Goal: Task Accomplishment & Management: Use online tool/utility

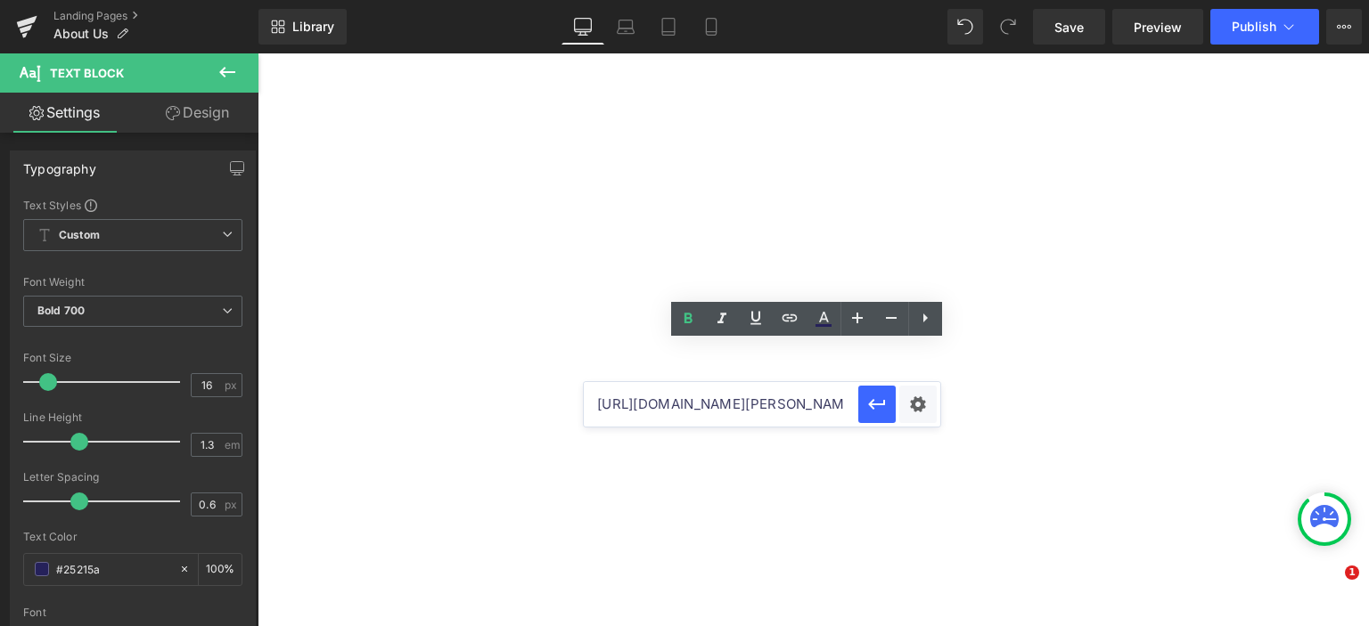
type input "[URL][DOMAIN_NAME][PERSON_NAME][PERSON_NAME]"
click at [877, 405] on icon "button" at bounding box center [876, 404] width 21 height 21
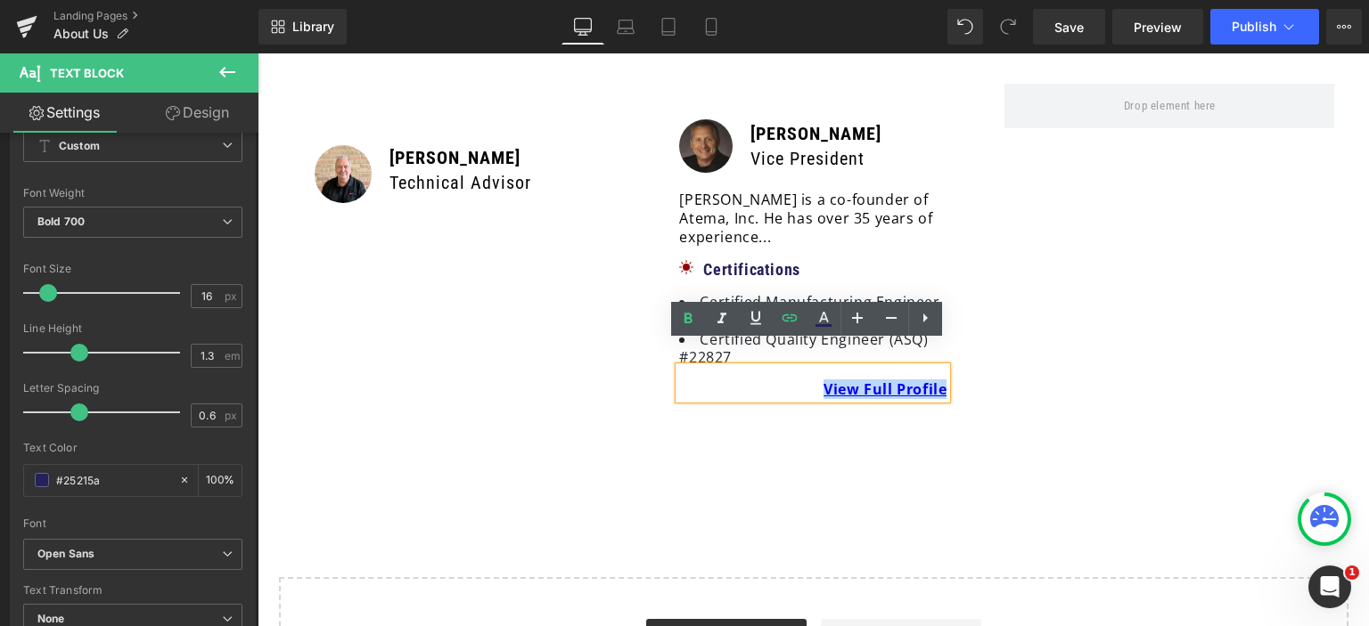
click at [1026, 402] on div "Image [PERSON_NAME] Technical Advisor Text Block Row 39px Row Image [PERSON_NAM…" at bounding box center [813, 250] width 1069 height 387
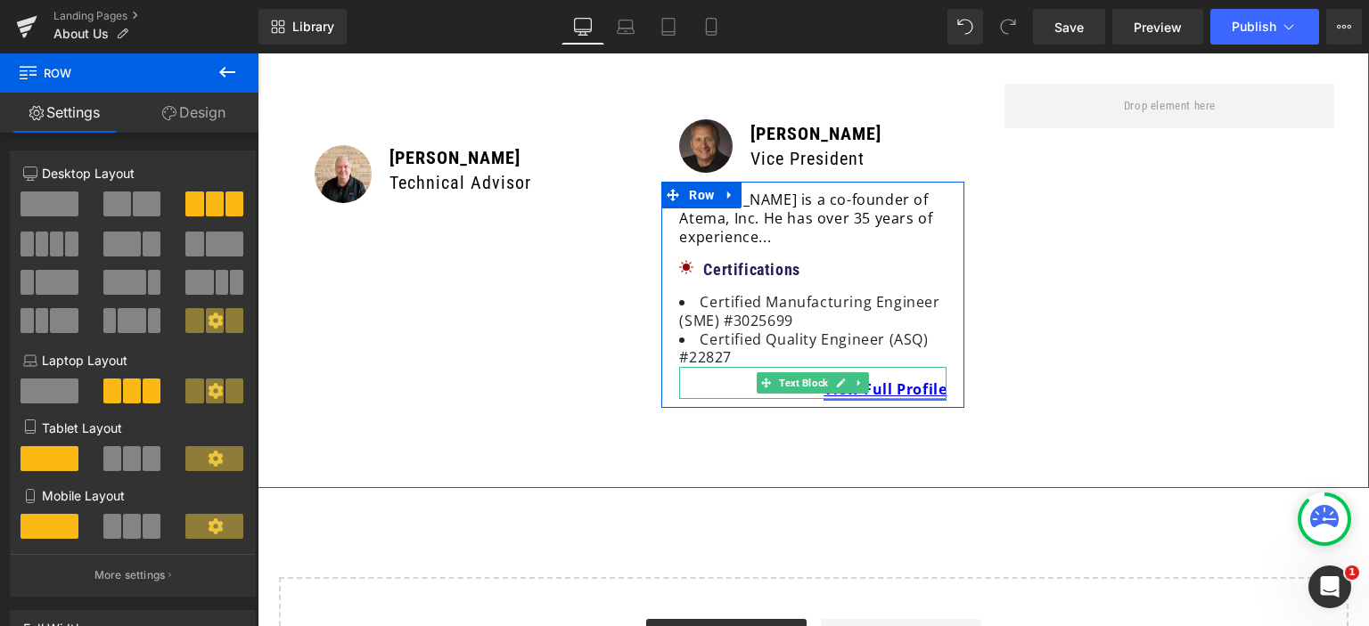
click at [924, 380] on link "View Full Profile" at bounding box center [884, 390] width 123 height 20
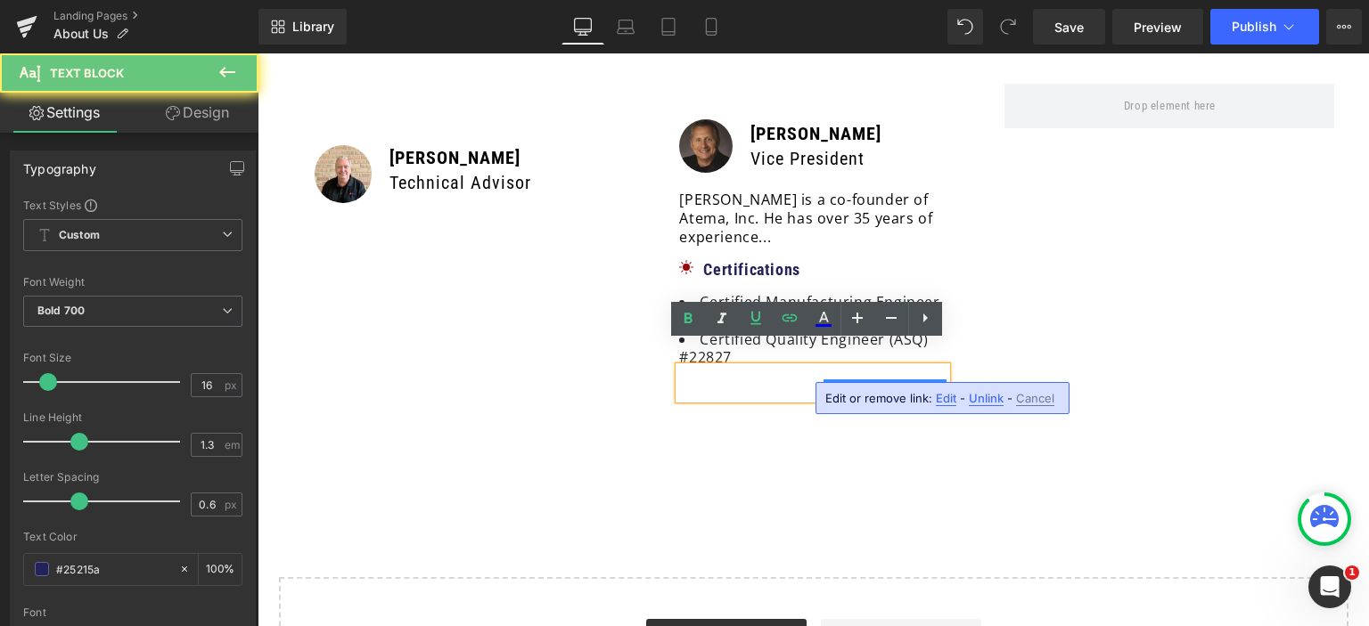
click at [924, 380] on link "View Full Profile" at bounding box center [884, 390] width 123 height 20
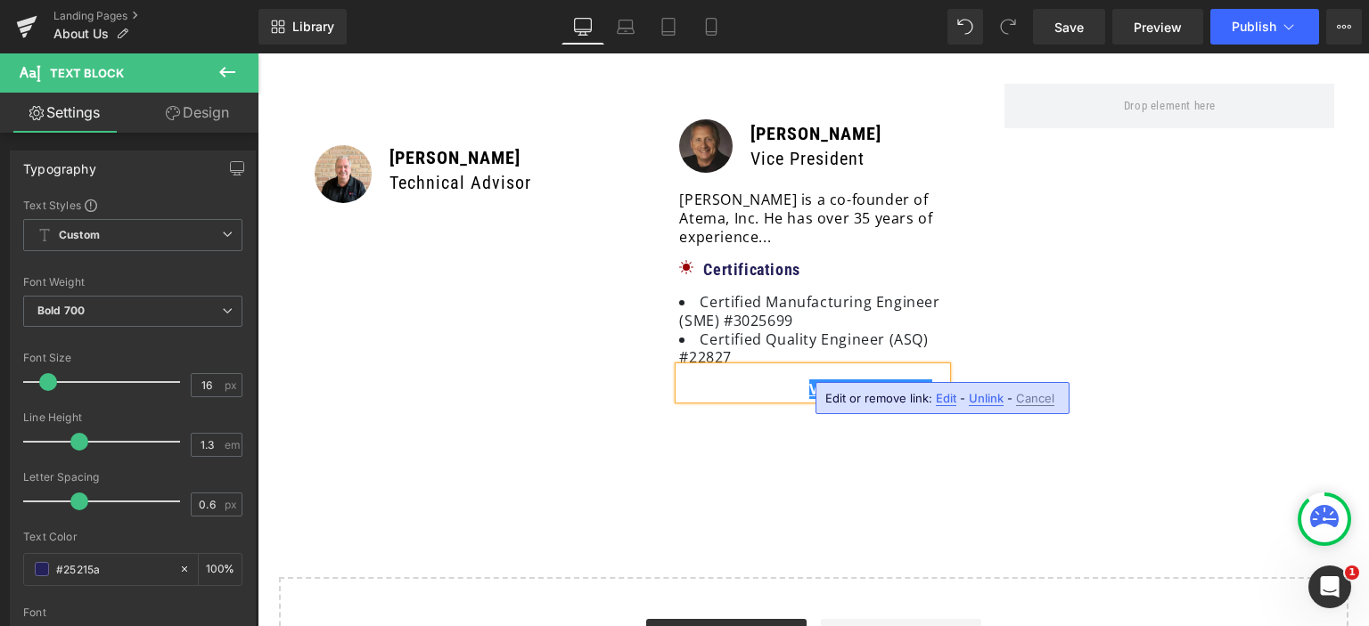
click at [786, 381] on p "View Full Profile →" at bounding box center [812, 390] width 267 height 19
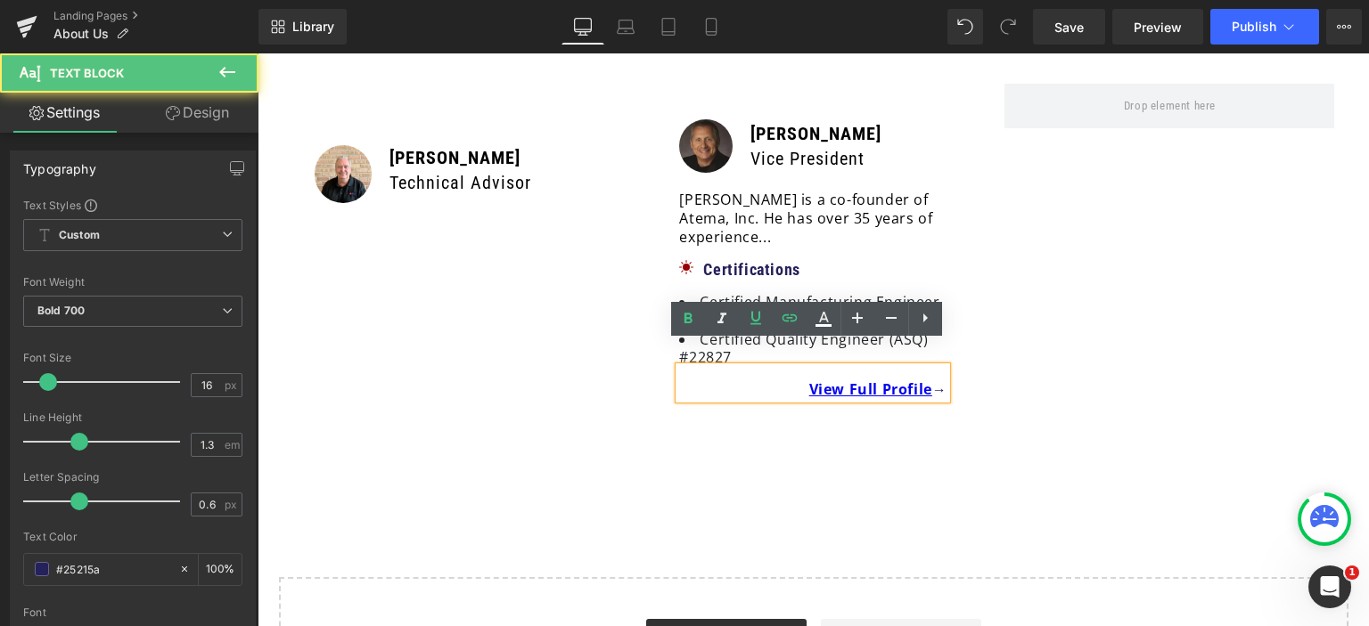
drag, startPoint x: 768, startPoint y: 356, endPoint x: 973, endPoint y: 361, distance: 205.0
click at [973, 361] on div "Image [PERSON_NAME] Vice President Text Block Row [PERSON_NAME] is a co-founder…" at bounding box center [813, 250] width 356 height 333
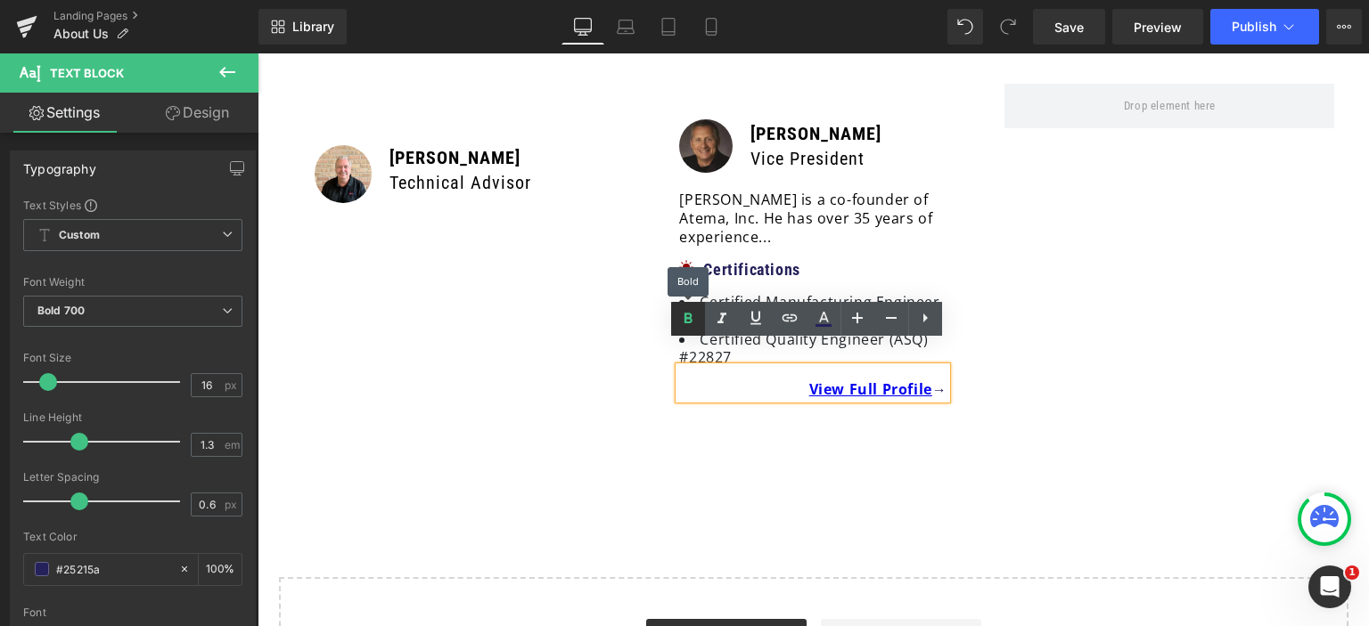
click at [692, 316] on icon at bounding box center [688, 318] width 8 height 11
click at [925, 380] on span "View Full Profile →" at bounding box center [882, 390] width 129 height 20
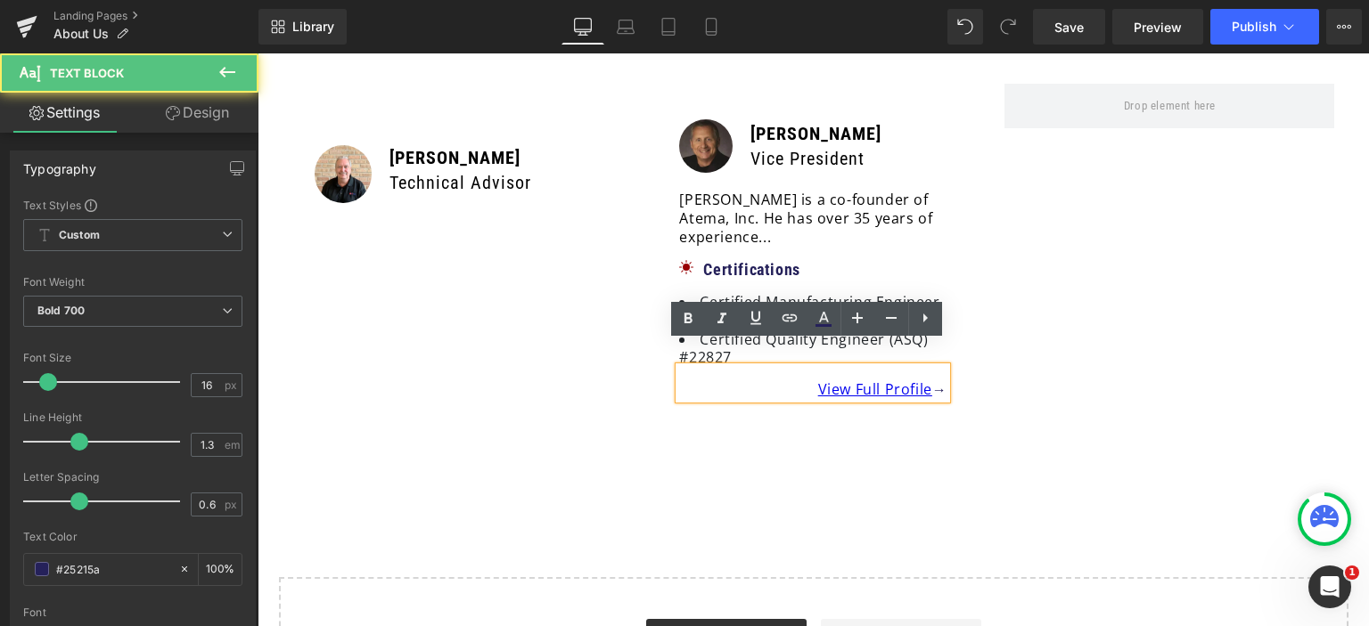
drag, startPoint x: 816, startPoint y: 363, endPoint x: 997, endPoint y: 371, distance: 181.1
click at [997, 371] on div "Image [PERSON_NAME] Technical Advisor Text Block Row 39px Row Image [PERSON_NAM…" at bounding box center [813, 250] width 1069 height 387
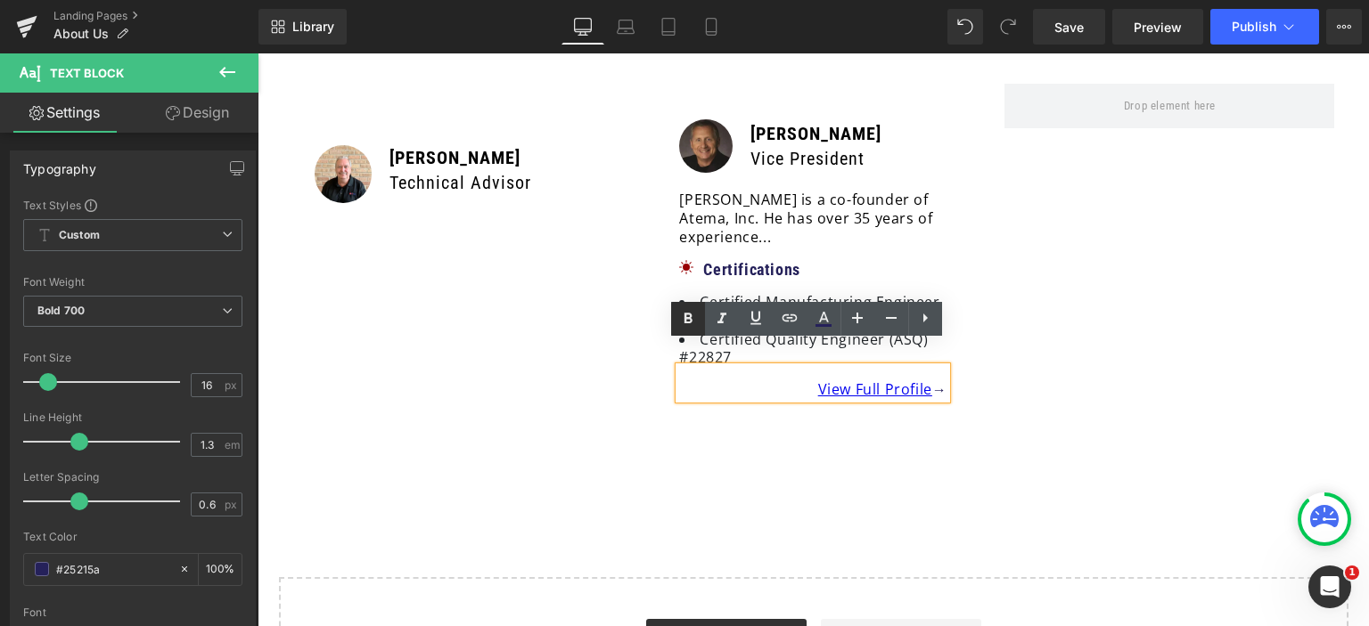
click at [692, 318] on icon at bounding box center [687, 318] width 21 height 21
click at [930, 381] on p "View Full Profile →" at bounding box center [812, 390] width 267 height 19
drag, startPoint x: 940, startPoint y: 366, endPoint x: 921, endPoint y: 364, distance: 18.8
click at [921, 367] on div "View Full Profile →" at bounding box center [812, 383] width 267 height 32
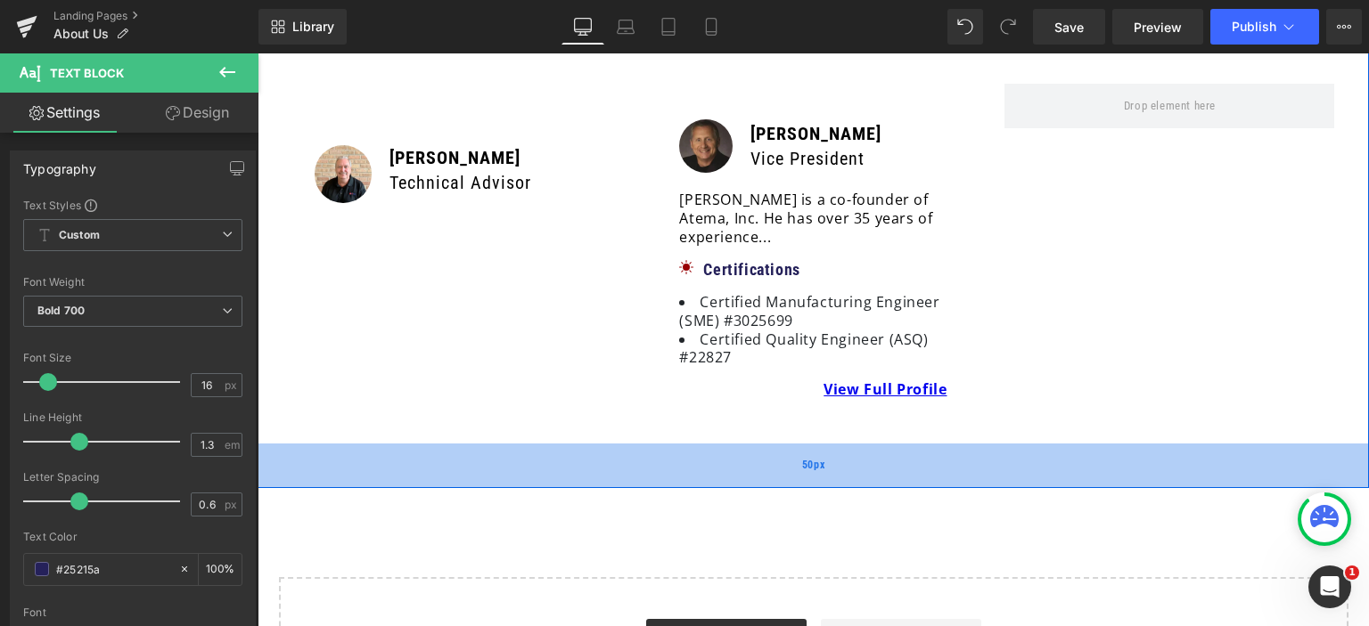
click at [896, 444] on div "50px" at bounding box center [813, 466] width 1111 height 45
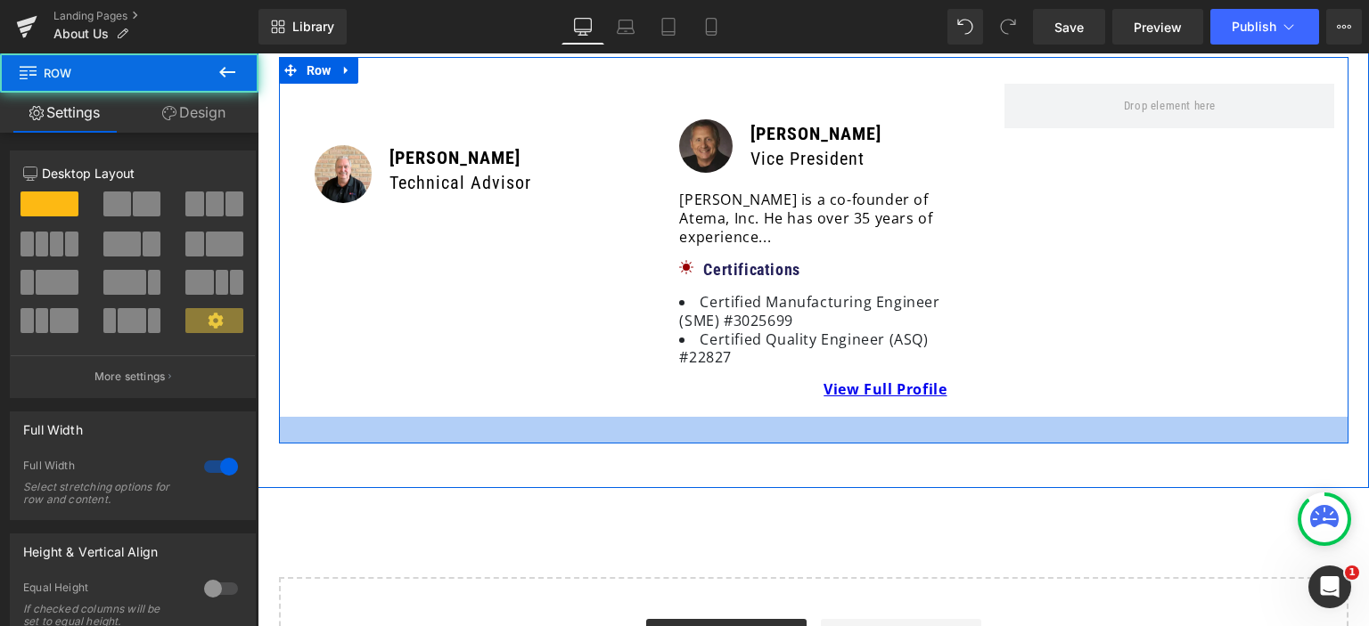
click at [973, 417] on div at bounding box center [813, 430] width 1069 height 27
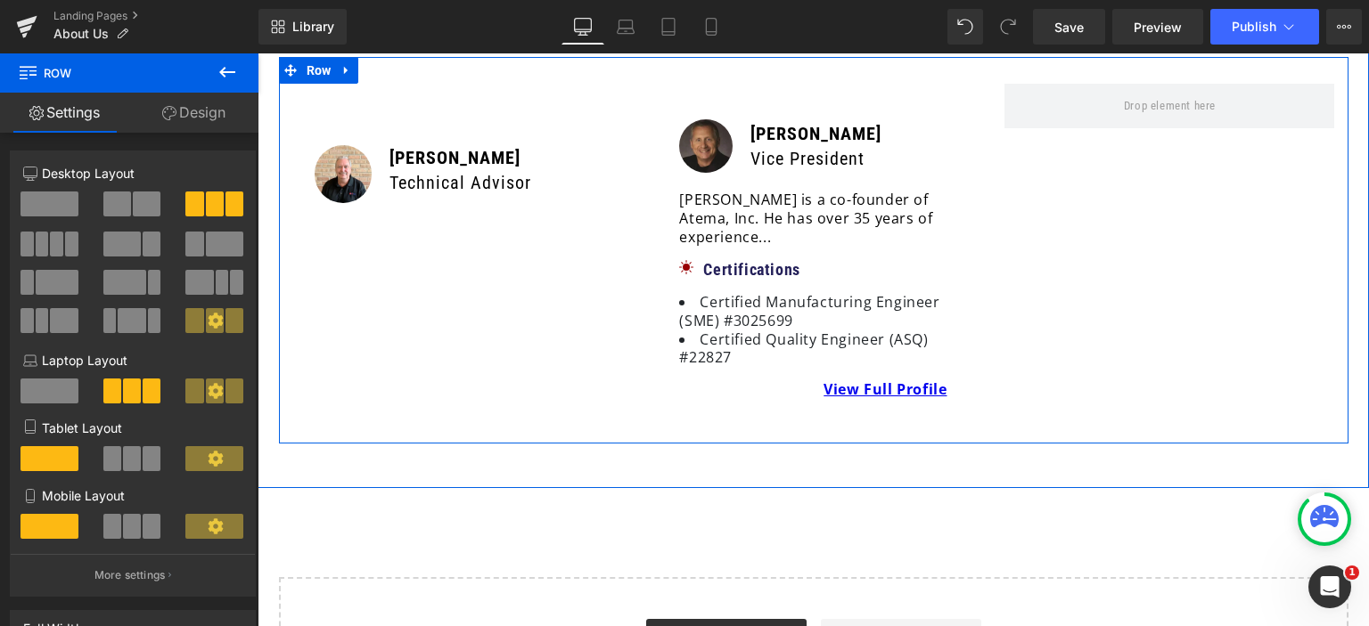
click at [635, 254] on div "Image [PERSON_NAME] Vice President Text Block Row [PERSON_NAME] is a co-founder…" at bounding box center [813, 250] width 356 height 333
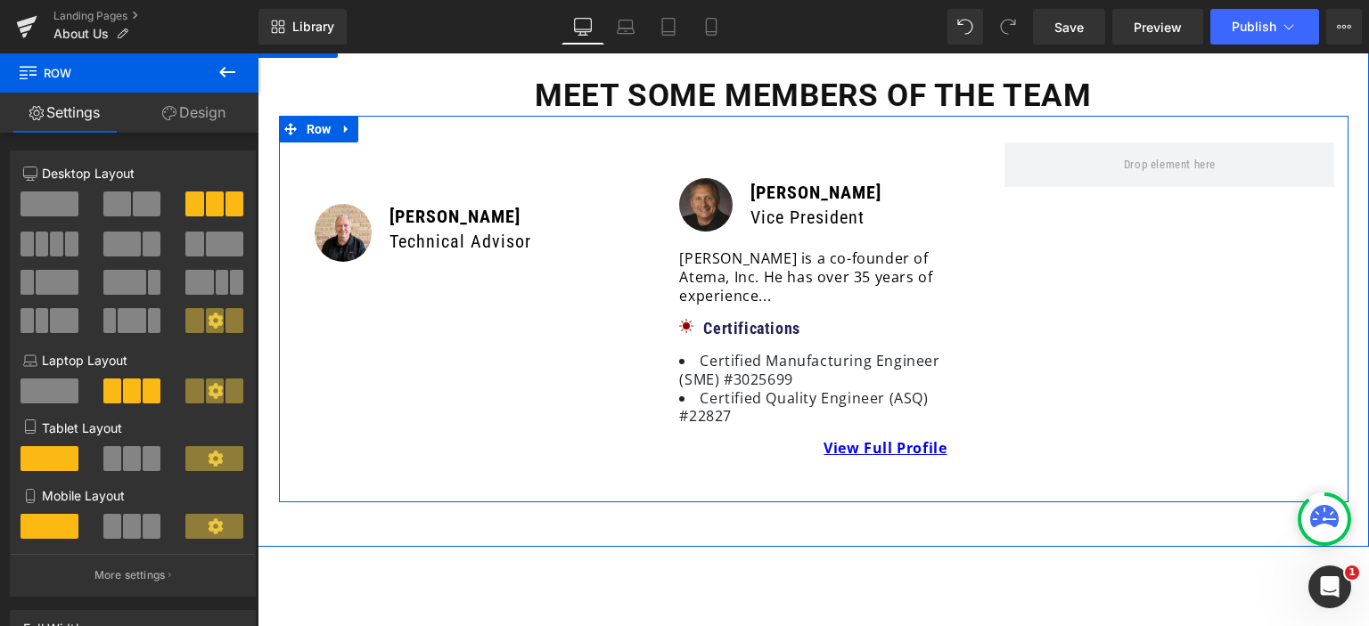
scroll to position [4786, 0]
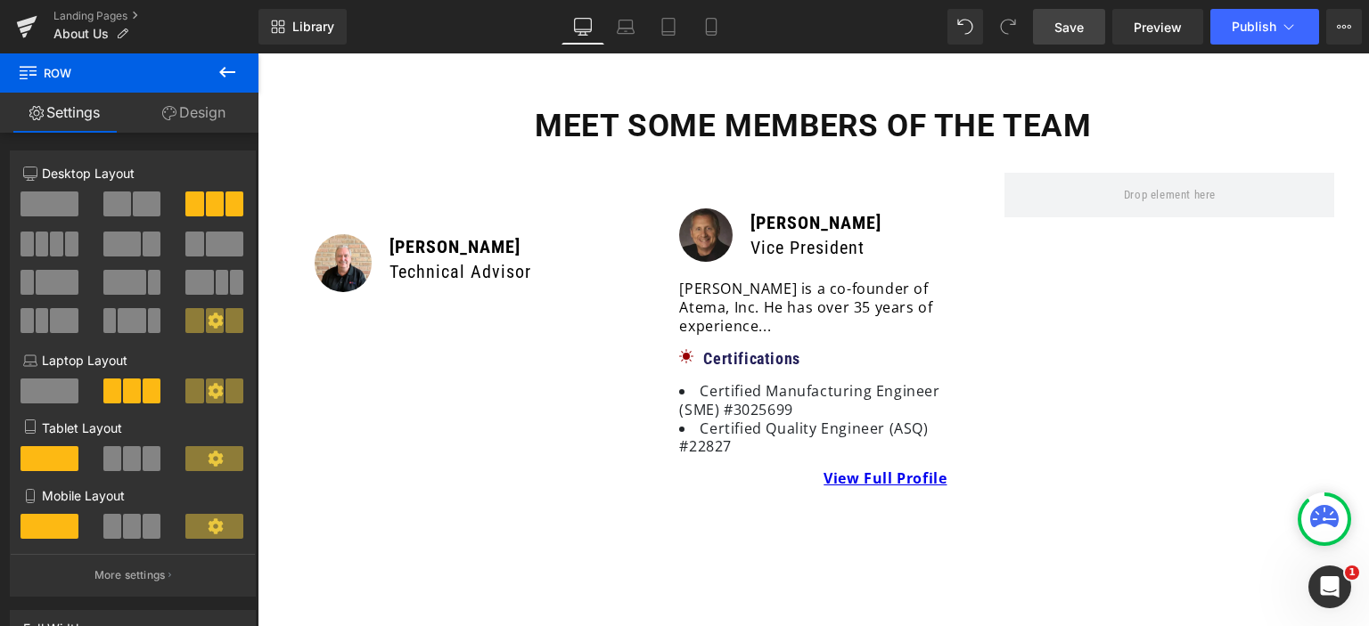
click at [1077, 22] on span "Save" at bounding box center [1068, 27] width 29 height 19
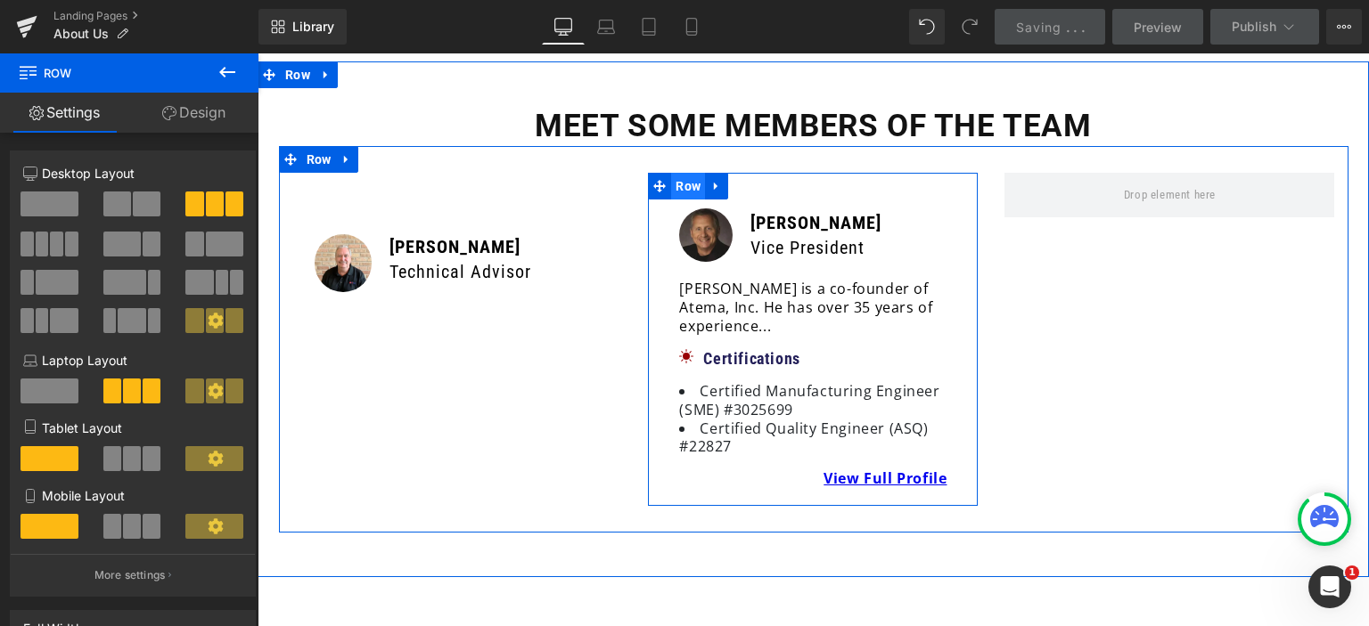
click at [684, 173] on span "Row" at bounding box center [688, 186] width 34 height 27
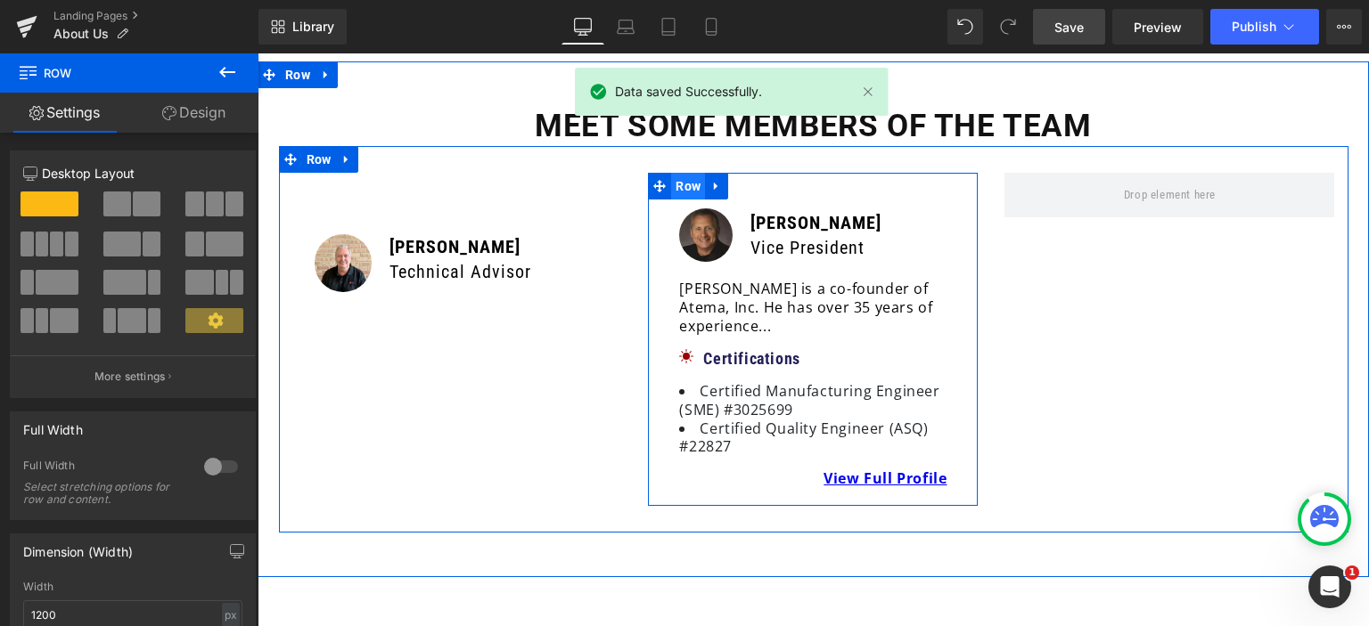
click at [681, 173] on span "Row" at bounding box center [688, 186] width 34 height 27
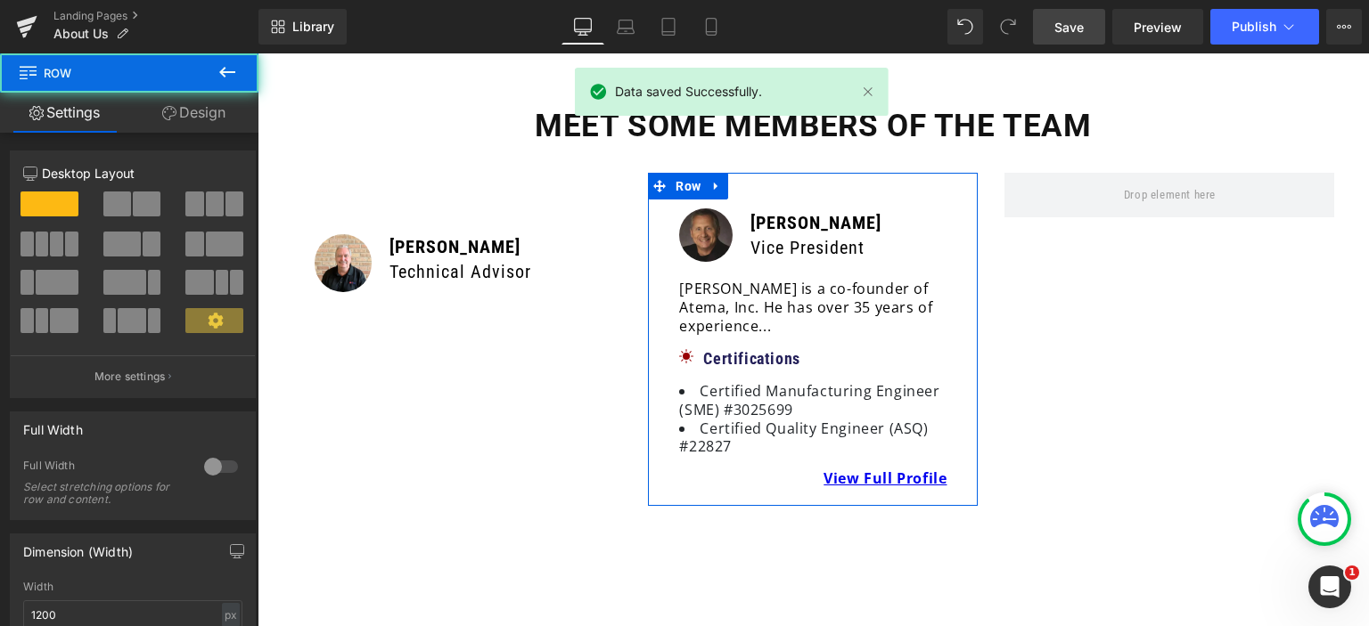
click at [192, 122] on link "Design" at bounding box center [193, 113] width 129 height 40
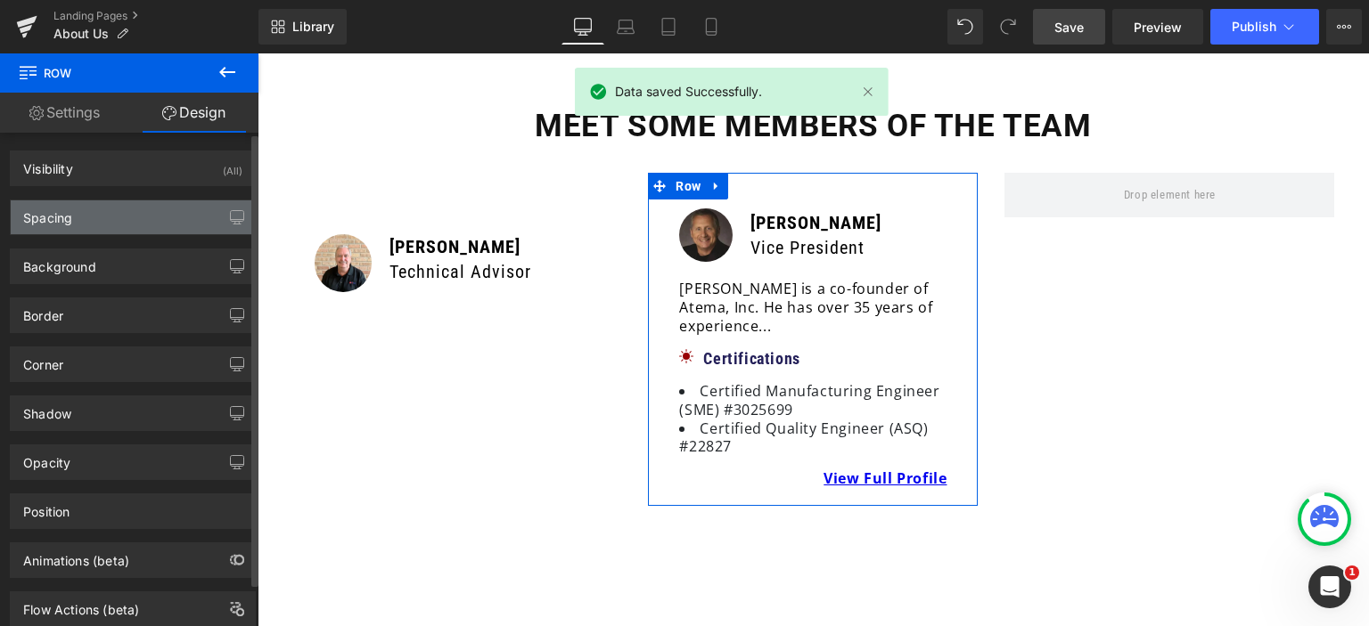
click at [75, 227] on div "Spacing" at bounding box center [133, 218] width 244 height 34
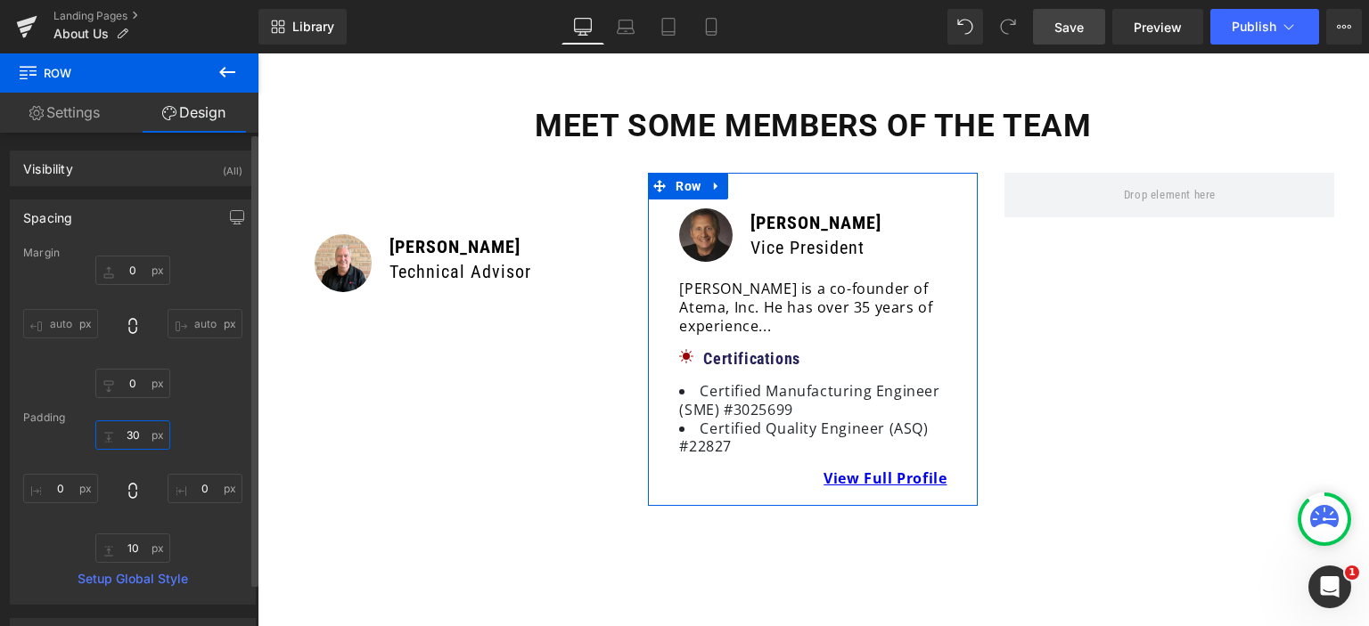
click at [125, 427] on input "30" at bounding box center [132, 435] width 75 height 29
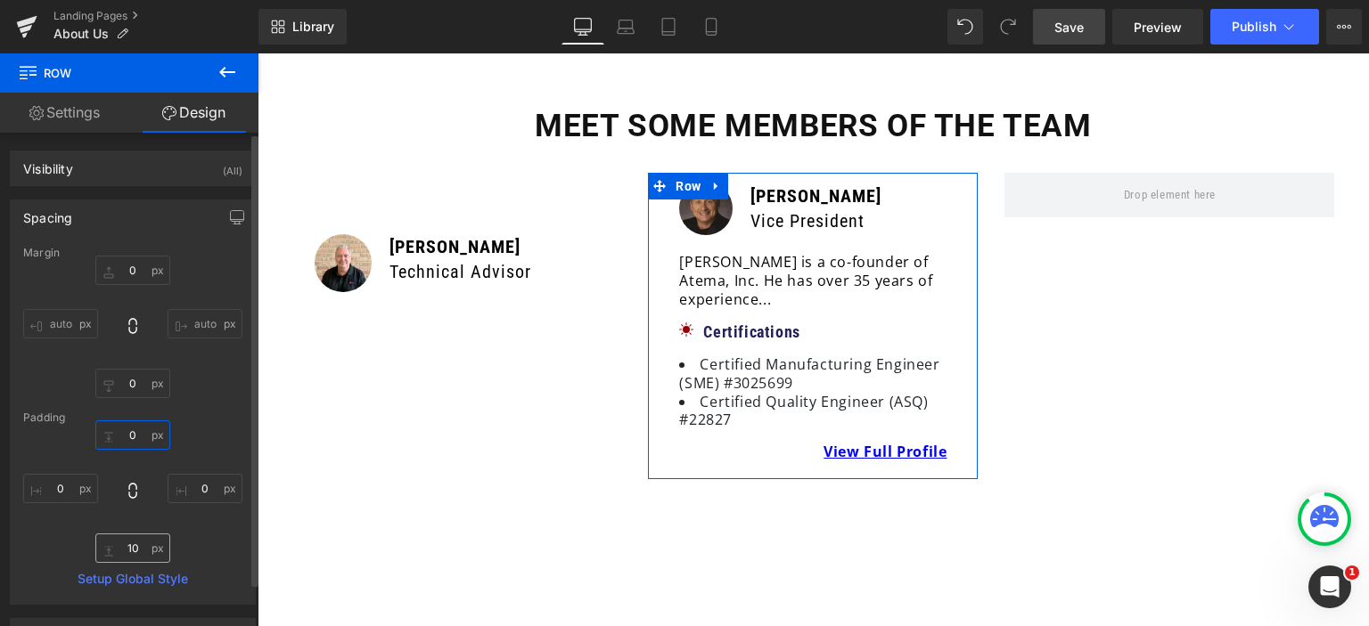
type input "0"
click at [136, 534] on input "10" at bounding box center [132, 548] width 75 height 29
type input "0"
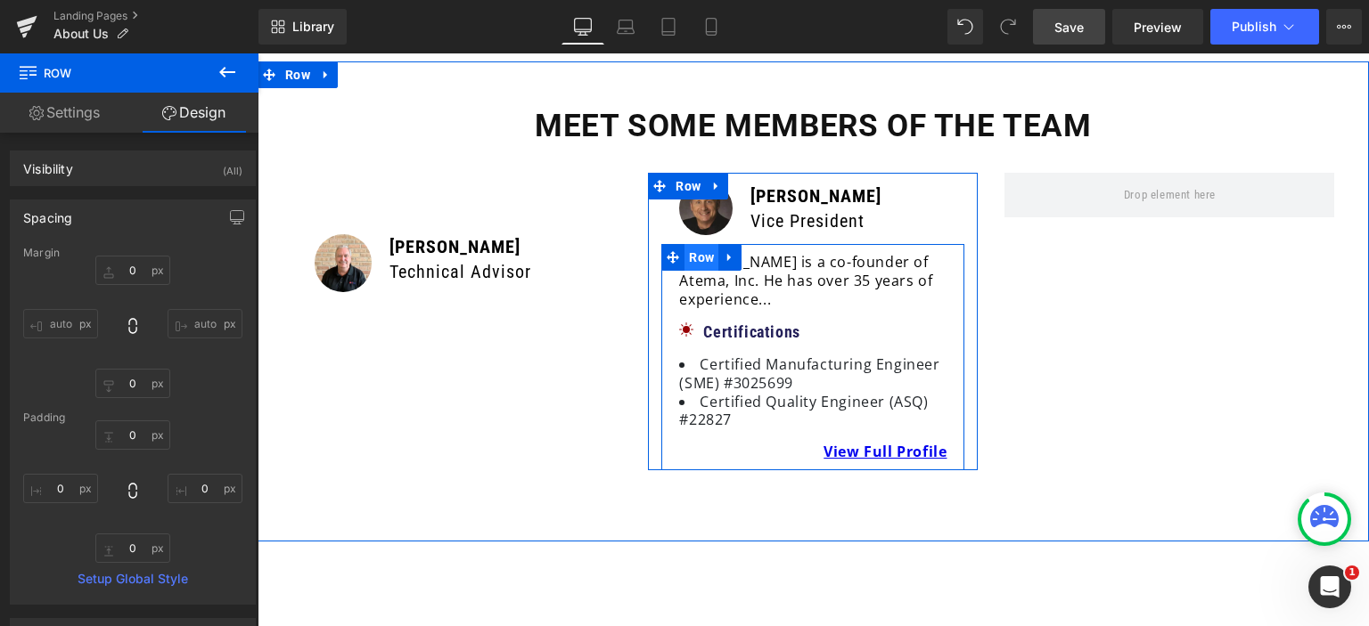
click at [692, 244] on span "Row" at bounding box center [701, 257] width 34 height 27
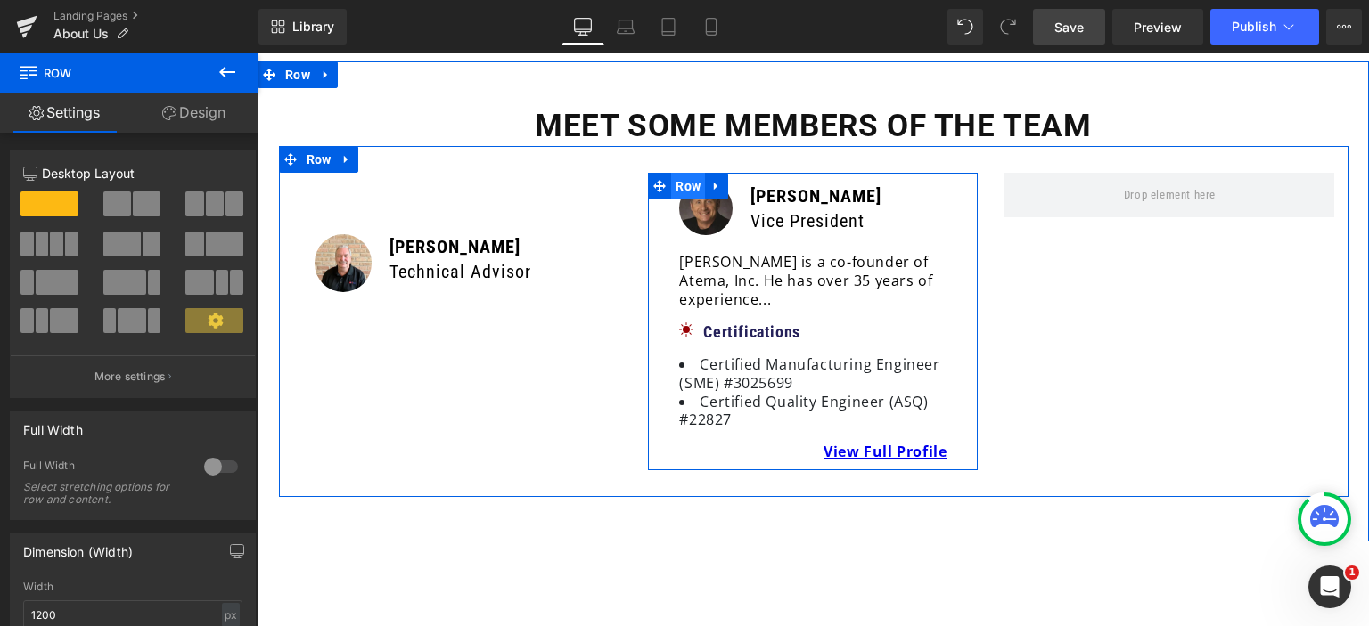
click at [671, 173] on span "Row" at bounding box center [688, 186] width 34 height 27
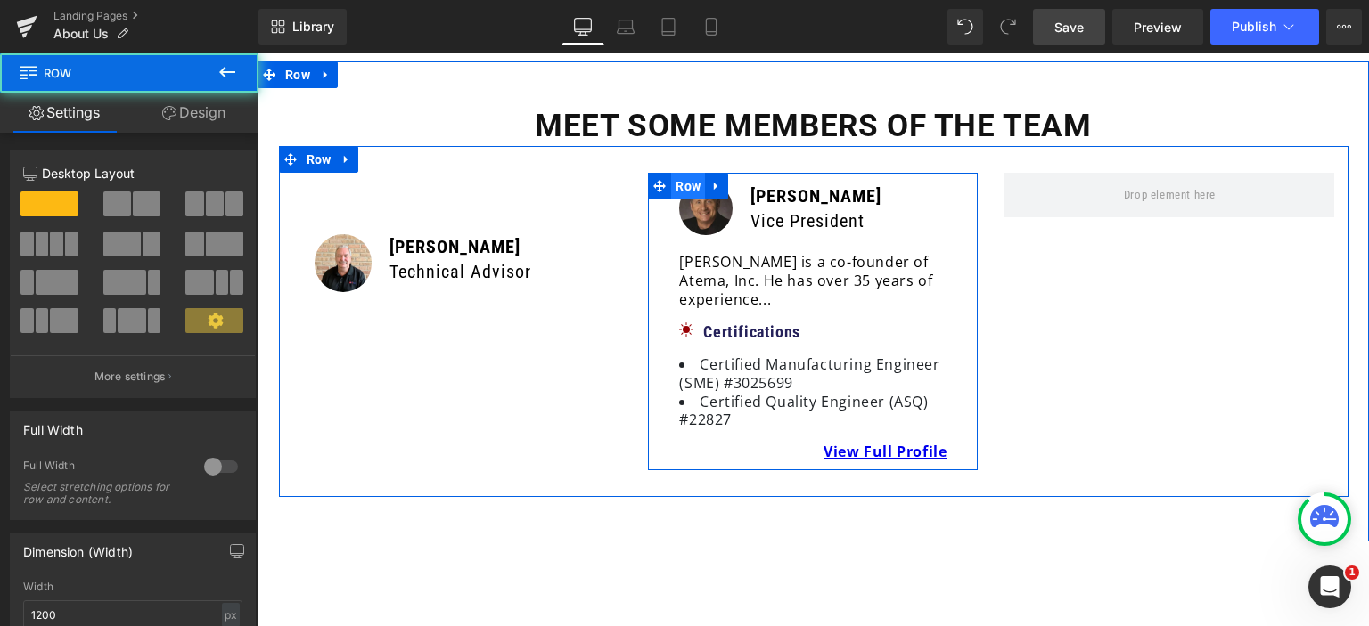
click at [671, 173] on span "Row" at bounding box center [688, 186] width 34 height 27
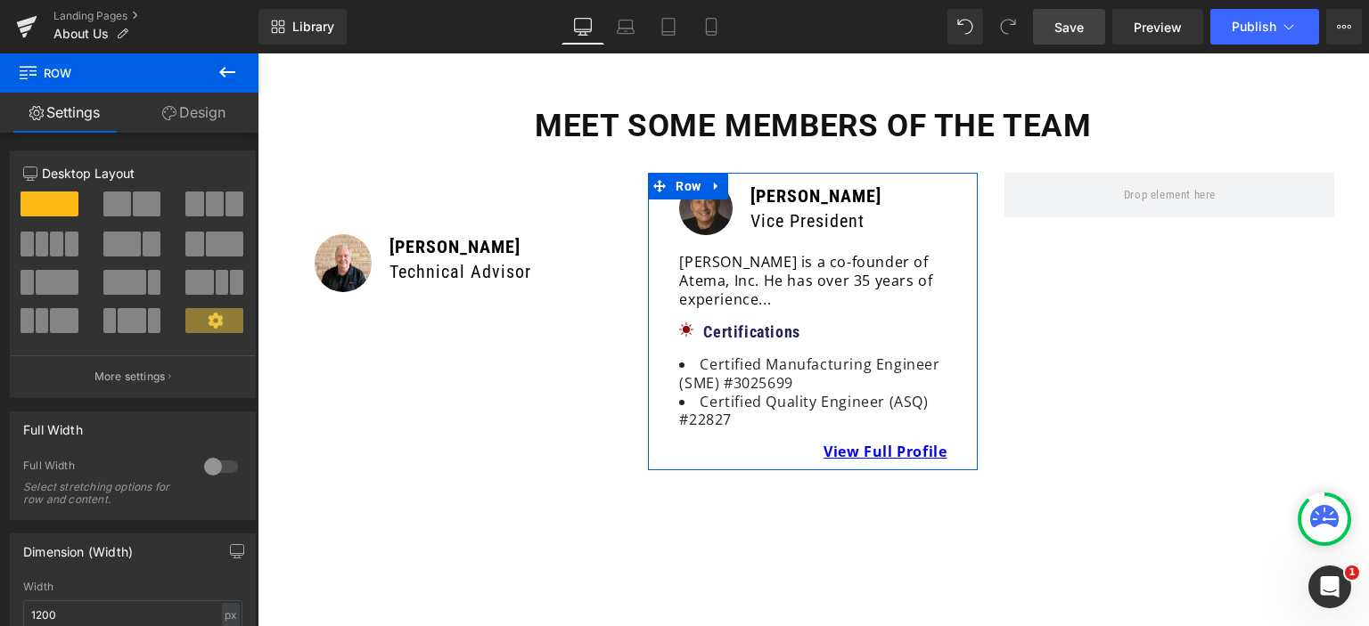
click at [191, 112] on link "Design" at bounding box center [193, 113] width 129 height 40
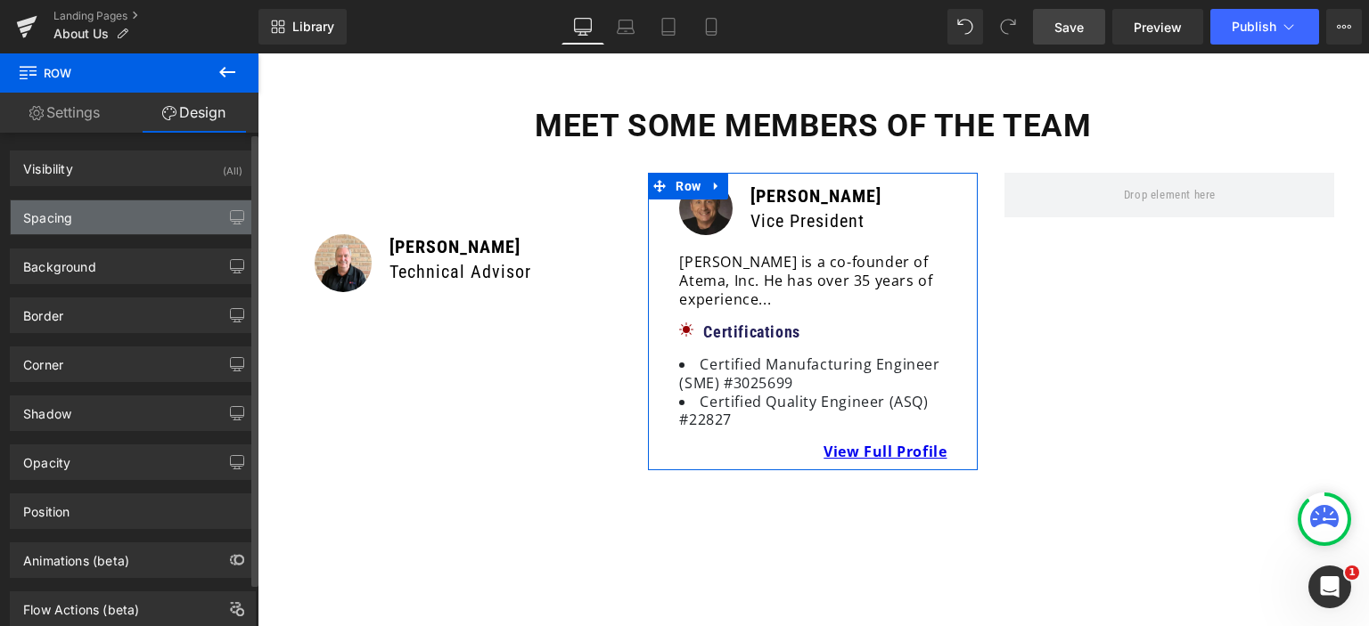
type input "0"
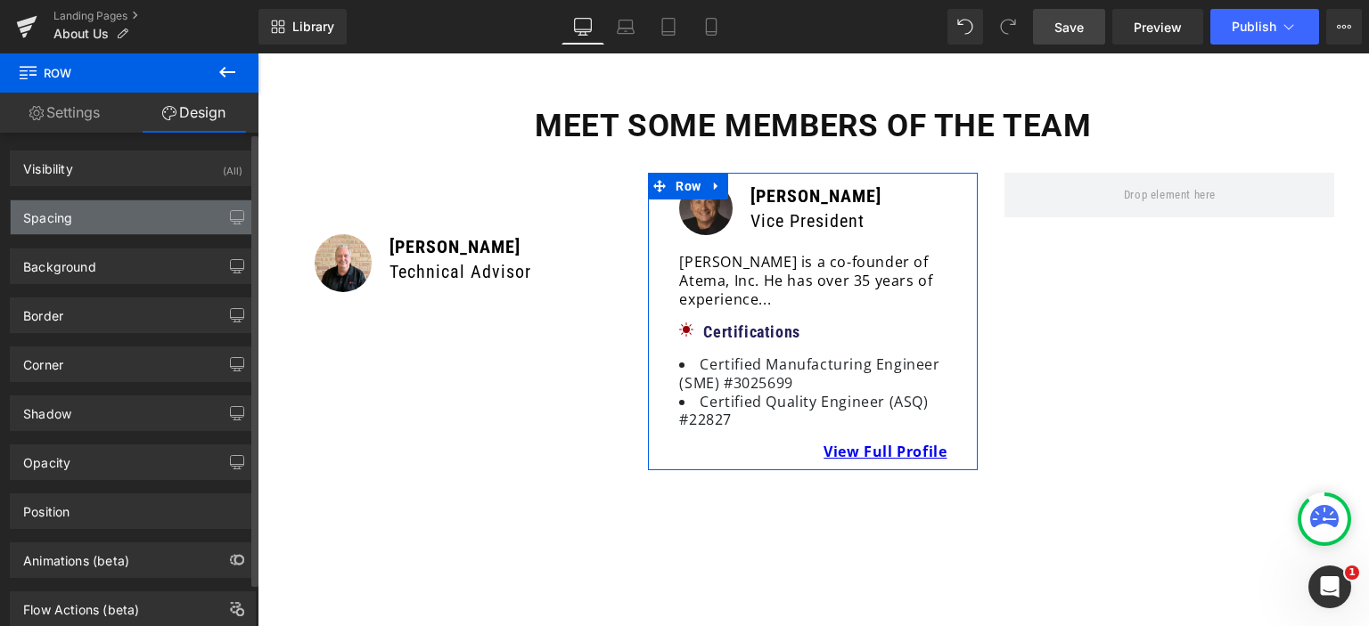
type input "0"
click at [121, 233] on div "Spacing" at bounding box center [133, 218] width 244 height 34
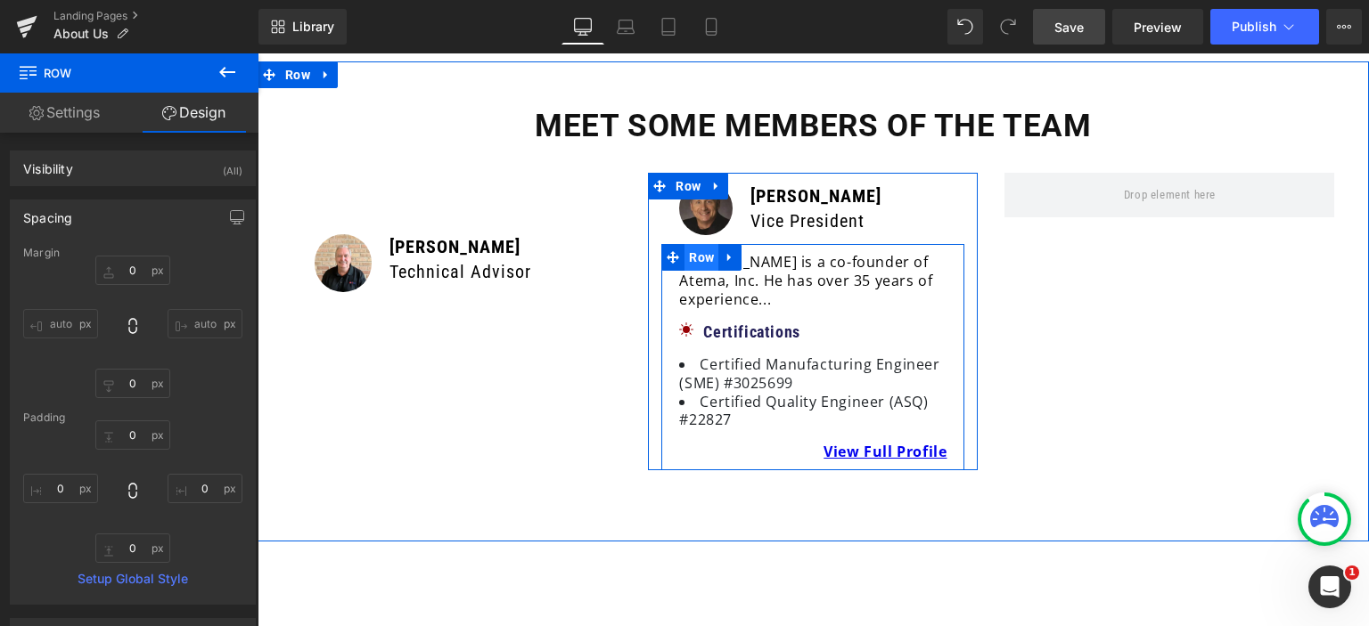
click at [684, 244] on span "Row" at bounding box center [701, 257] width 34 height 27
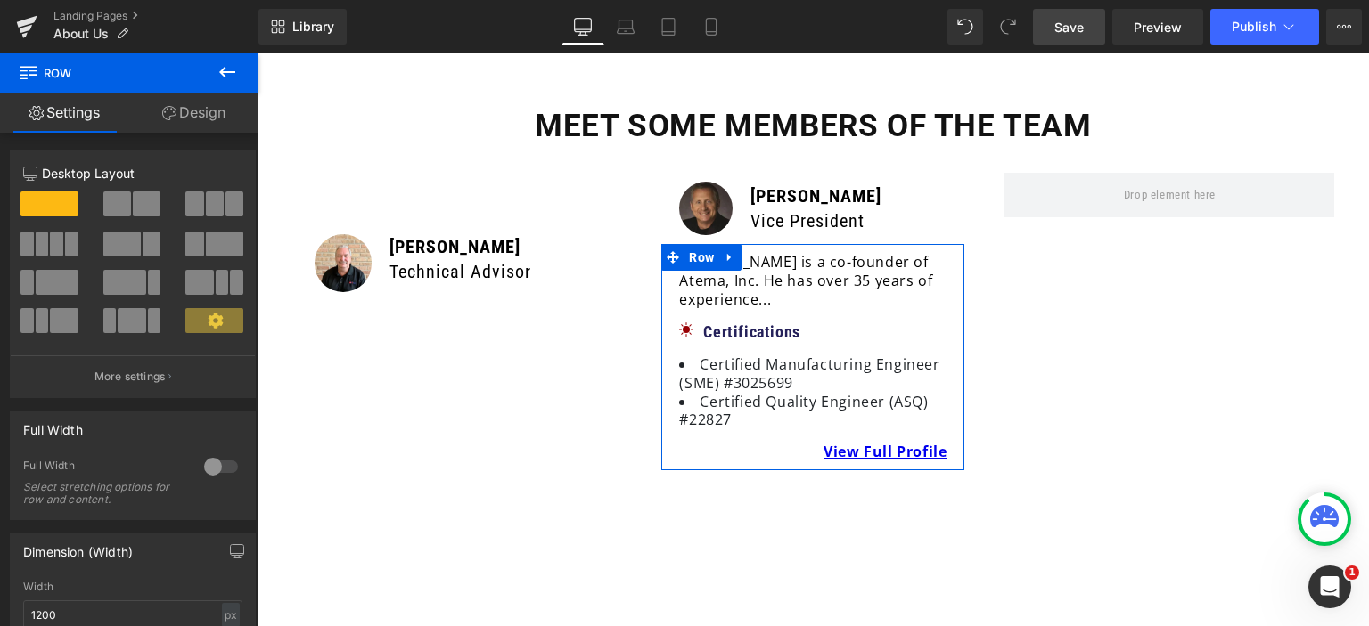
click at [194, 118] on link "Design" at bounding box center [193, 113] width 129 height 40
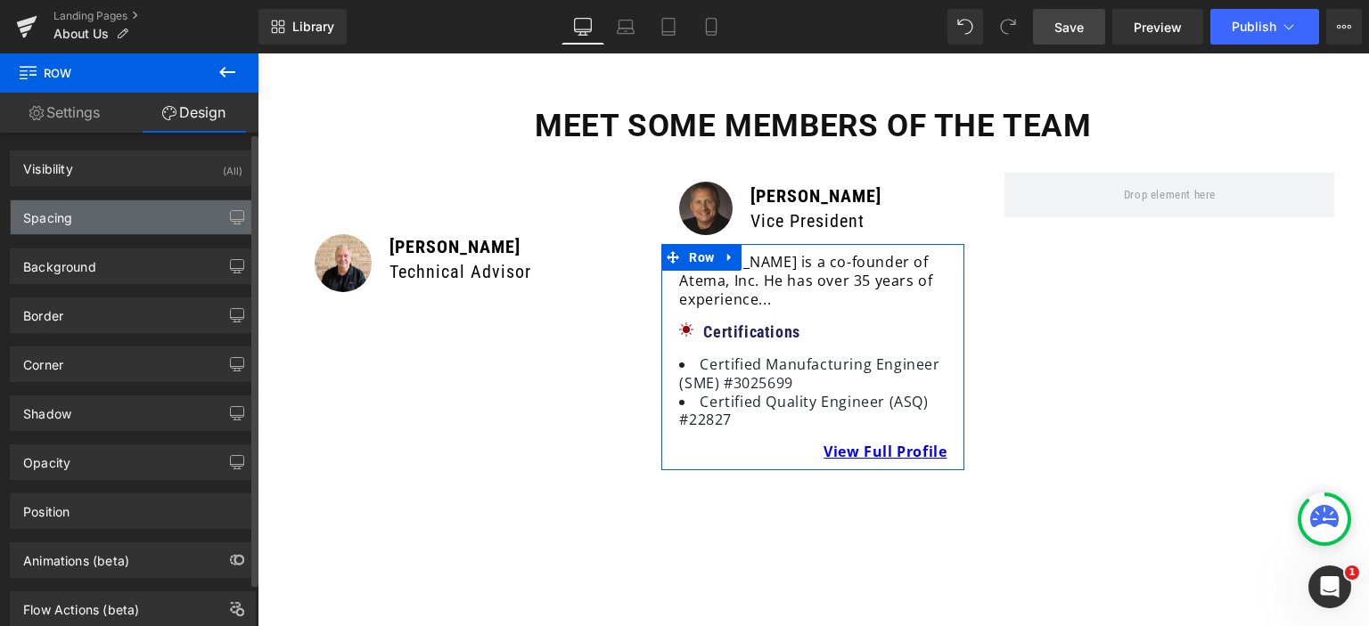
type input "0"
type input "10"
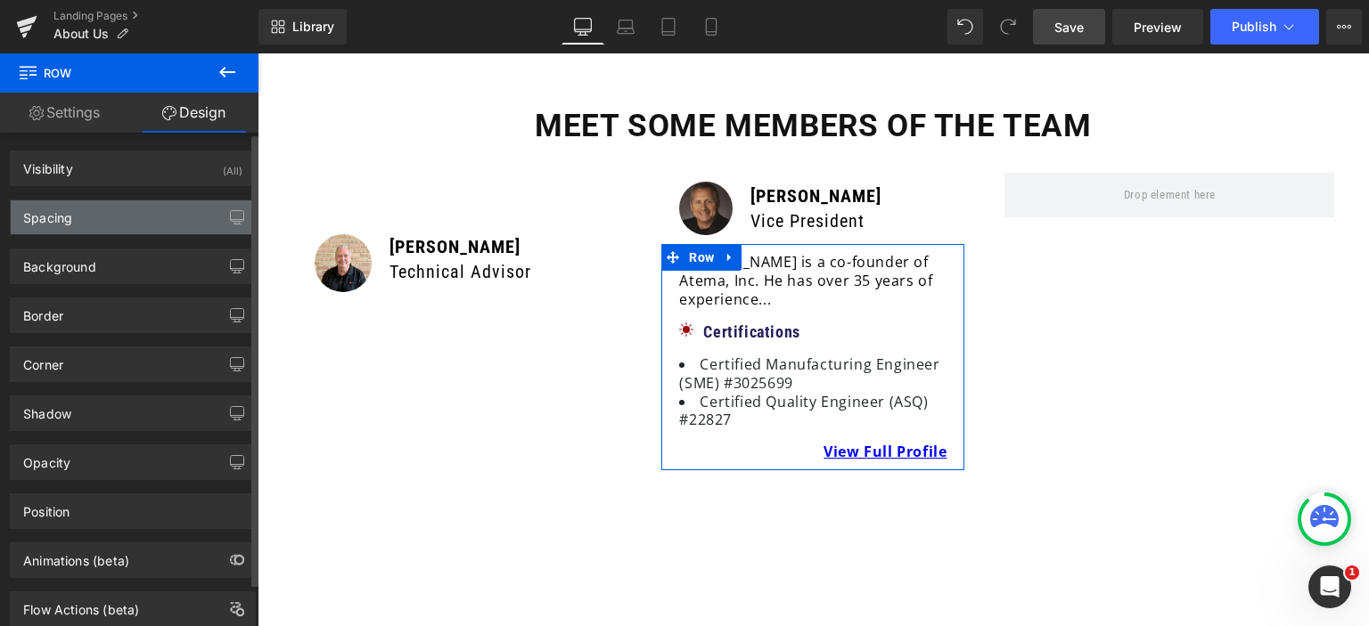
type input "10"
click at [86, 209] on div "Spacing" at bounding box center [133, 218] width 244 height 34
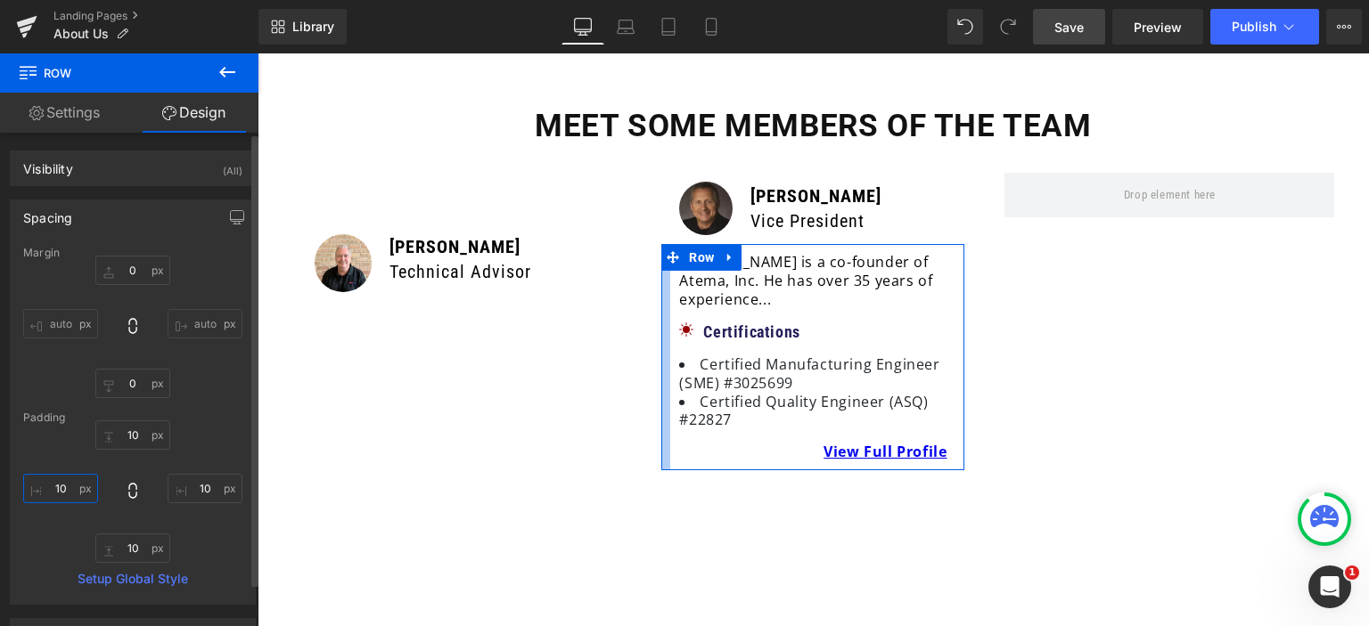
click at [55, 495] on input "10" at bounding box center [60, 488] width 75 height 29
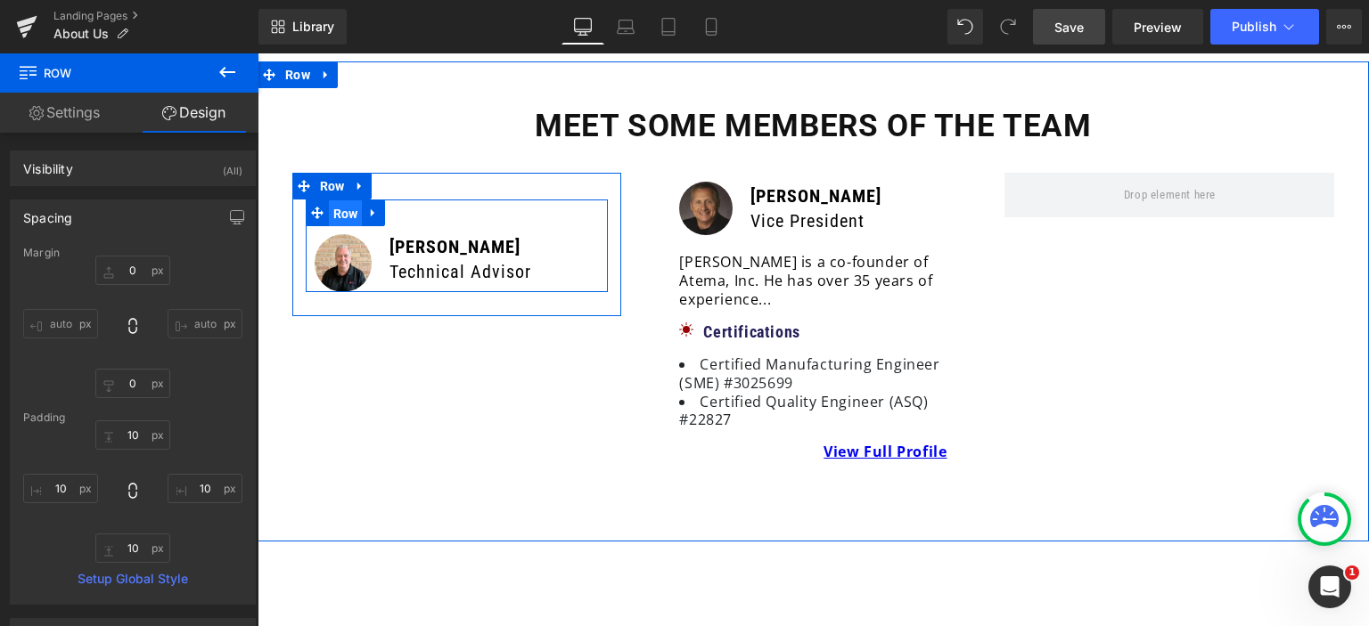
click at [339, 201] on span "Row" at bounding box center [346, 214] width 34 height 27
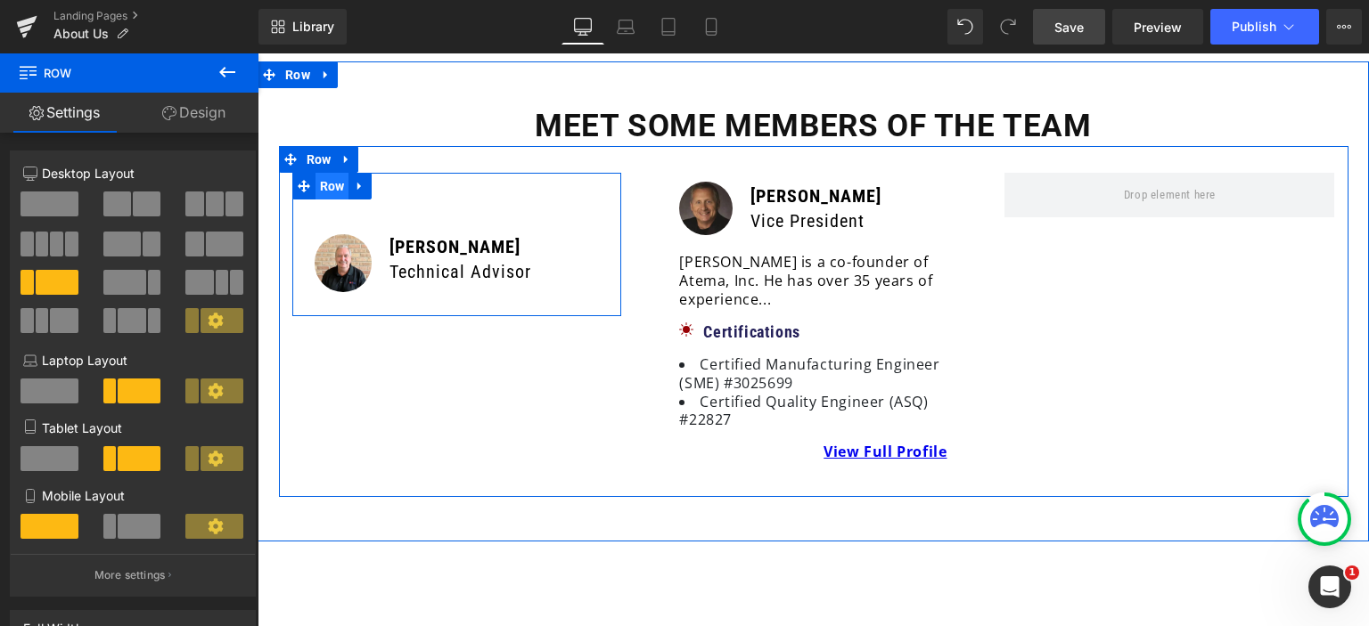
click at [328, 173] on span "Row" at bounding box center [332, 186] width 34 height 27
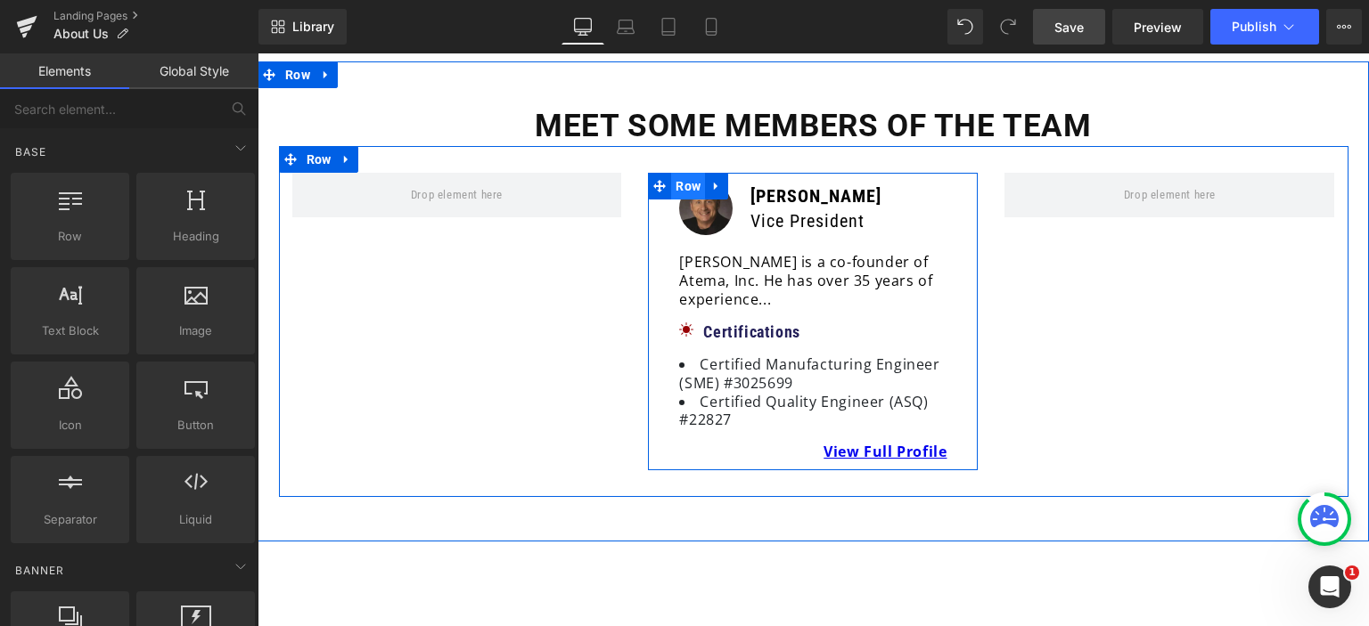
click at [675, 173] on span "Row" at bounding box center [688, 186] width 34 height 27
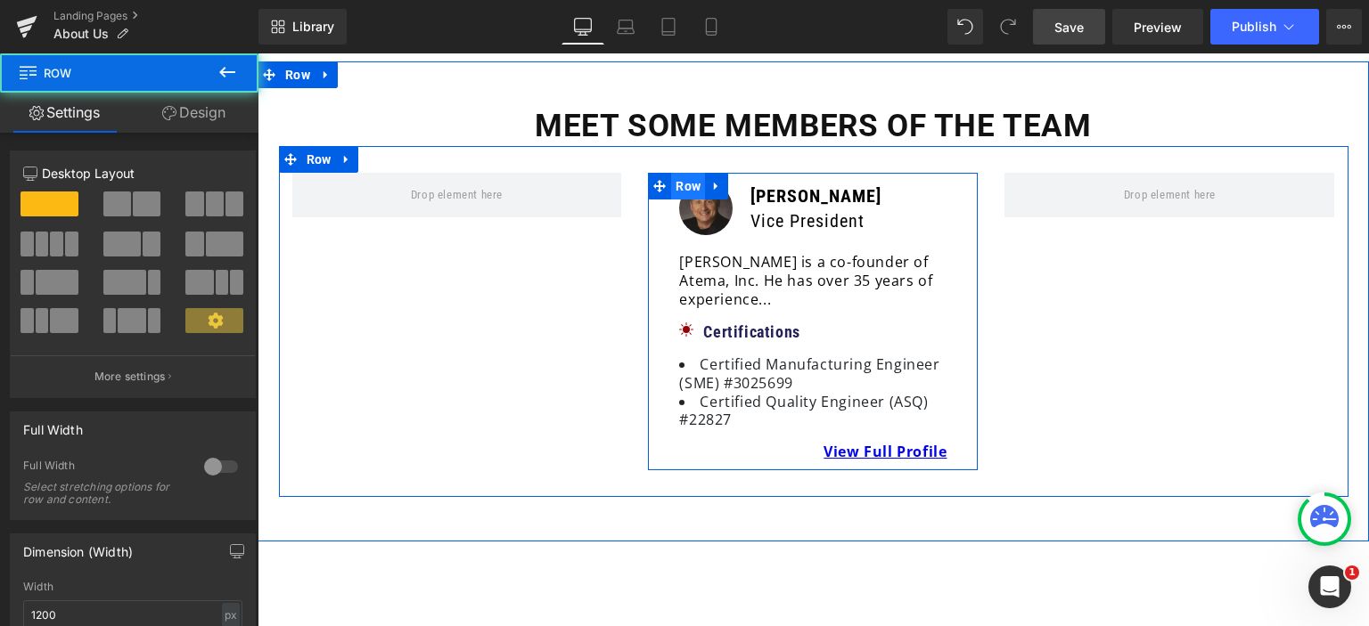
click at [675, 173] on span "Row" at bounding box center [688, 186] width 34 height 27
click at [675, 174] on span "Row" at bounding box center [688, 187] width 34 height 27
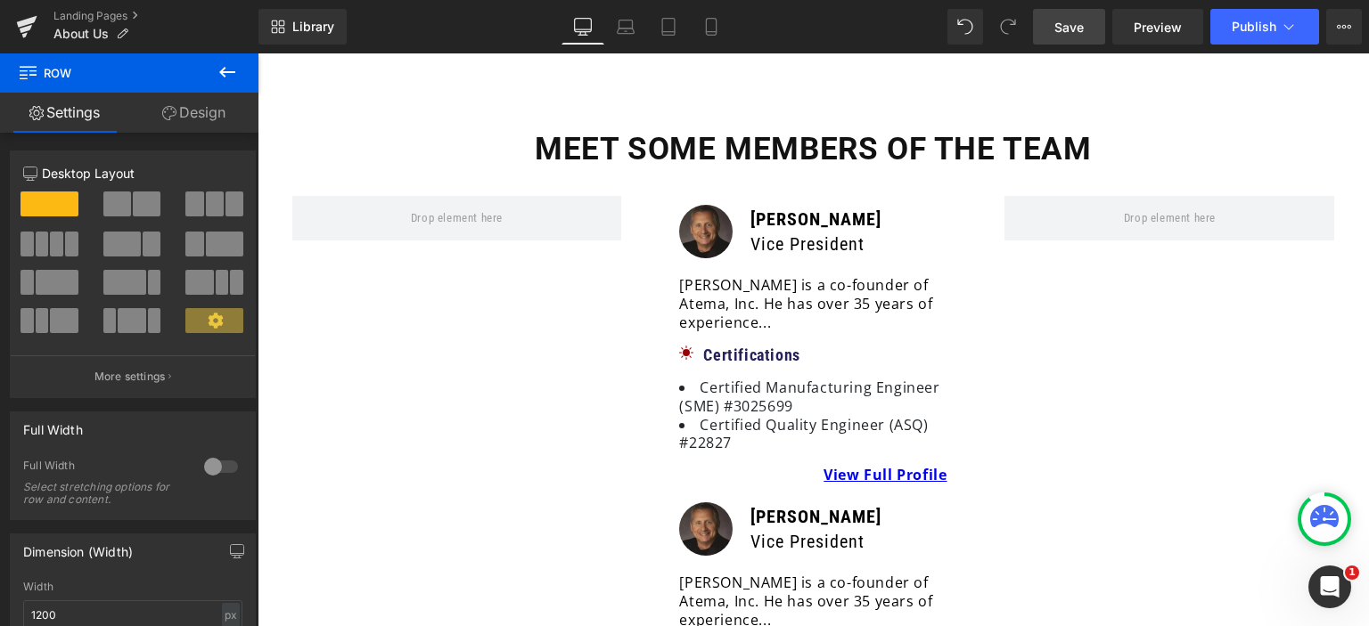
scroll to position [4661, 0]
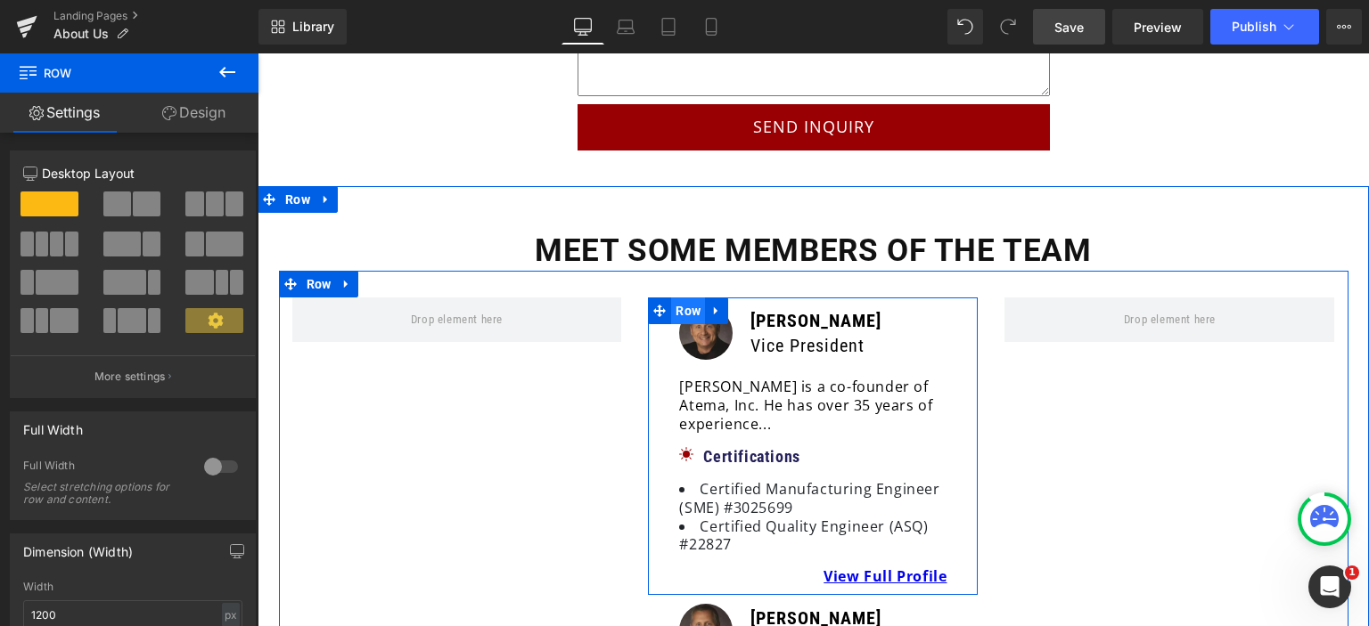
click at [675, 298] on span "Row" at bounding box center [688, 311] width 34 height 27
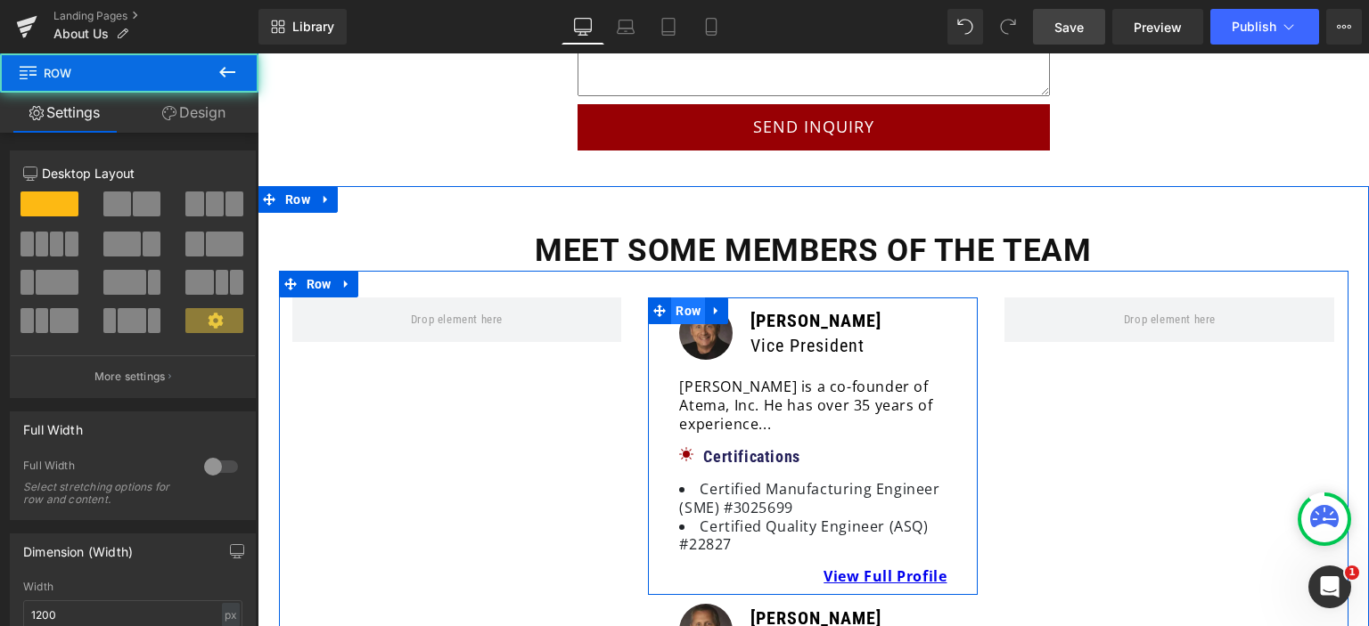
click at [675, 298] on span "Row" at bounding box center [688, 311] width 34 height 27
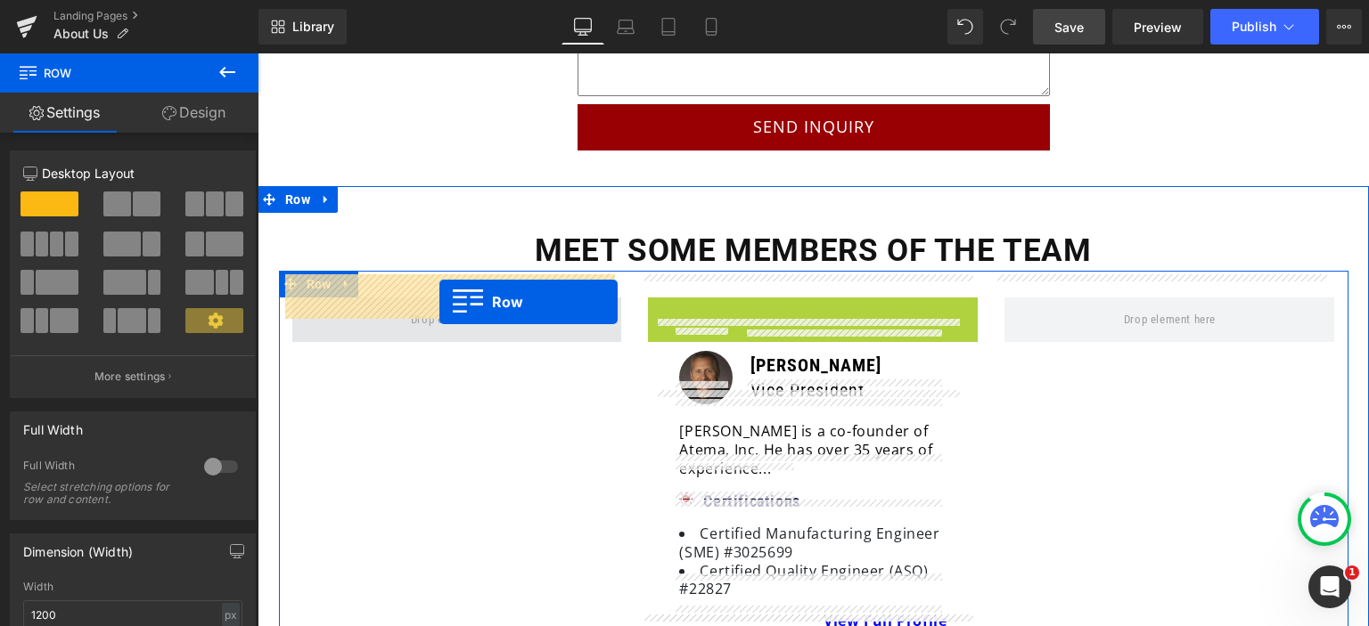
drag, startPoint x: 676, startPoint y: 289, endPoint x: 439, endPoint y: 302, distance: 236.5
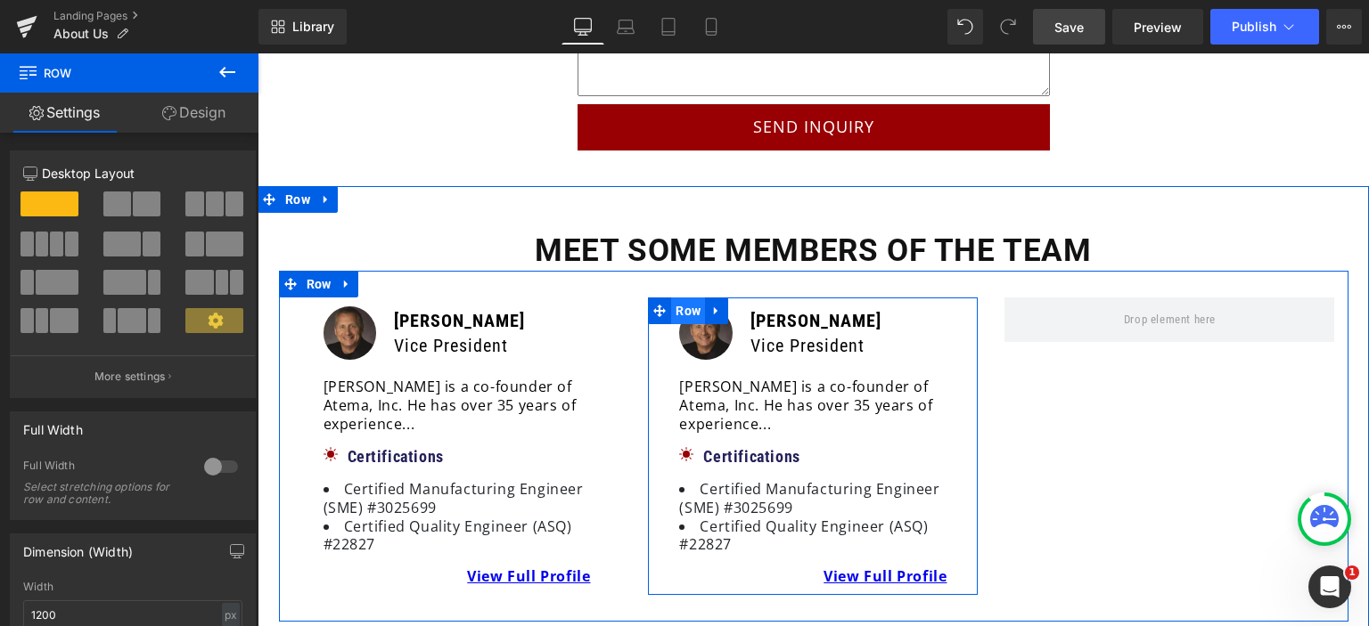
click at [672, 298] on span "Row" at bounding box center [688, 311] width 34 height 27
click at [676, 298] on span "Row" at bounding box center [688, 311] width 34 height 27
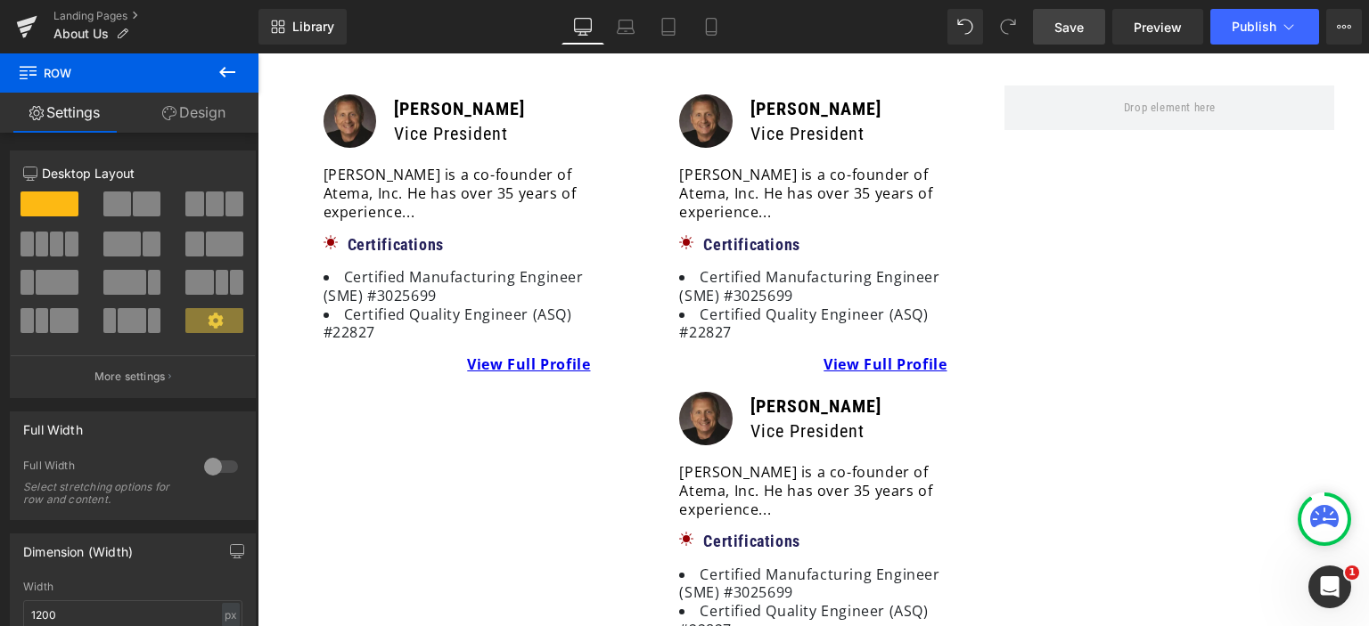
scroll to position [4839, 0]
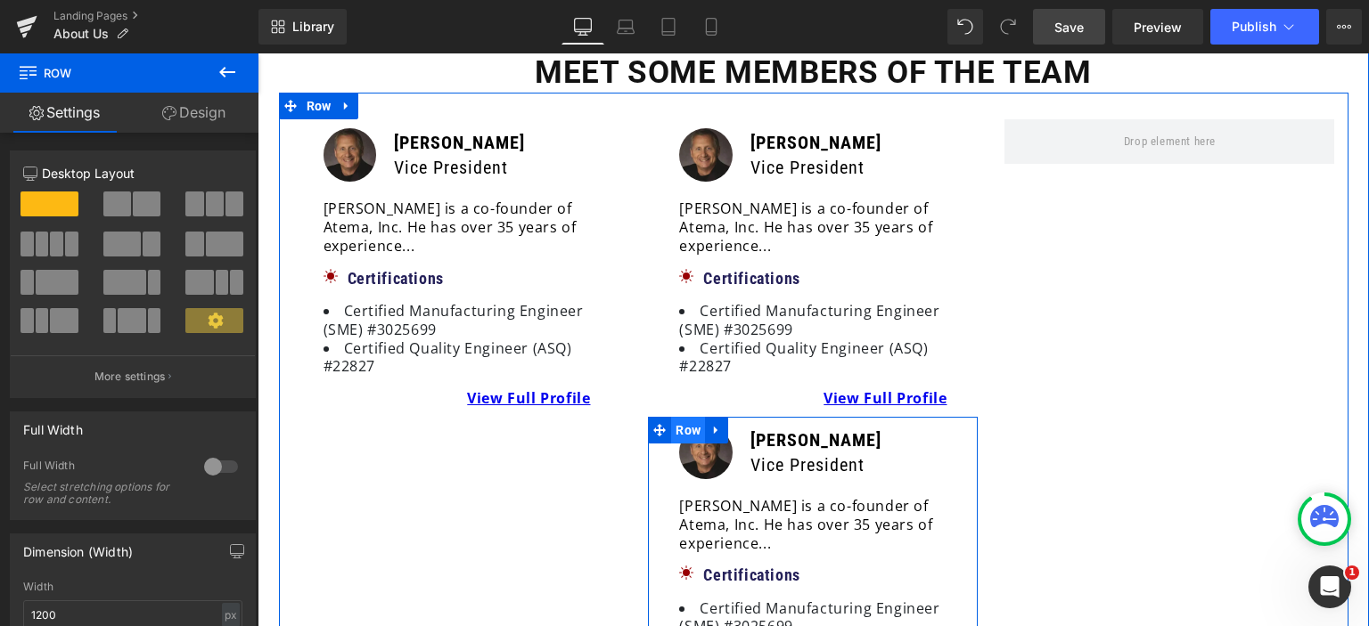
click at [671, 417] on span "Row" at bounding box center [688, 430] width 34 height 27
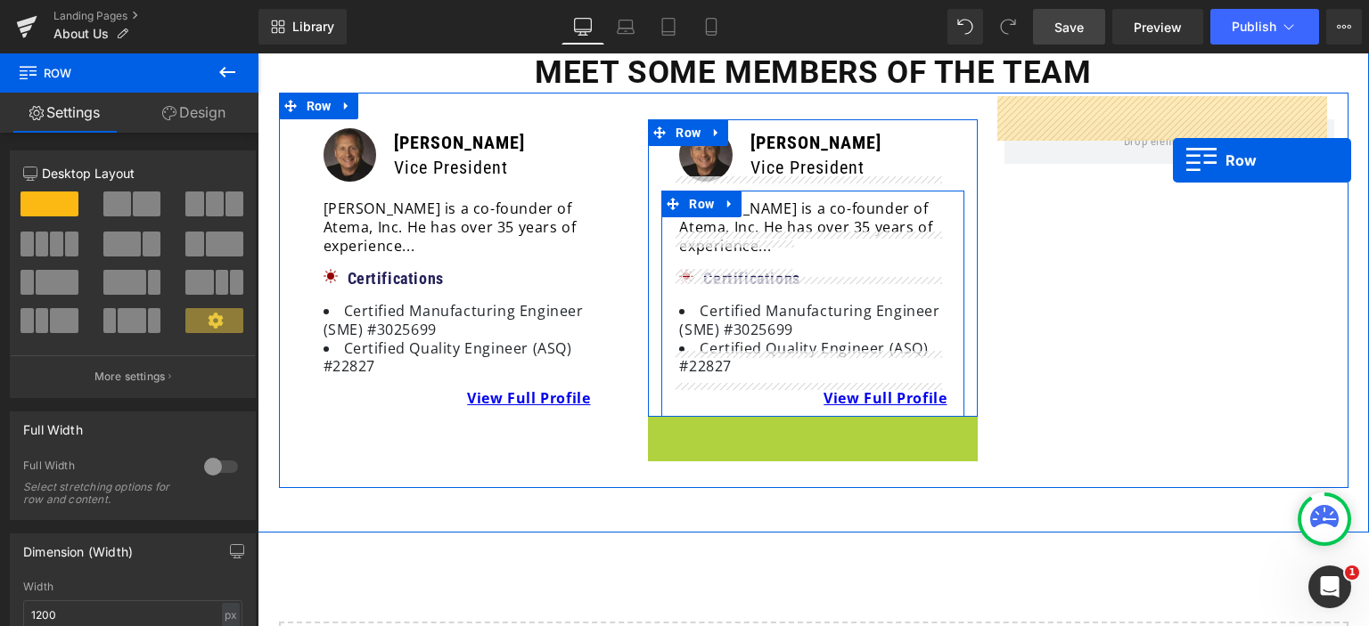
drag, startPoint x: 674, startPoint y: 408, endPoint x: 1173, endPoint y: 160, distance: 557.6
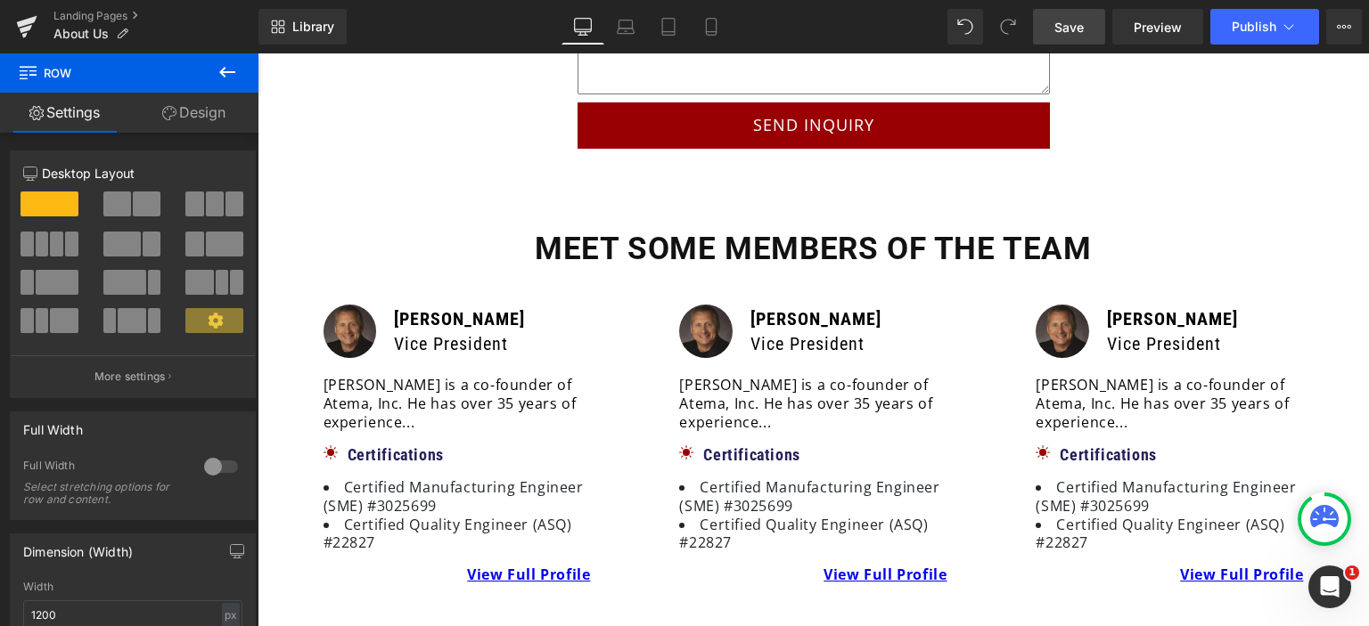
scroll to position [4661, 0]
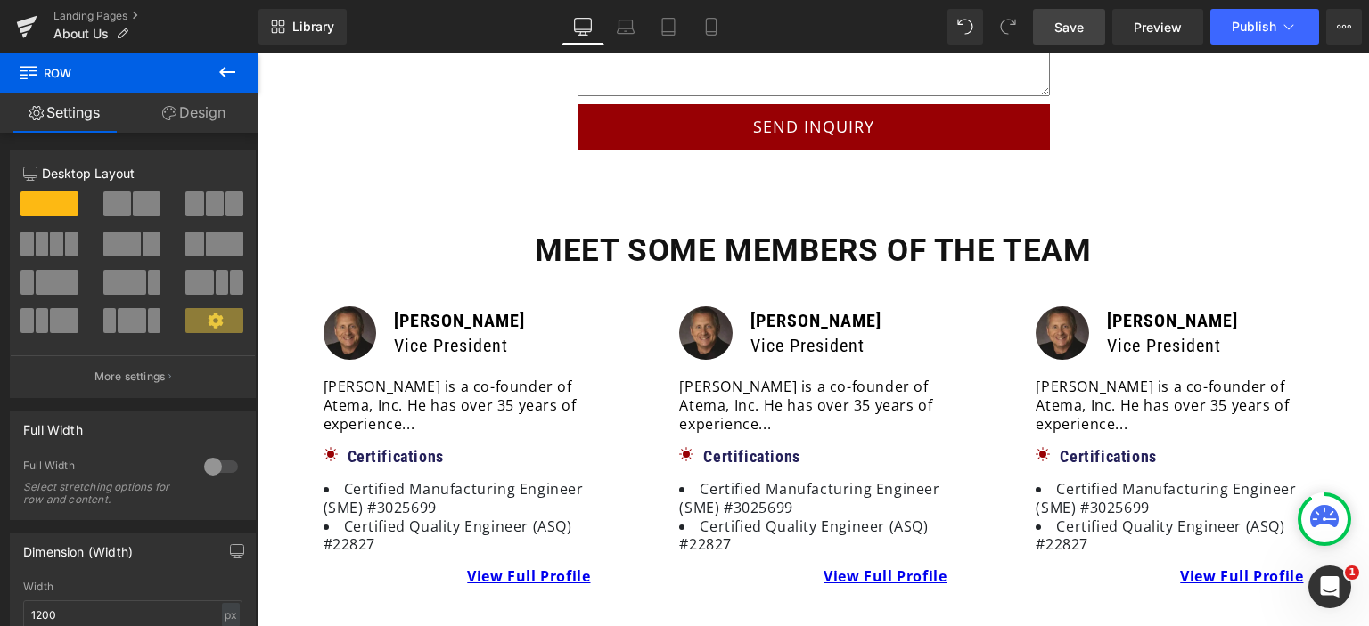
click at [1078, 29] on span "Save" at bounding box center [1068, 27] width 29 height 19
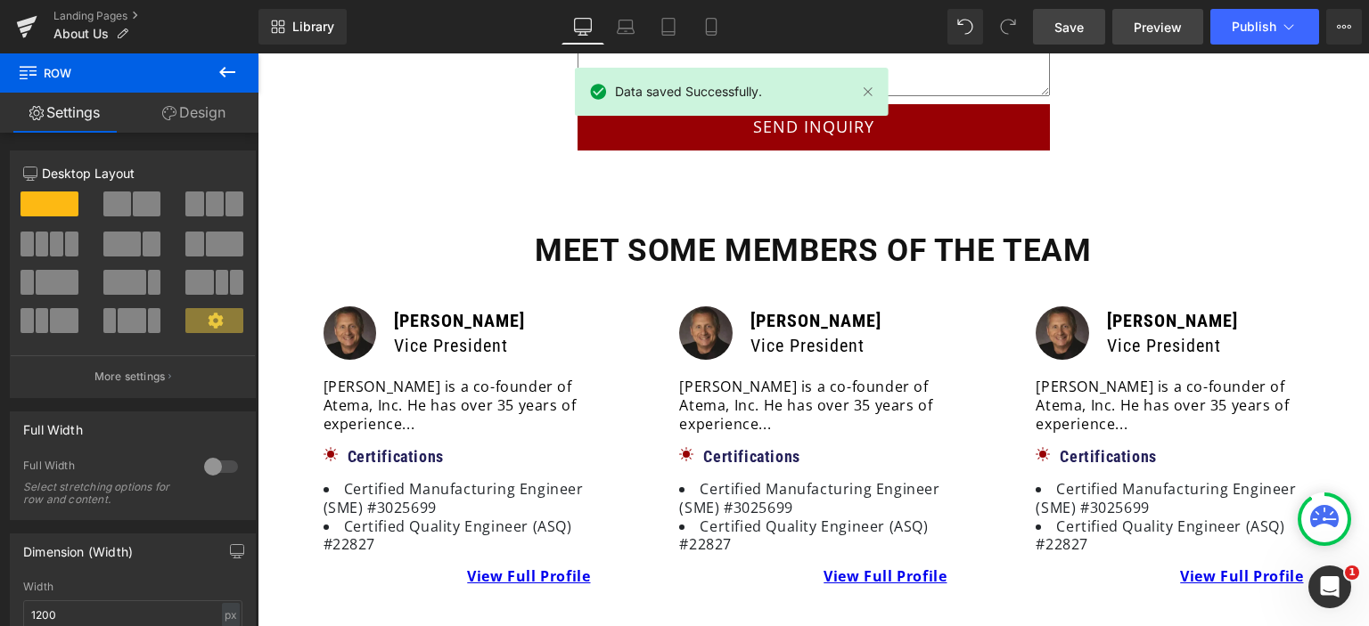
click at [1175, 22] on span "Preview" at bounding box center [1158, 27] width 48 height 19
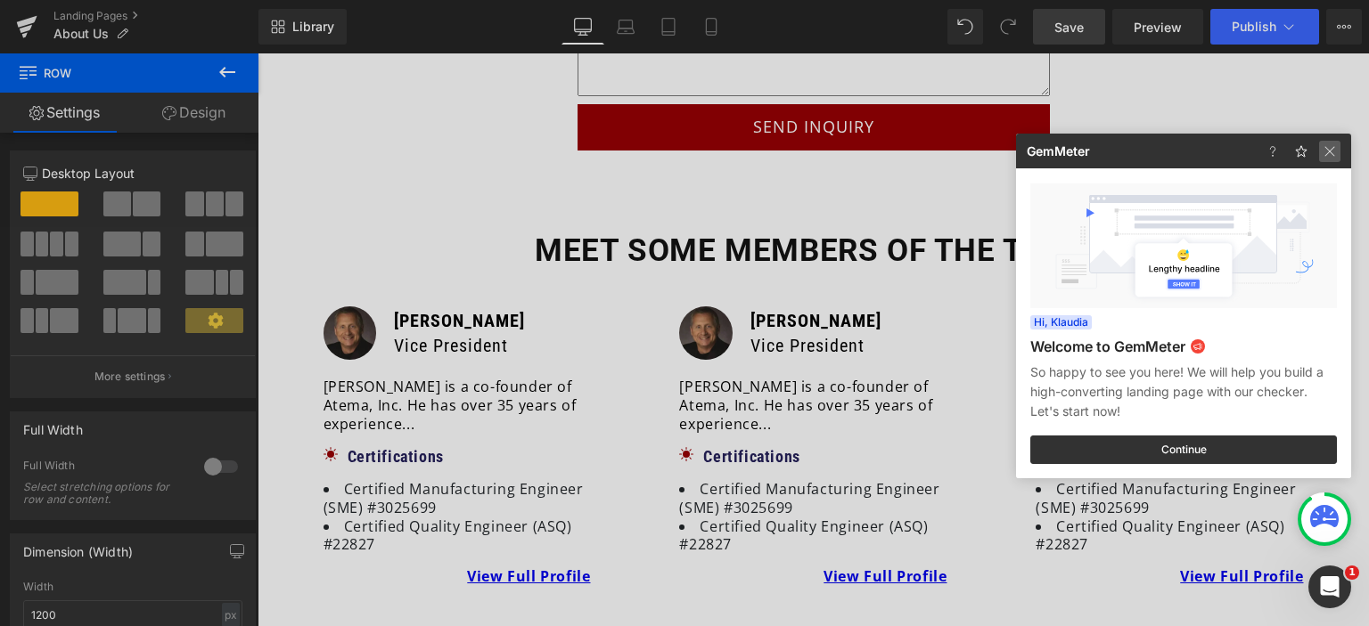
click at [1331, 145] on img at bounding box center [1329, 151] width 21 height 21
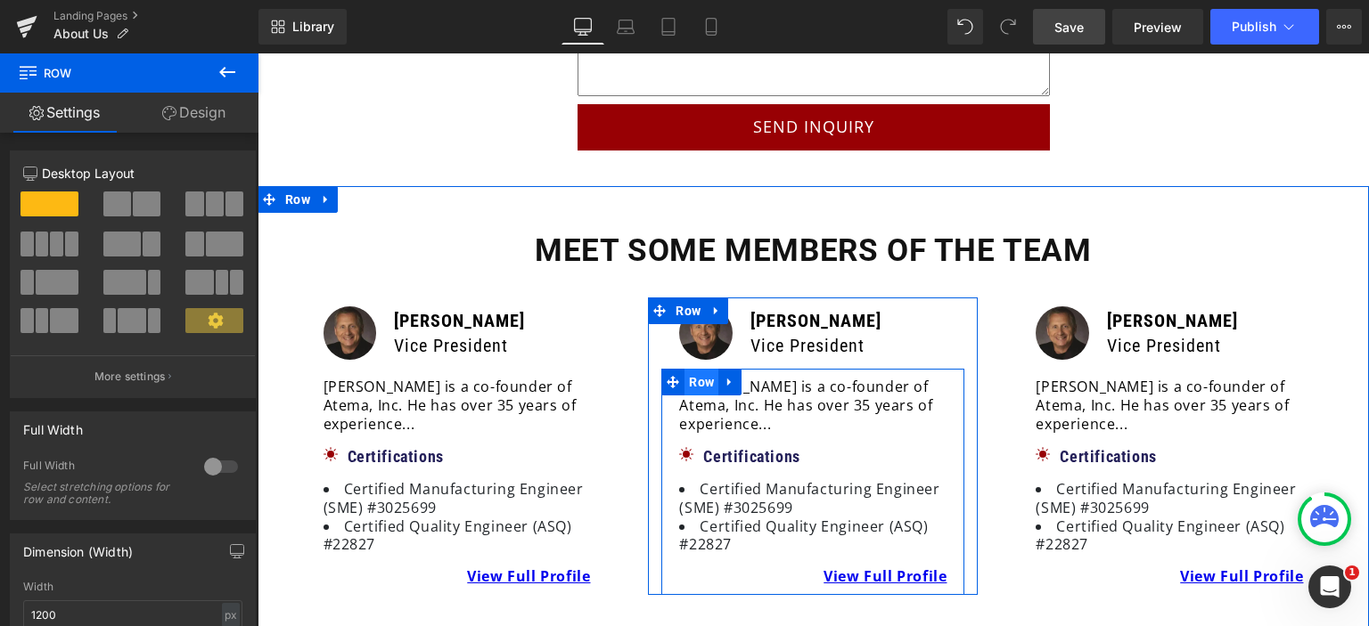
click at [684, 369] on span "Row" at bounding box center [701, 382] width 34 height 27
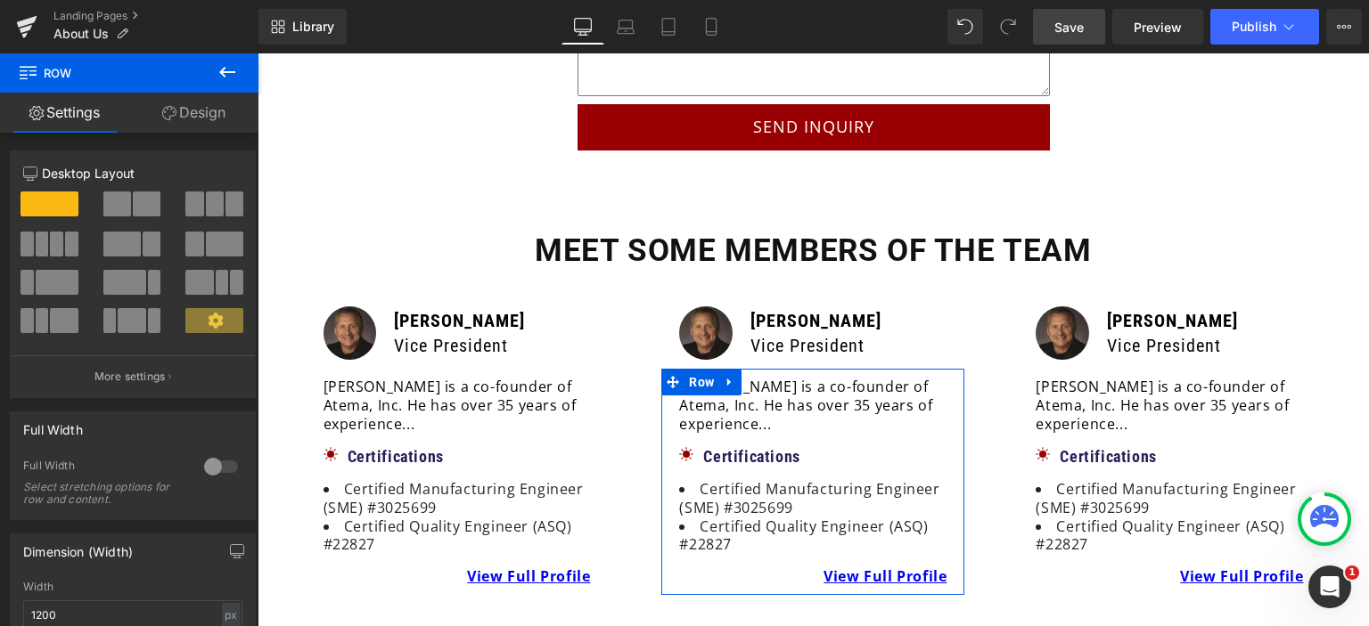
click at [189, 121] on link "Design" at bounding box center [193, 113] width 129 height 40
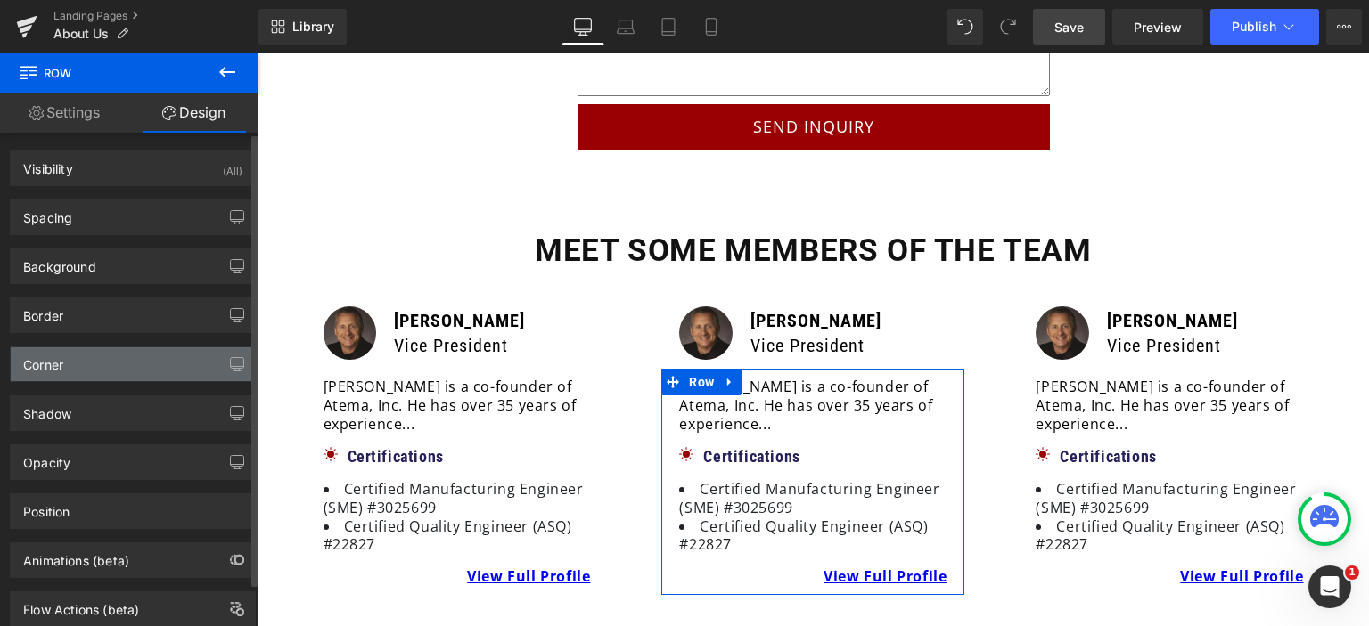
click at [89, 363] on div "Corner" at bounding box center [133, 365] width 244 height 34
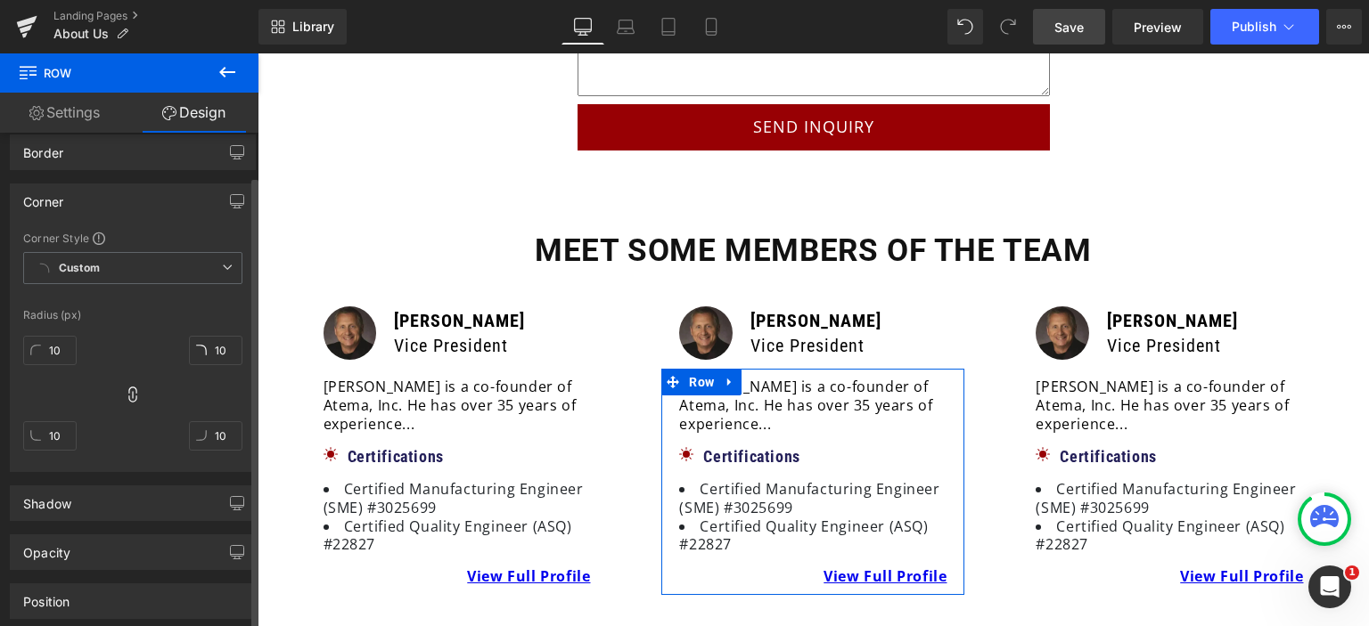
scroll to position [178, 0]
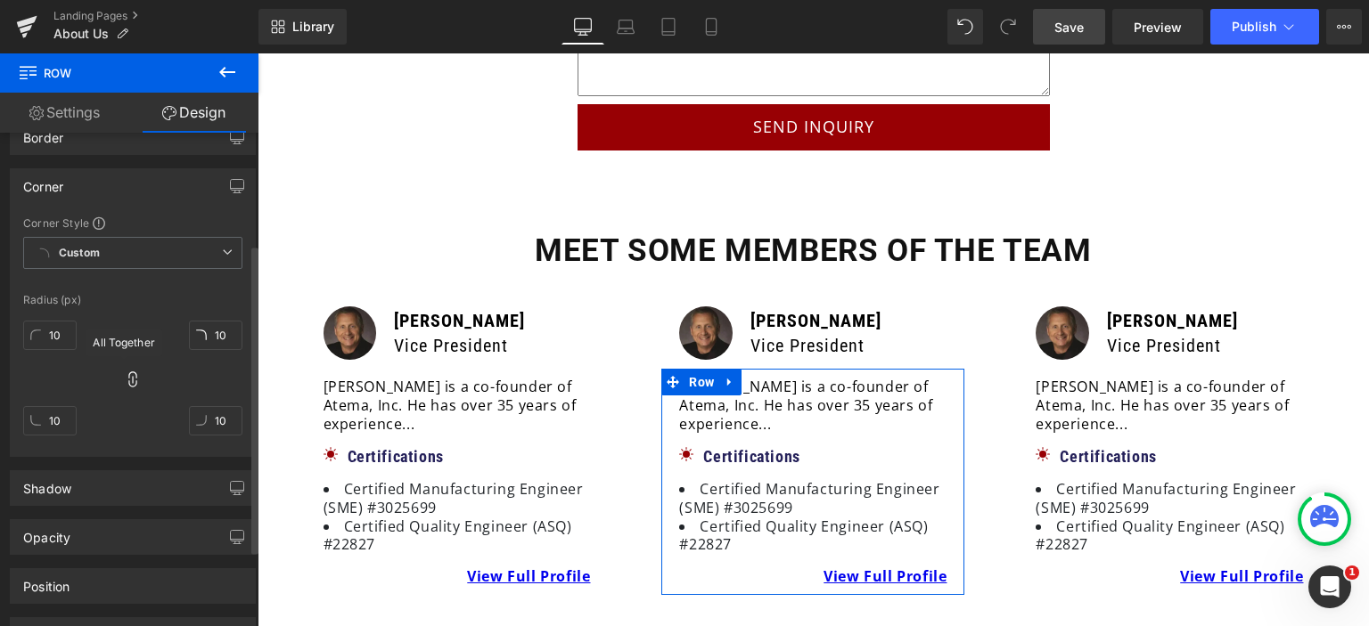
click at [132, 381] on icon at bounding box center [132, 380] width 8 height 16
click at [46, 330] on input "10" at bounding box center [49, 335] width 53 height 29
type input "0"
click at [217, 331] on input "10" at bounding box center [215, 335] width 53 height 29
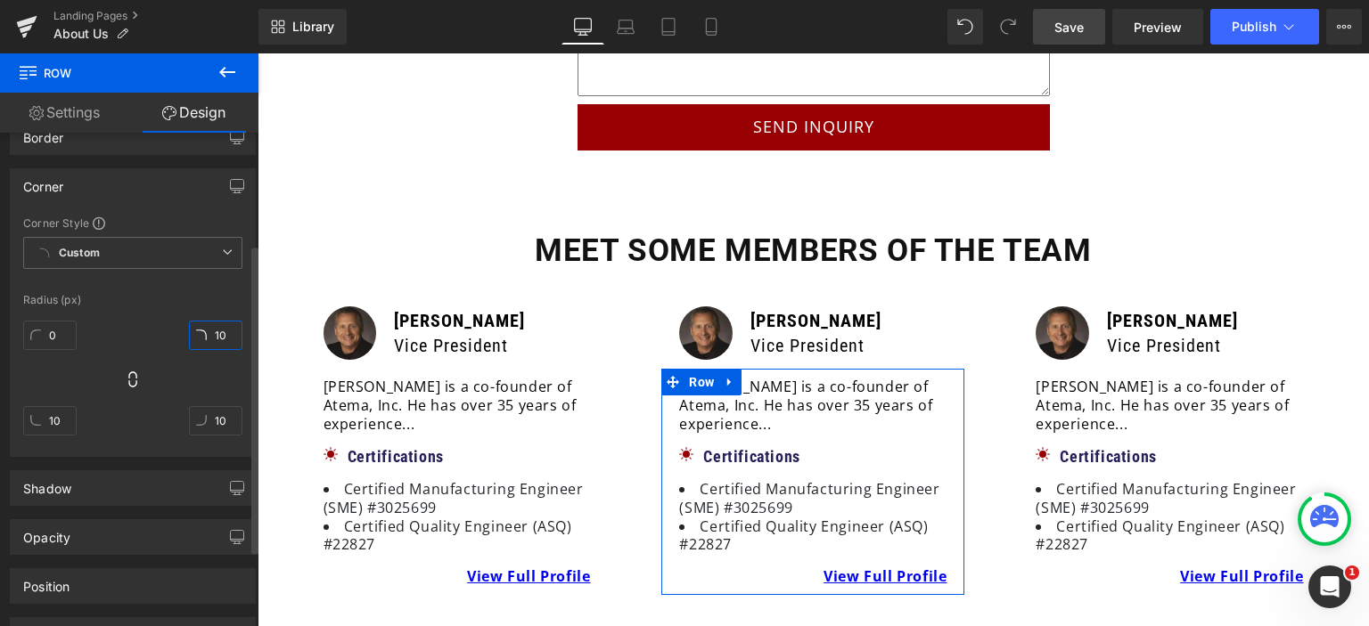
click at [218, 331] on input "10" at bounding box center [215, 335] width 53 height 29
type input "0"
click at [51, 119] on link "Settings" at bounding box center [64, 113] width 129 height 40
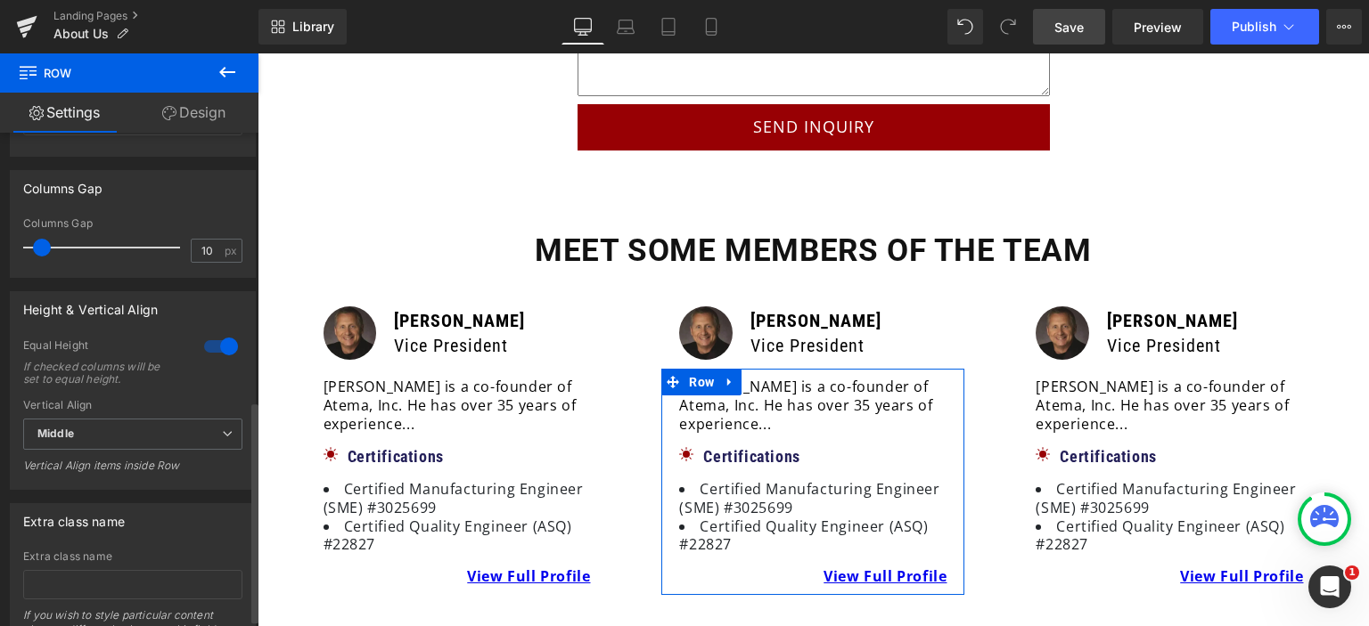
scroll to position [345, 0]
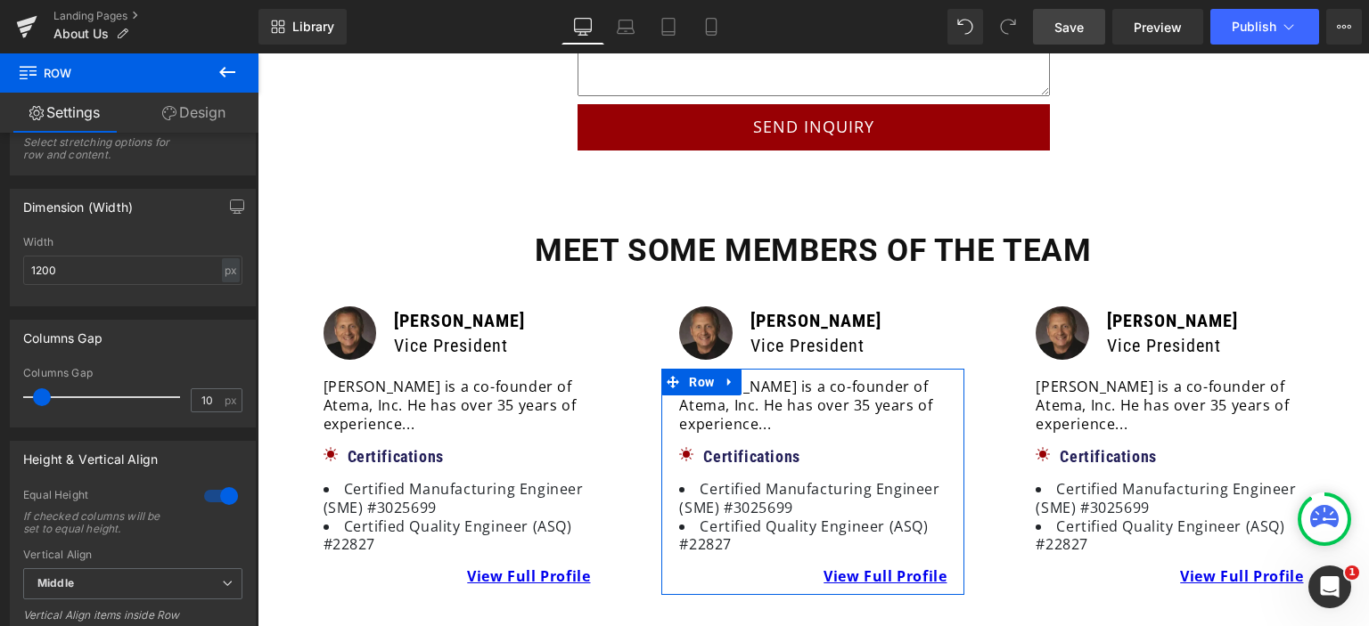
click at [219, 124] on link "Design" at bounding box center [193, 113] width 129 height 40
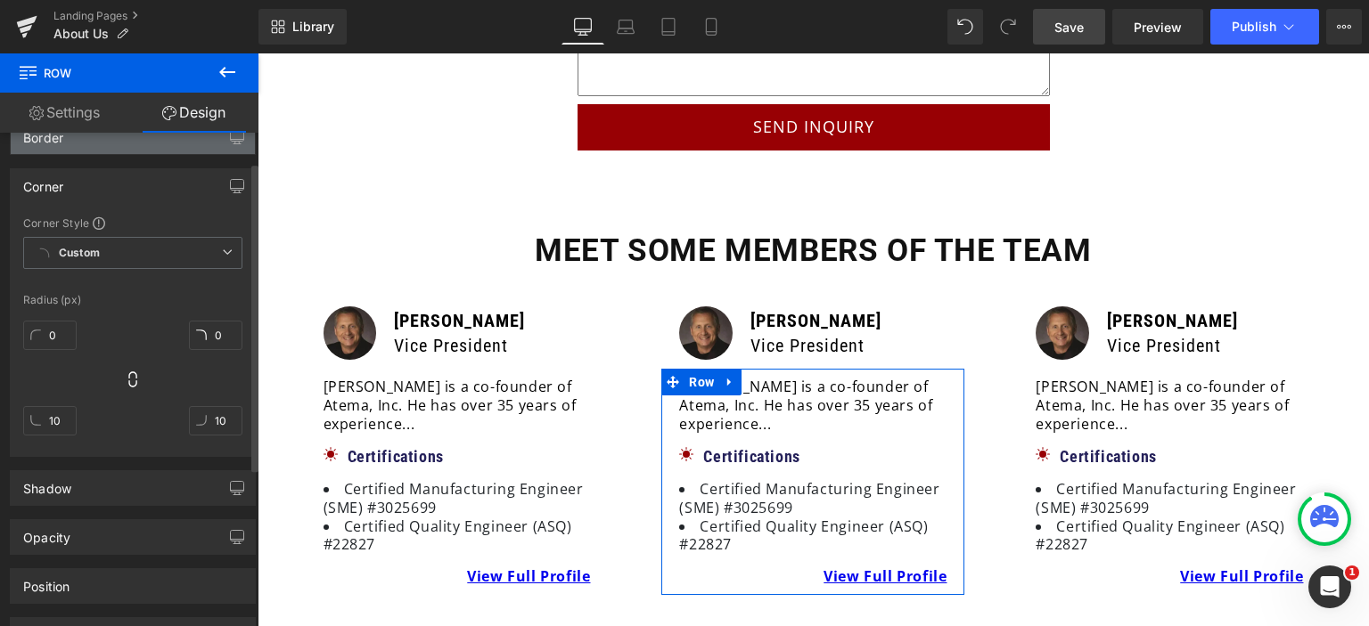
type input "100"
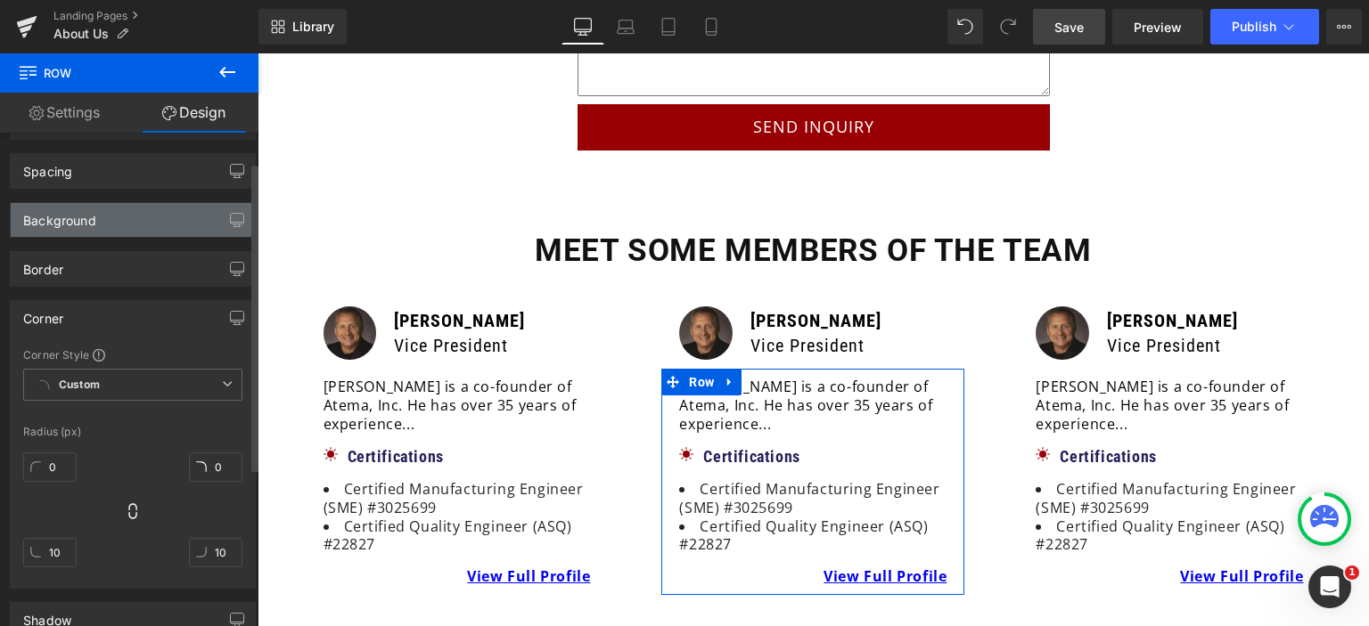
click at [112, 219] on div "Background" at bounding box center [133, 220] width 244 height 34
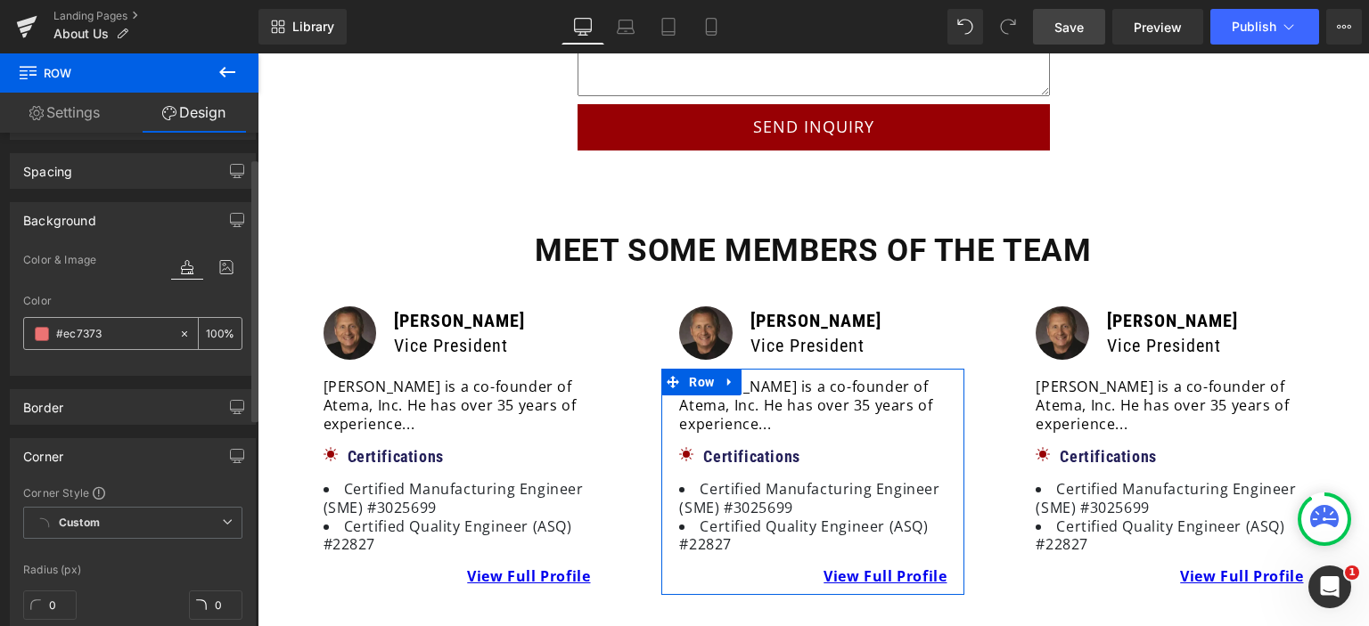
click at [46, 327] on span at bounding box center [42, 334] width 14 height 14
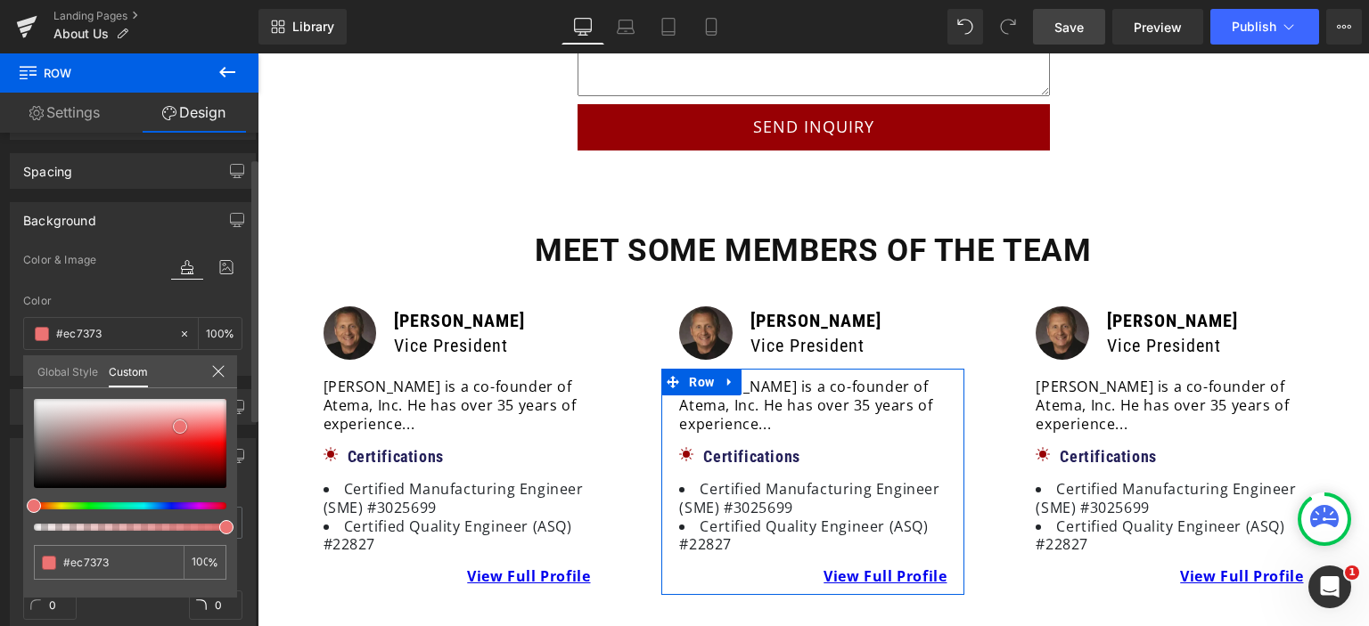
type input "#c7a7a7"
type input "#d1cbcb"
type input "#f7f7f7"
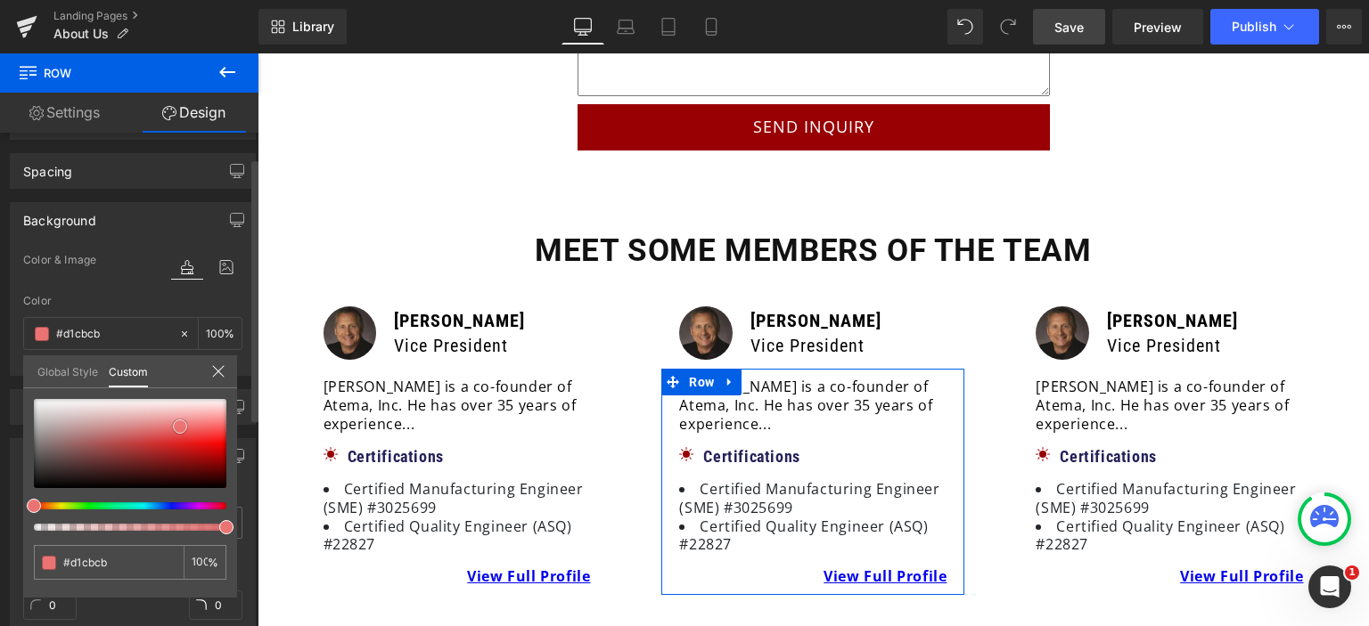
type input "#f7f7f7"
type input "#ffffff"
drag, startPoint x: 5, startPoint y: 397, endPoint x: 0, endPoint y: 364, distance: 33.4
click at [0, 364] on div "Background Color & Image color rgba(255, 255, 255, 1) Color #ffffff 100 % Image…" at bounding box center [133, 282] width 266 height 187
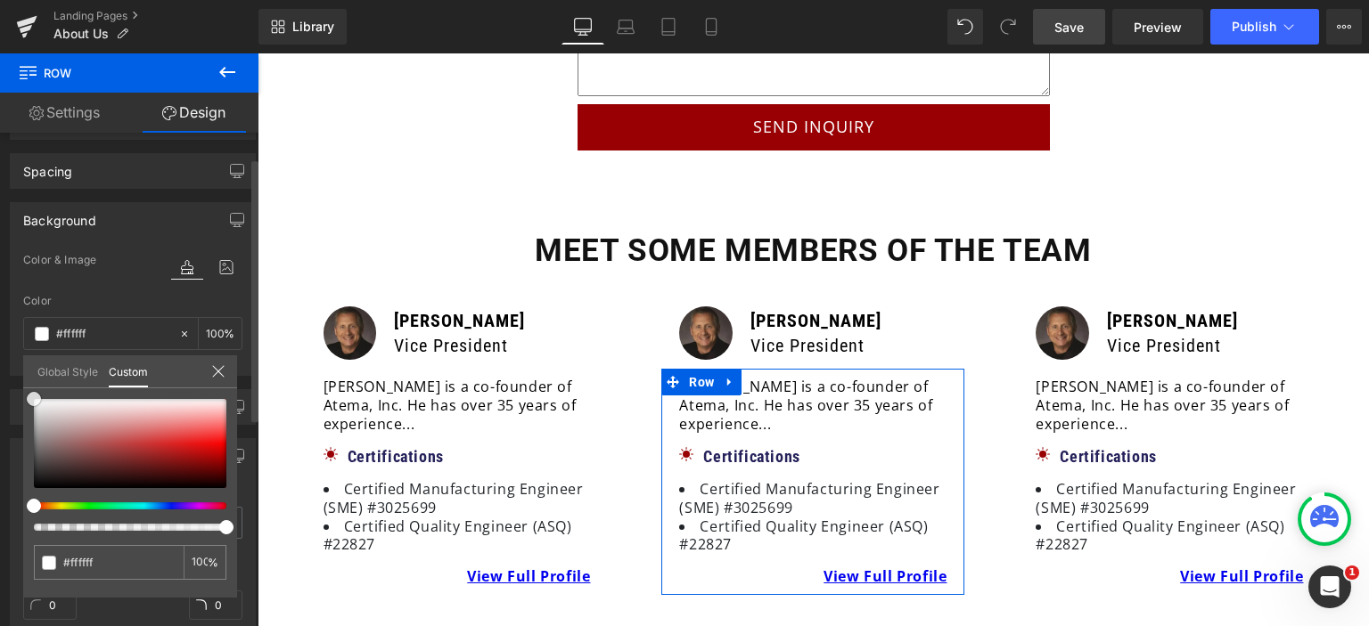
type input "#c9baba"
type input "#cdc0c0"
type input "#ffffff"
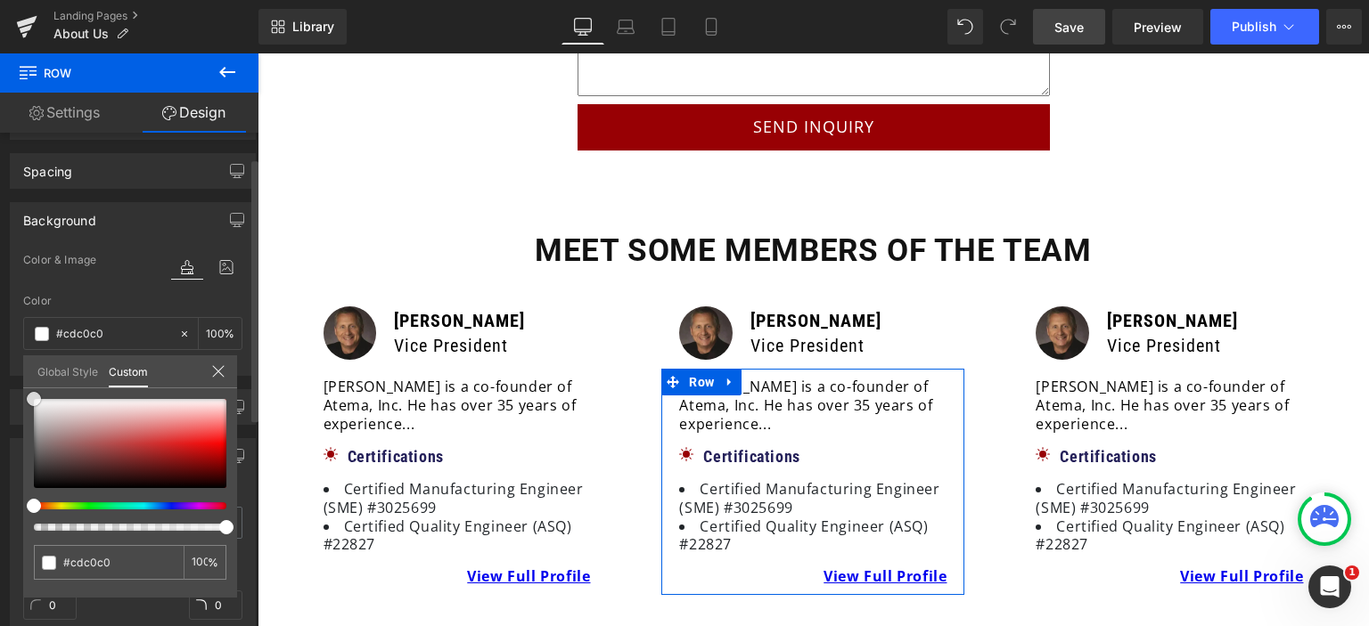
type input "#ffffff"
drag, startPoint x: 57, startPoint y: 421, endPoint x: 0, endPoint y: 255, distance: 175.3
click at [0, 255] on div "Background Color & Image color rgba(255, 255, 255, 1) Color #ffffff 100 % Image…" at bounding box center [133, 282] width 266 height 187
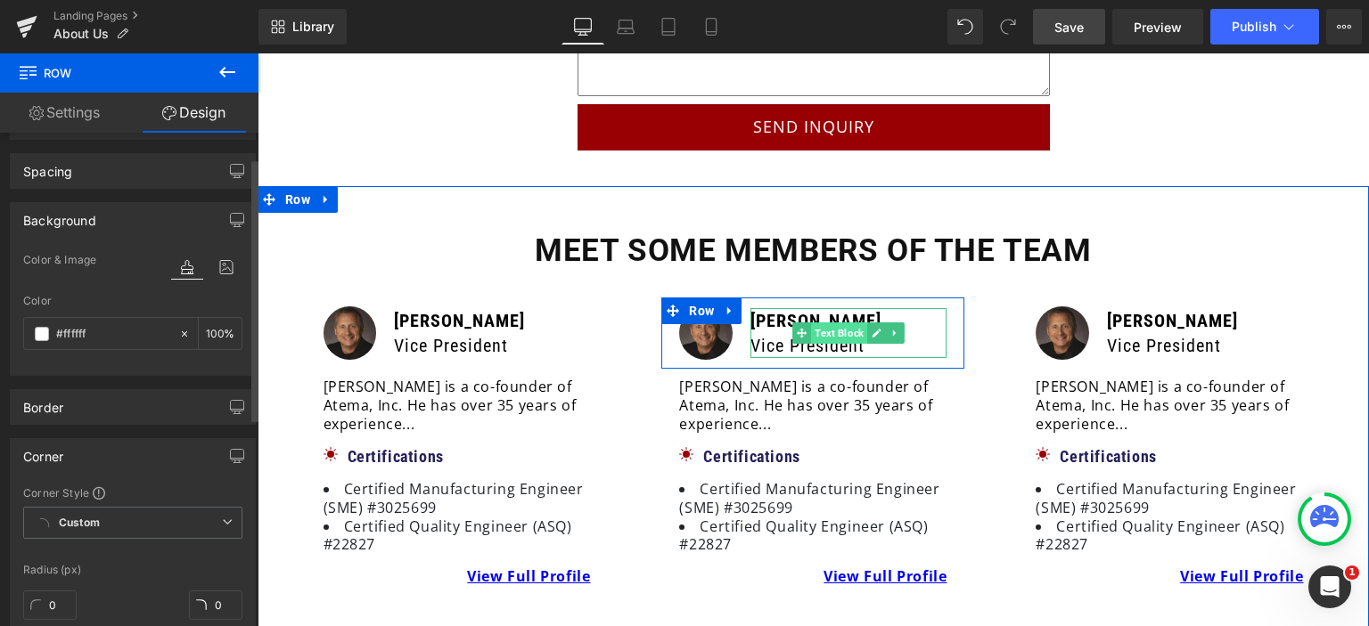
click at [817, 323] on span "Text Block" at bounding box center [839, 333] width 56 height 21
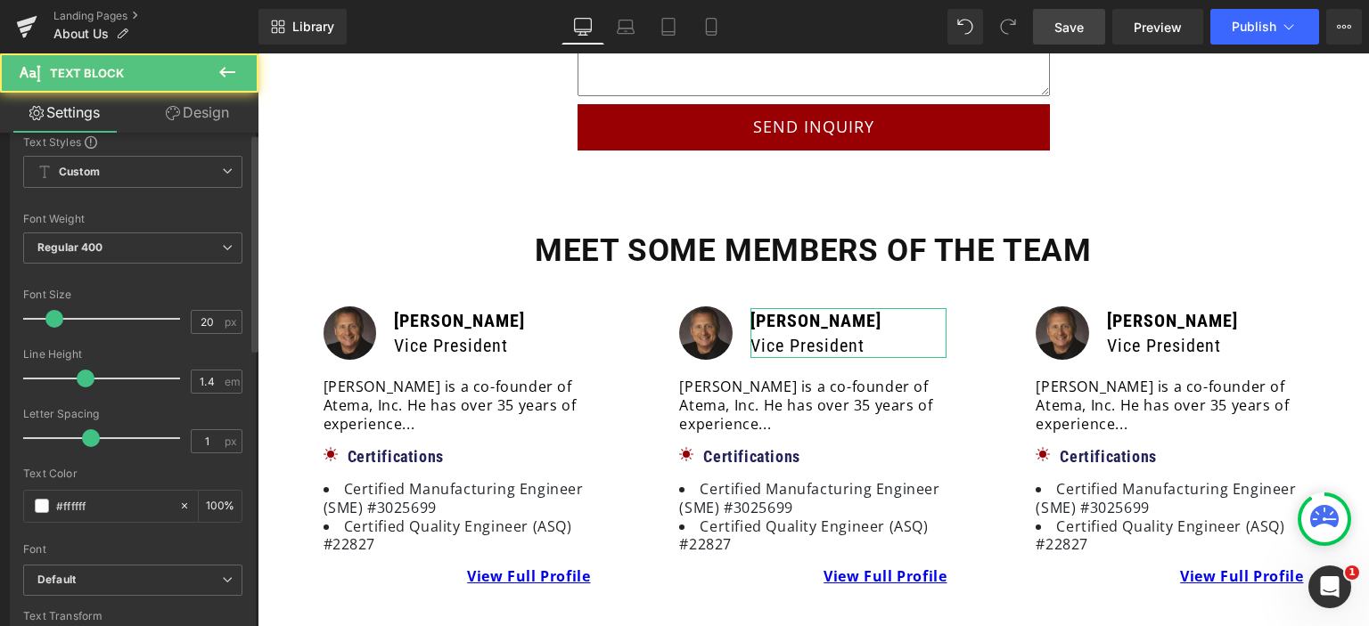
scroll to position [89, 0]
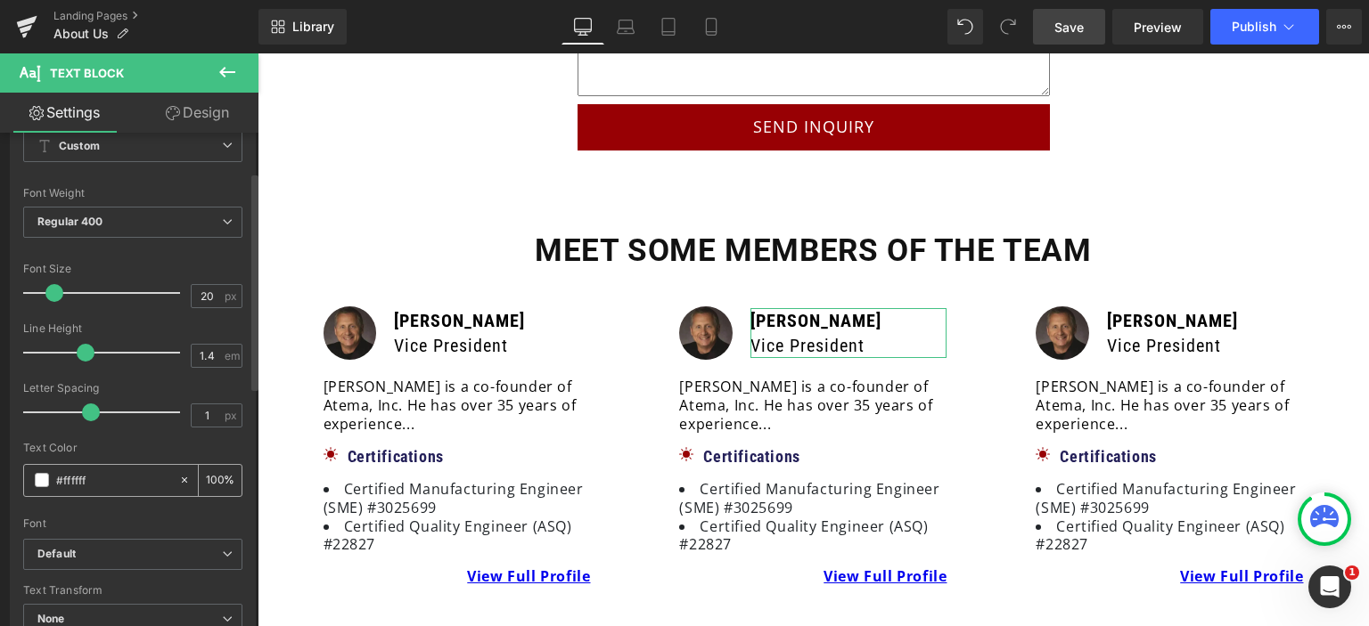
click at [39, 479] on span at bounding box center [42, 480] width 14 height 14
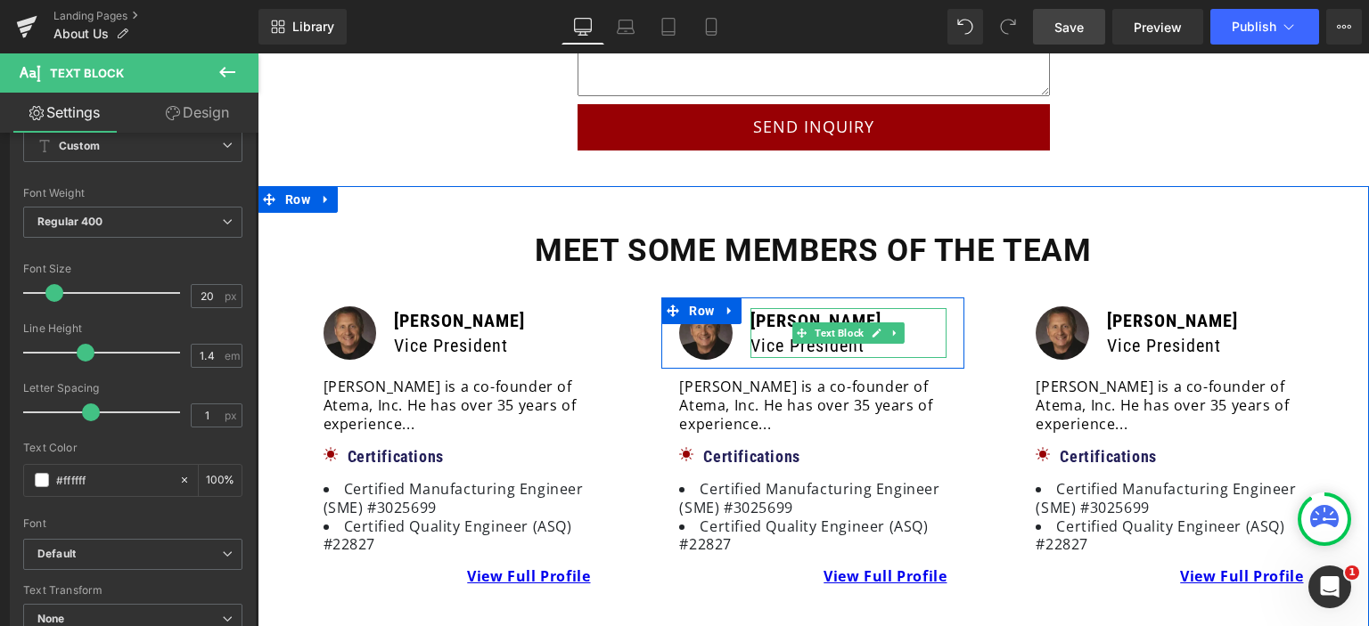
click at [865, 333] on p "Vice President" at bounding box center [848, 345] width 196 height 25
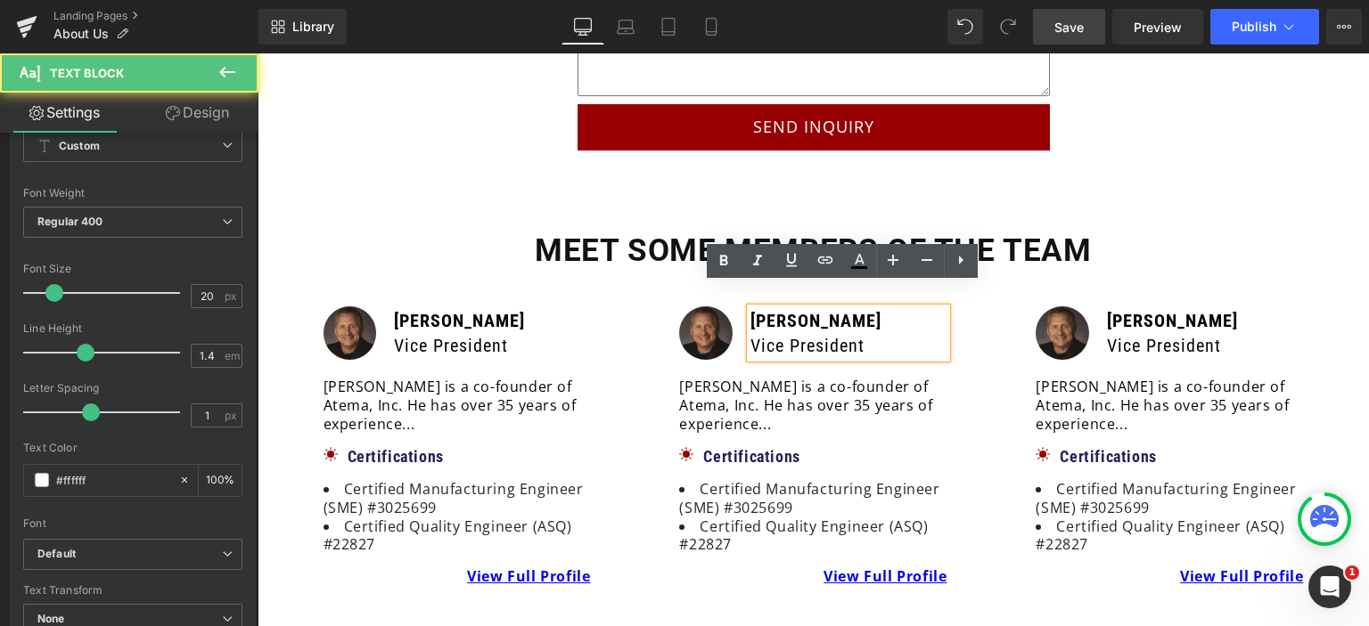
click at [868, 333] on p "Vice President" at bounding box center [848, 345] width 196 height 25
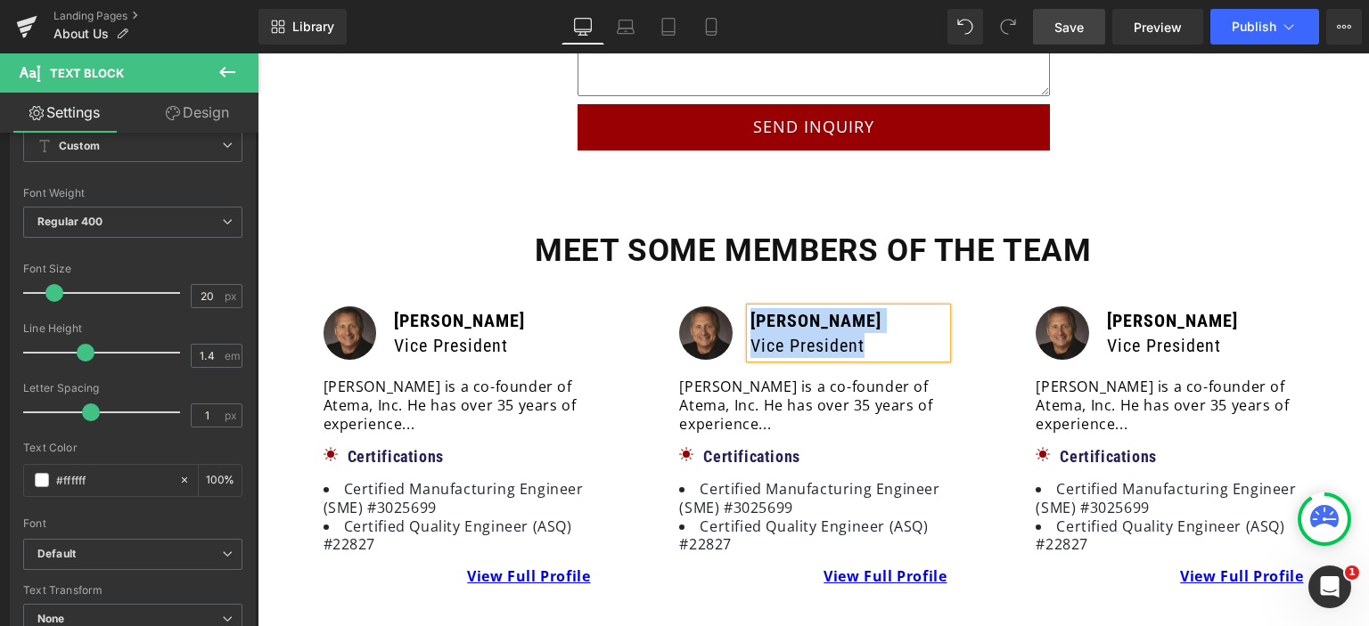
click at [873, 333] on p "Vice President" at bounding box center [848, 345] width 196 height 25
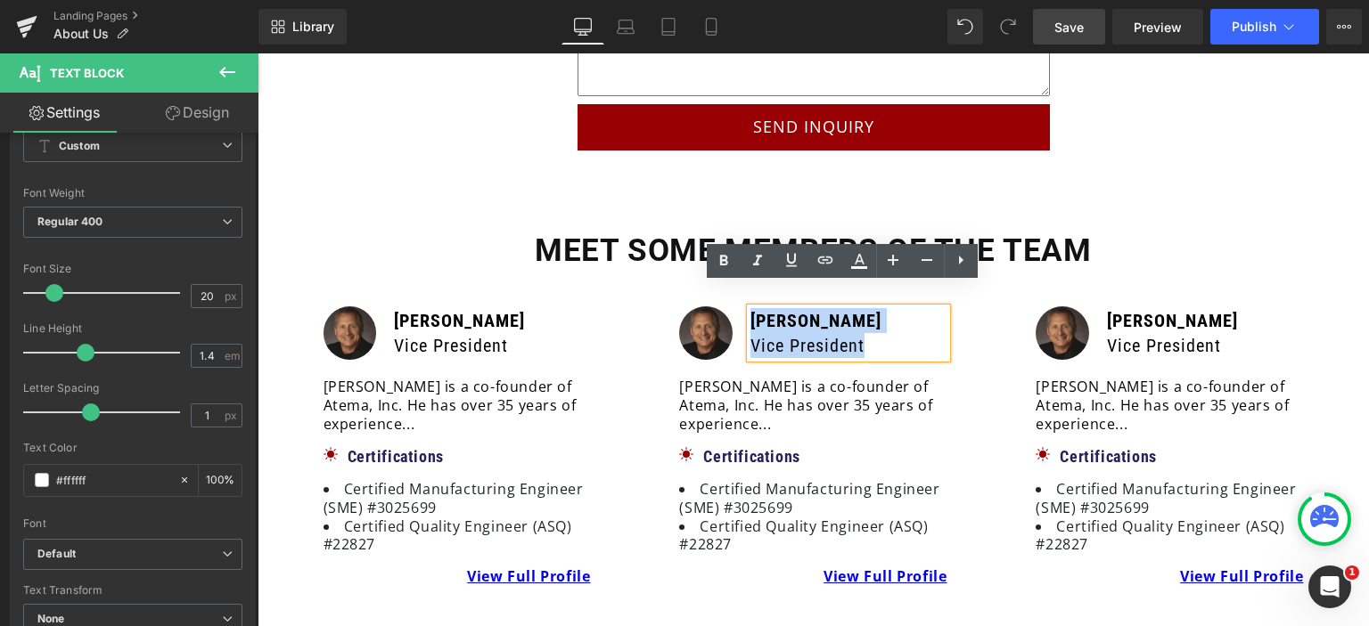
drag, startPoint x: 873, startPoint y: 315, endPoint x: 747, endPoint y: 294, distance: 128.3
click at [750, 308] on div "[PERSON_NAME] Vice President" at bounding box center [848, 333] width 196 height 50
click at [856, 258] on icon at bounding box center [858, 260] width 21 height 21
type input "#ffffff"
type input "100"
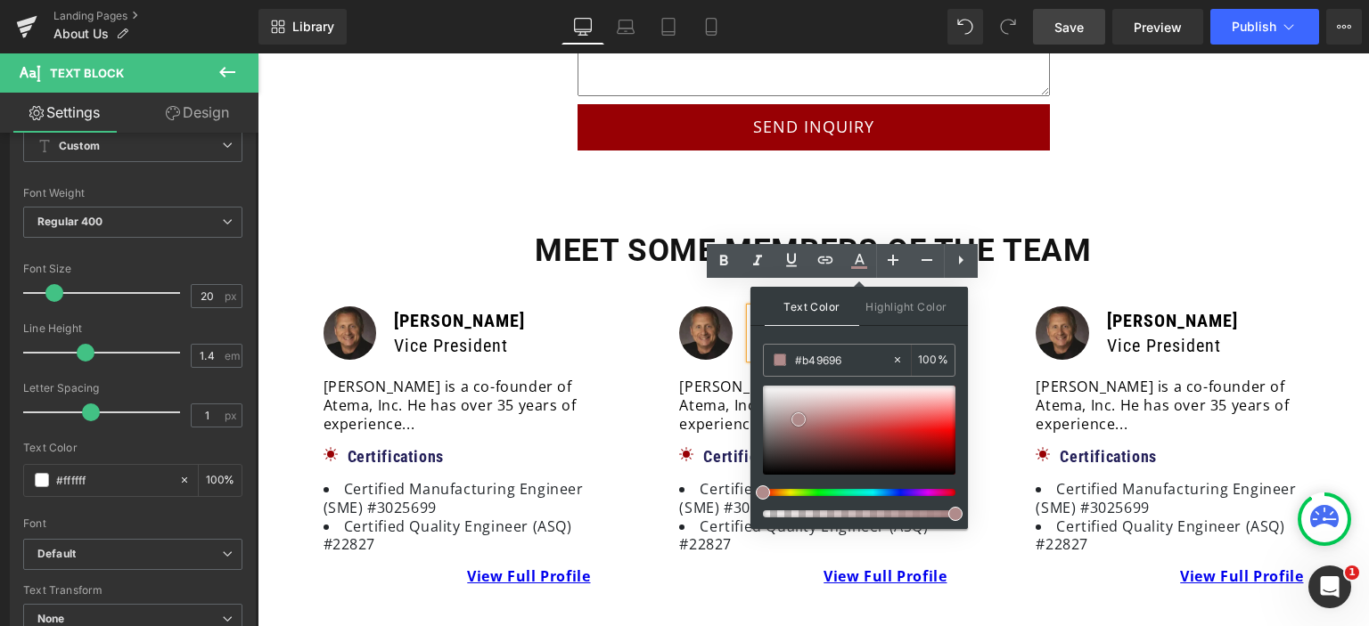
type input "#edecec"
drag, startPoint x: 1056, startPoint y: 472, endPoint x: 704, endPoint y: 324, distance: 381.8
click at [733, 338] on div "Image [PERSON_NAME] Vice President Text Block Row [PERSON_NAME] is a co-founder…" at bounding box center [813, 447] width 330 height 298
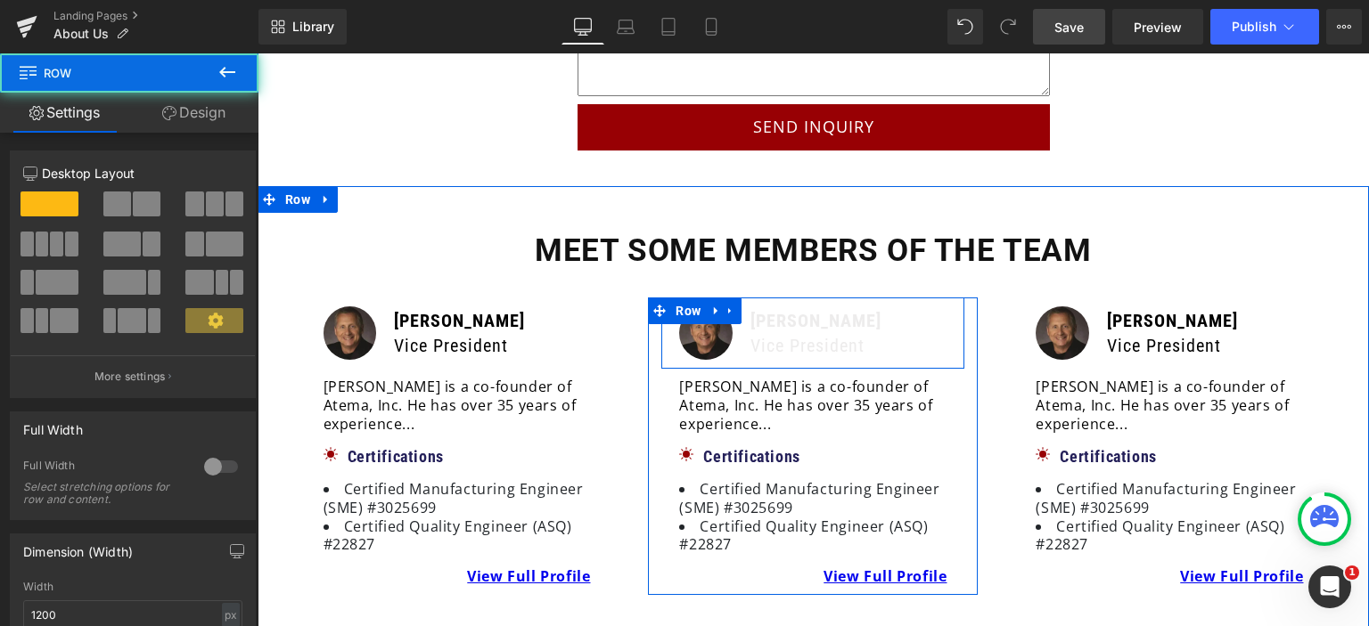
click at [741, 308] on div "[PERSON_NAME] Vice President Text Block" at bounding box center [848, 333] width 214 height 53
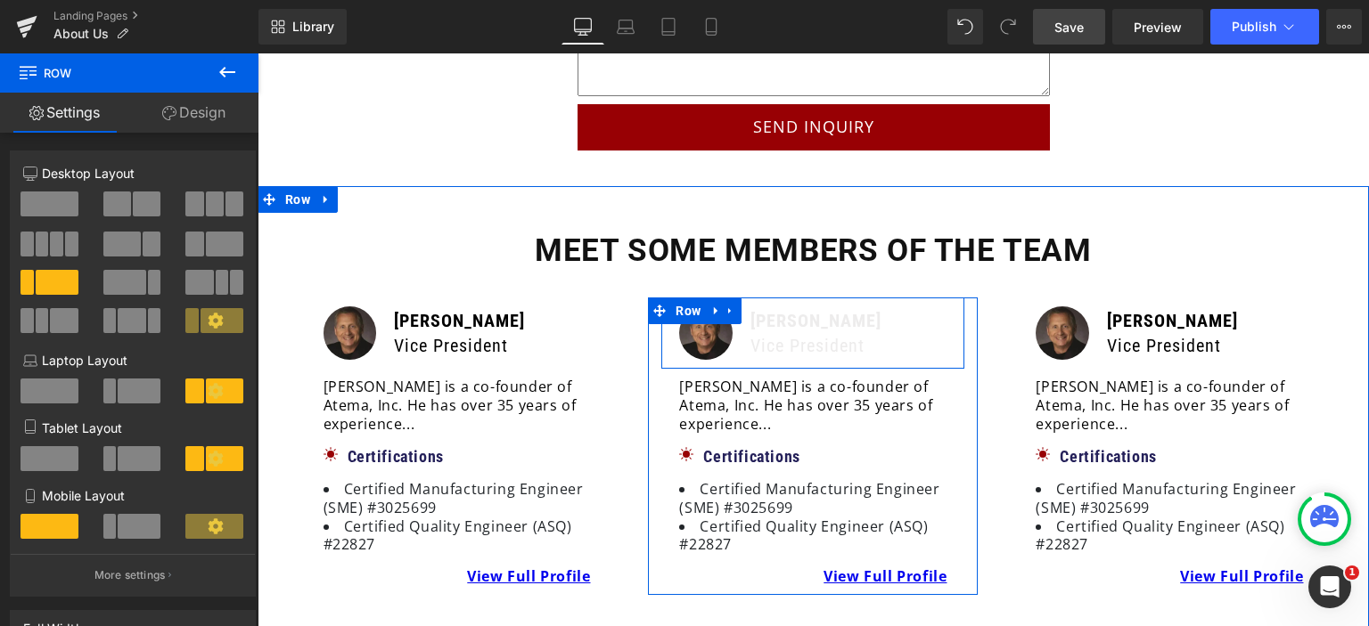
click at [731, 320] on div "Image" at bounding box center [705, 333] width 71 height 53
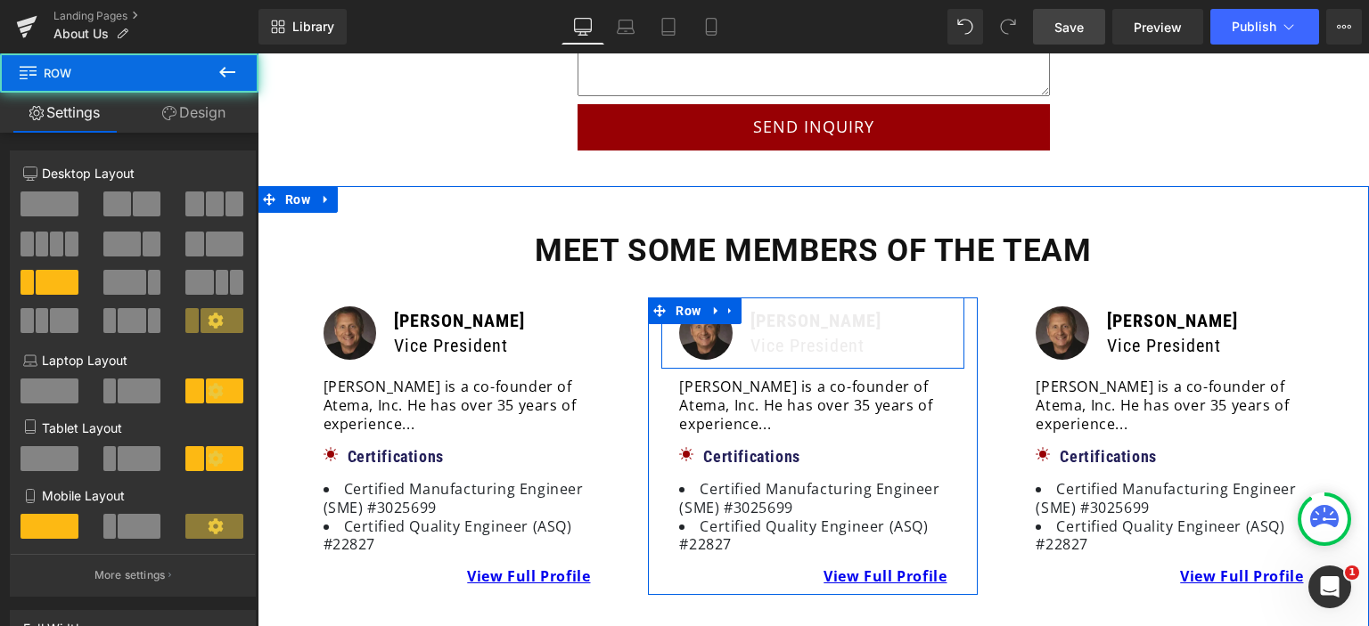
click at [733, 326] on div "Image" at bounding box center [705, 333] width 71 height 53
click at [732, 326] on div "Image" at bounding box center [705, 333] width 71 height 53
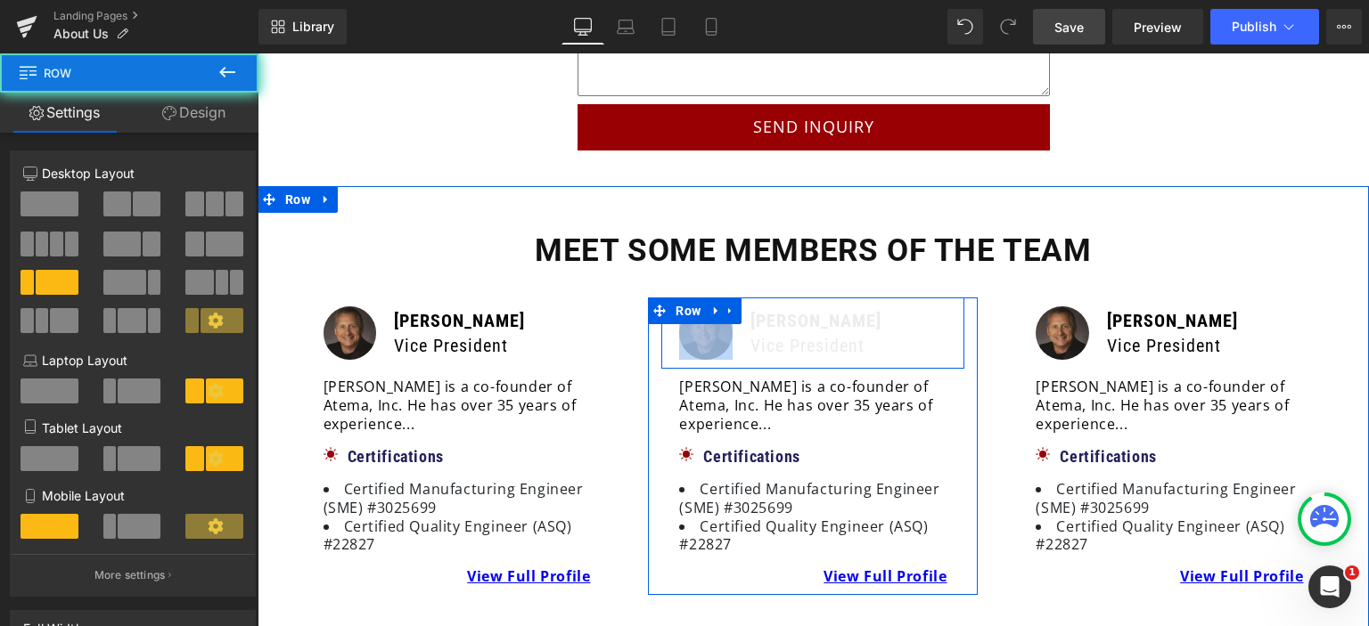
click at [732, 326] on div "Image" at bounding box center [705, 333] width 71 height 53
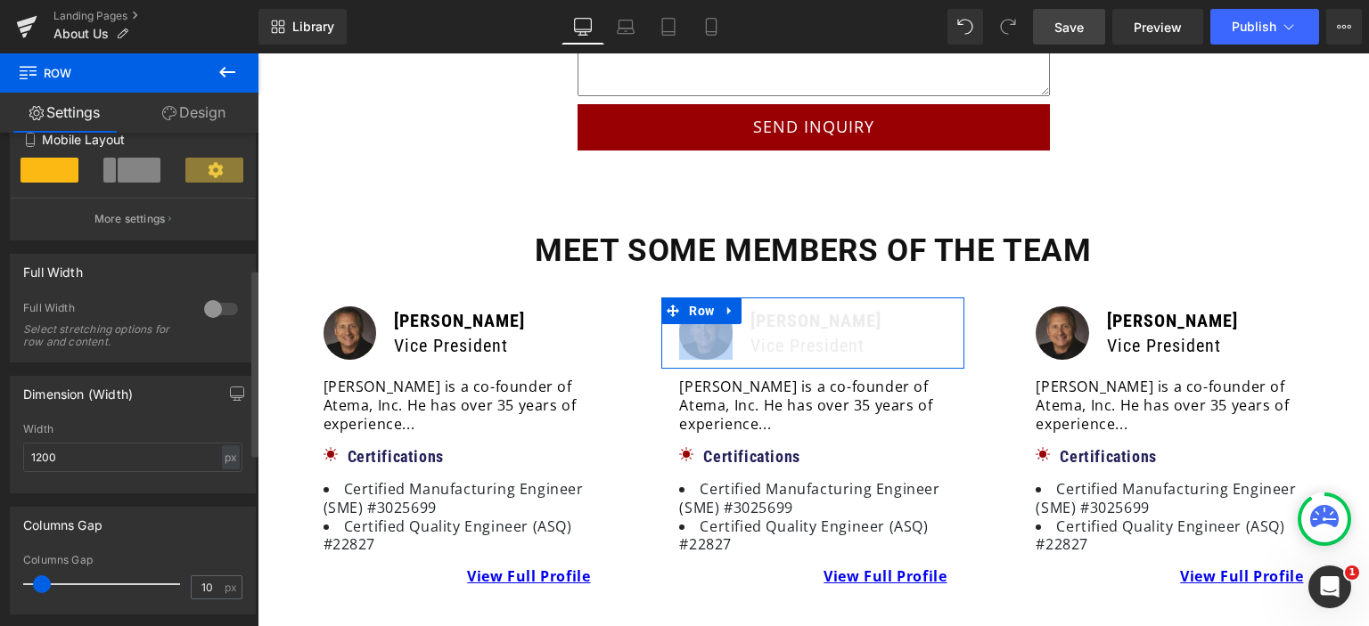
scroll to position [624, 0]
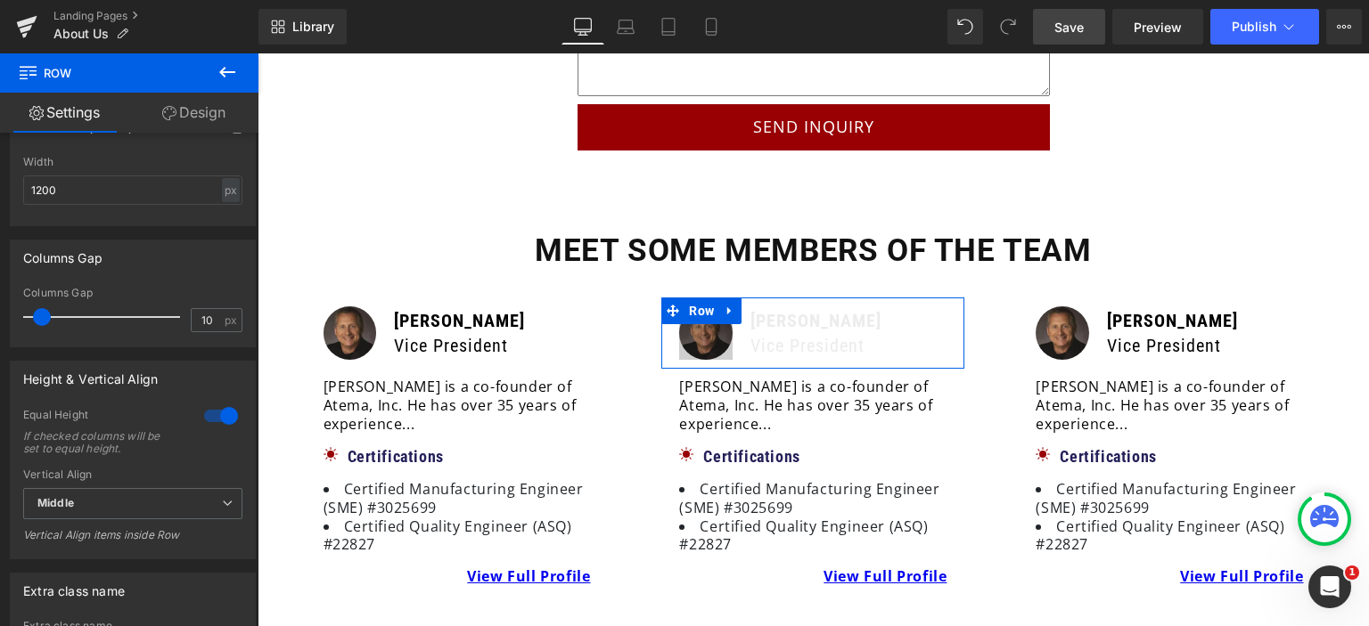
click at [182, 107] on link "Design" at bounding box center [193, 113] width 129 height 40
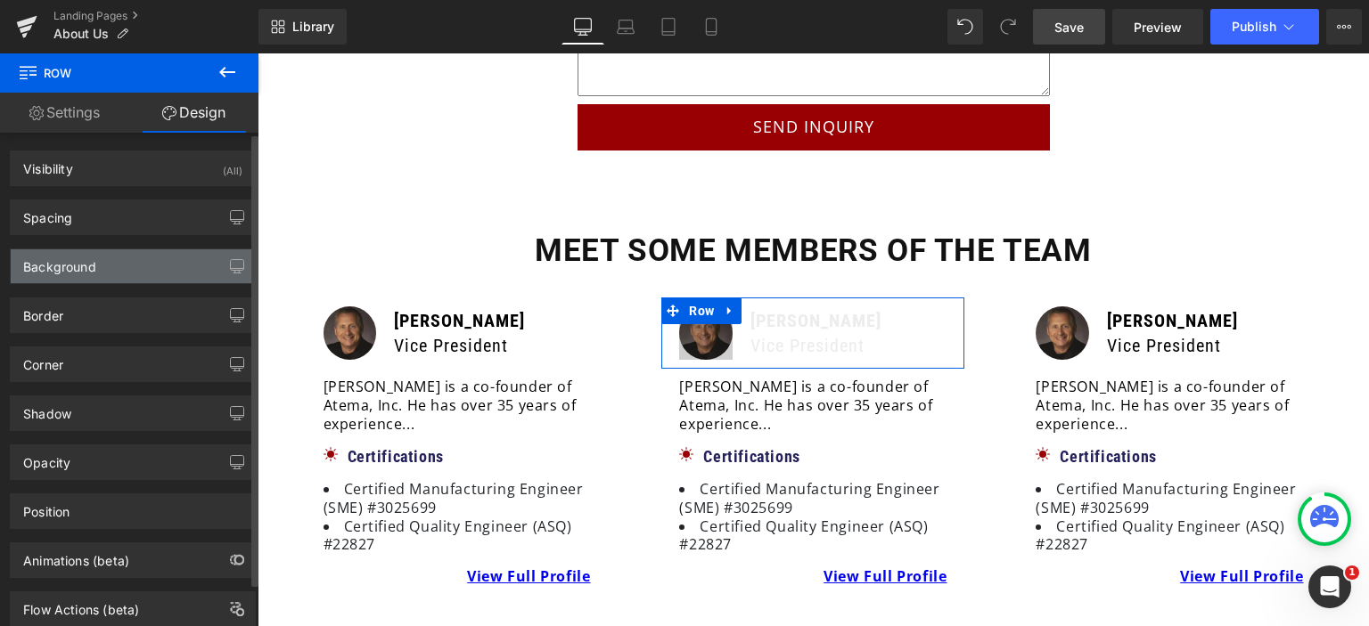
type input "#ec7373"
type input "100"
click at [118, 263] on div "Background" at bounding box center [133, 267] width 244 height 34
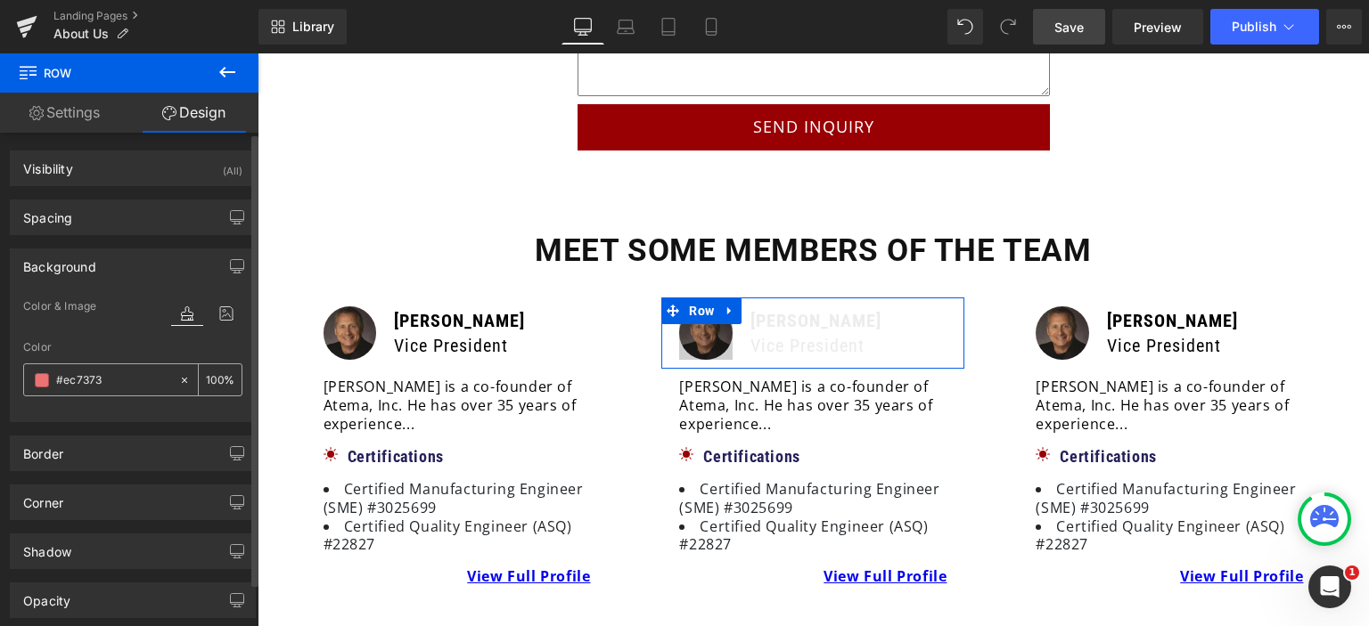
click at [39, 379] on span at bounding box center [42, 380] width 14 height 14
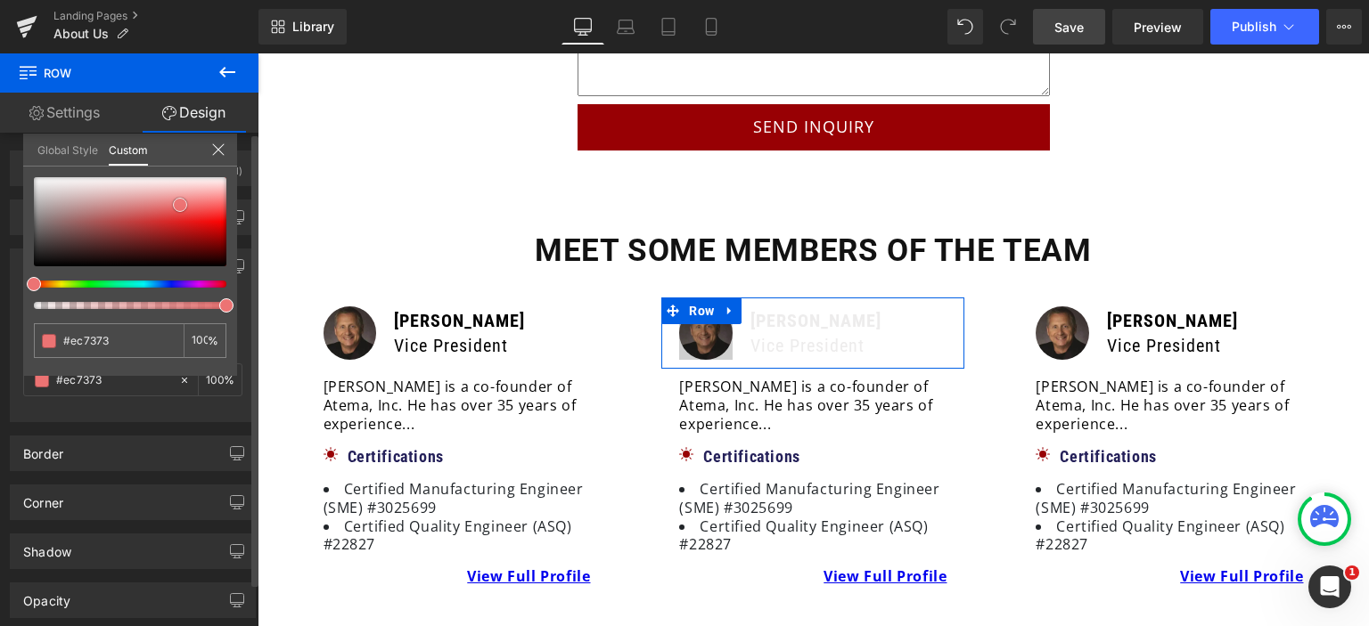
type input "#572d2d"
type input "#5a2f2f"
type input "#402525"
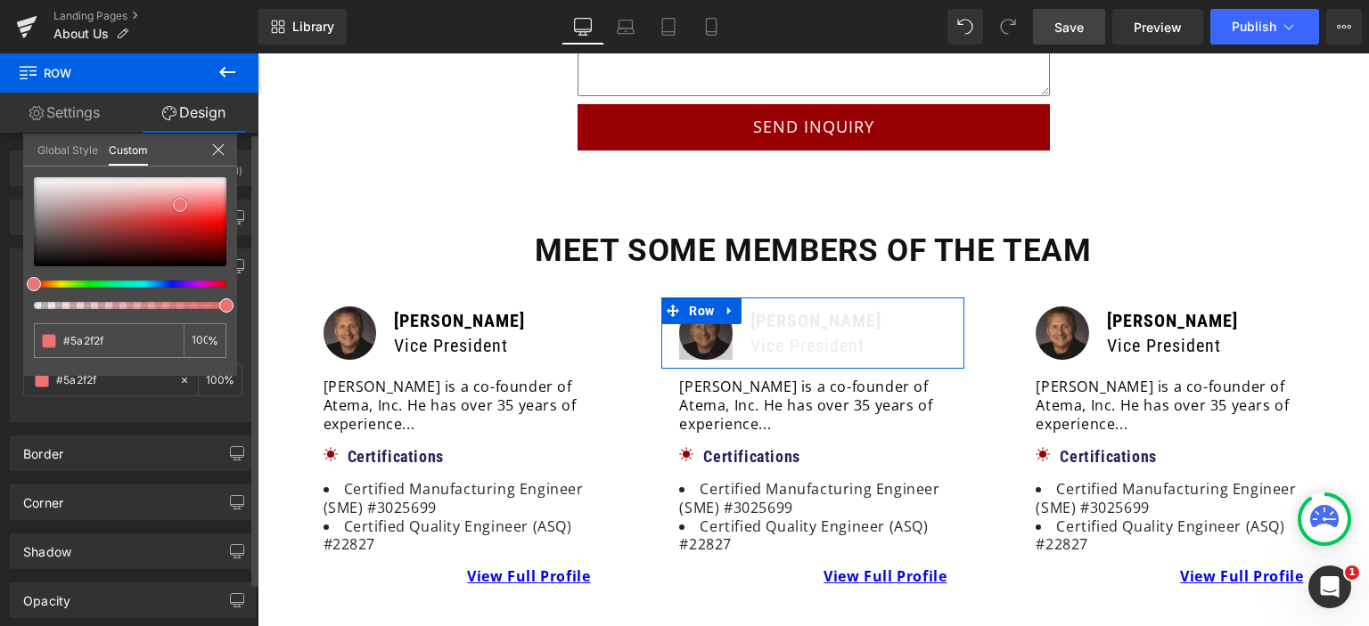
type input "#402525"
type input "#000000"
drag, startPoint x: 95, startPoint y: 242, endPoint x: 0, endPoint y: 359, distance: 150.7
click at [0, 359] on div "Background Color & Image color rgba(0, 0, 0, 1) Color #000000 100 % Image Repla…" at bounding box center [133, 328] width 266 height 187
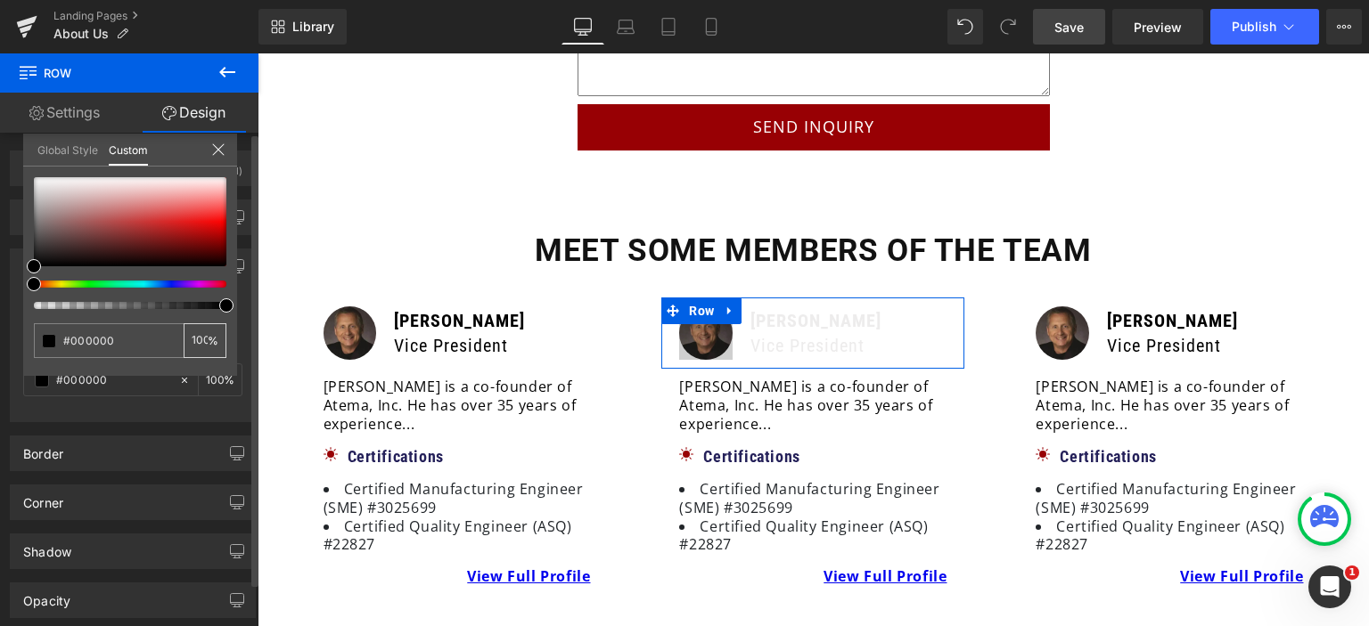
click at [192, 335] on input "100" at bounding box center [200, 340] width 16 height 12
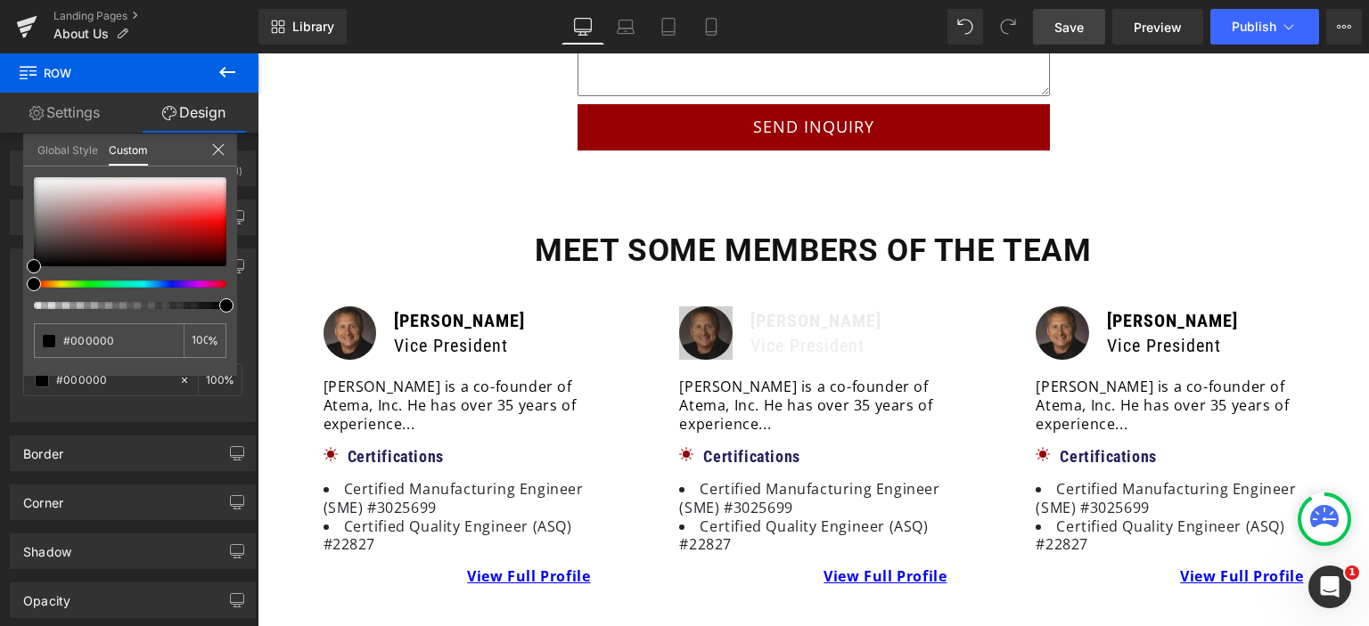
drag, startPoint x: 486, startPoint y: 357, endPoint x: 507, endPoint y: 356, distance: 21.5
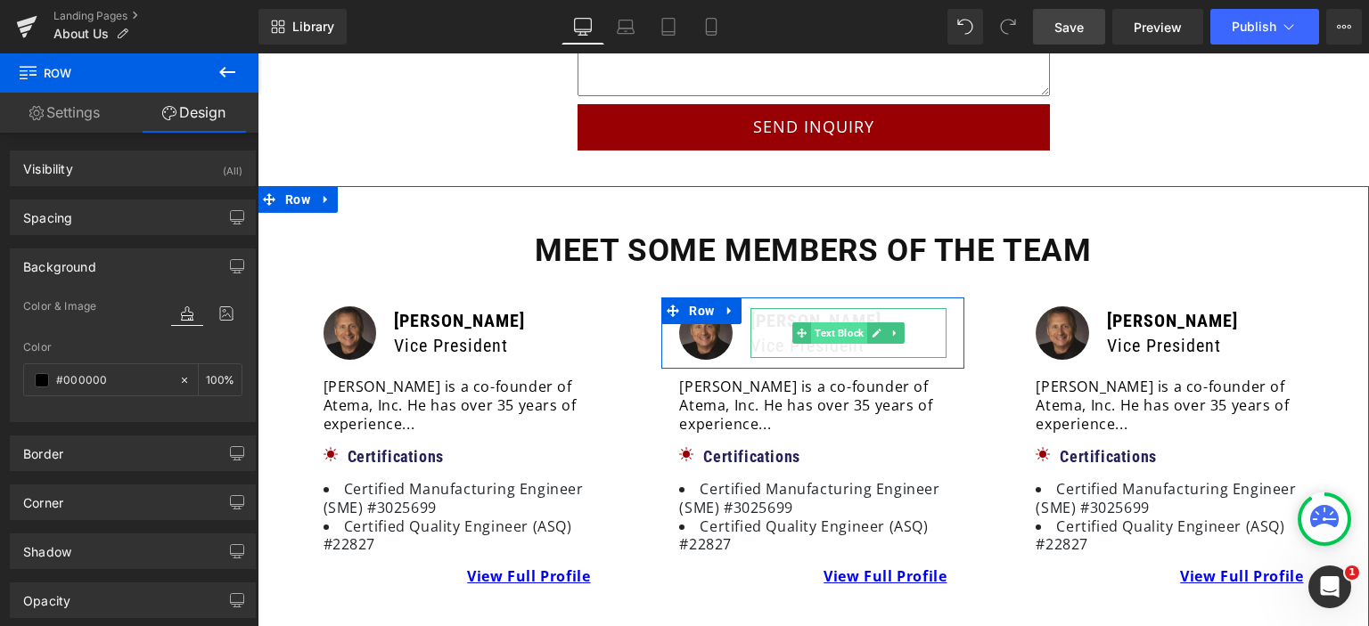
click at [814, 323] on span "Text Block" at bounding box center [839, 333] width 56 height 21
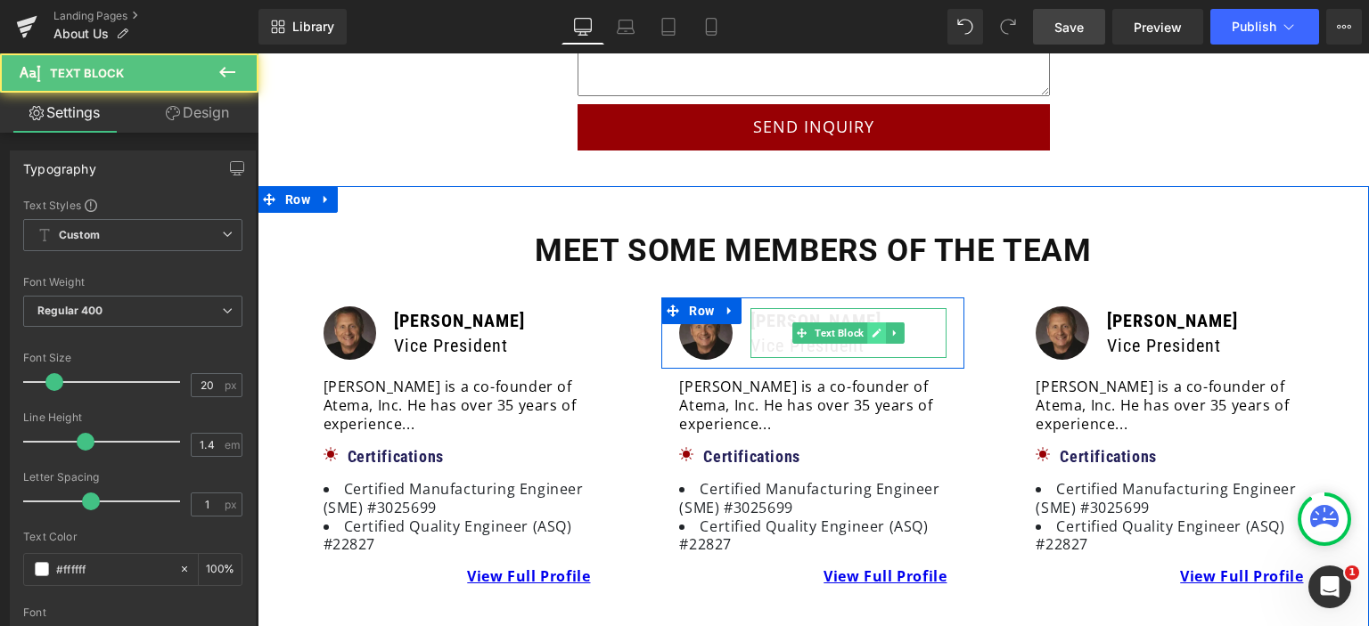
click at [878, 323] on link at bounding box center [877, 333] width 19 height 21
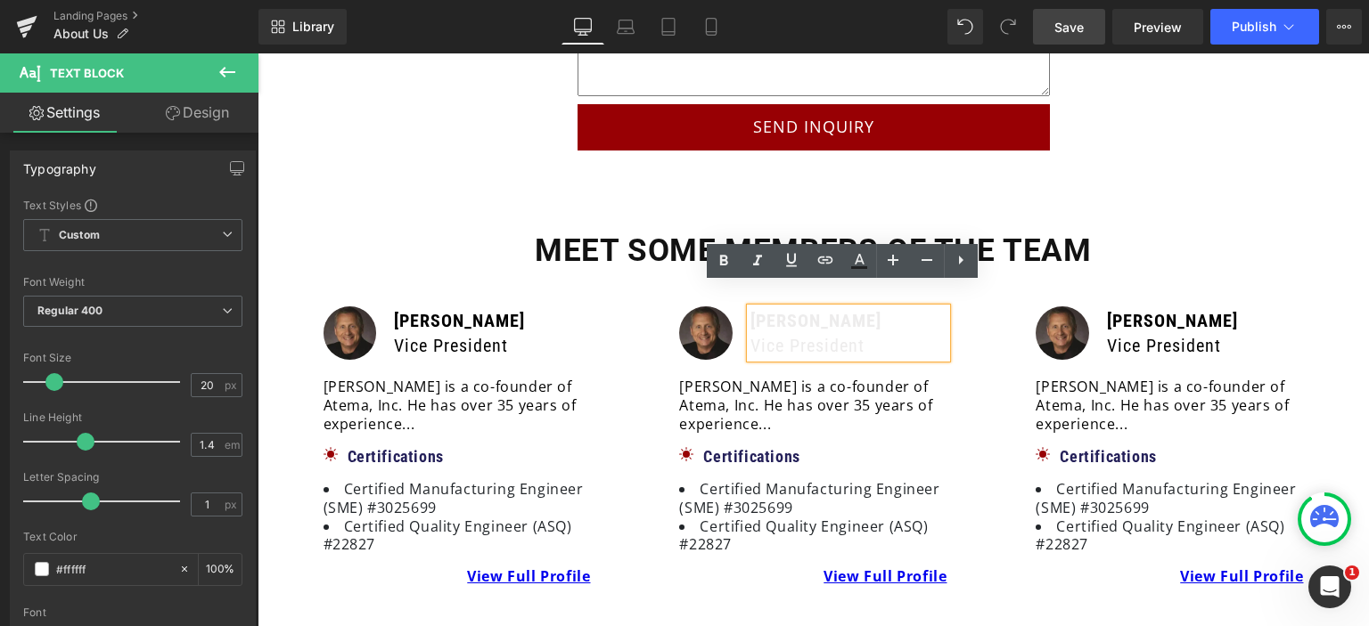
click at [903, 333] on p "Vice President" at bounding box center [848, 345] width 196 height 25
drag, startPoint x: 904, startPoint y: 318, endPoint x: 744, endPoint y: 293, distance: 161.5
click at [750, 308] on div "[PERSON_NAME] Vice President" at bounding box center [848, 333] width 196 height 50
click at [855, 258] on icon at bounding box center [858, 260] width 21 height 21
type input "#ffffff"
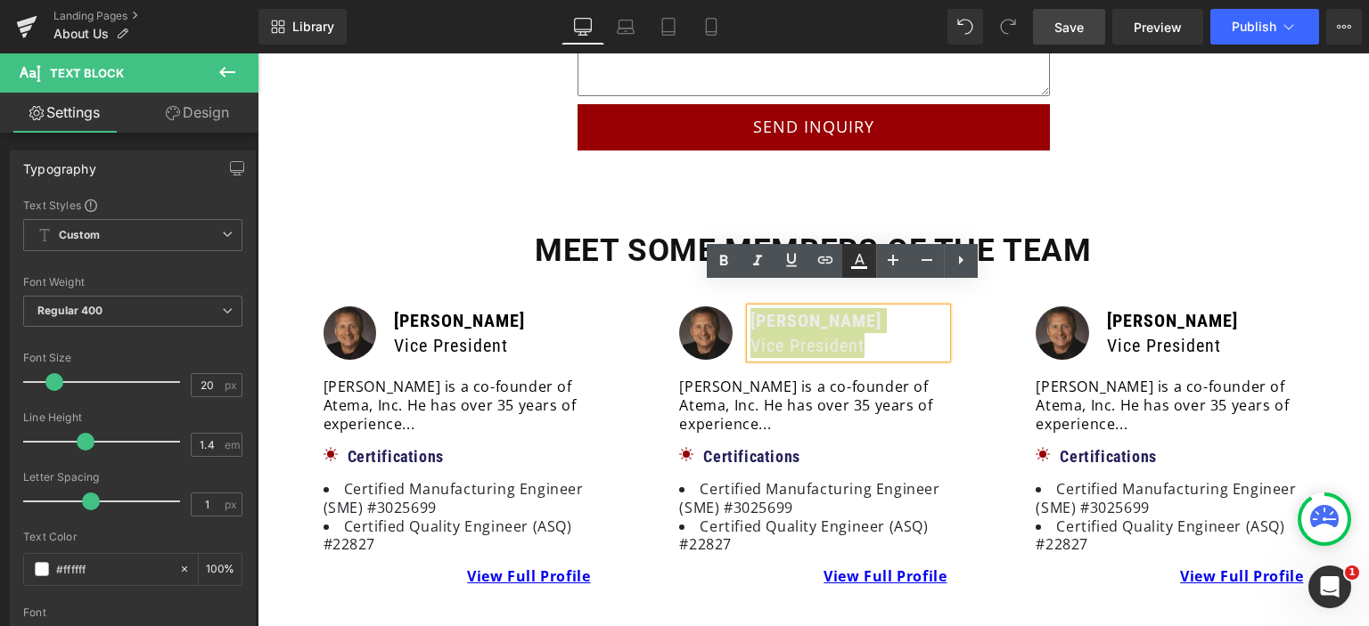
type input "100"
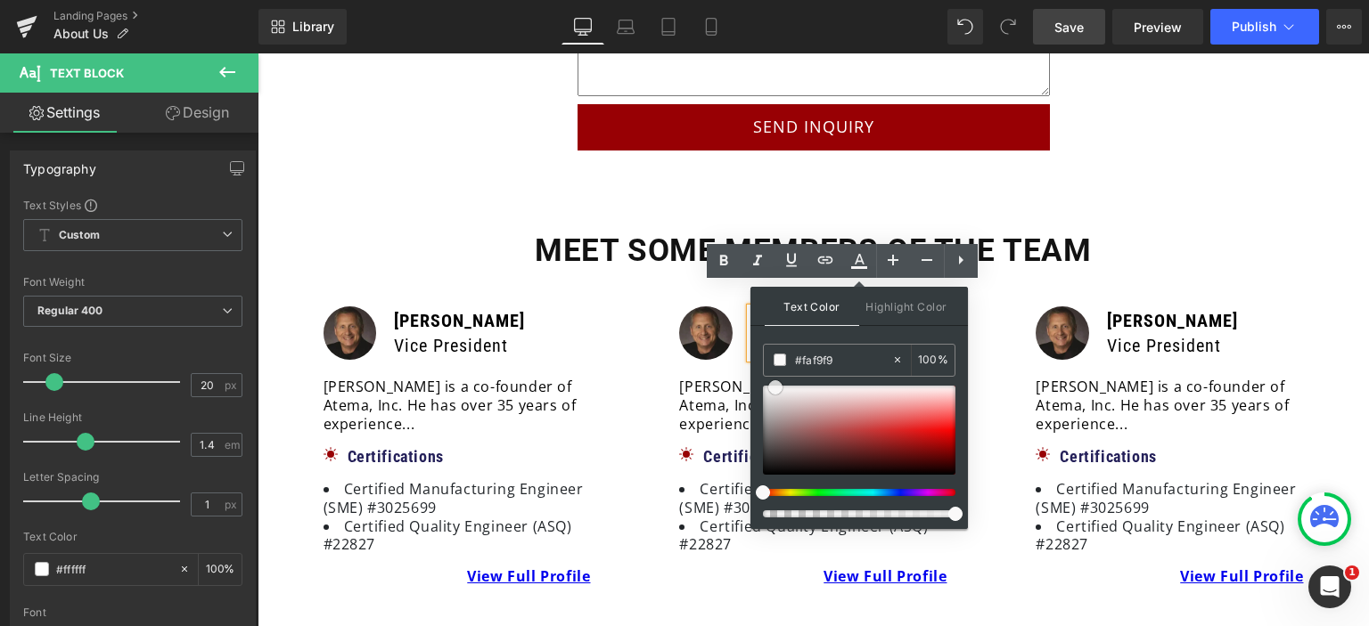
type input "#ffffff"
drag, startPoint x: 1042, startPoint y: 442, endPoint x: 718, endPoint y: 335, distance: 340.7
click at [727, 329] on div "Image" at bounding box center [705, 333] width 71 height 53
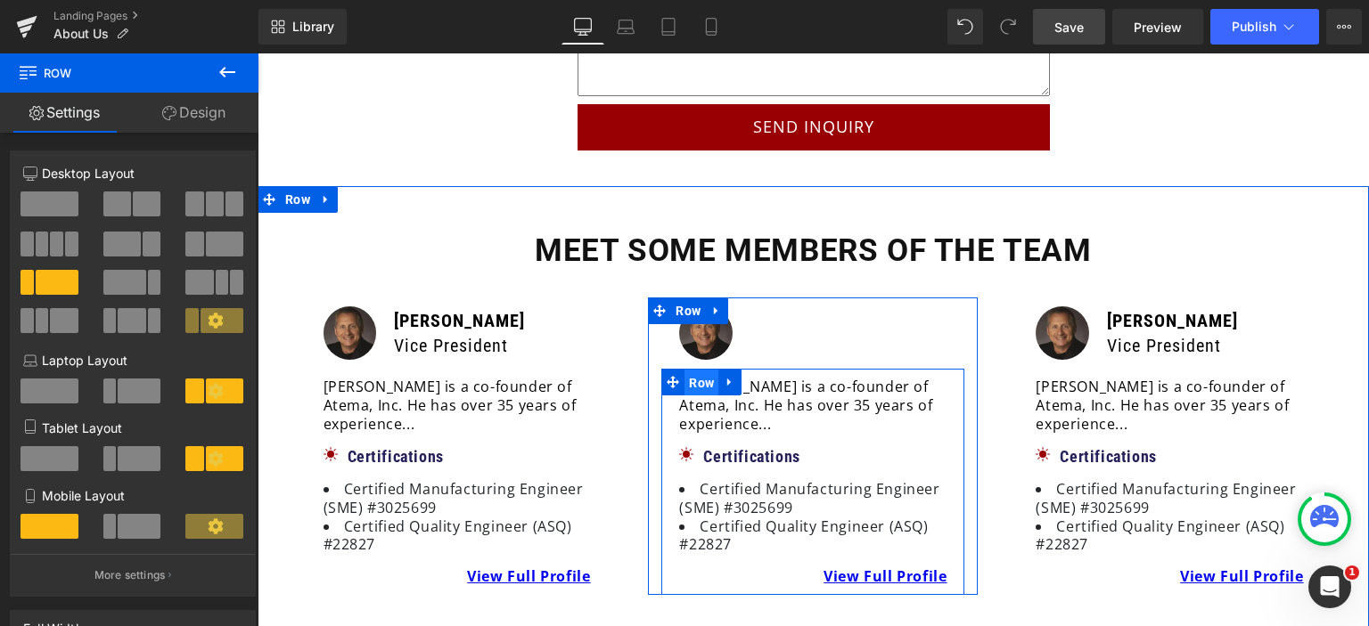
click at [691, 370] on span "Row" at bounding box center [701, 383] width 34 height 27
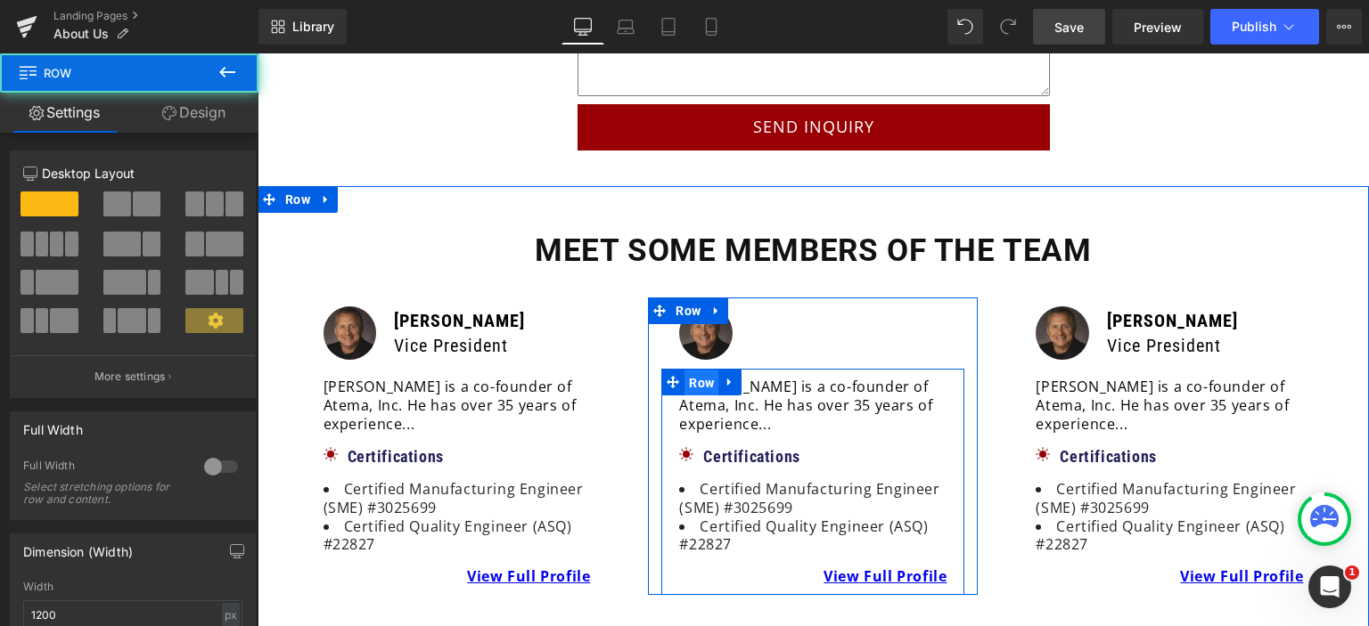
click at [691, 370] on span "Row" at bounding box center [701, 383] width 34 height 27
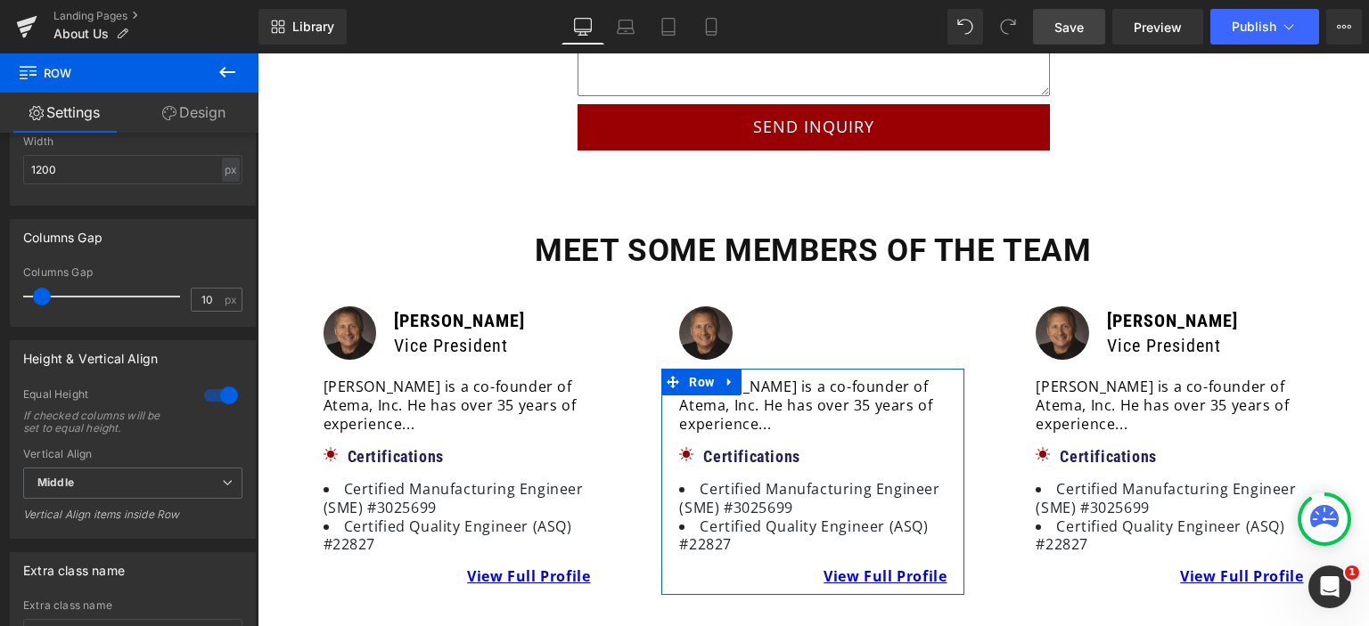
scroll to position [612, 0]
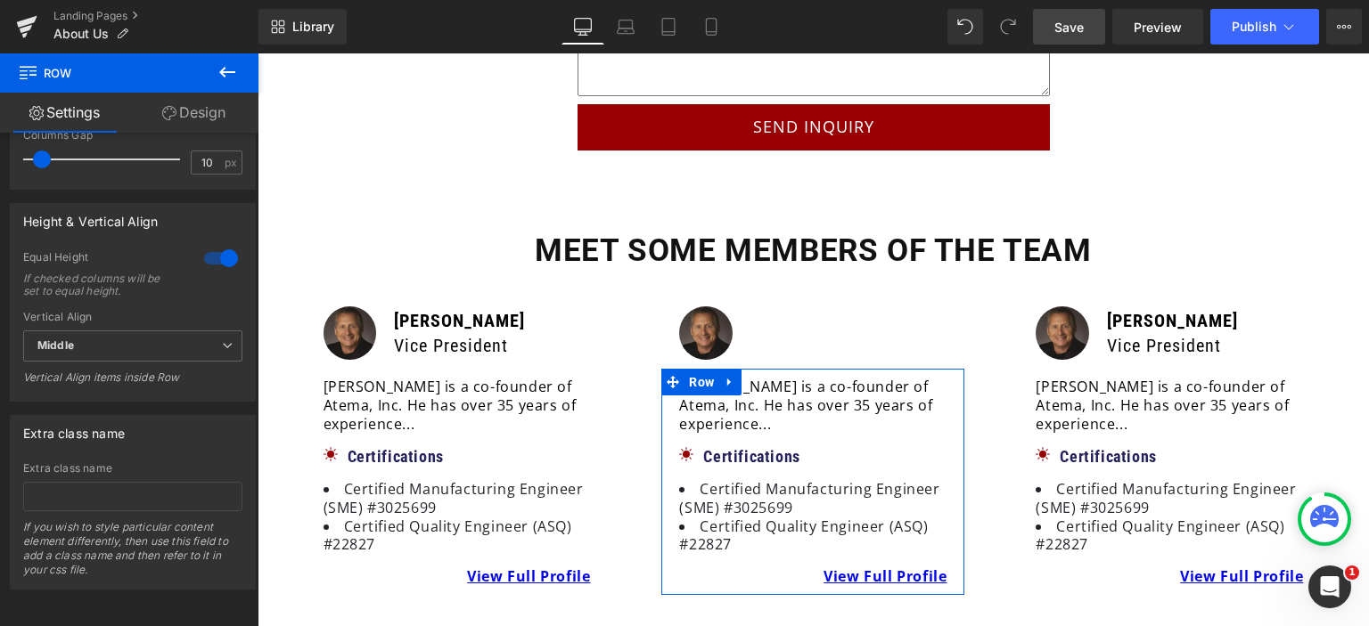
click at [192, 97] on link "Design" at bounding box center [193, 113] width 129 height 40
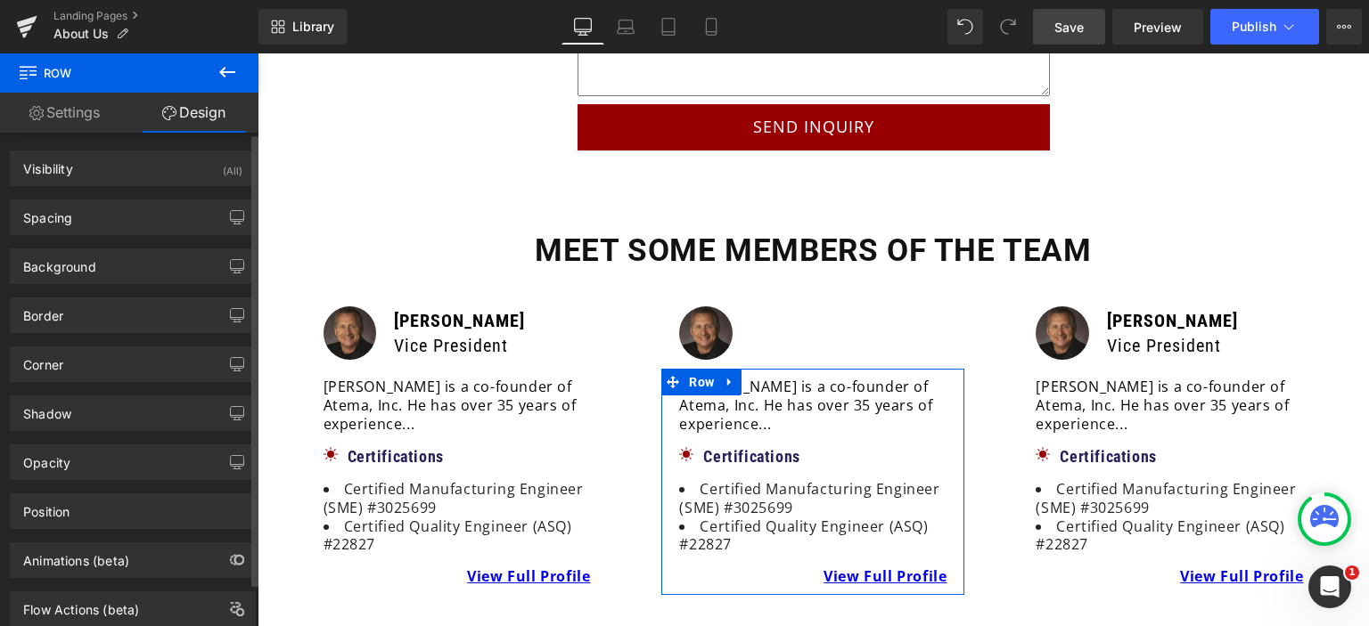
type input "#ffffff"
type input "100"
click at [85, 273] on div "Background" at bounding box center [59, 262] width 73 height 25
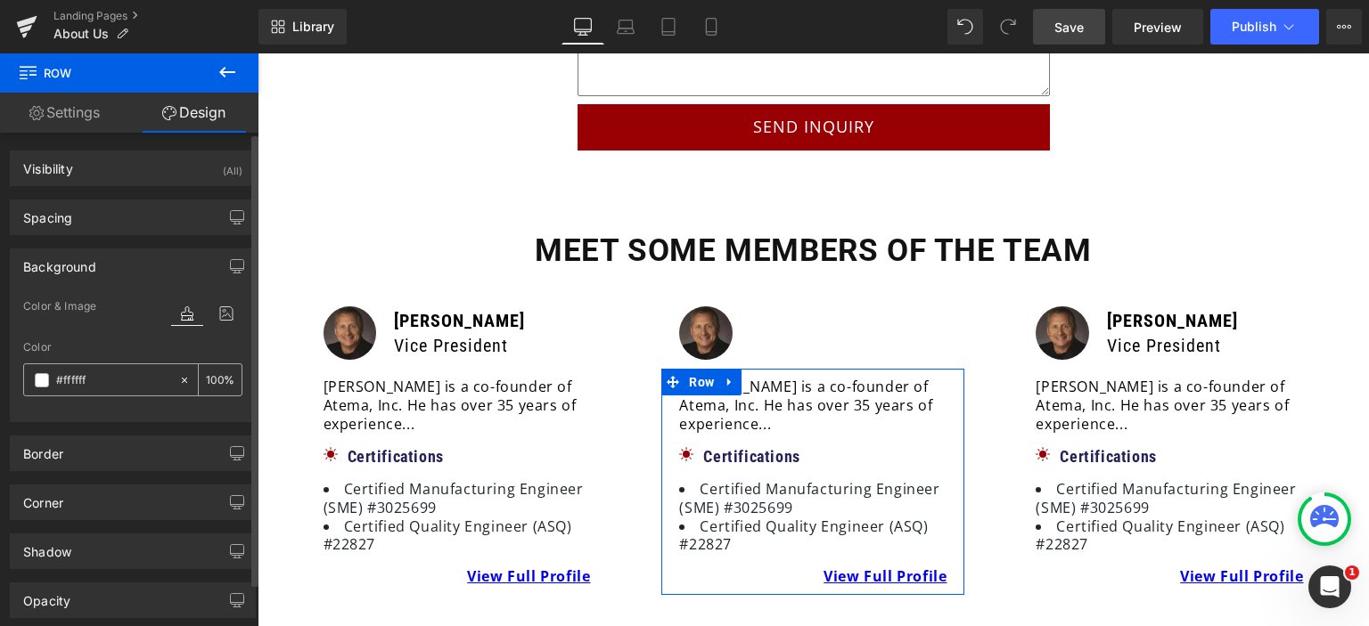
click at [40, 374] on span at bounding box center [42, 380] width 14 height 14
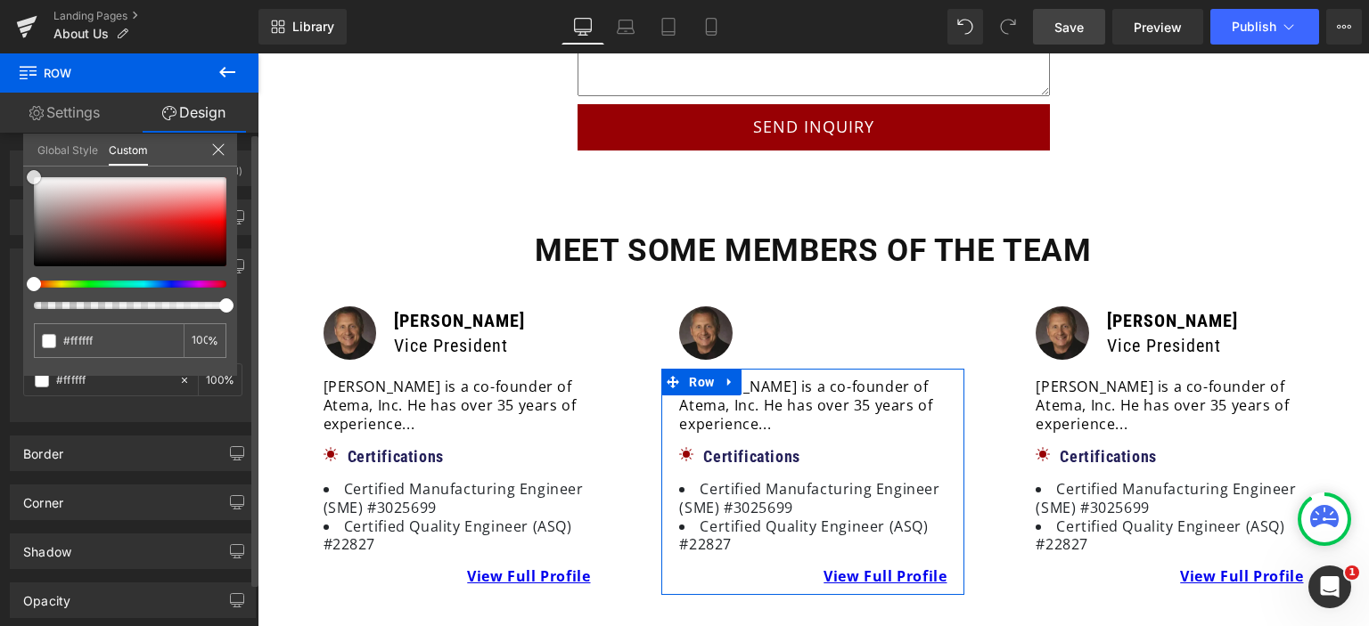
type input "#f90000"
type input "#9f8d8d"
type input "#c1bdbd"
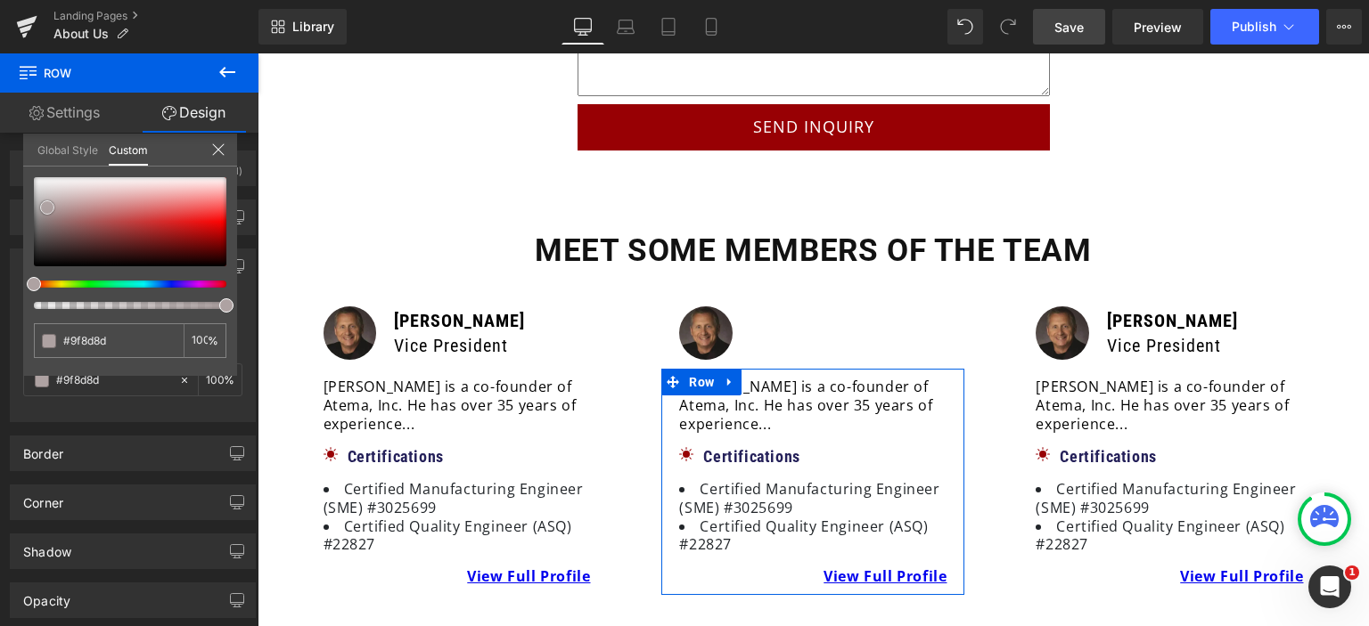
type input "#c1bdbd"
type input "#f4f4f4"
type input "#ffffff"
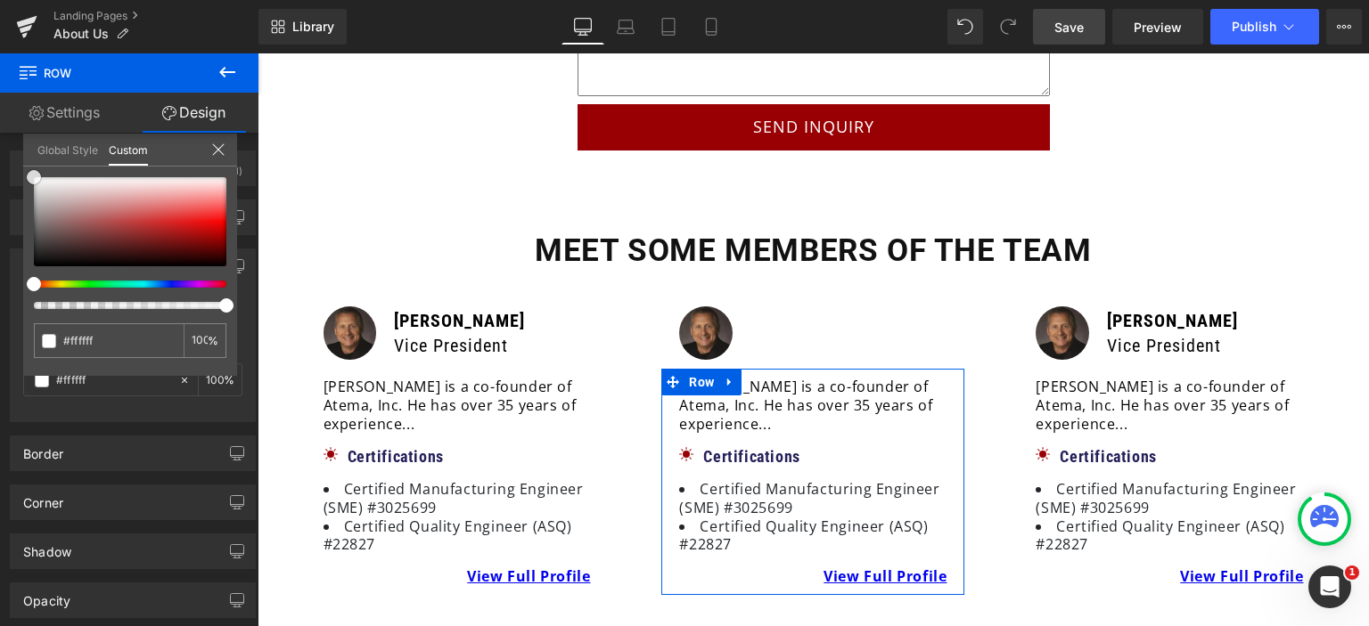
drag, startPoint x: 52, startPoint y: 213, endPoint x: 0, endPoint y: 108, distance: 117.2
click at [0, 108] on div "Settings Design 12 12 12 Column Size Customizer 12 Desktop Layout Laptop Layout…" at bounding box center [129, 384] width 258 height 582
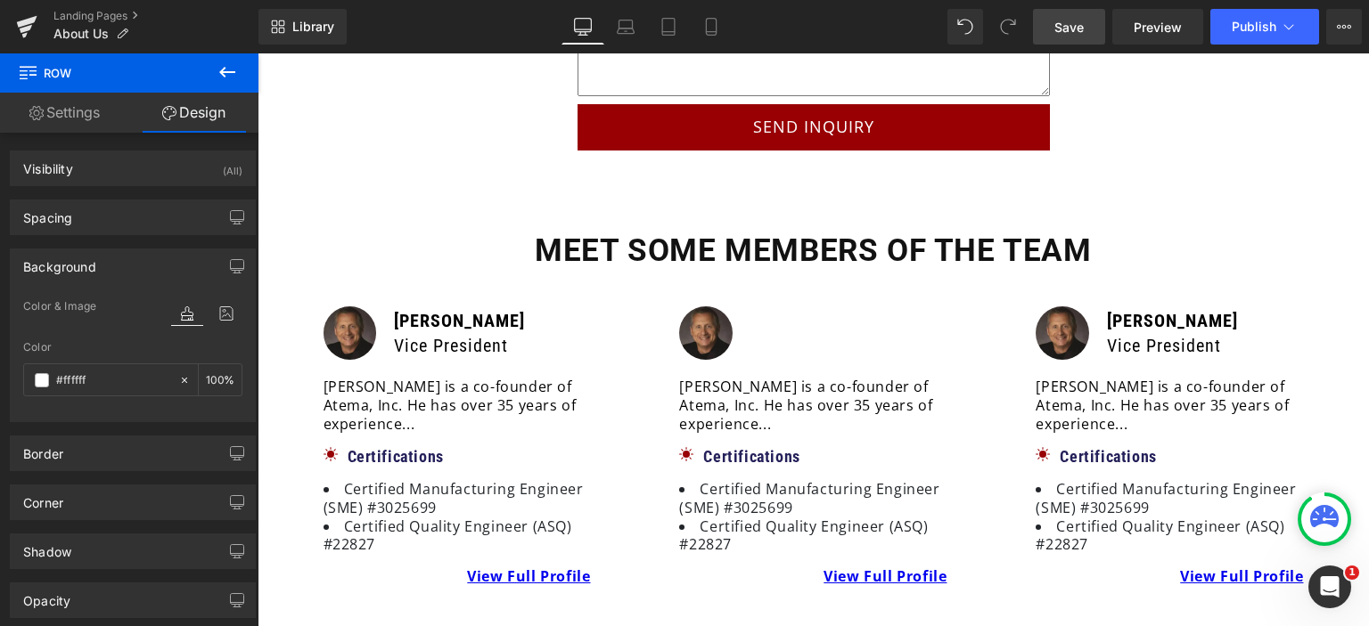
click at [1080, 33] on span "Save" at bounding box center [1068, 27] width 29 height 19
click at [1174, 37] on link "Preview" at bounding box center [1157, 27] width 91 height 36
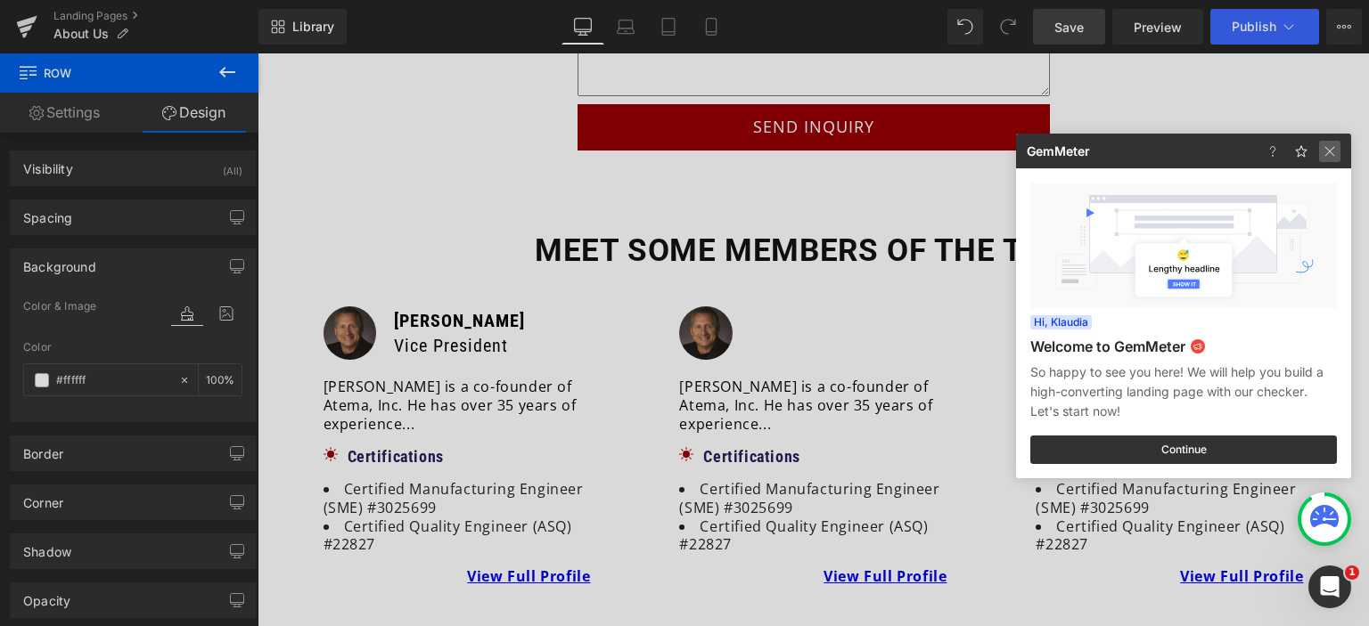
drag, startPoint x: 1330, startPoint y: 147, endPoint x: 1049, endPoint y: 99, distance: 284.8
click at [1330, 147] on img at bounding box center [1329, 151] width 21 height 21
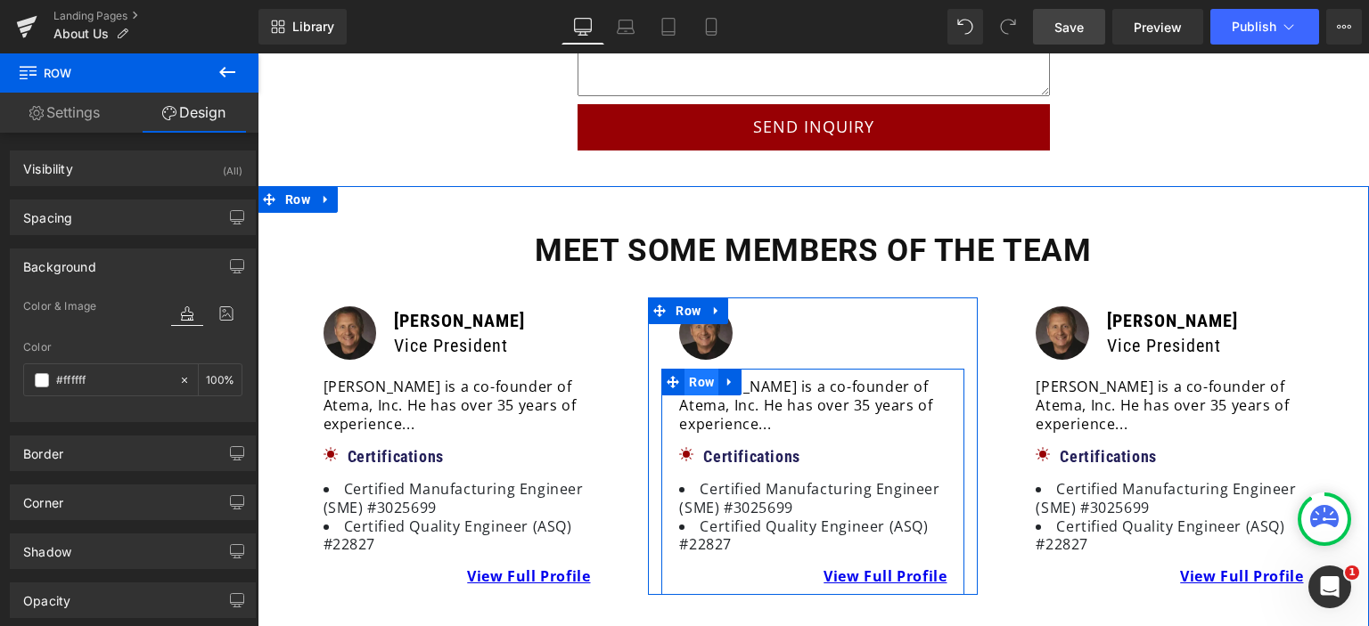
click at [686, 369] on span "Row" at bounding box center [701, 382] width 34 height 27
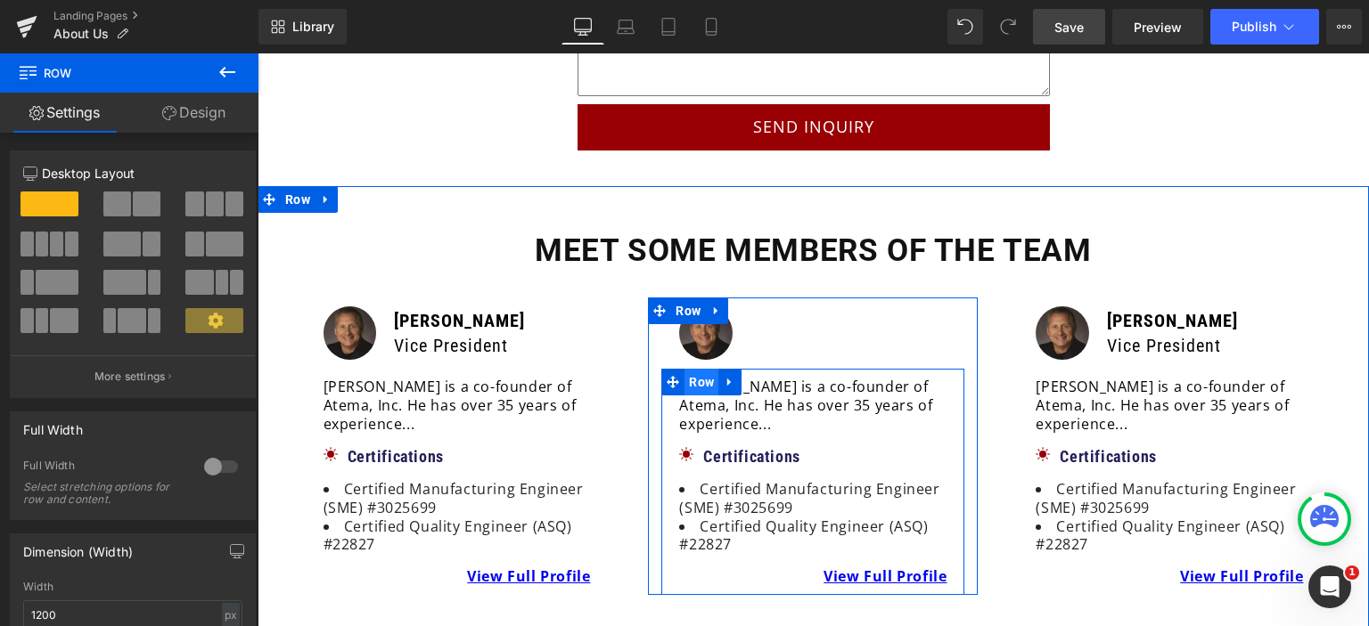
click at [691, 369] on span "Row" at bounding box center [701, 382] width 34 height 27
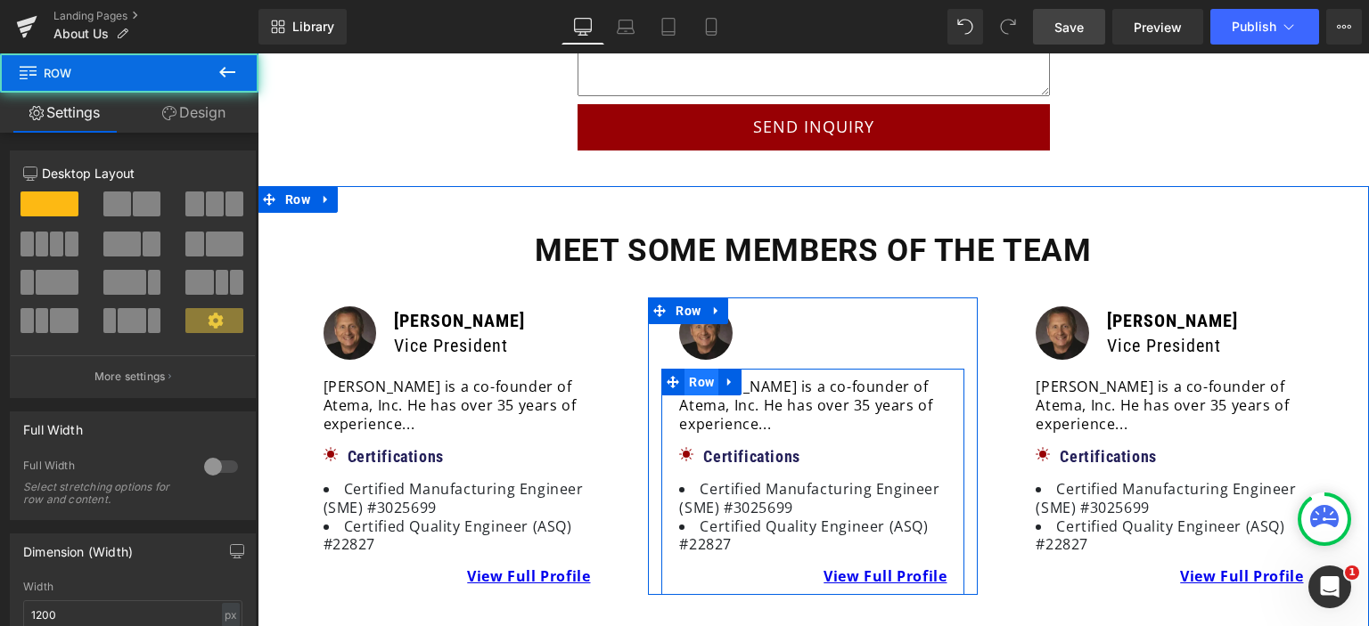
click at [691, 369] on span "Row" at bounding box center [701, 382] width 34 height 27
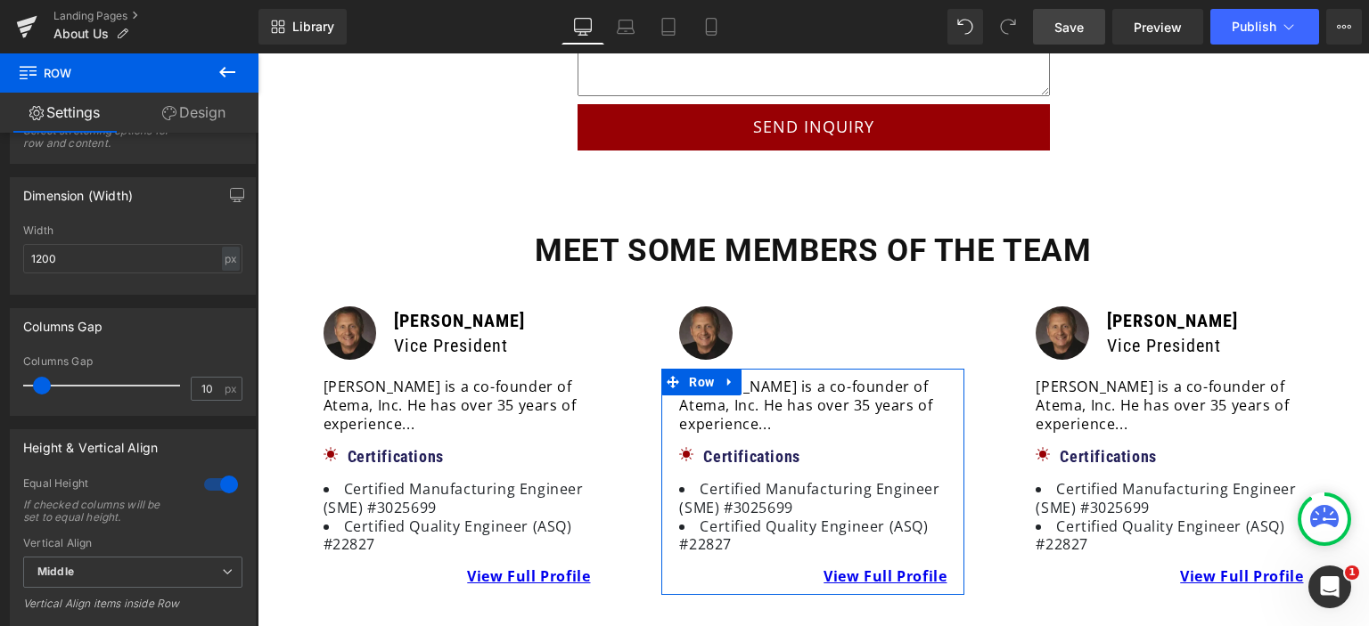
scroll to position [446, 0]
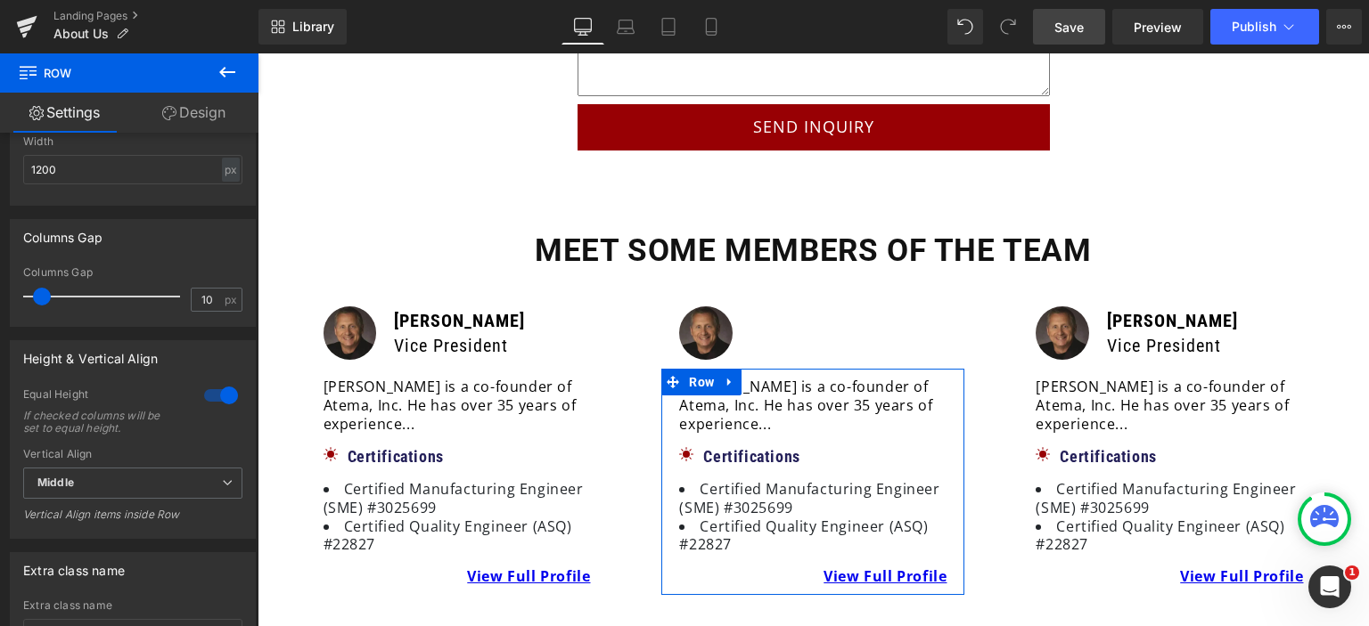
click at [209, 106] on link "Design" at bounding box center [193, 113] width 129 height 40
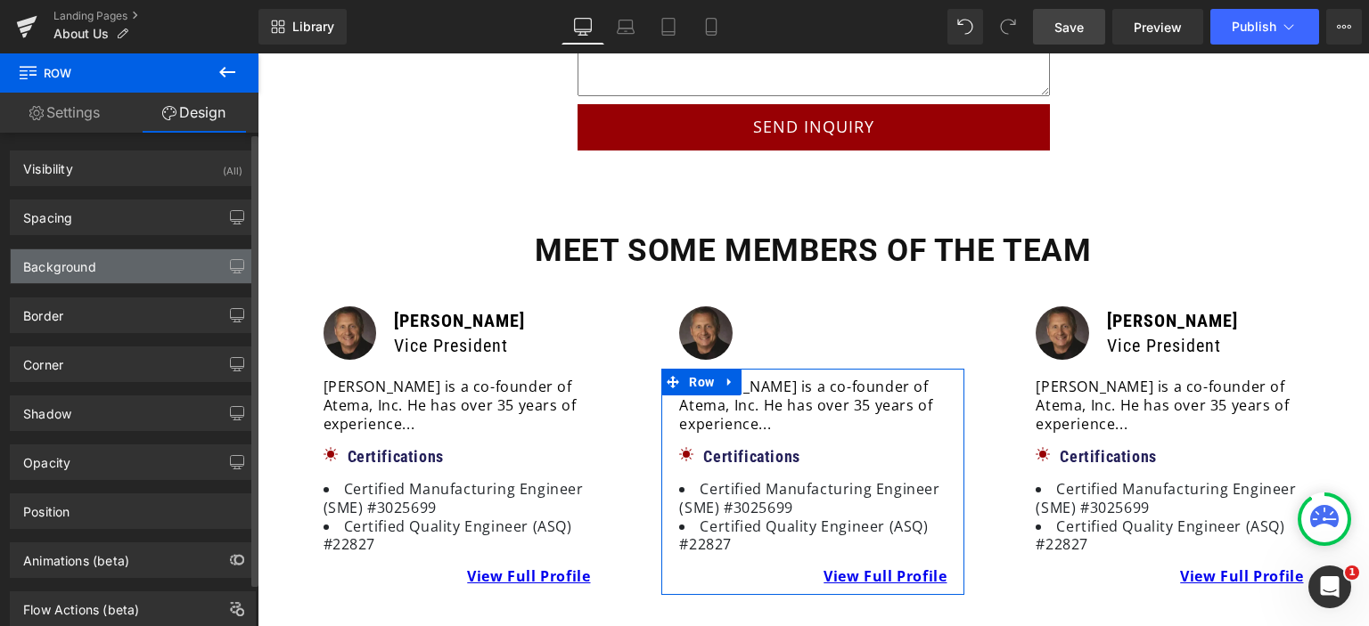
type input "#ffffff"
type input "100"
click at [130, 257] on div "Background" at bounding box center [133, 267] width 244 height 34
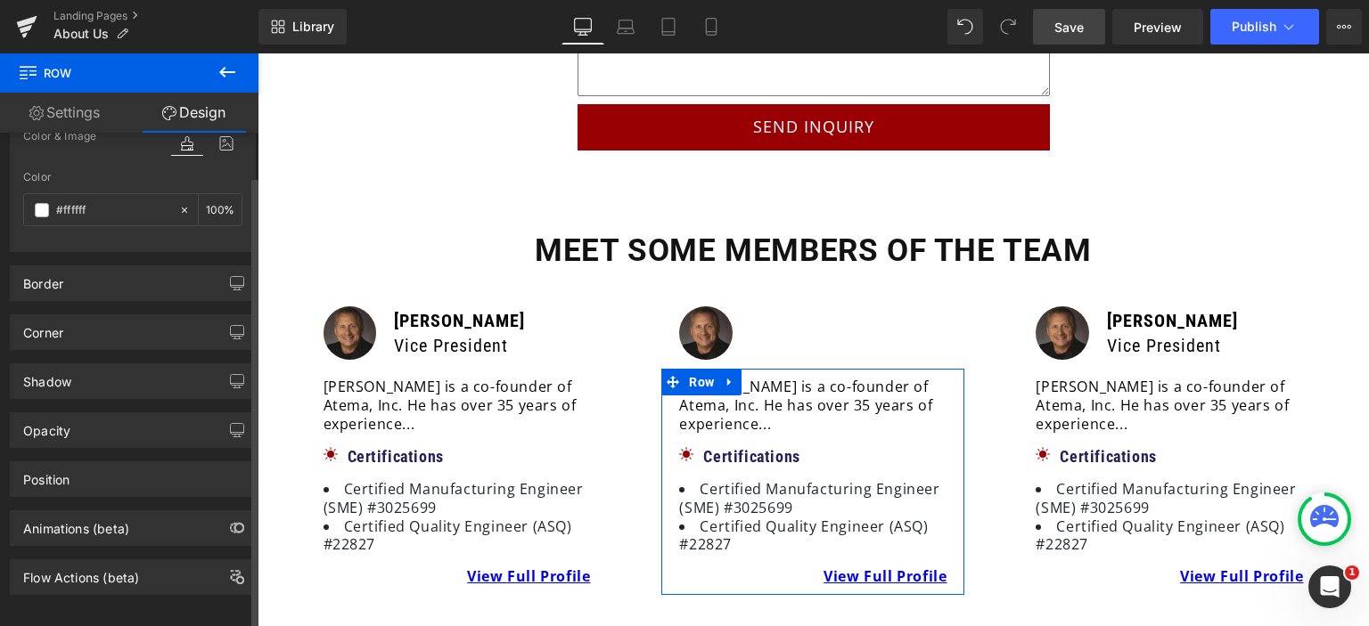
scroll to position [178, 0]
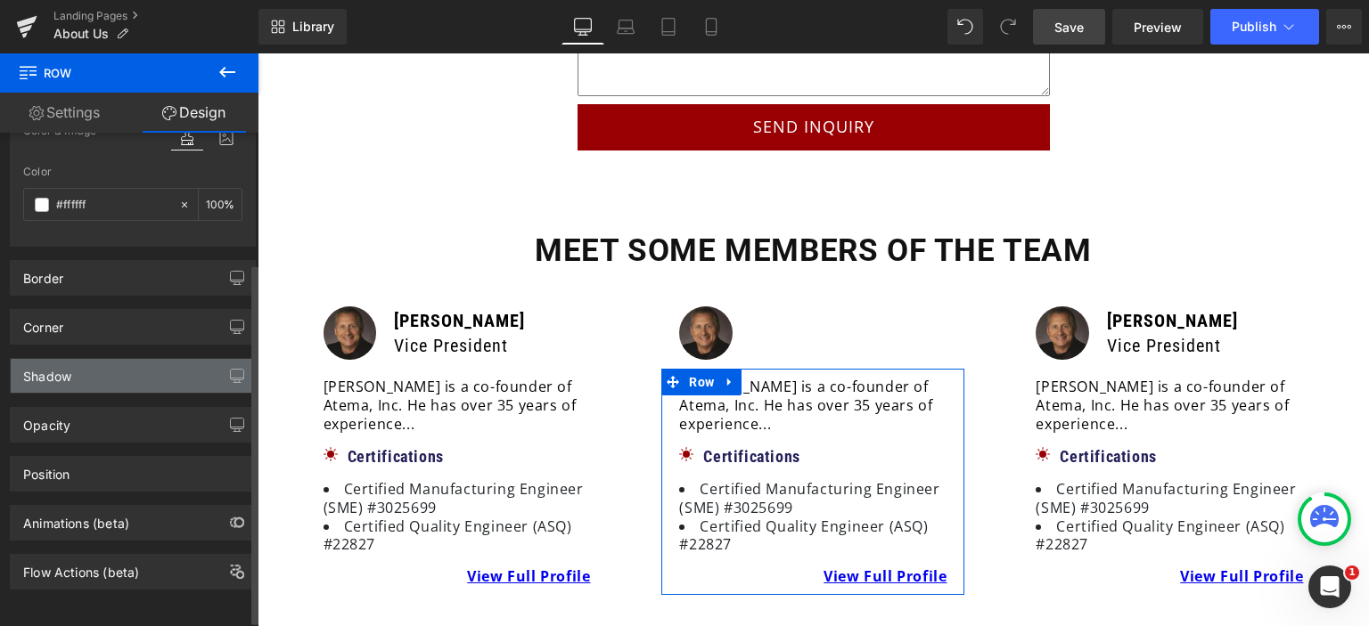
click at [90, 380] on div "Shadow" at bounding box center [133, 376] width 244 height 34
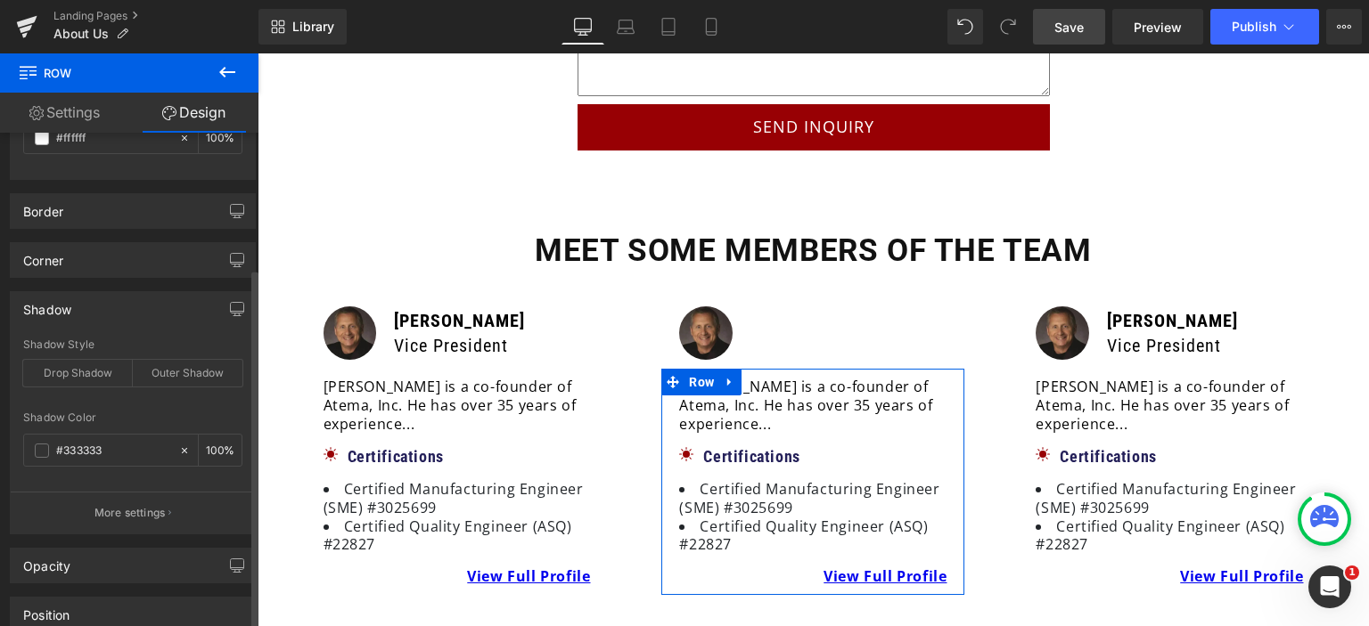
scroll to position [267, 0]
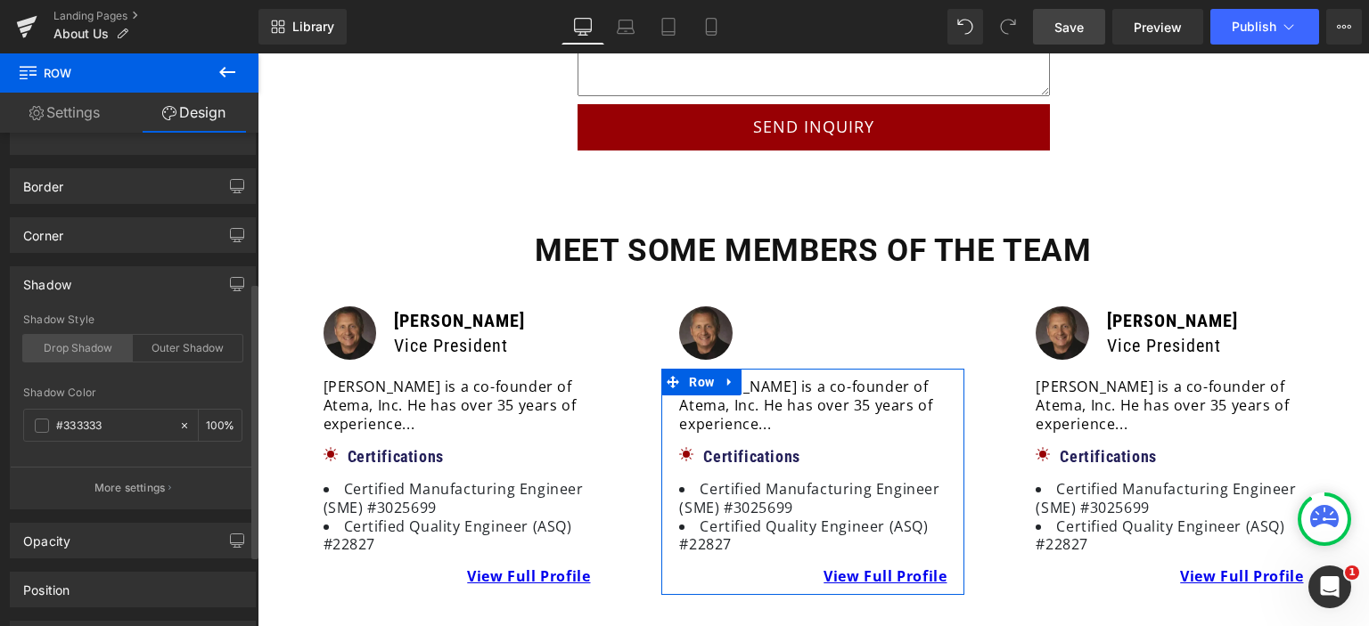
click at [65, 350] on div "Drop Shadow" at bounding box center [78, 348] width 110 height 27
click at [36, 419] on span at bounding box center [42, 426] width 14 height 14
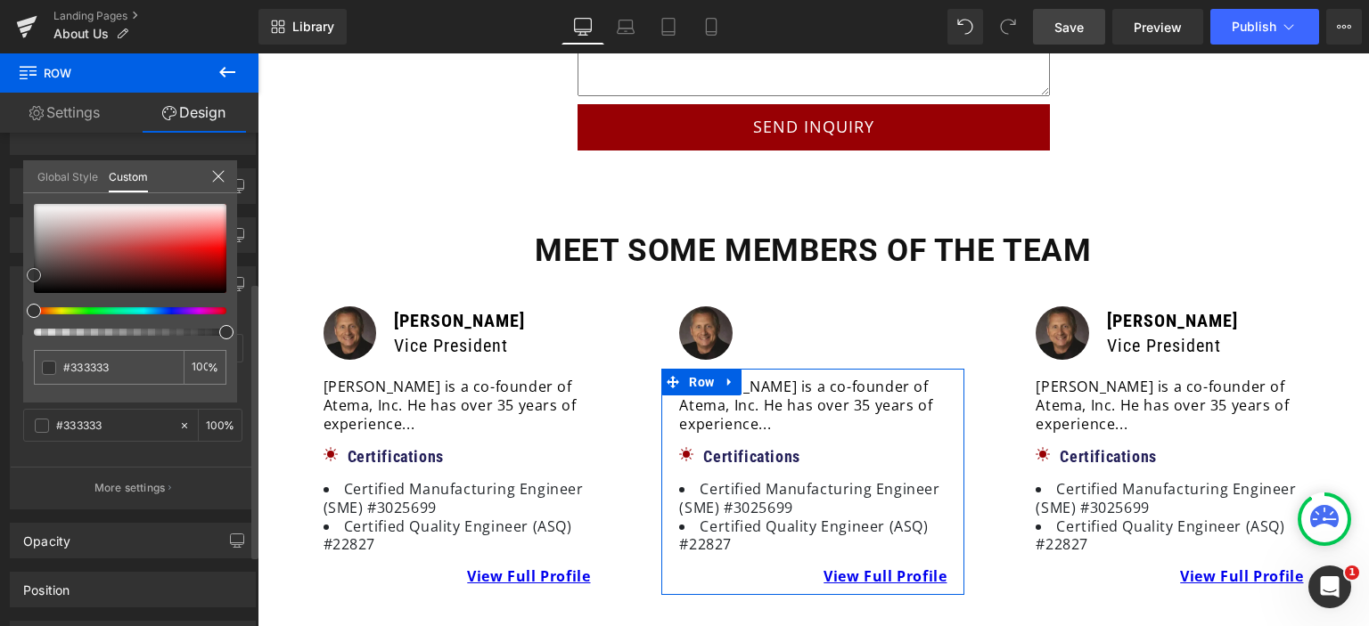
type input "#5c4646"
type input "#5f4848"
type input "#5b4747"
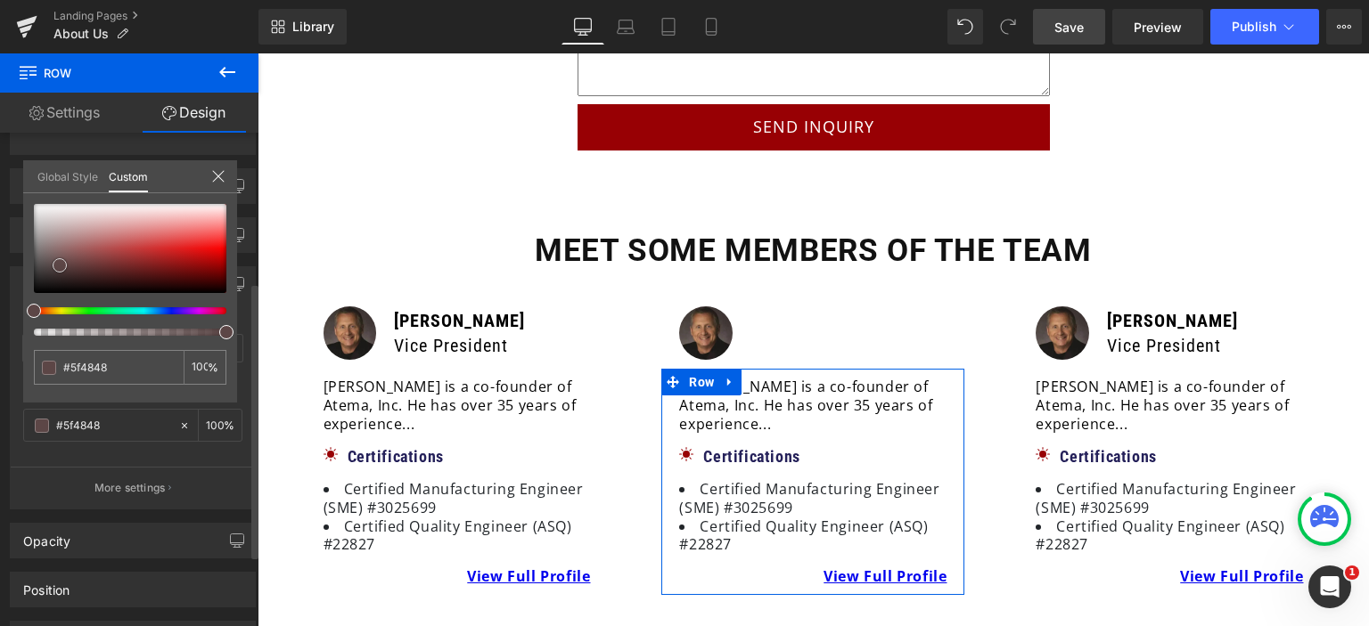
type input "#5b4747"
type input "#604d4d"
type input "#7f6a6a"
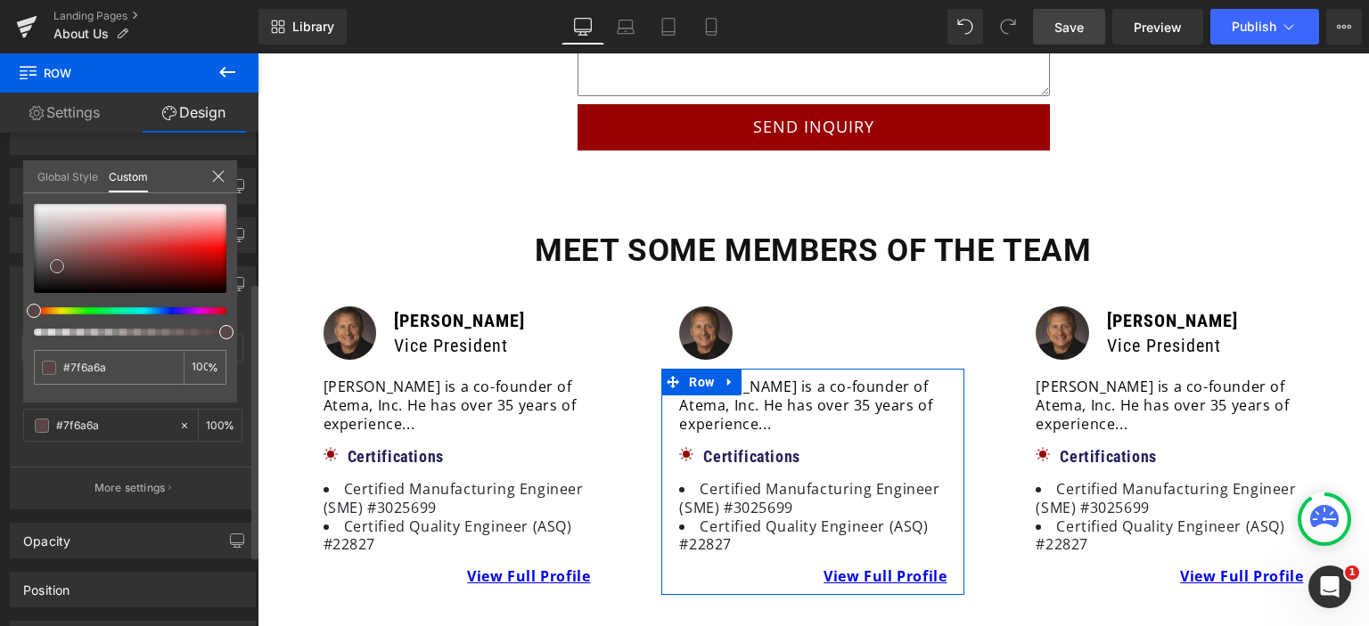
type input "#8e7a7a"
type input "#9a8888"
type input "#a39393"
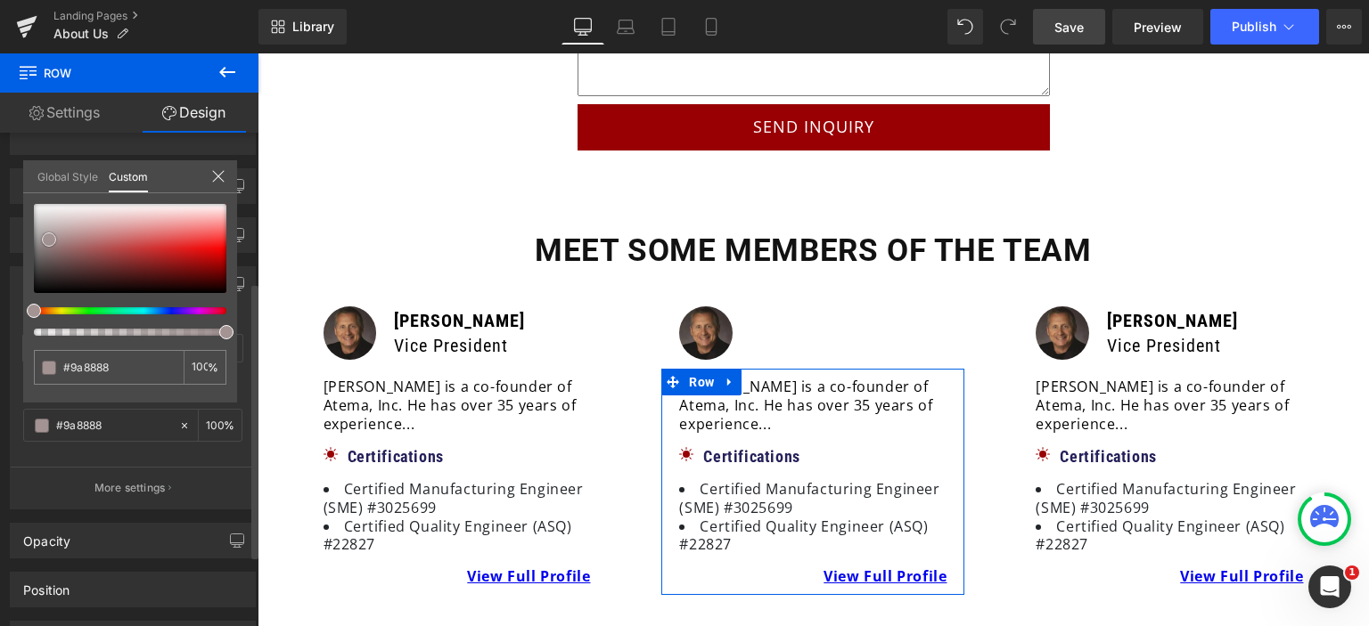
type input "#a39393"
type input "#a29494"
type input "#aaa1a1"
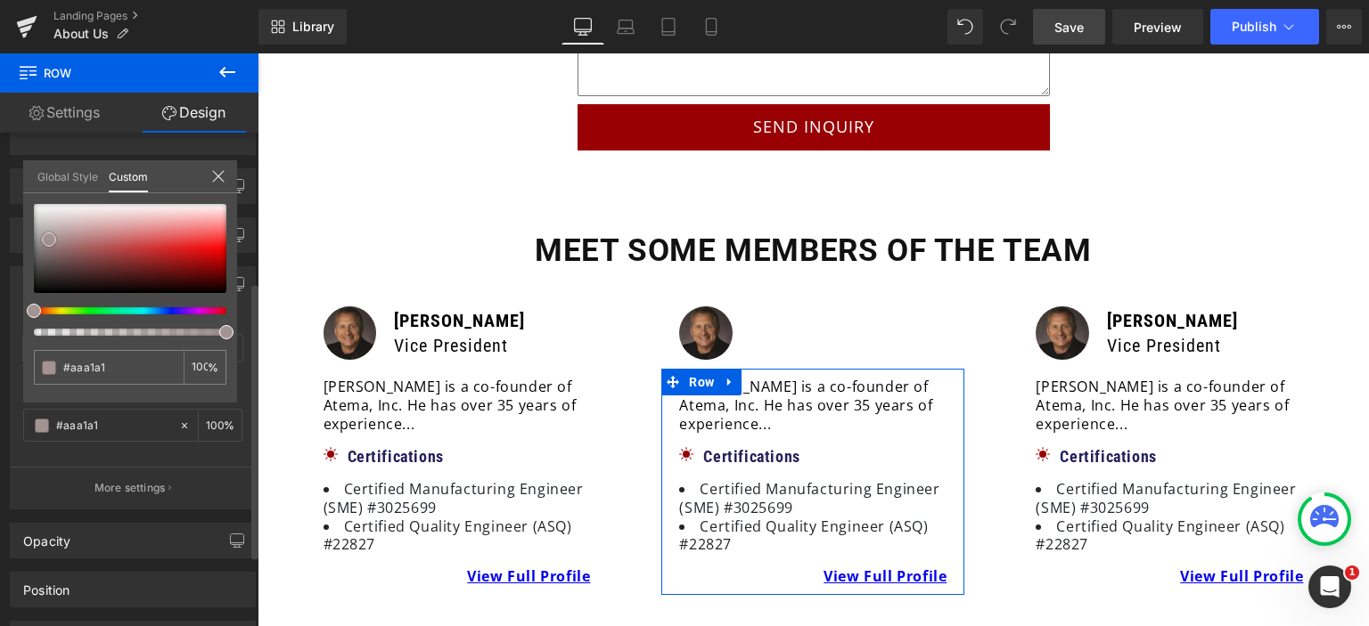
type input "#aea7a7"
type input "#ada8a8"
type input "#b2adad"
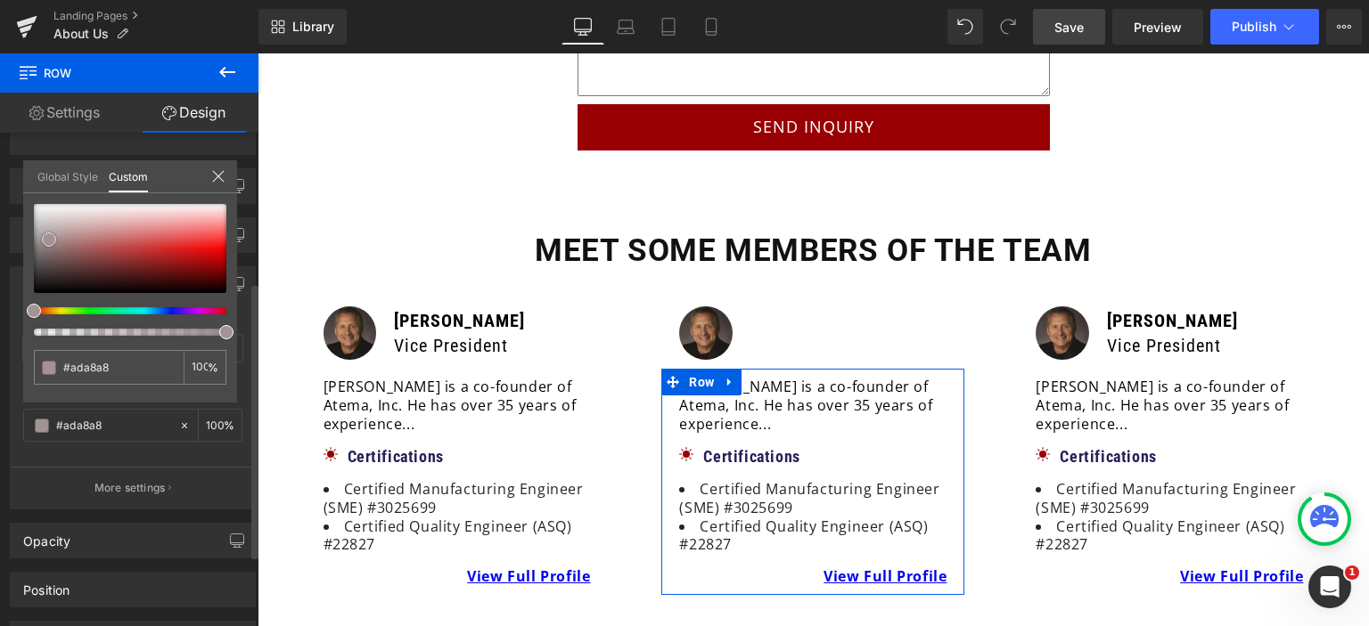
type input "#b2adad"
type input "#b1aeae"
type input "#afafaf"
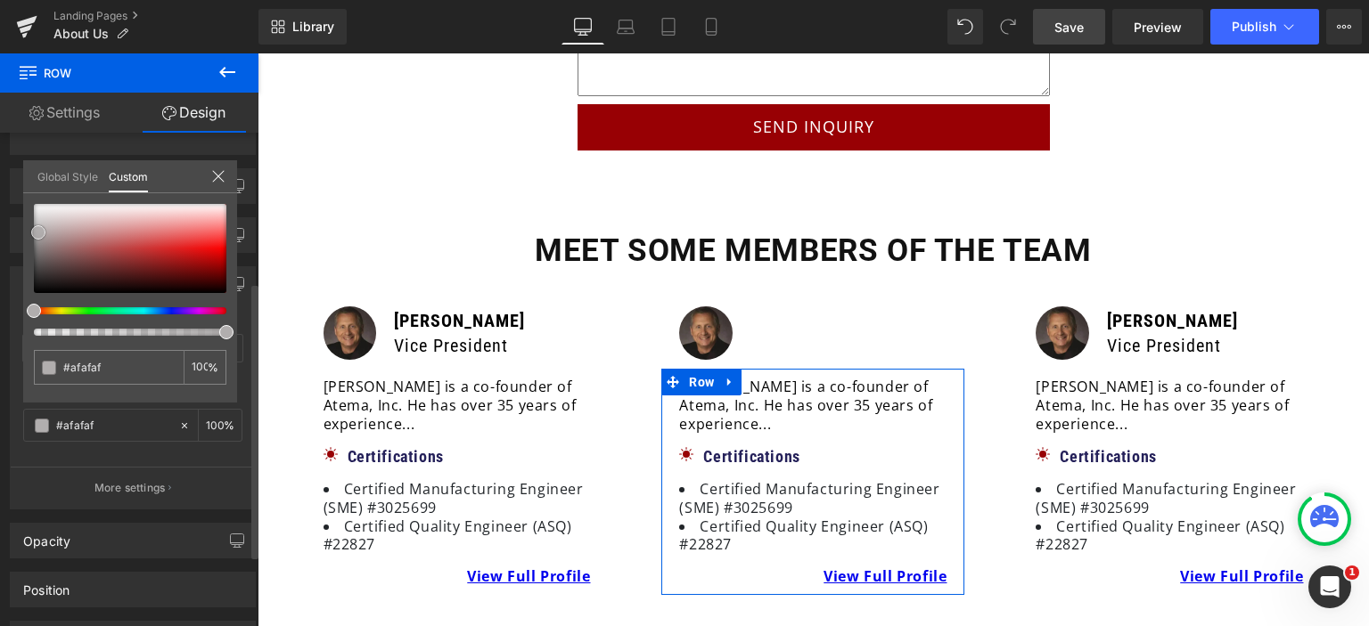
type input "#adadad"
type input "#b2b2b2"
type input "#bababa"
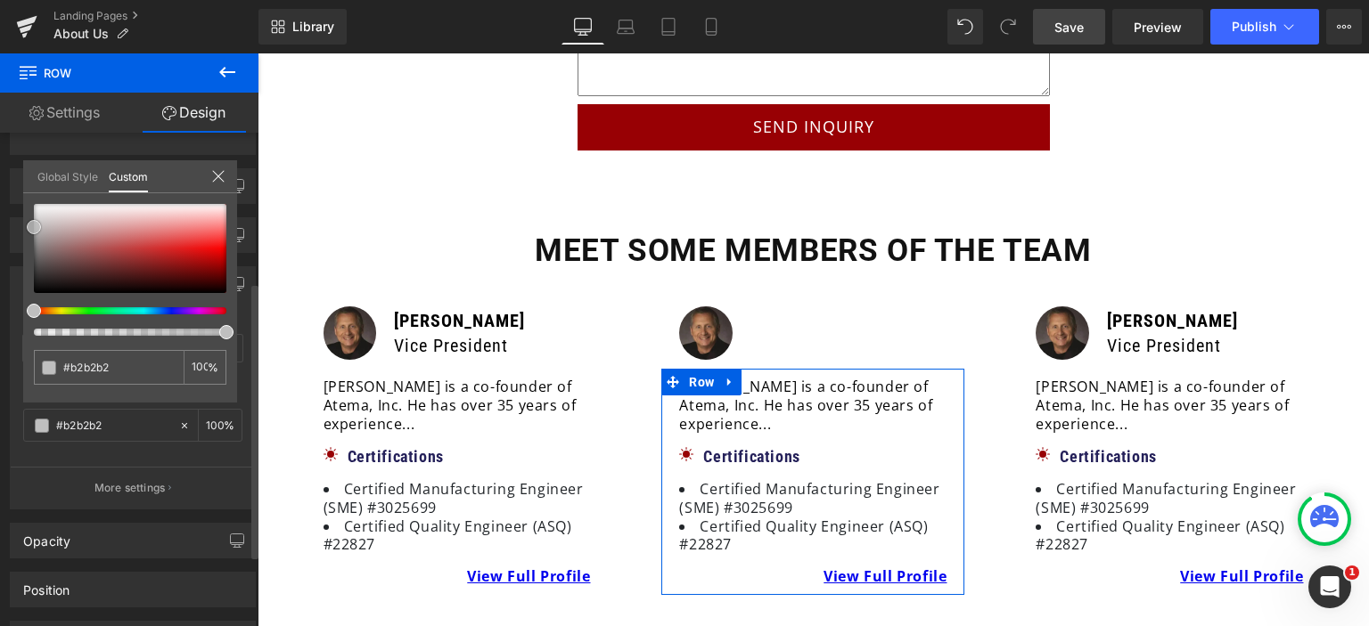
type input "#bababa"
type input "#bfbfbf"
type input "#c1c1c1"
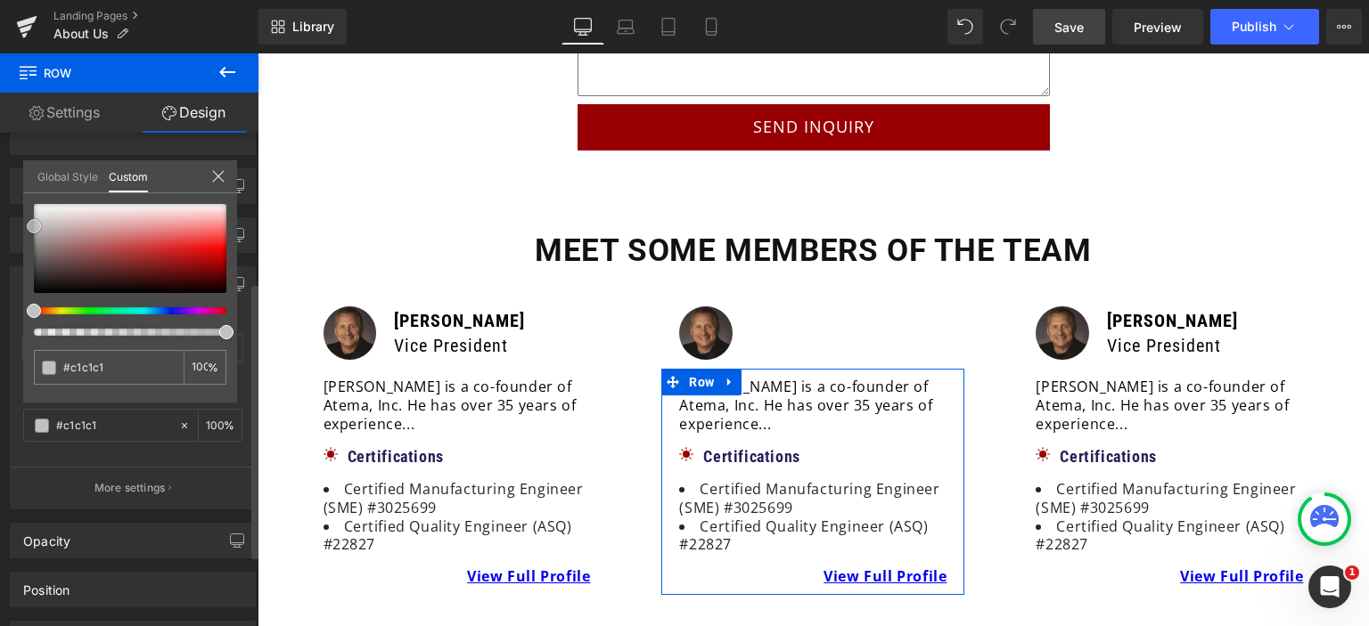
type input "#c4c4c4"
type input "#c6c6c6"
type input "#d1d1d1"
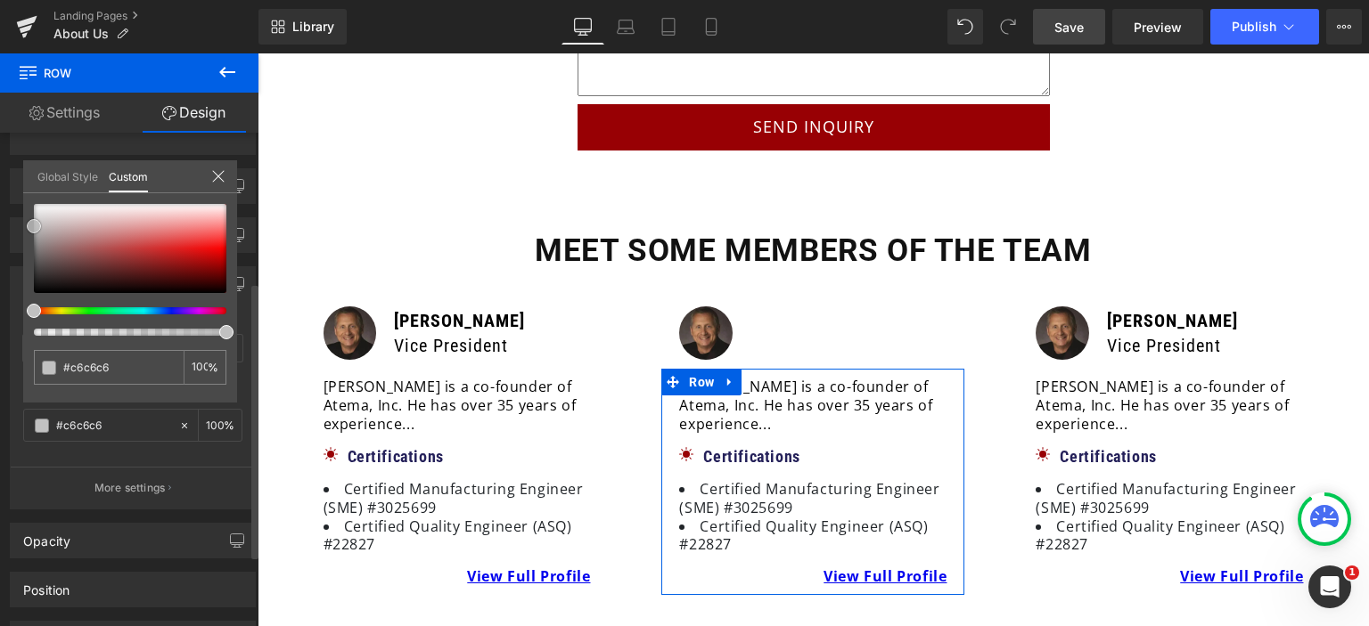
type input "#d1d1d1"
type input "#d3d3d3"
type input "#d8d8d8"
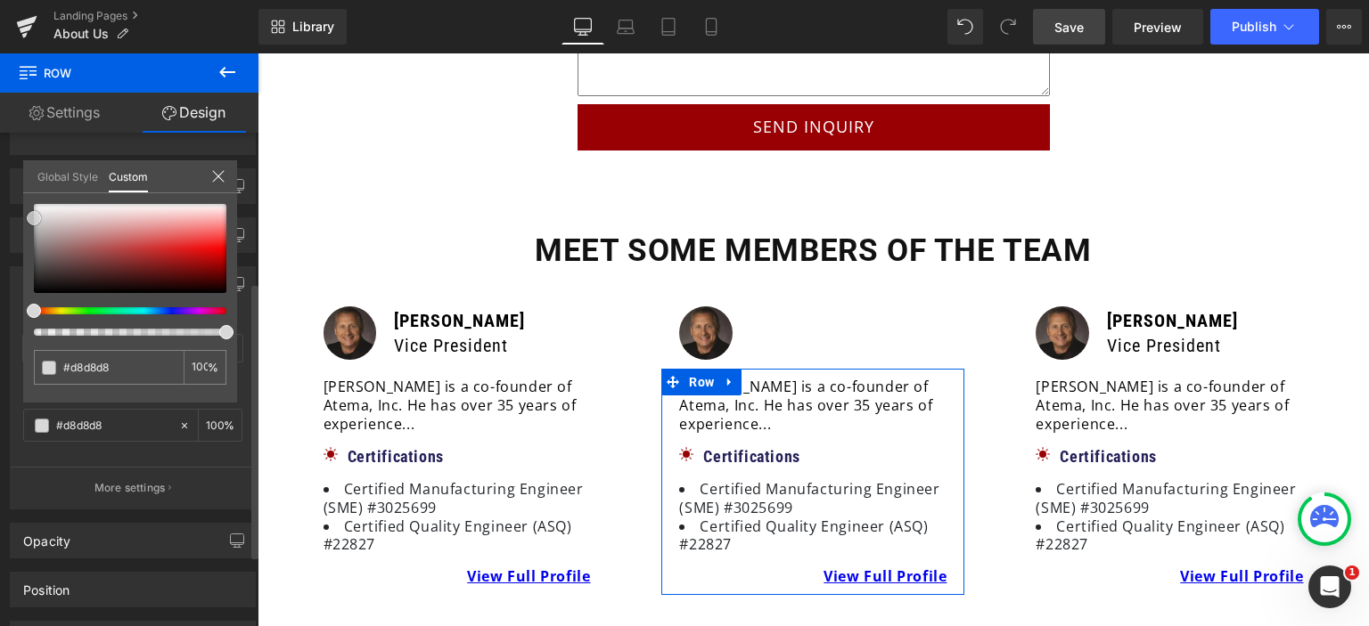
type input "#dbdbdb"
type input "#dddddd"
type input "#dbdbdb"
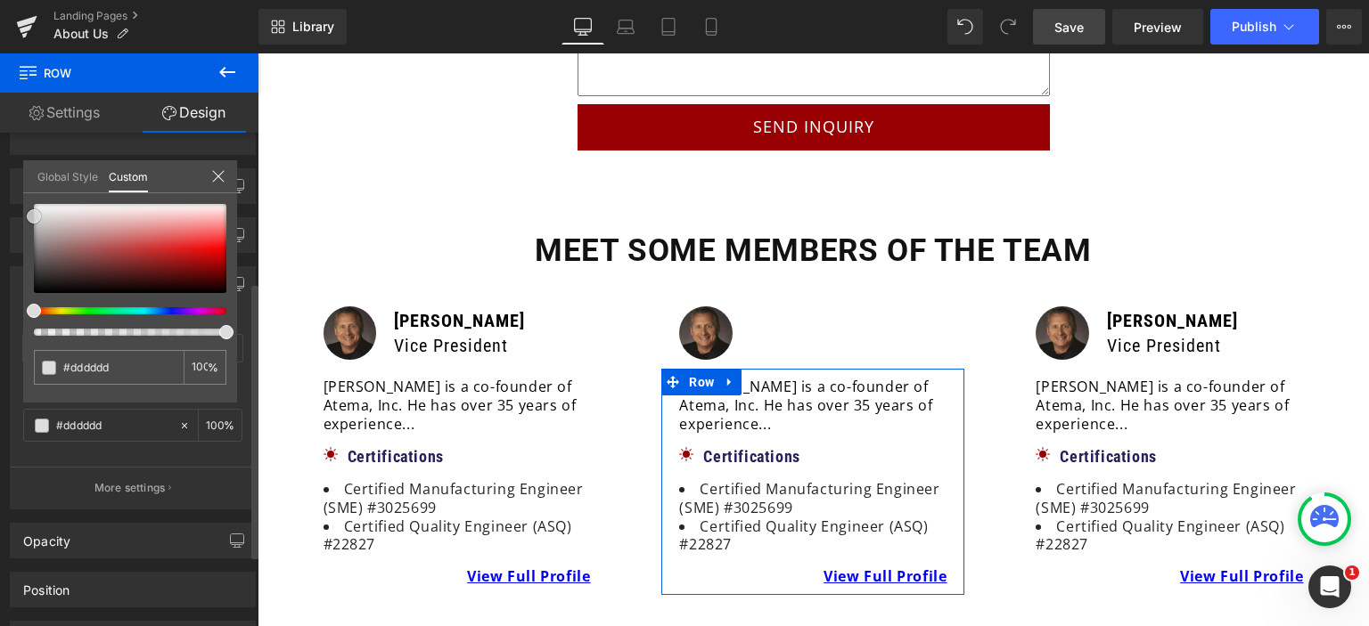
type input "#dbdbdb"
drag, startPoint x: 60, startPoint y: 265, endPoint x: 25, endPoint y: 219, distance: 57.2
click at [25, 219] on div "#dbdbdb 100 %" at bounding box center [130, 303] width 214 height 199
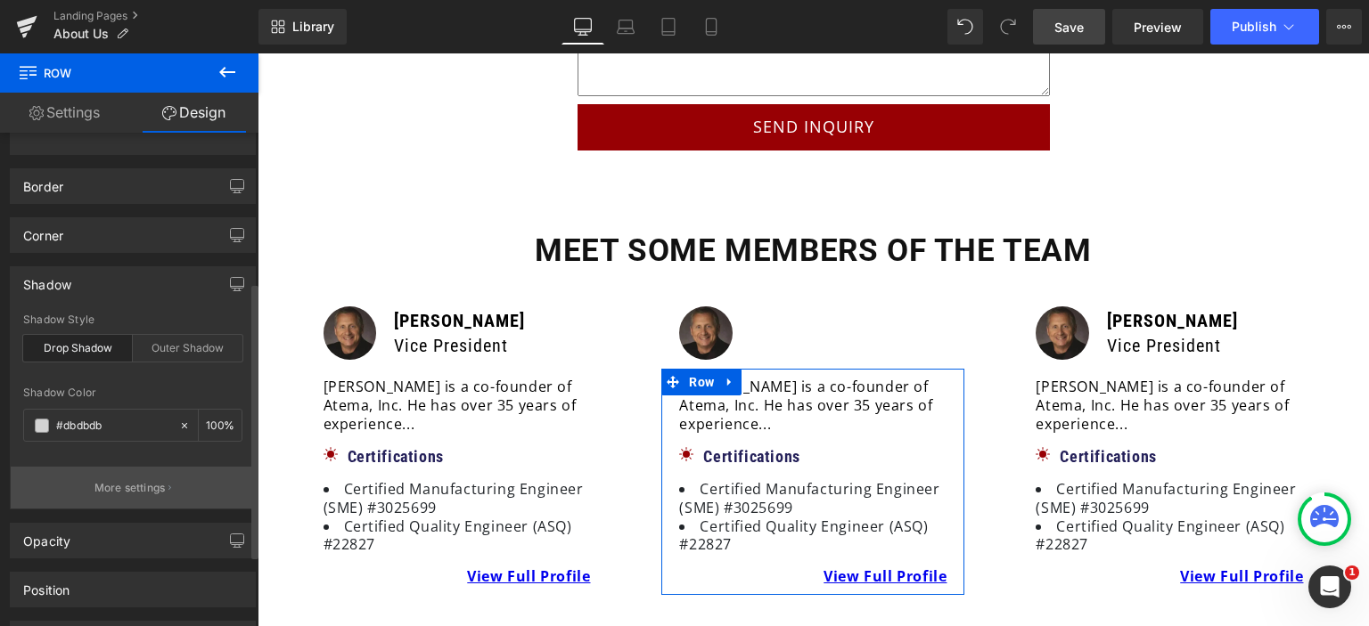
click at [181, 503] on button "More settings" at bounding box center [133, 488] width 244 height 42
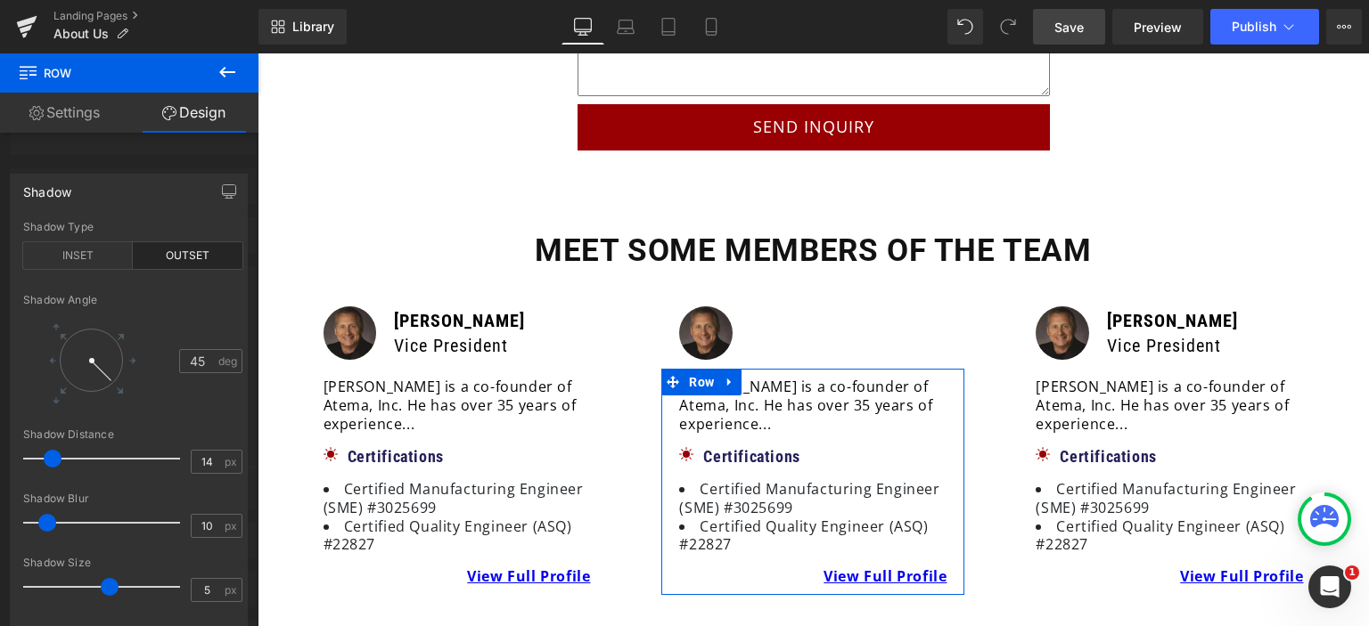
click at [111, 588] on span at bounding box center [110, 587] width 18 height 18
click at [207, 593] on input "5" at bounding box center [207, 590] width 31 height 22
type input "3"
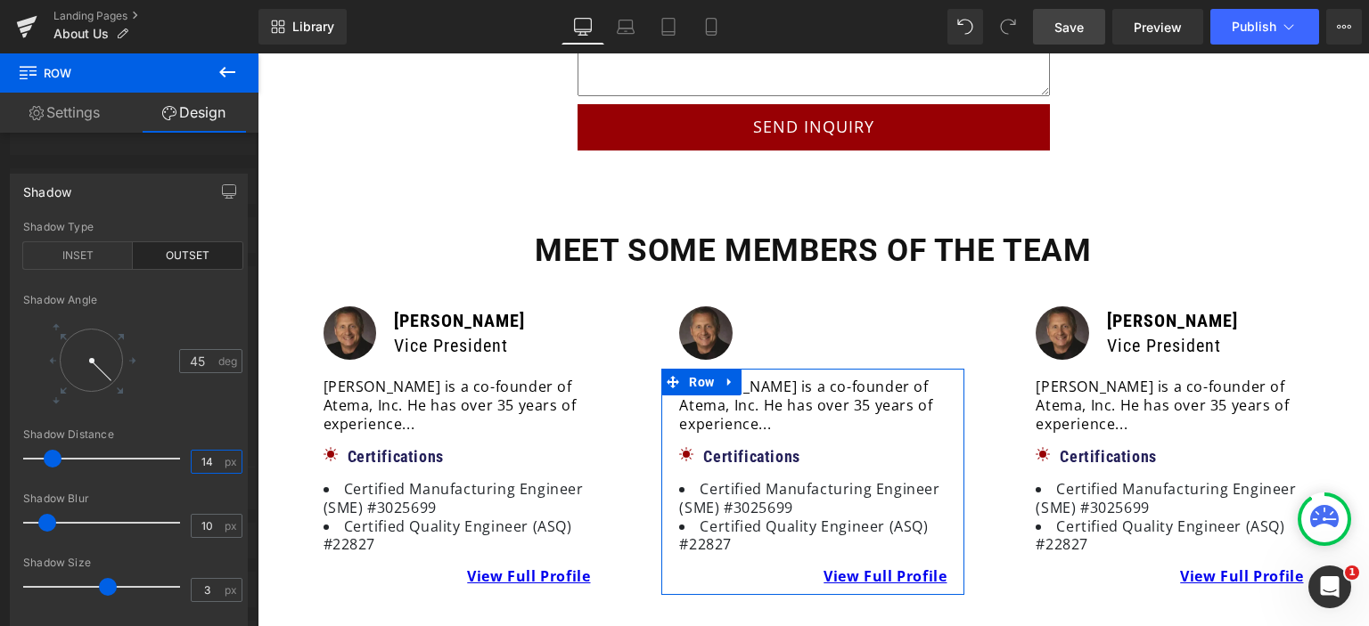
click at [211, 471] on input "14" at bounding box center [207, 462] width 31 height 22
type input "10"
click at [154, 422] on div "Shadow Angle 45 deg" at bounding box center [132, 361] width 219 height 135
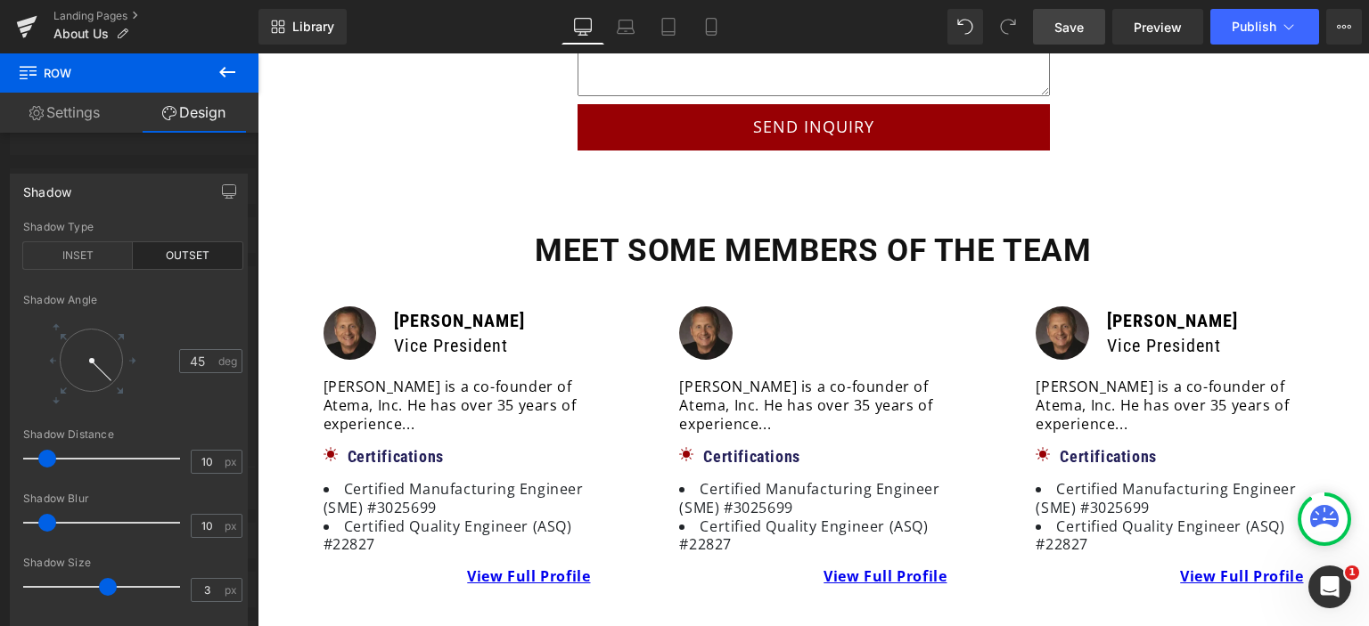
drag, startPoint x: 1072, startPoint y: 30, endPoint x: 628, endPoint y: 184, distance: 469.8
click at [1072, 30] on span "Save" at bounding box center [1068, 27] width 29 height 19
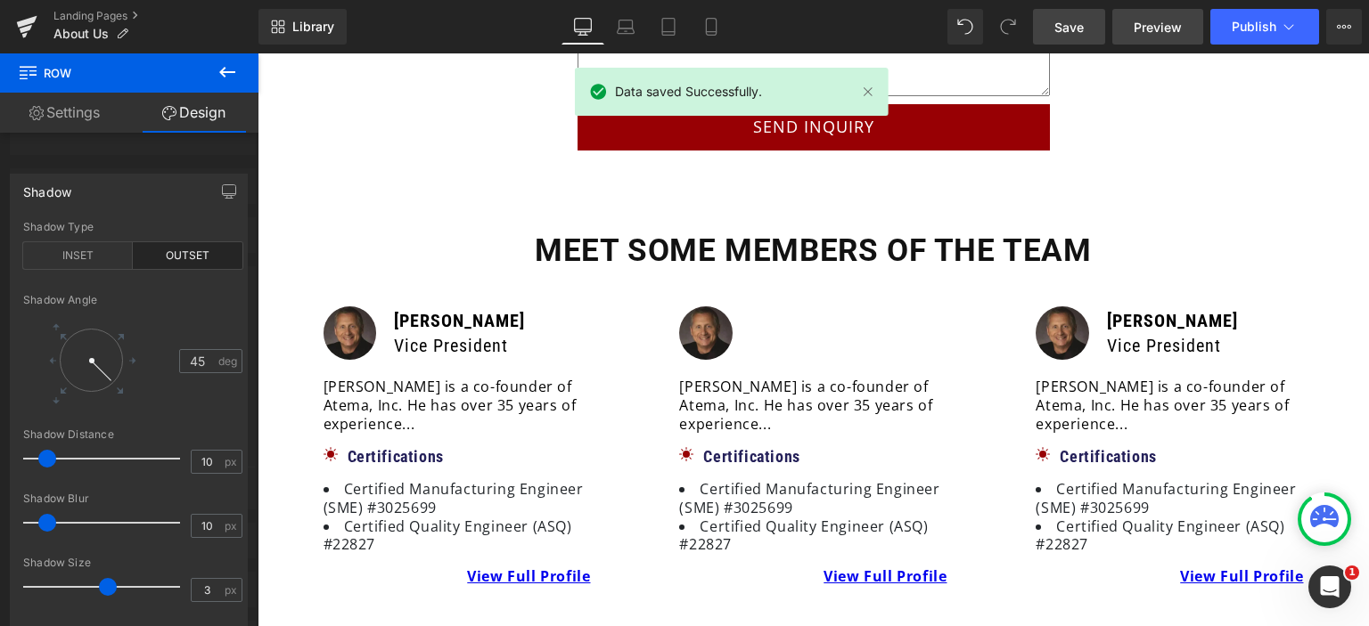
click at [1154, 20] on span "Preview" at bounding box center [1158, 27] width 48 height 19
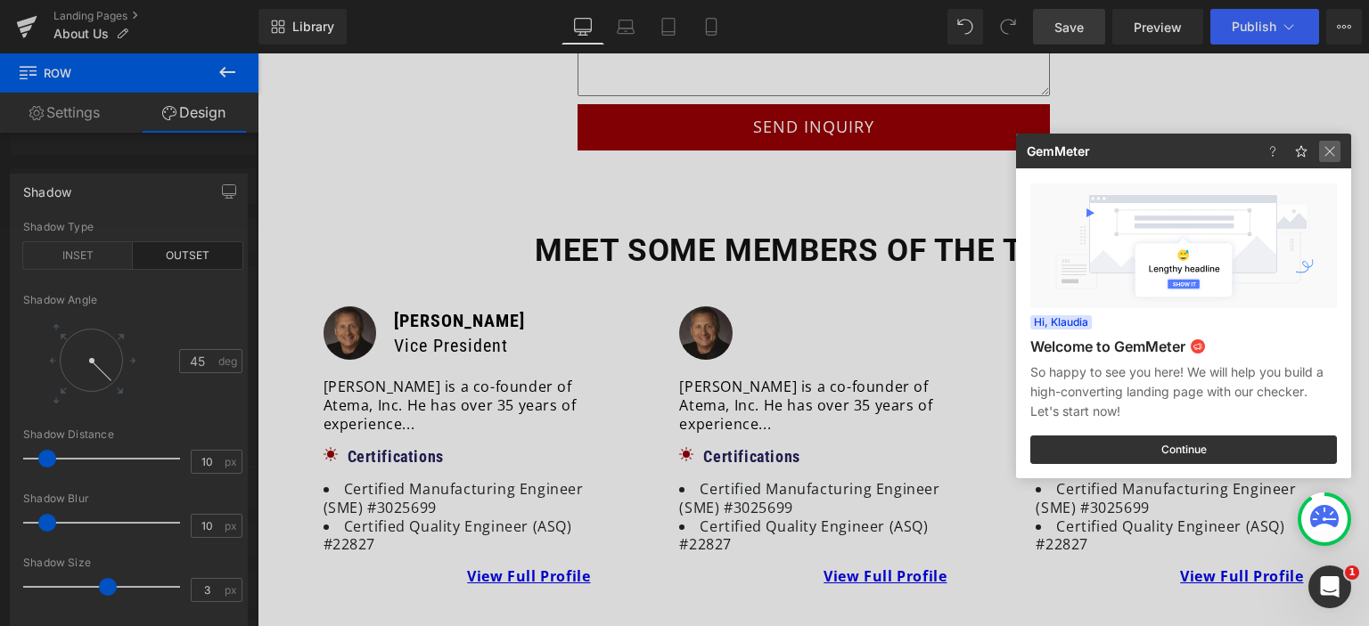
click at [1327, 152] on img at bounding box center [1329, 151] width 21 height 21
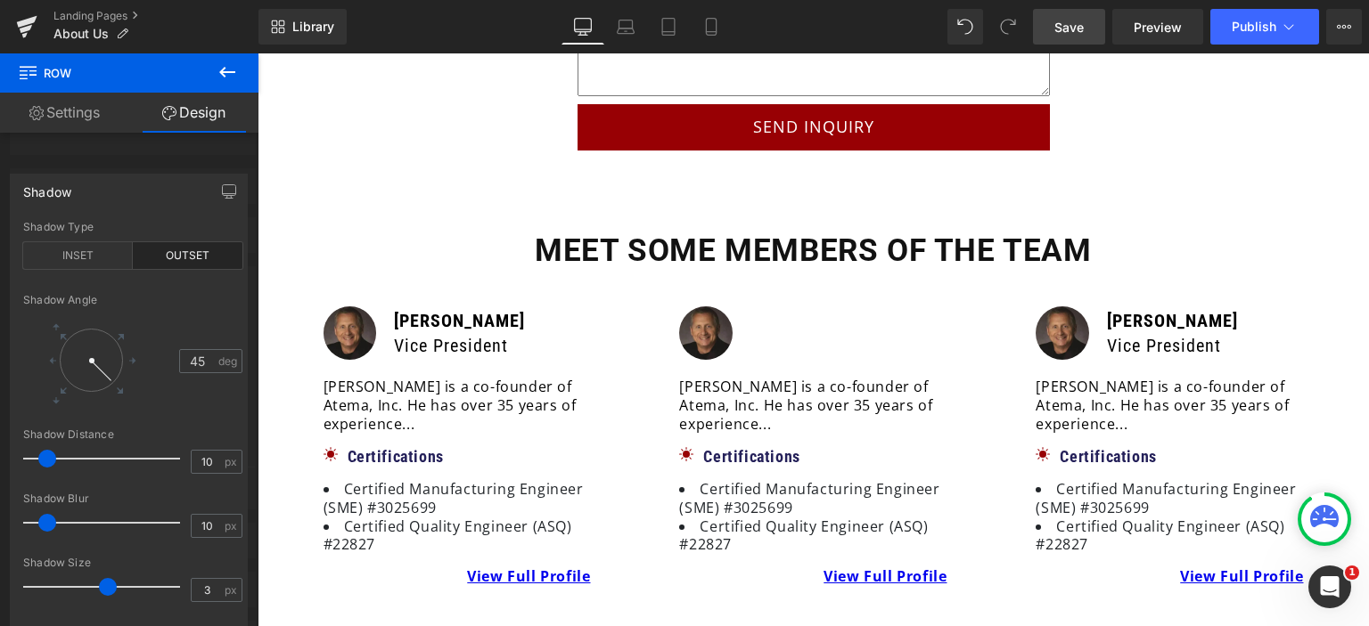
click at [772, 338] on div at bounding box center [813, 339] width 1111 height 573
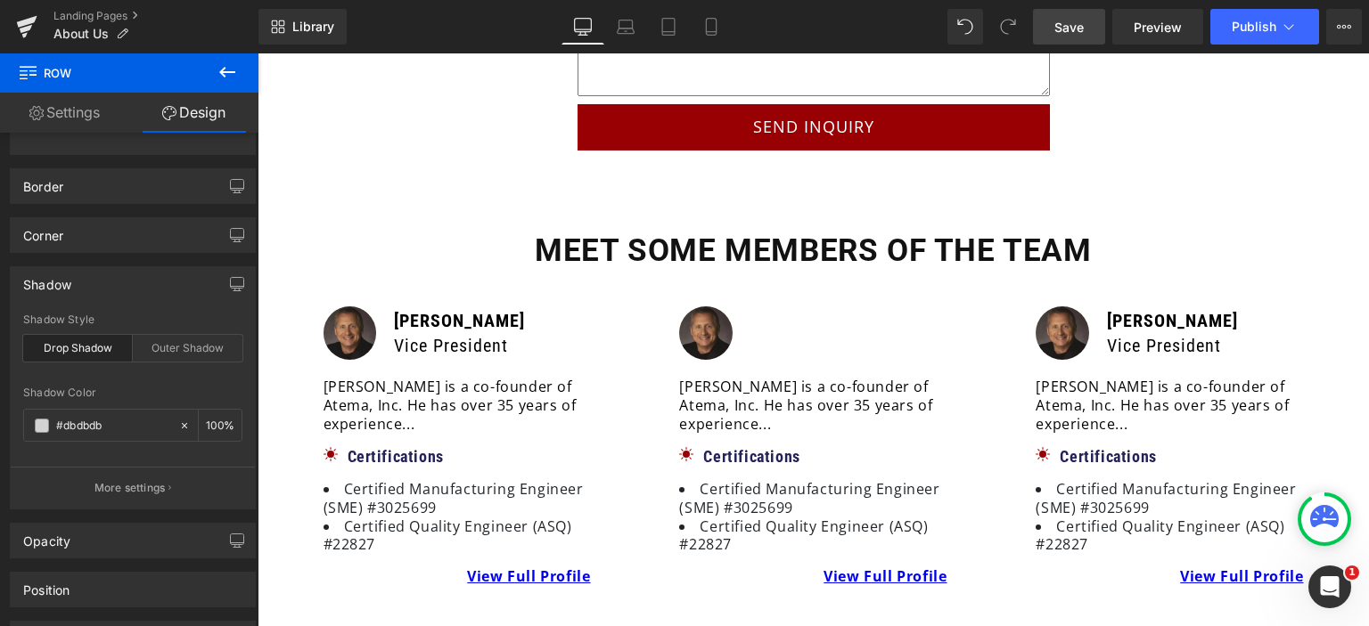
click at [781, 333] on p "Vice President" at bounding box center [848, 345] width 196 height 25
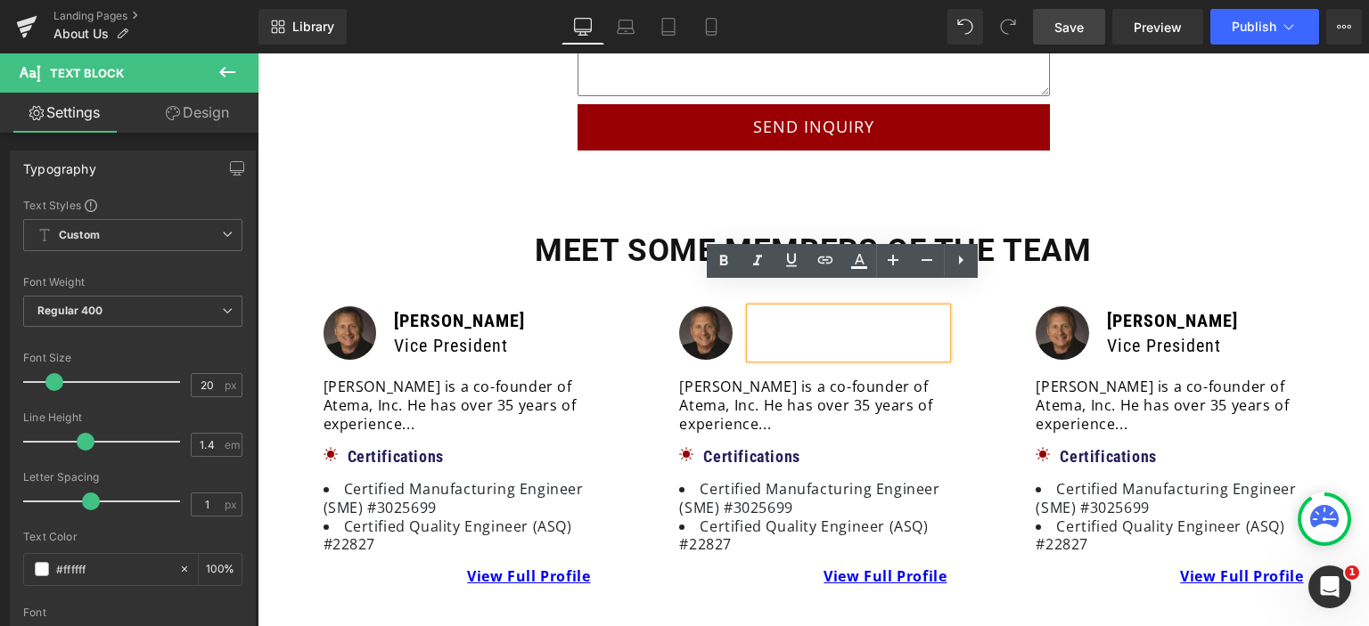
click at [949, 327] on div "Image [PERSON_NAME] Vice President Text Block Row [PERSON_NAME] is a co-founder…" at bounding box center [813, 447] width 330 height 298
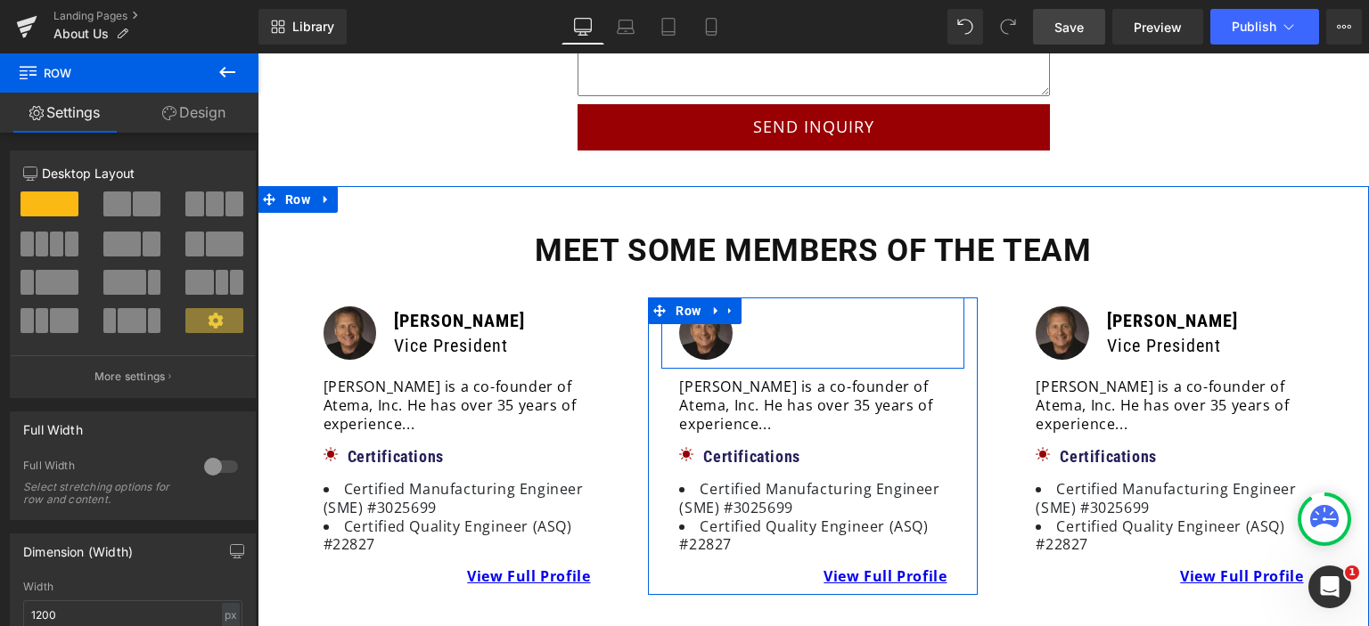
click at [742, 334] on div "[PERSON_NAME] Vice President Text Block" at bounding box center [848, 333] width 214 height 53
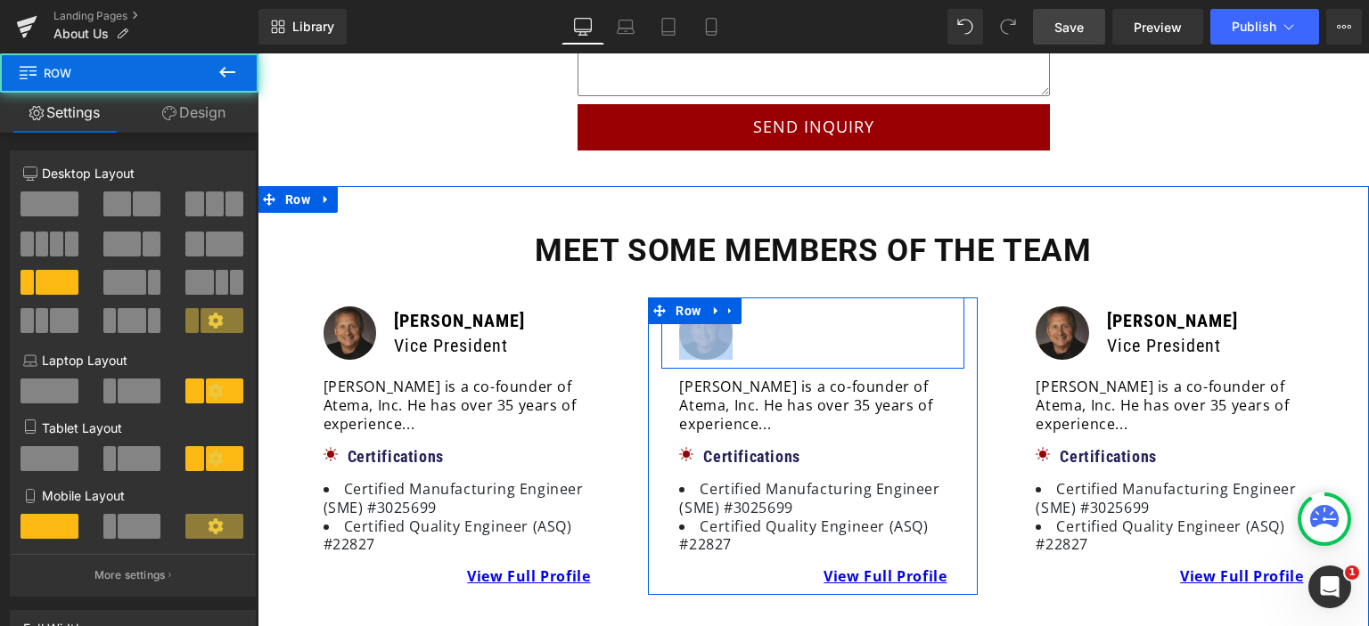
click at [742, 334] on div "[PERSON_NAME] Vice President Text Block" at bounding box center [848, 333] width 214 height 53
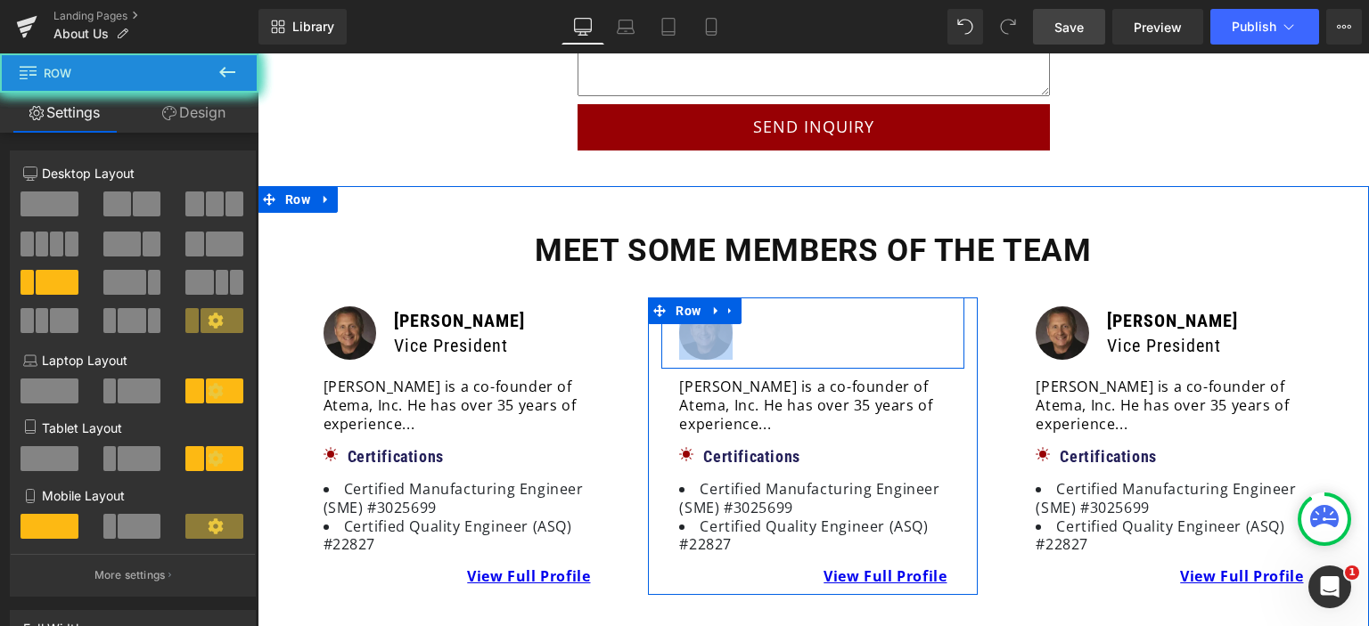
click at [742, 334] on div "[PERSON_NAME] Vice President Text Block" at bounding box center [848, 333] width 214 height 53
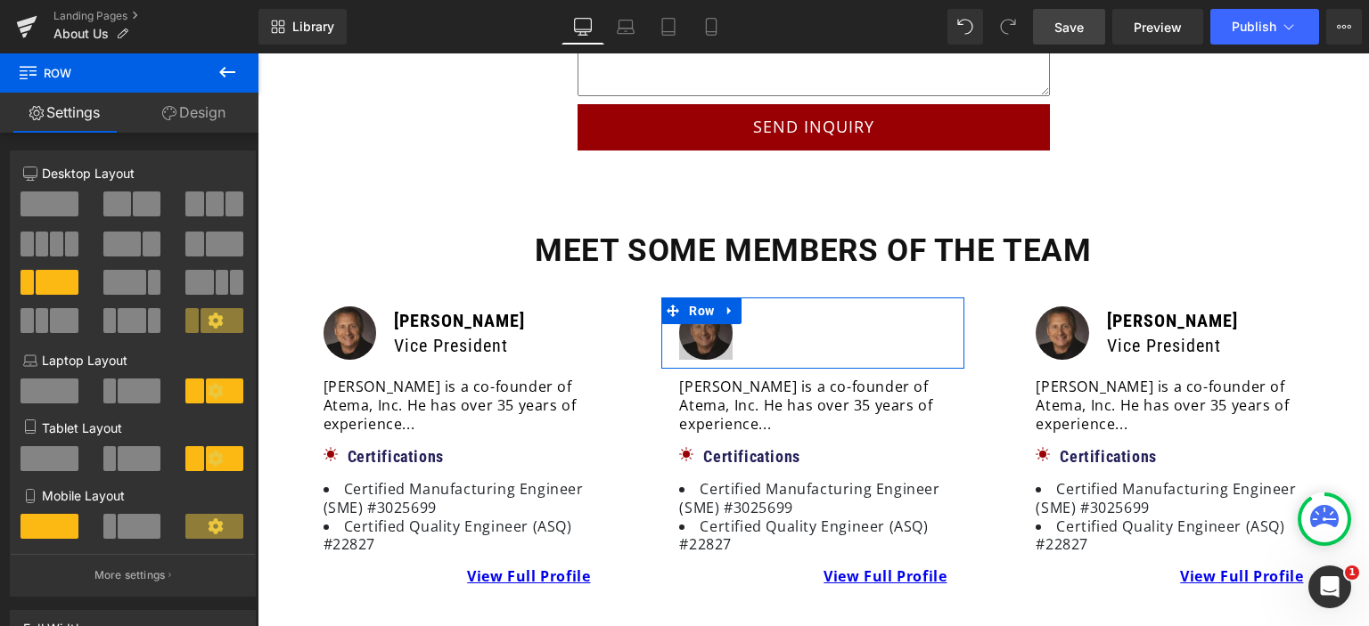
click at [186, 116] on link "Design" at bounding box center [193, 113] width 129 height 40
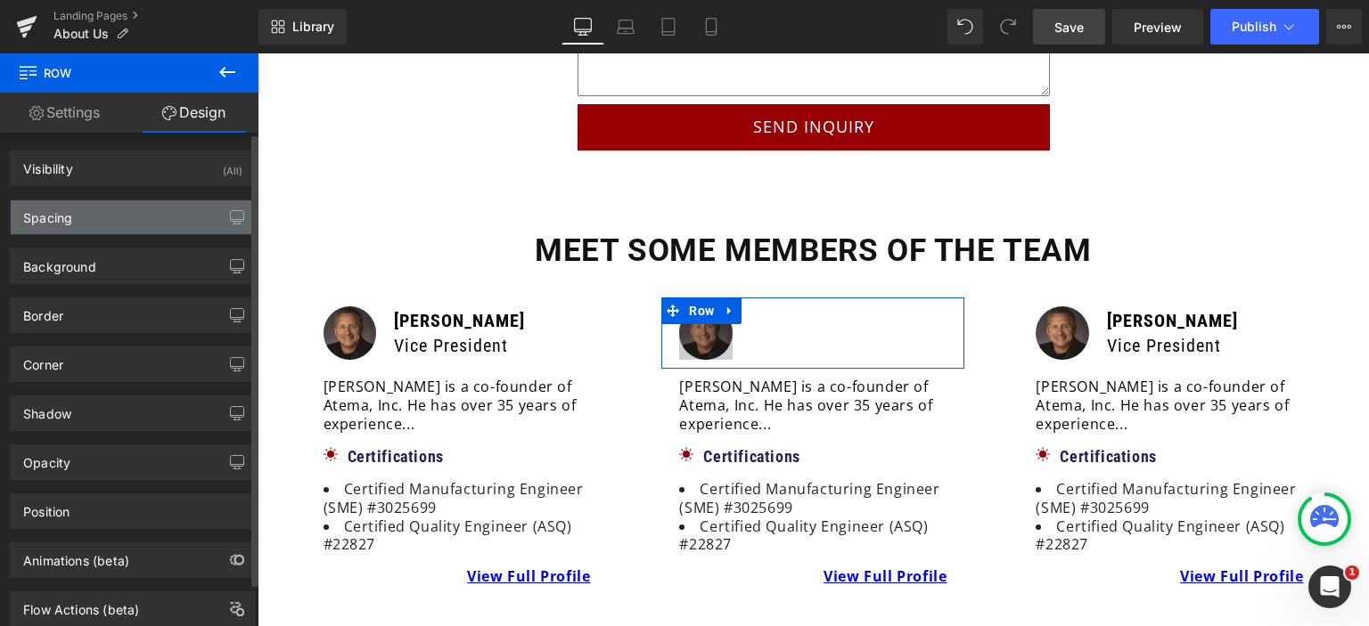
click at [91, 210] on div "Spacing" at bounding box center [133, 218] width 244 height 34
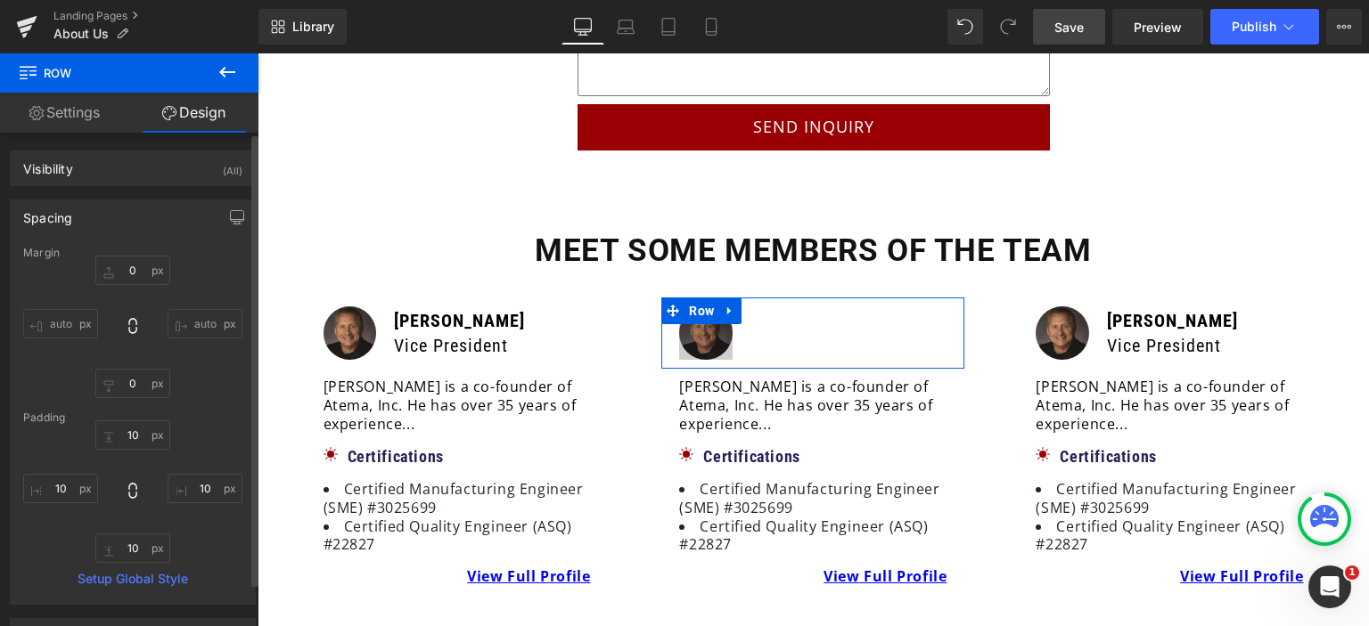
type input "0"
type input "10"
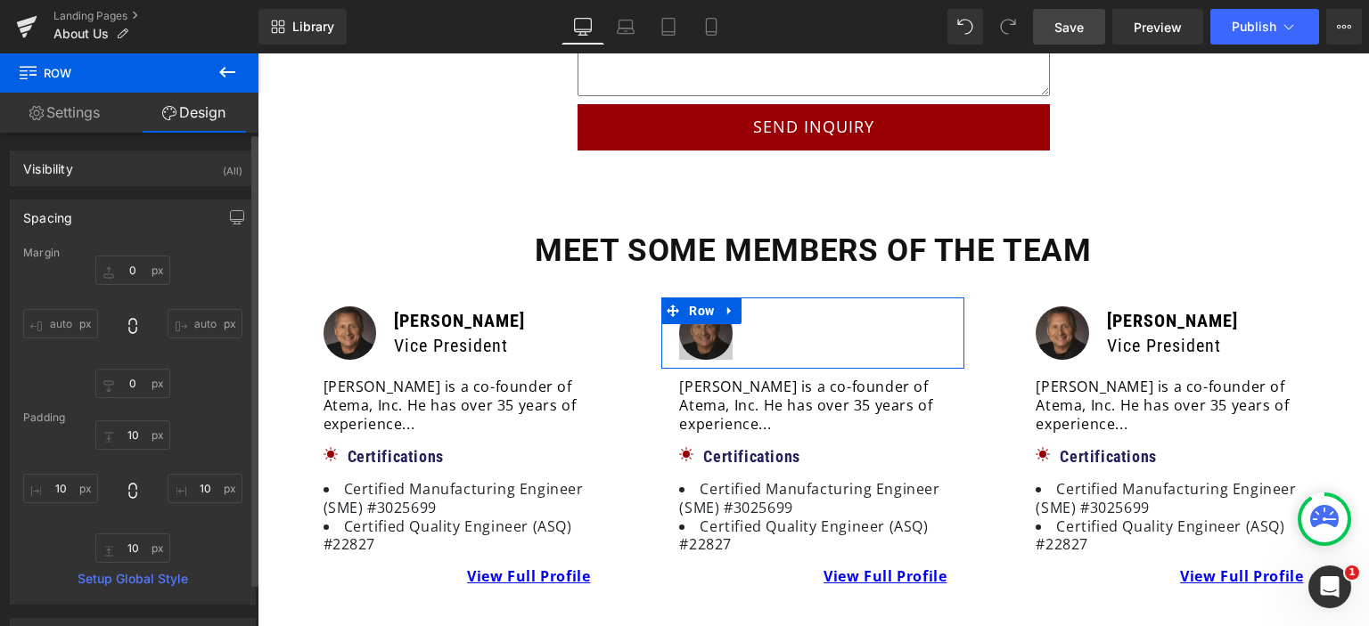
type input "10"
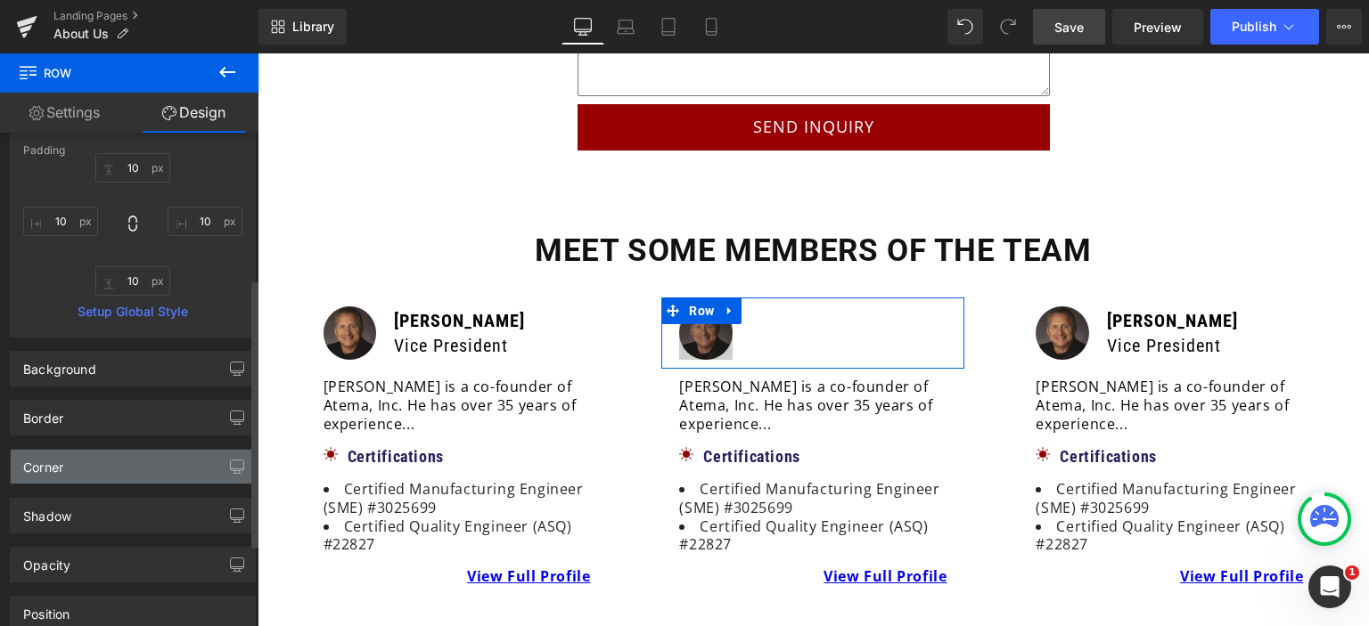
click at [107, 471] on div "Corner" at bounding box center [133, 467] width 244 height 34
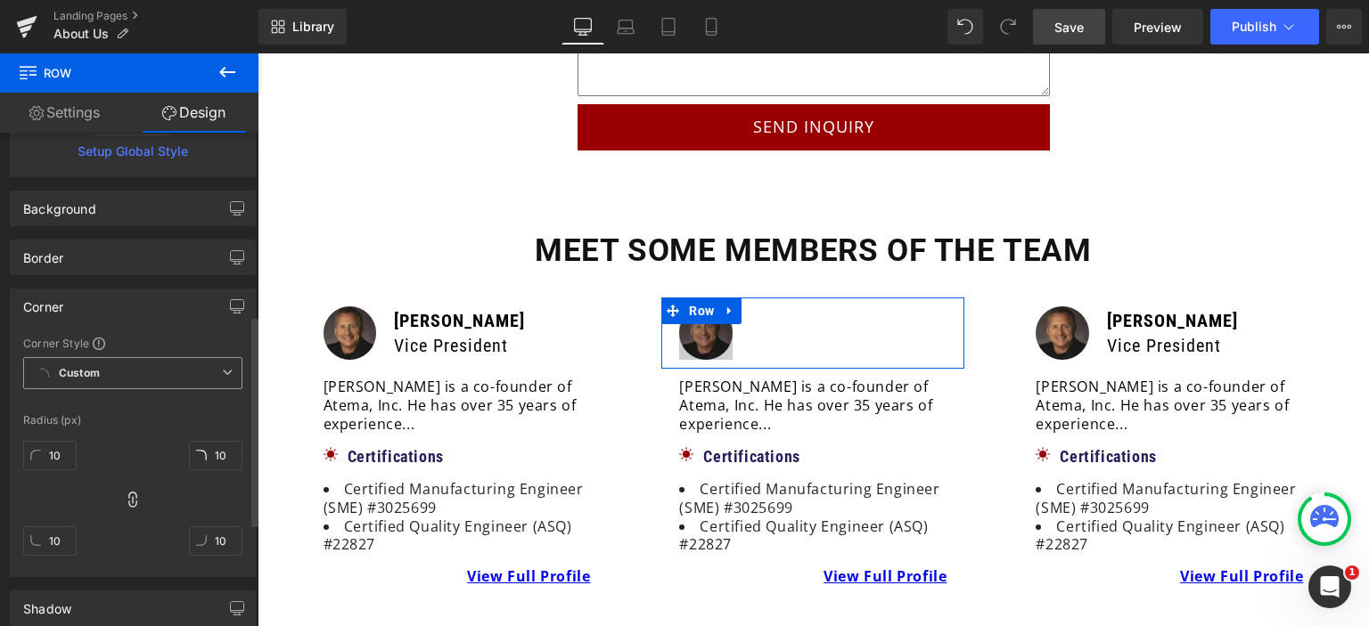
scroll to position [446, 0]
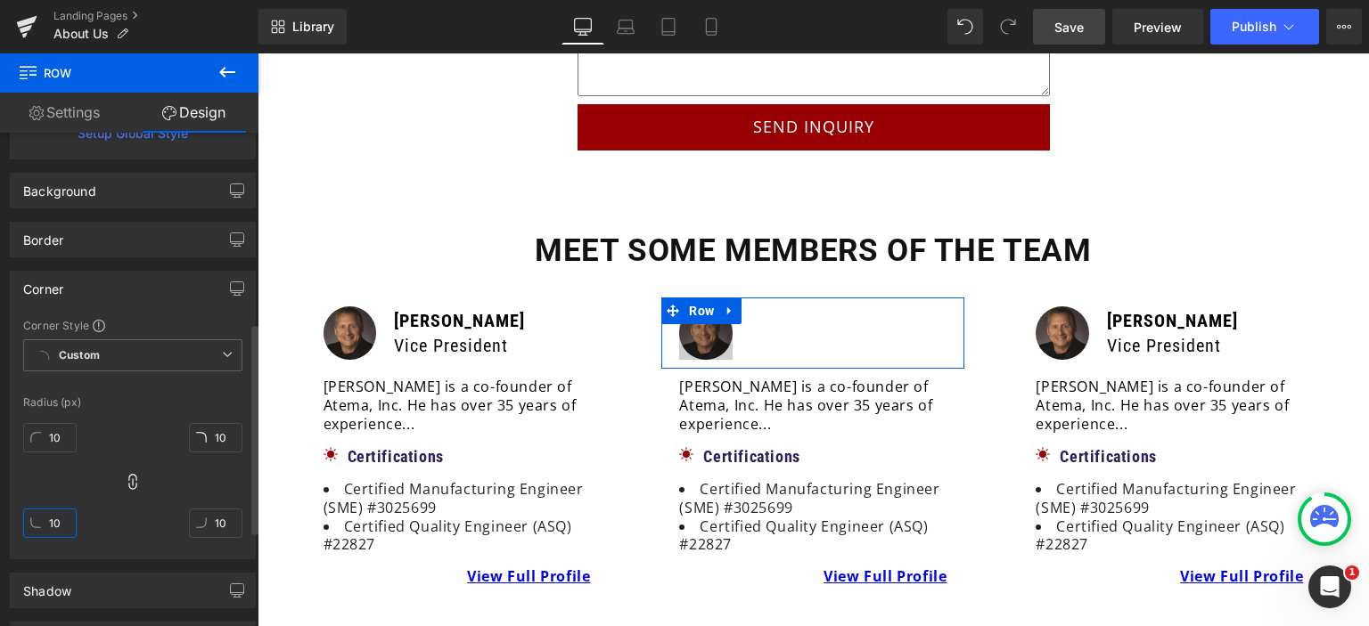
click at [66, 530] on input "10" at bounding box center [49, 523] width 53 height 29
type input "0"
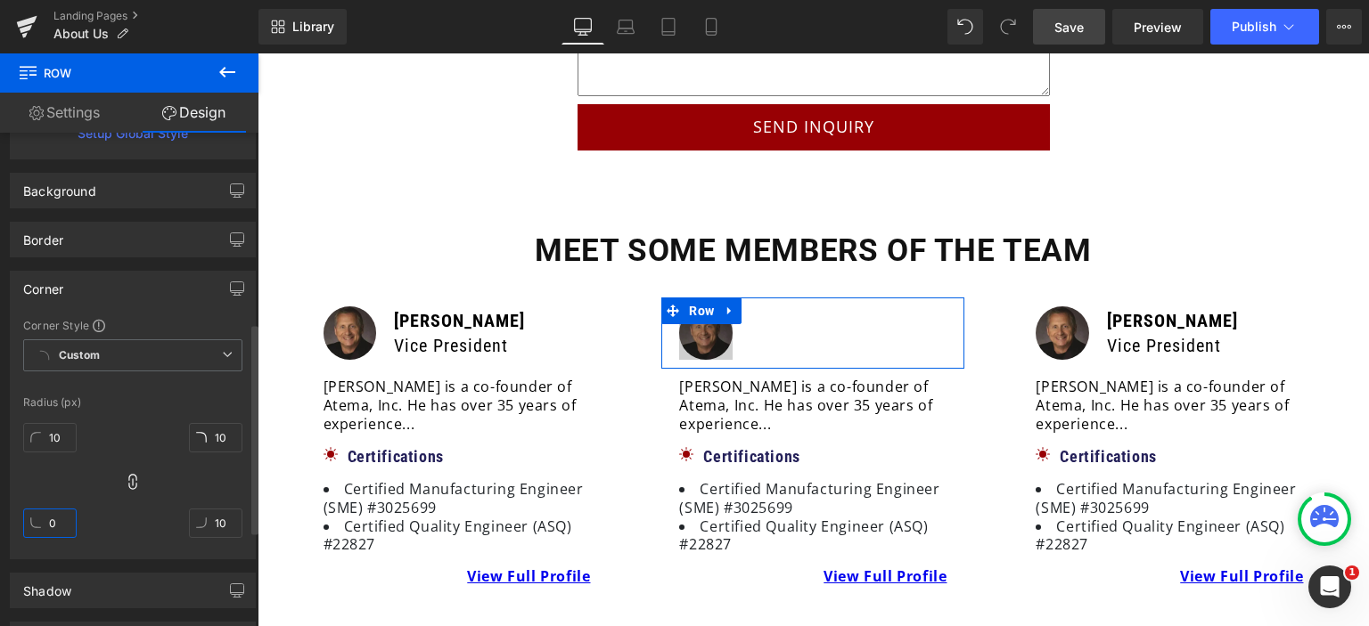
type input "0"
click at [222, 521] on input "0" at bounding box center [215, 523] width 53 height 29
click at [1091, 25] on link "Save" at bounding box center [1069, 27] width 72 height 36
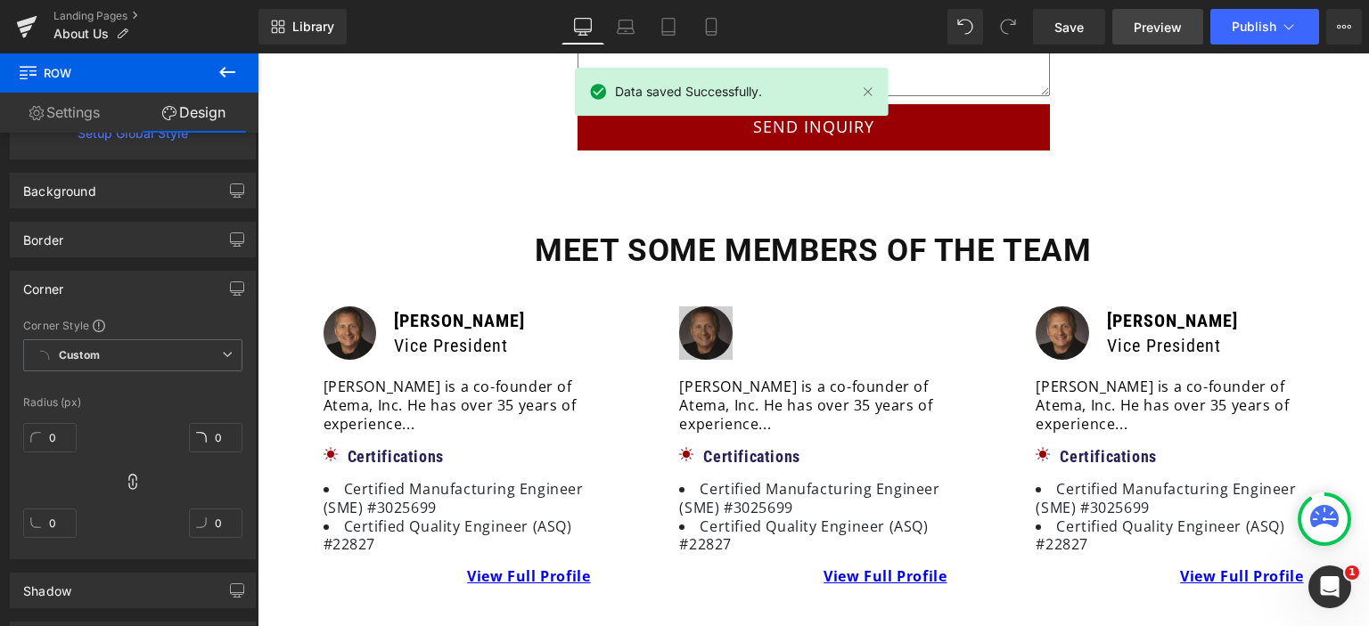
click at [1158, 31] on span "Preview" at bounding box center [1158, 27] width 48 height 19
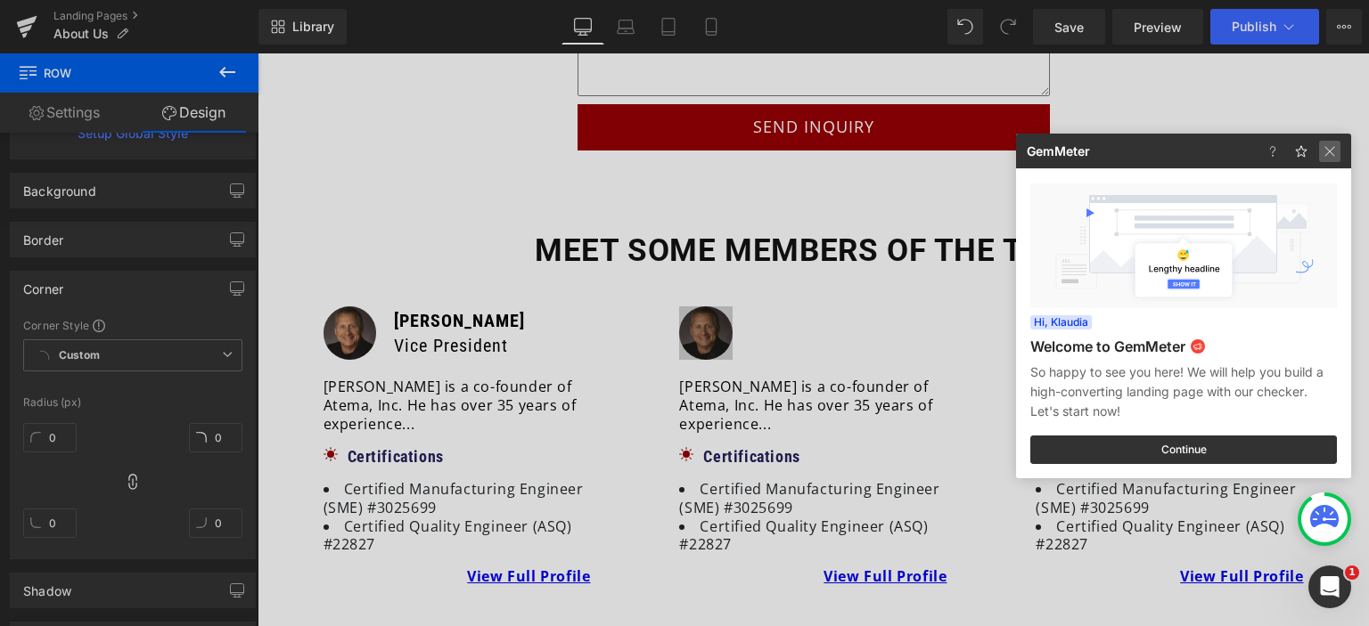
click at [1335, 149] on img at bounding box center [1329, 151] width 21 height 21
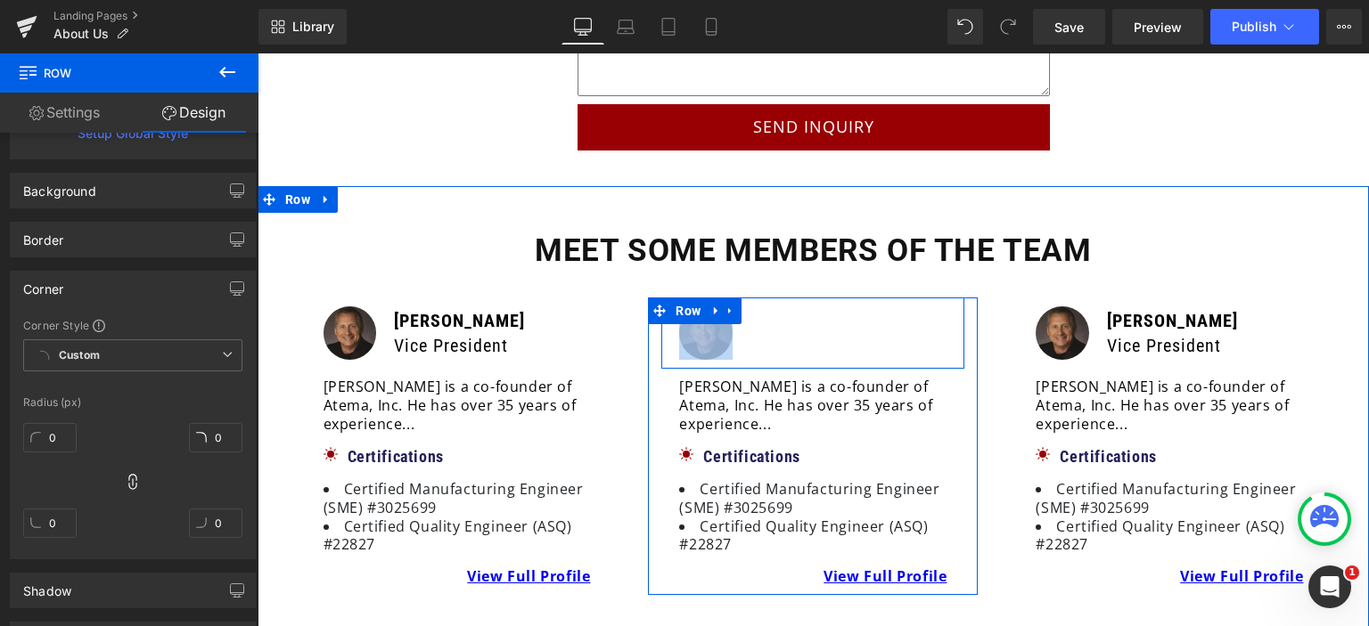
click at [741, 334] on div "[PERSON_NAME] Vice President Text Block" at bounding box center [848, 333] width 214 height 53
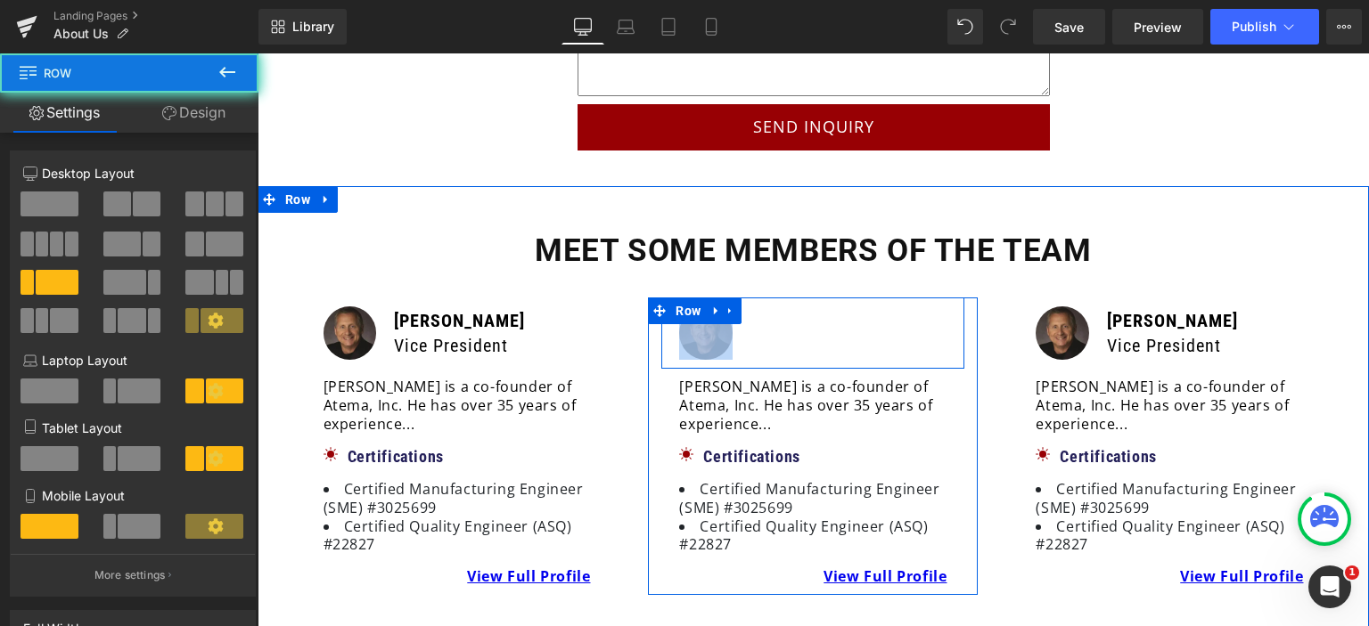
click at [741, 334] on div "[PERSON_NAME] Vice President Text Block" at bounding box center [848, 333] width 214 height 53
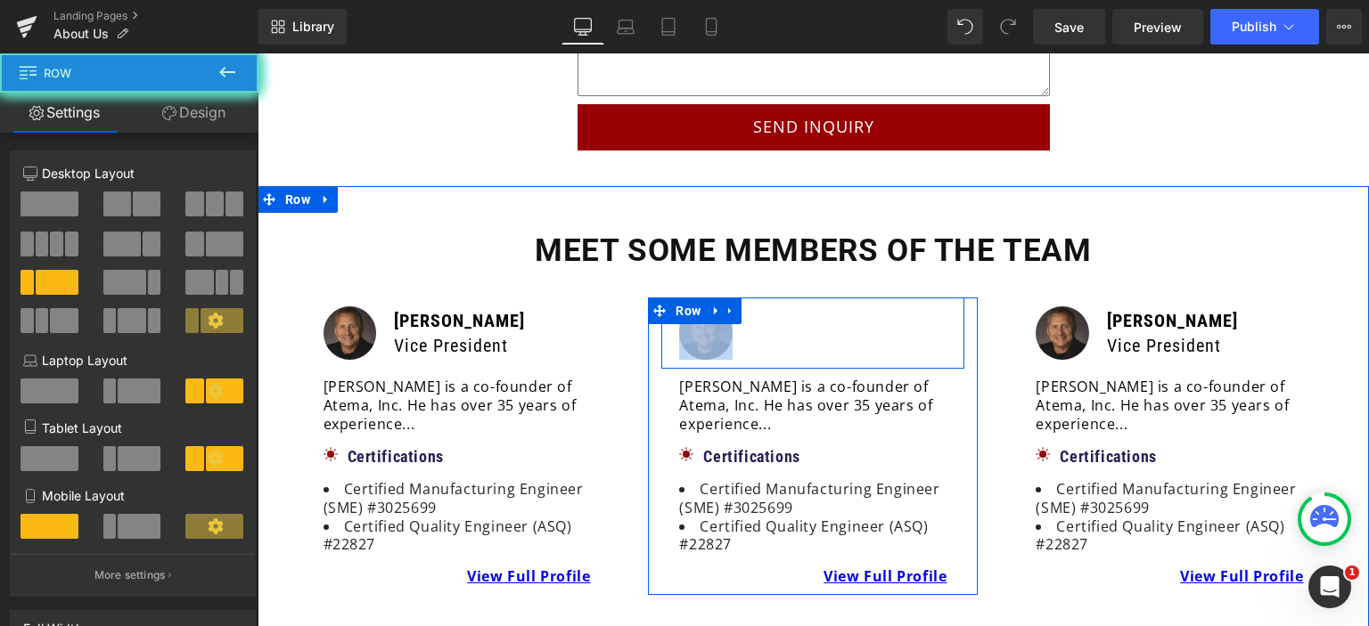
click at [741, 334] on div "[PERSON_NAME] Vice President Text Block" at bounding box center [848, 333] width 214 height 53
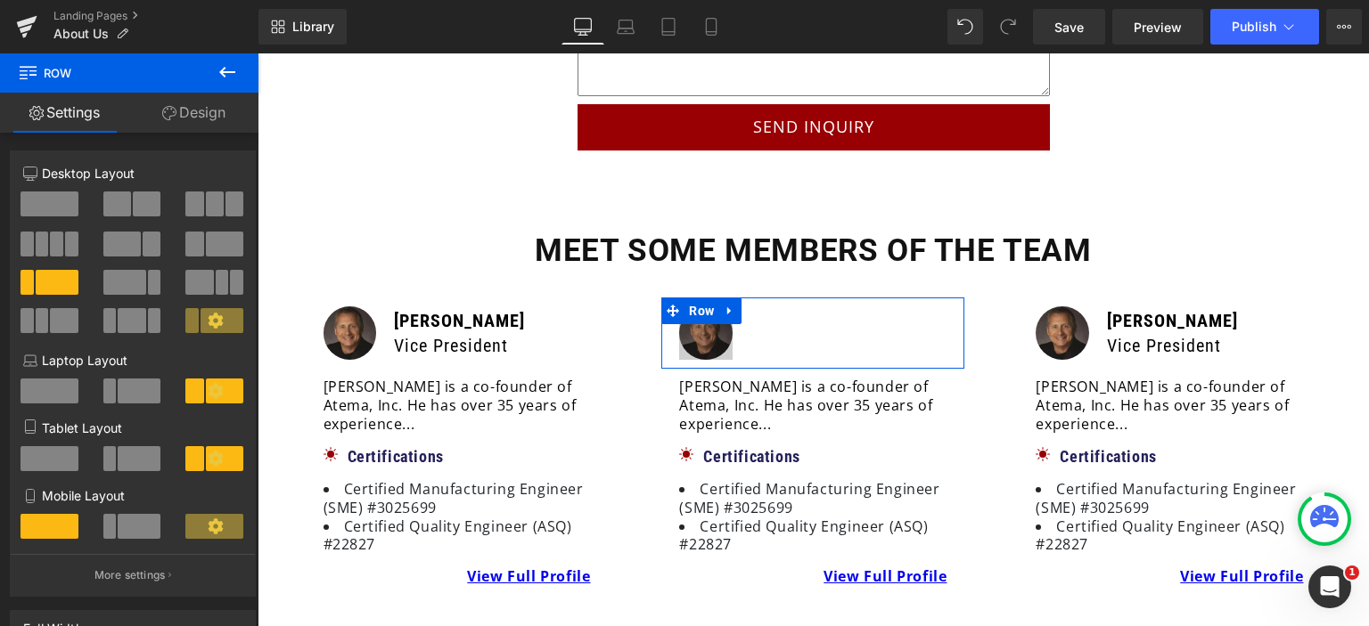
click at [212, 115] on link "Design" at bounding box center [193, 113] width 129 height 40
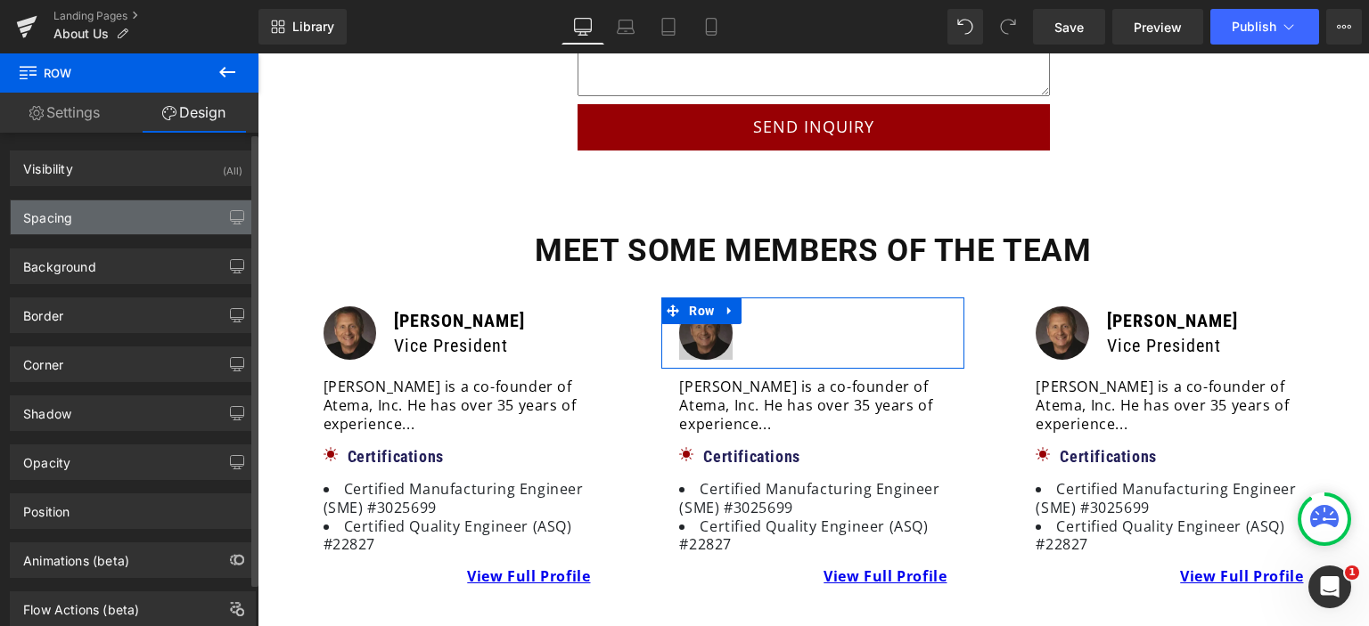
click at [100, 220] on div "Spacing" at bounding box center [133, 218] width 244 height 34
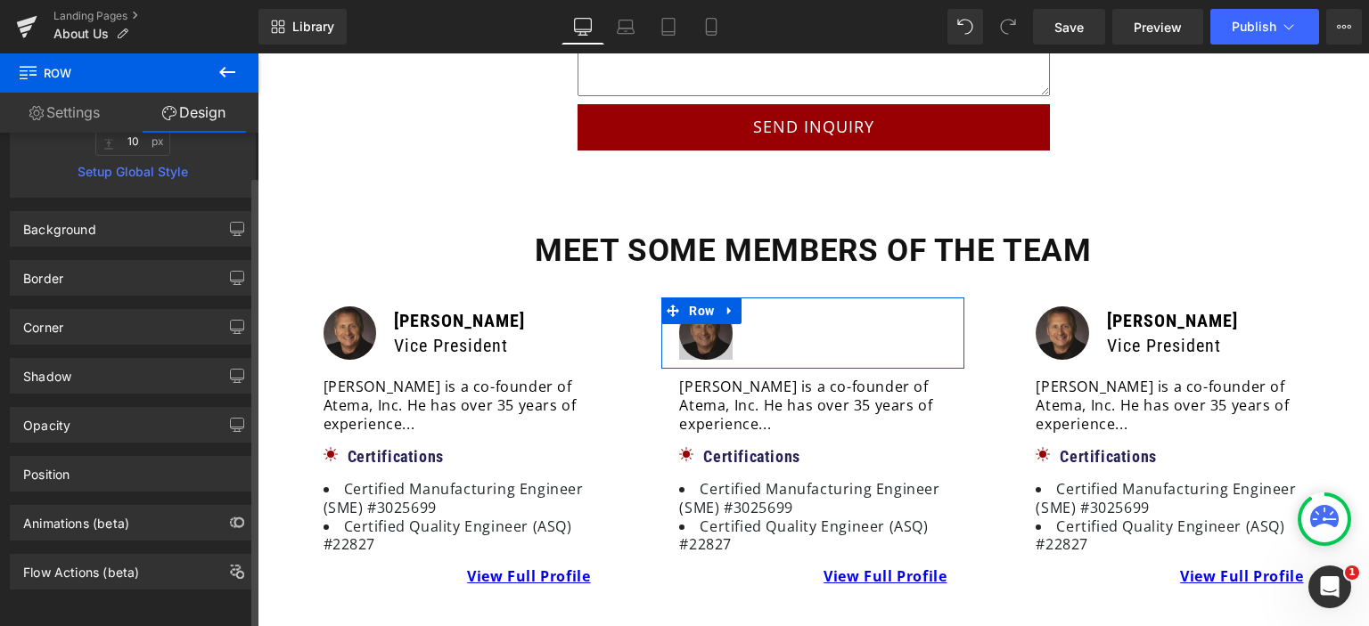
scroll to position [417, 0]
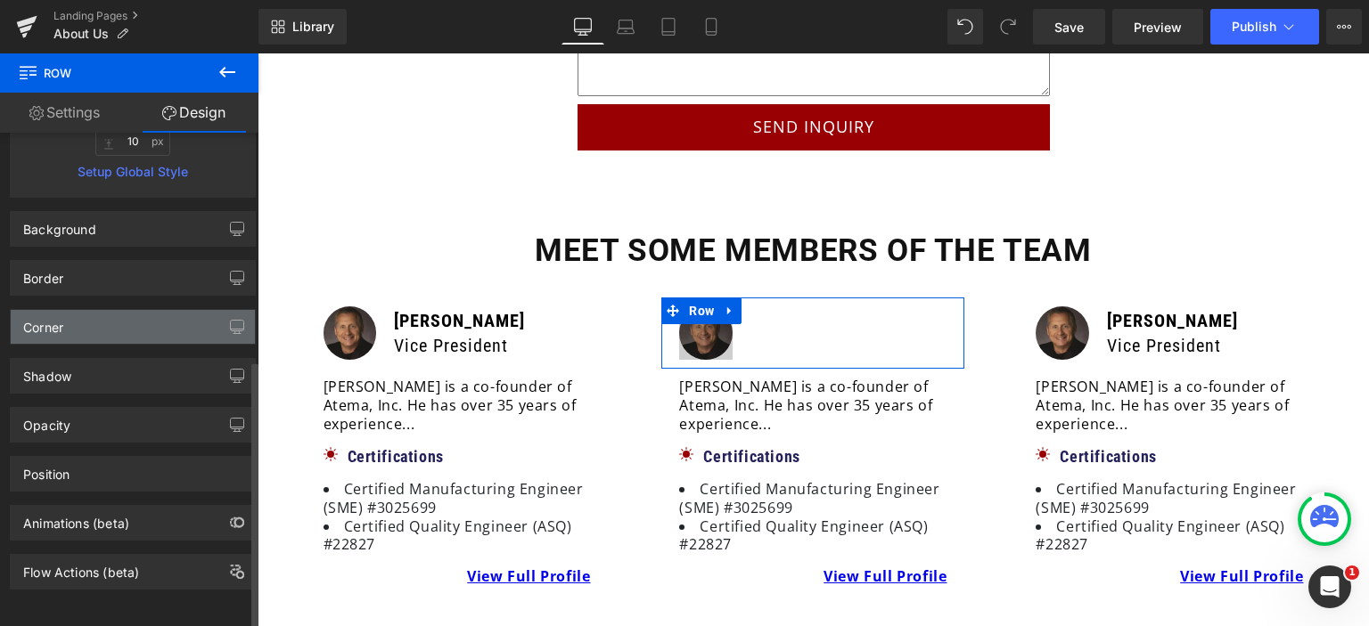
click at [119, 324] on div "Corner" at bounding box center [133, 327] width 244 height 34
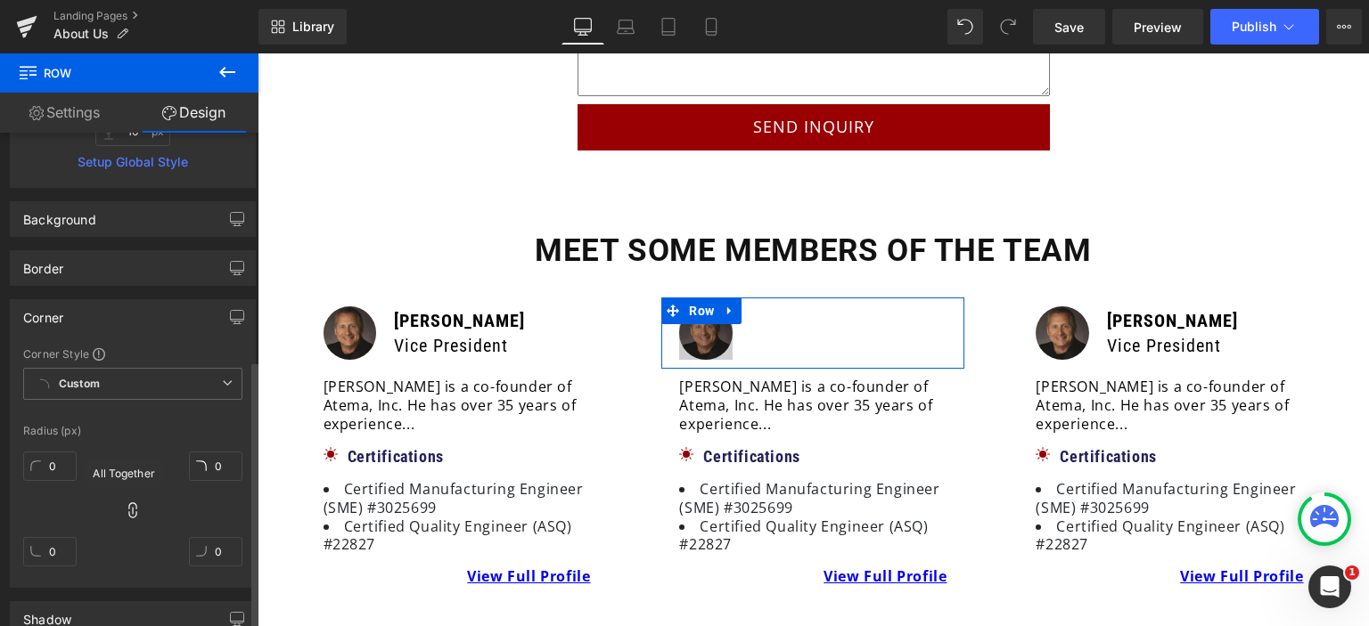
click at [124, 508] on icon at bounding box center [133, 511] width 18 height 18
click at [65, 466] on input "0" at bounding box center [49, 466] width 53 height 29
type input "10"
click at [217, 457] on input "0" at bounding box center [215, 466] width 53 height 29
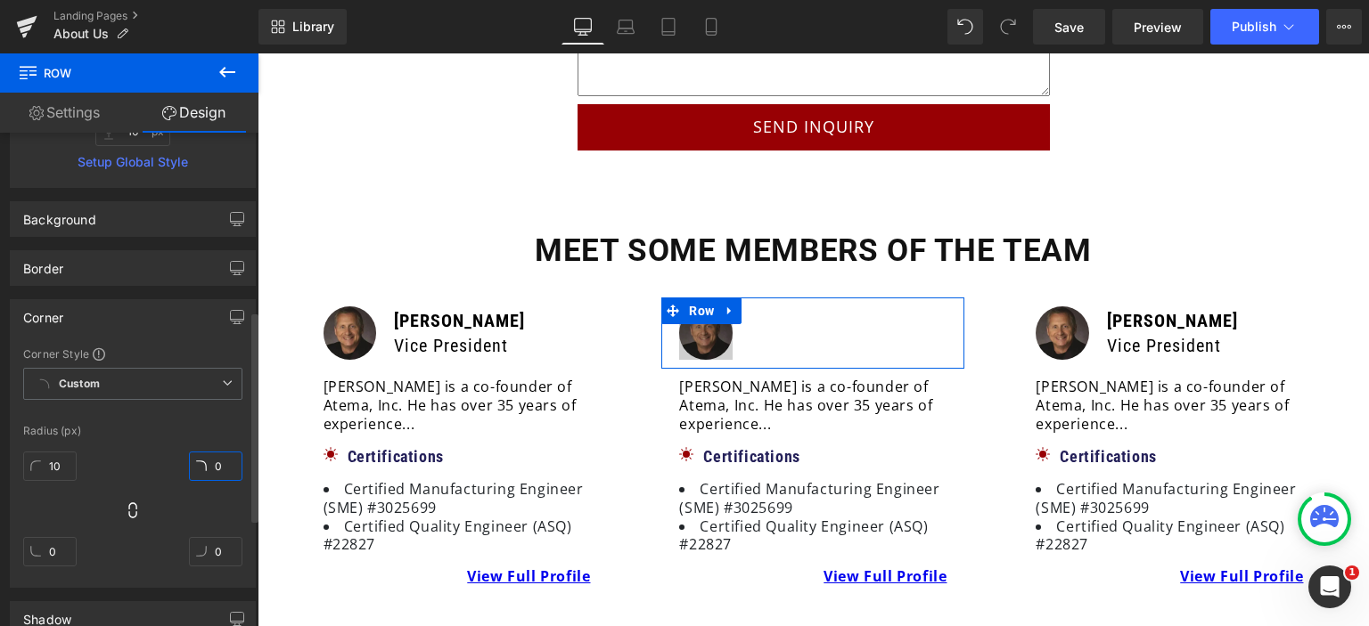
click at [217, 457] on input "0" at bounding box center [215, 466] width 53 height 29
type input "10"
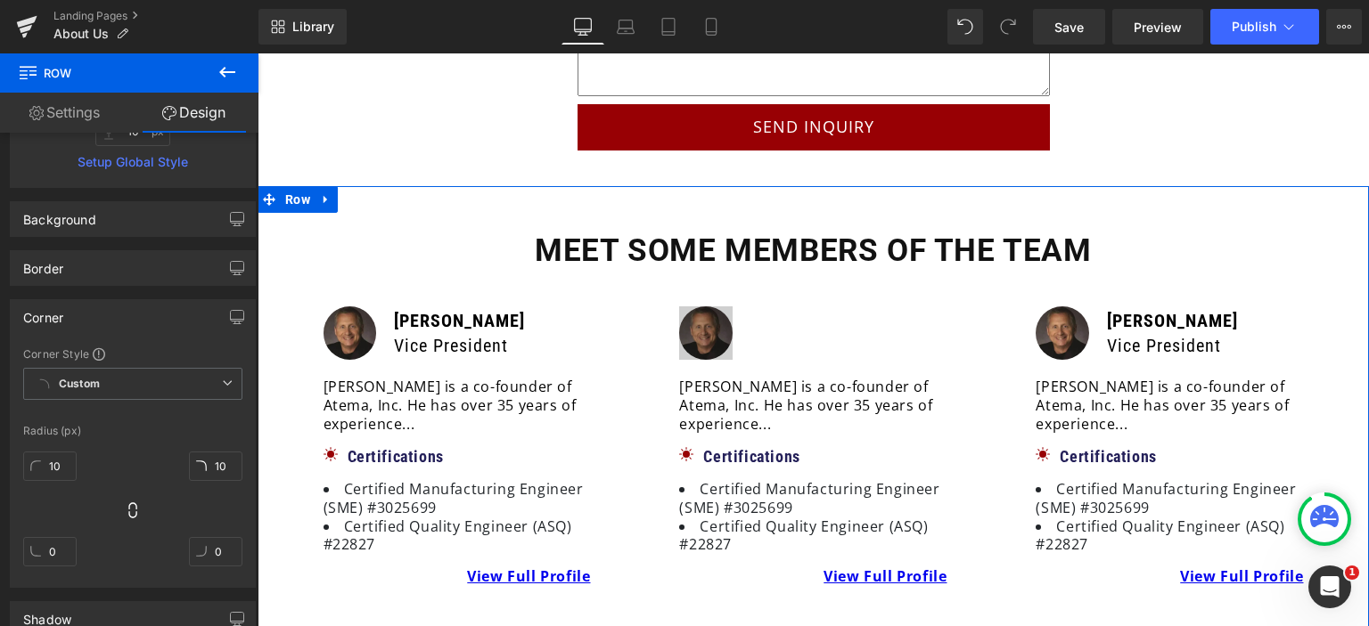
click at [850, 186] on div "50px" at bounding box center [813, 208] width 1111 height 45
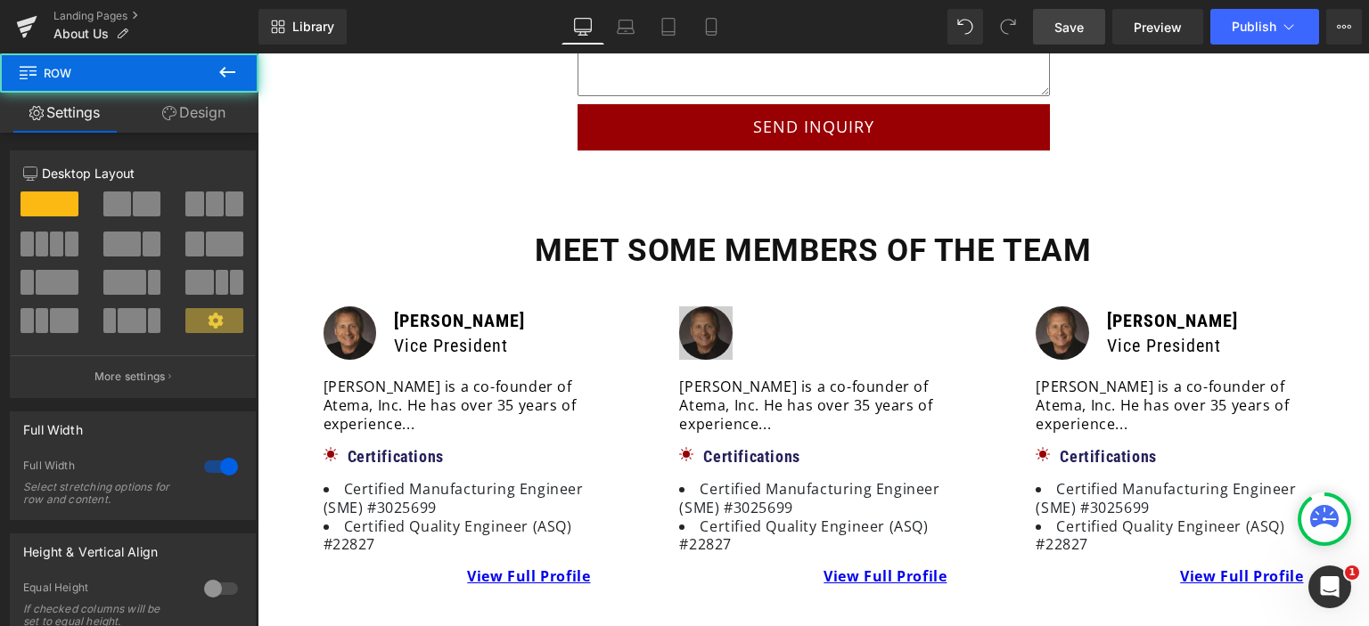
click at [1062, 32] on span "Save" at bounding box center [1068, 27] width 29 height 19
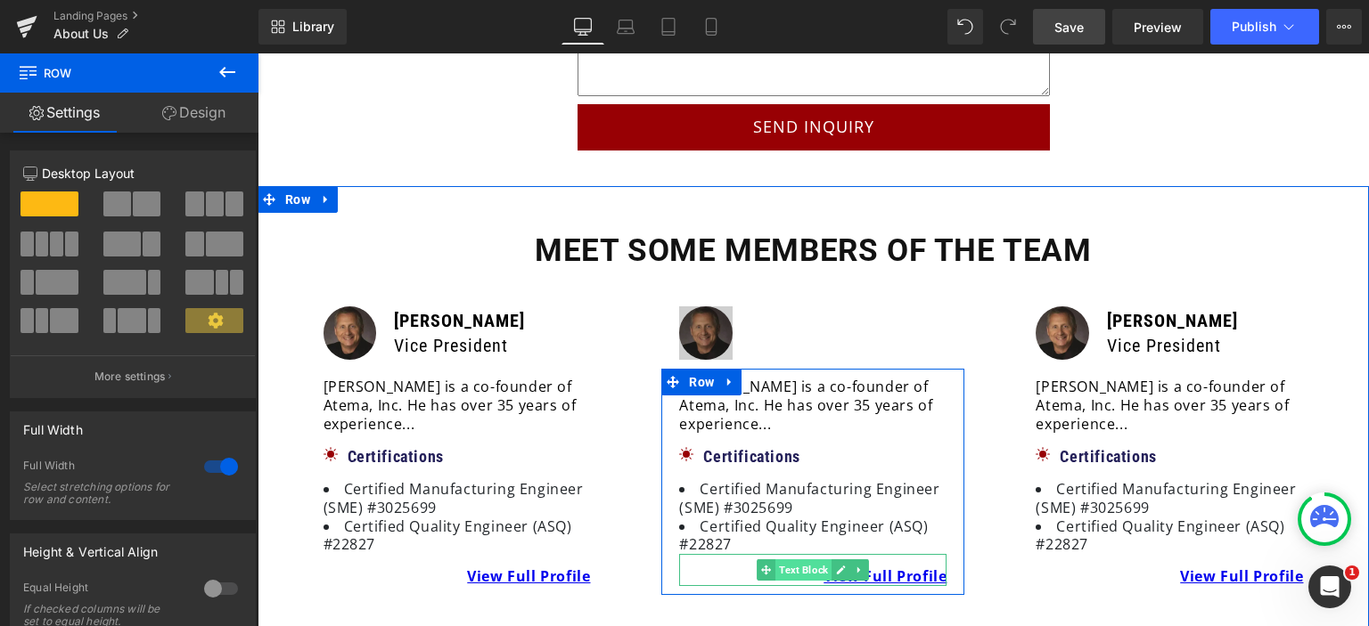
click at [779, 560] on span "Text Block" at bounding box center [803, 570] width 56 height 21
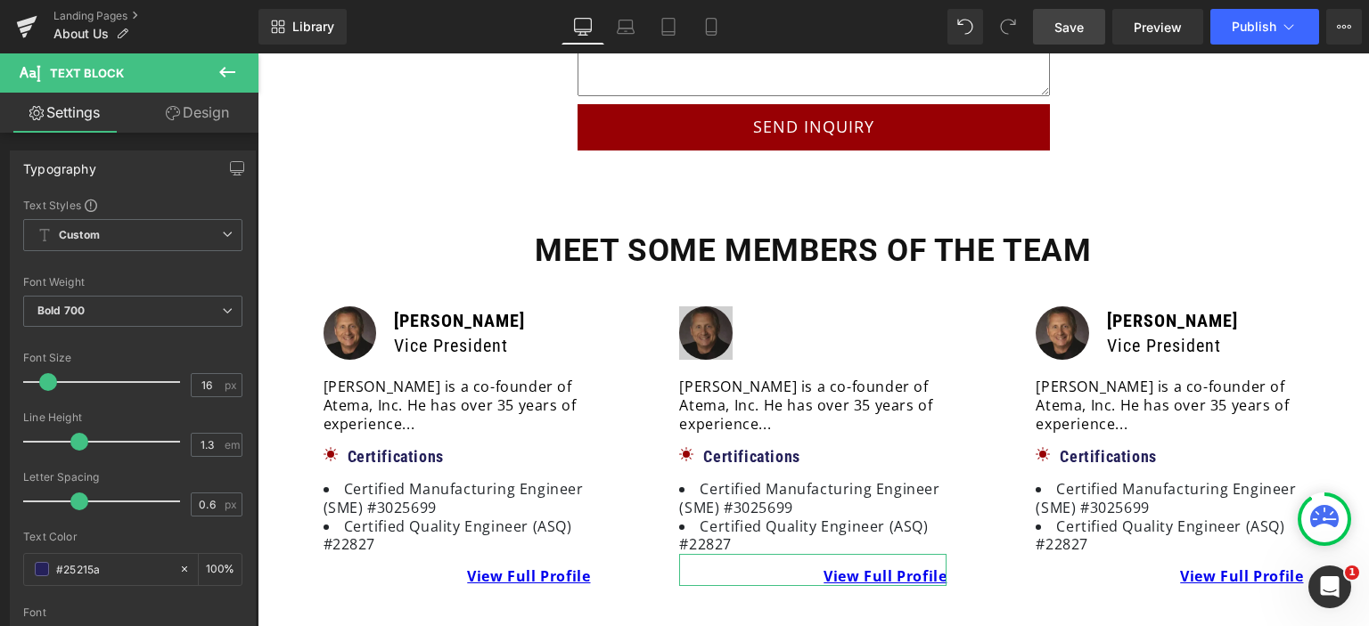
click at [171, 116] on icon at bounding box center [173, 113] width 14 height 14
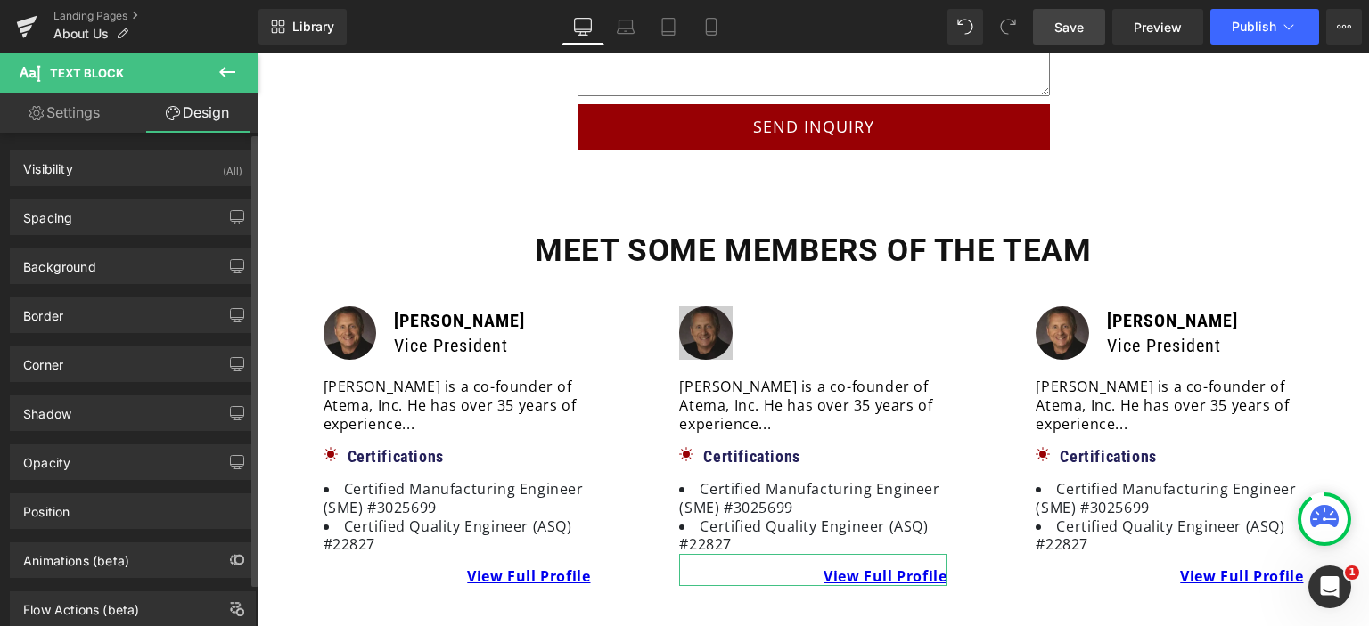
type input "0"
type input "15"
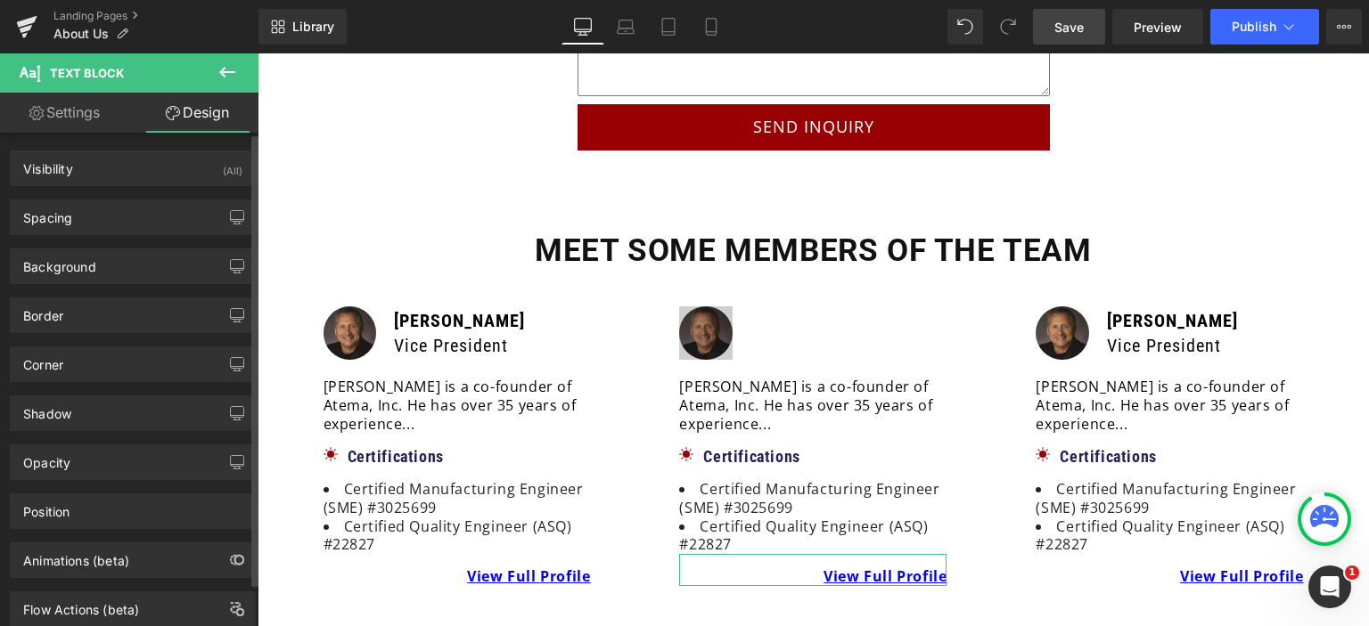
type input "0"
click at [78, 214] on div "Spacing" at bounding box center [133, 218] width 244 height 34
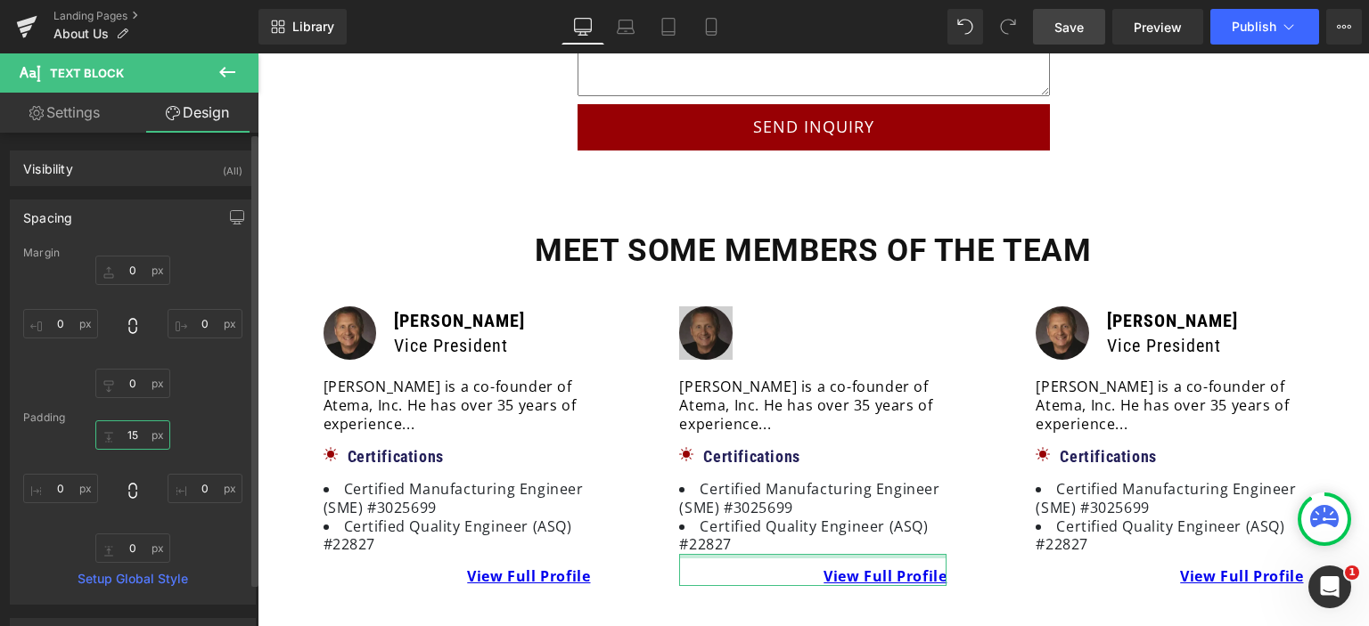
click at [138, 446] on input "15" at bounding box center [132, 435] width 75 height 29
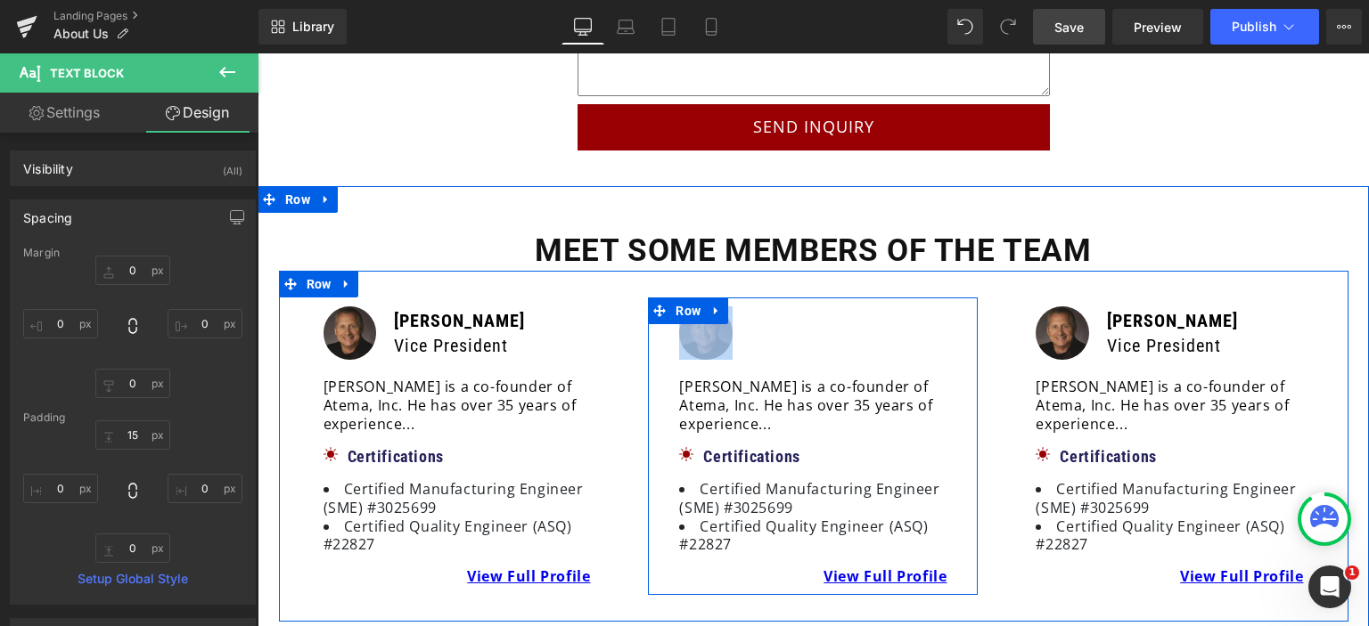
click at [788, 562] on div "Image [PERSON_NAME] Vice President Text Block Row [PERSON_NAME] is a co-founder…" at bounding box center [813, 447] width 330 height 298
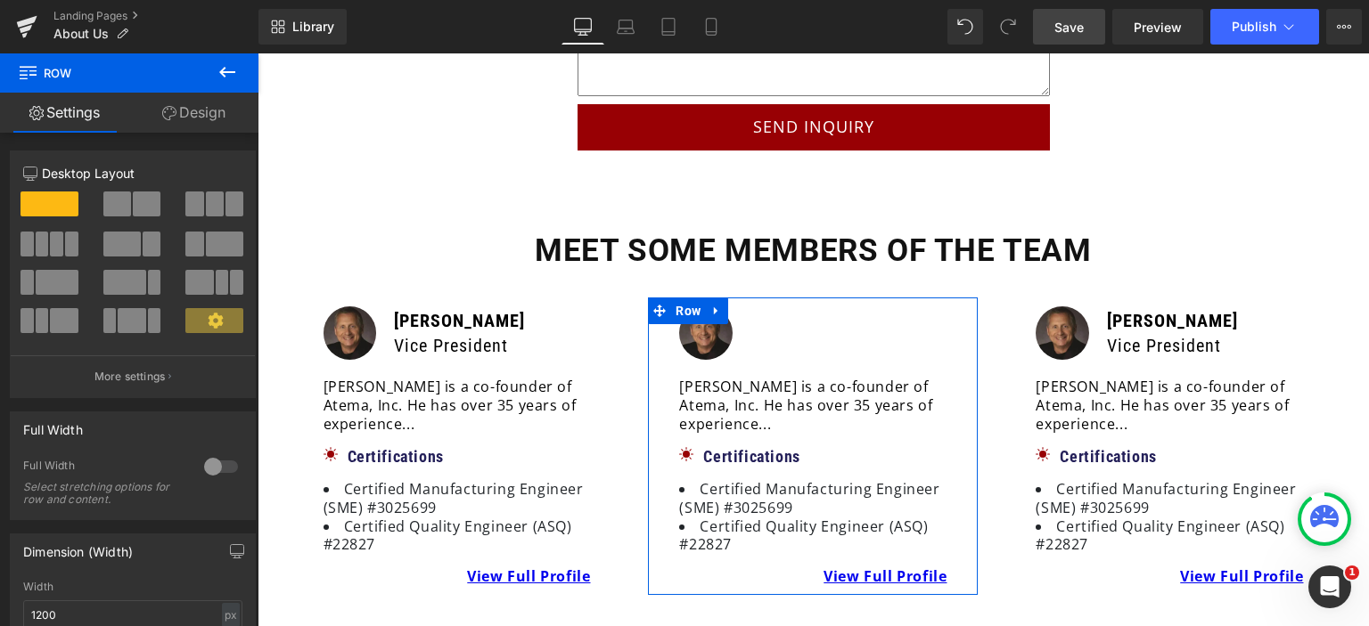
click at [185, 110] on link "Design" at bounding box center [193, 113] width 129 height 40
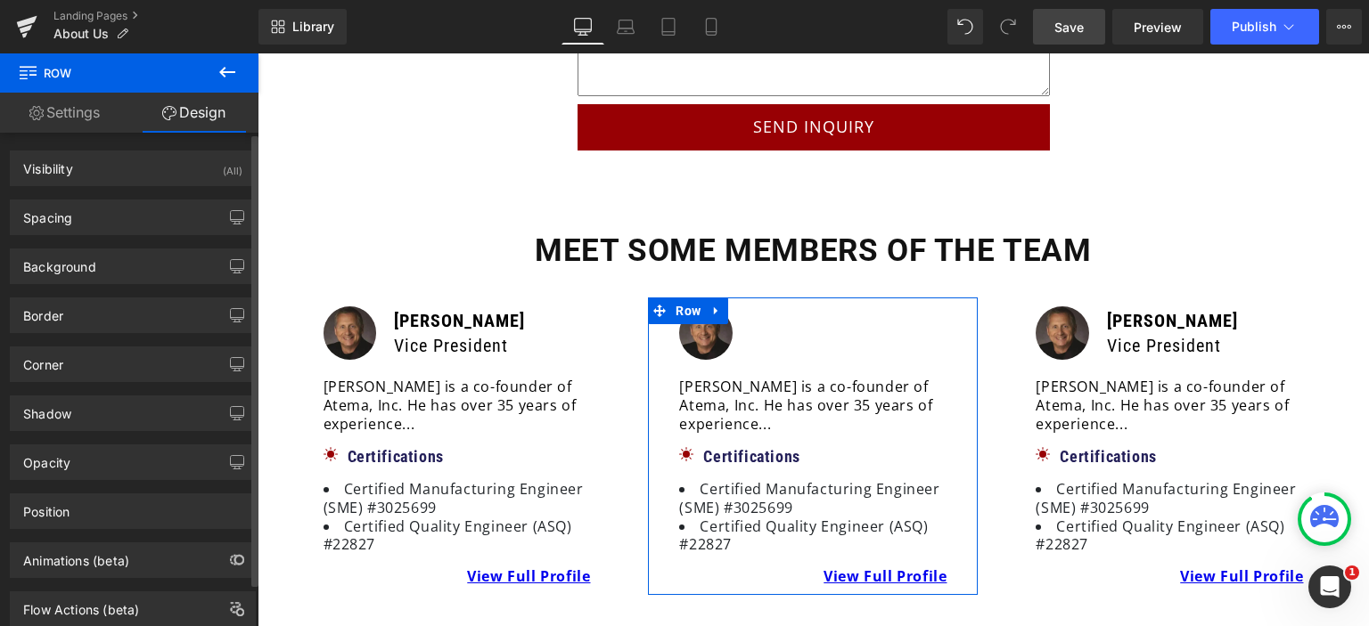
type input "0"
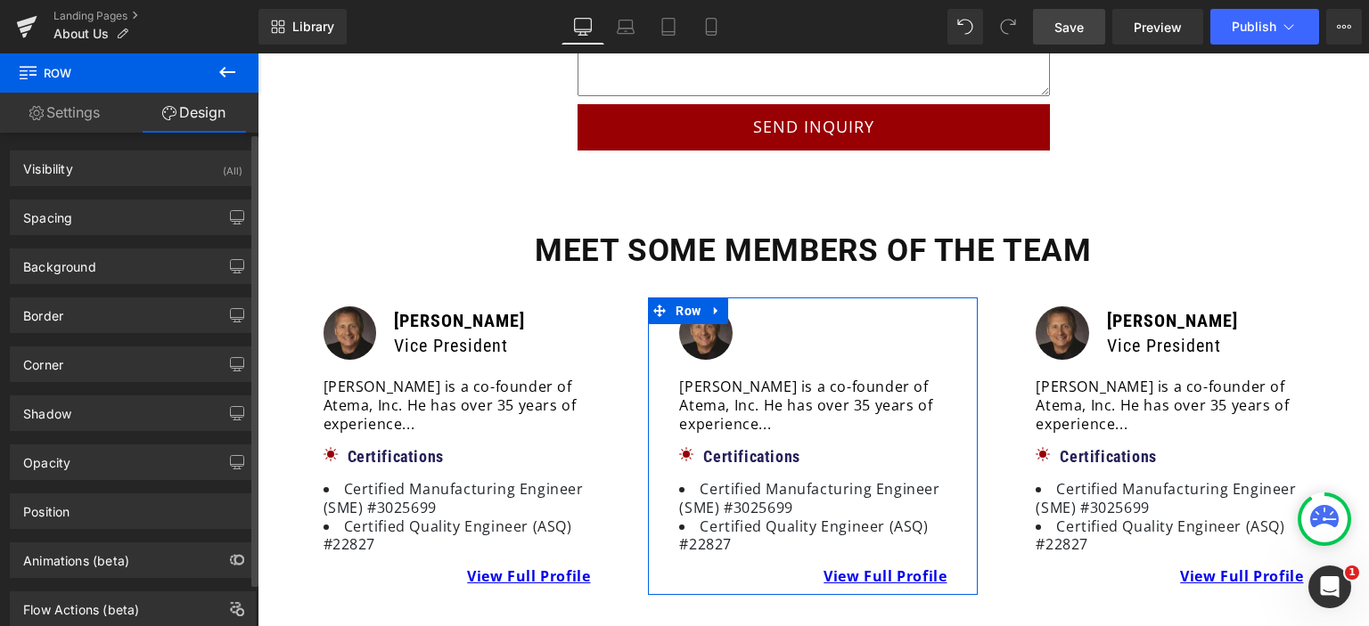
type input "0"
click at [89, 218] on div "Spacing" at bounding box center [133, 218] width 244 height 34
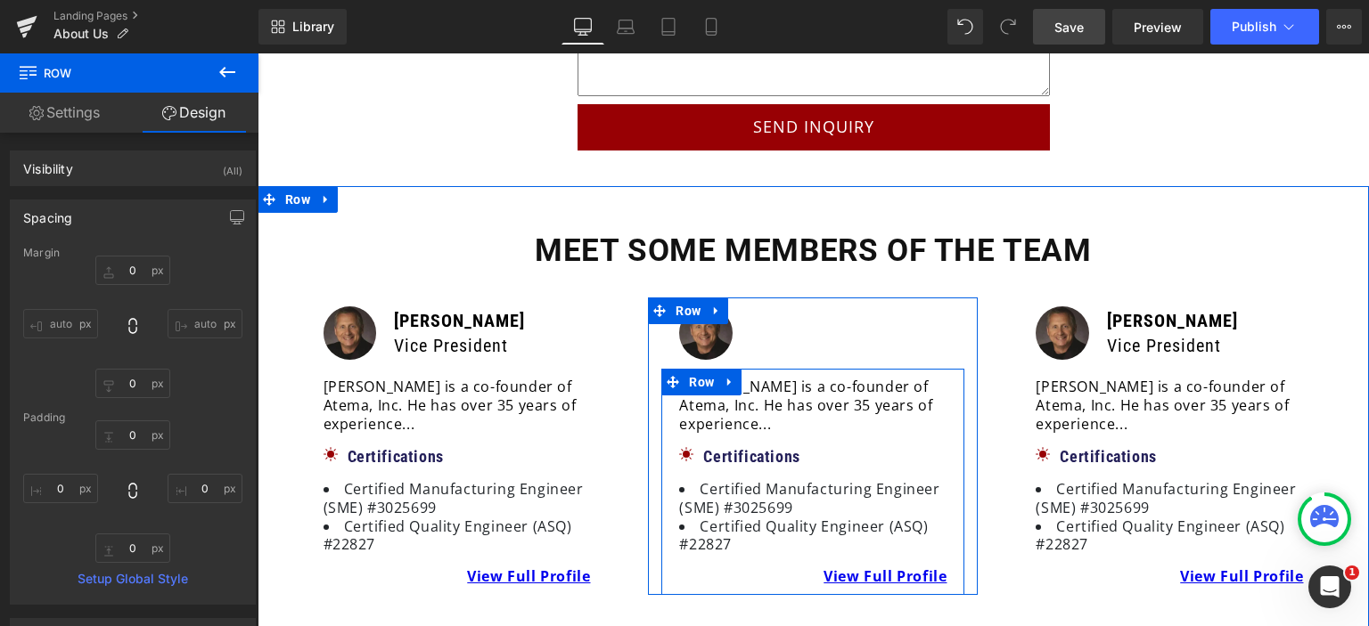
click at [670, 394] on div "[PERSON_NAME] is a co-founder of Atema, Inc. He has over 35 years of experience…" at bounding box center [812, 482] width 285 height 209
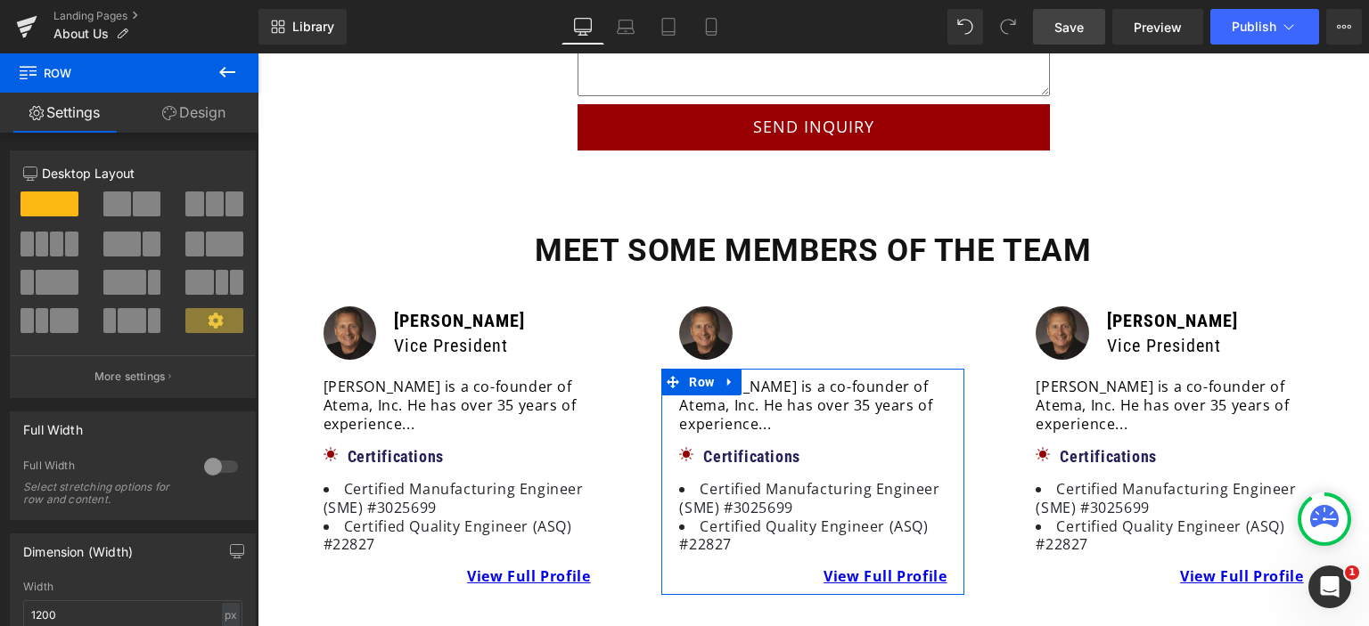
click at [184, 120] on link "Design" at bounding box center [193, 113] width 129 height 40
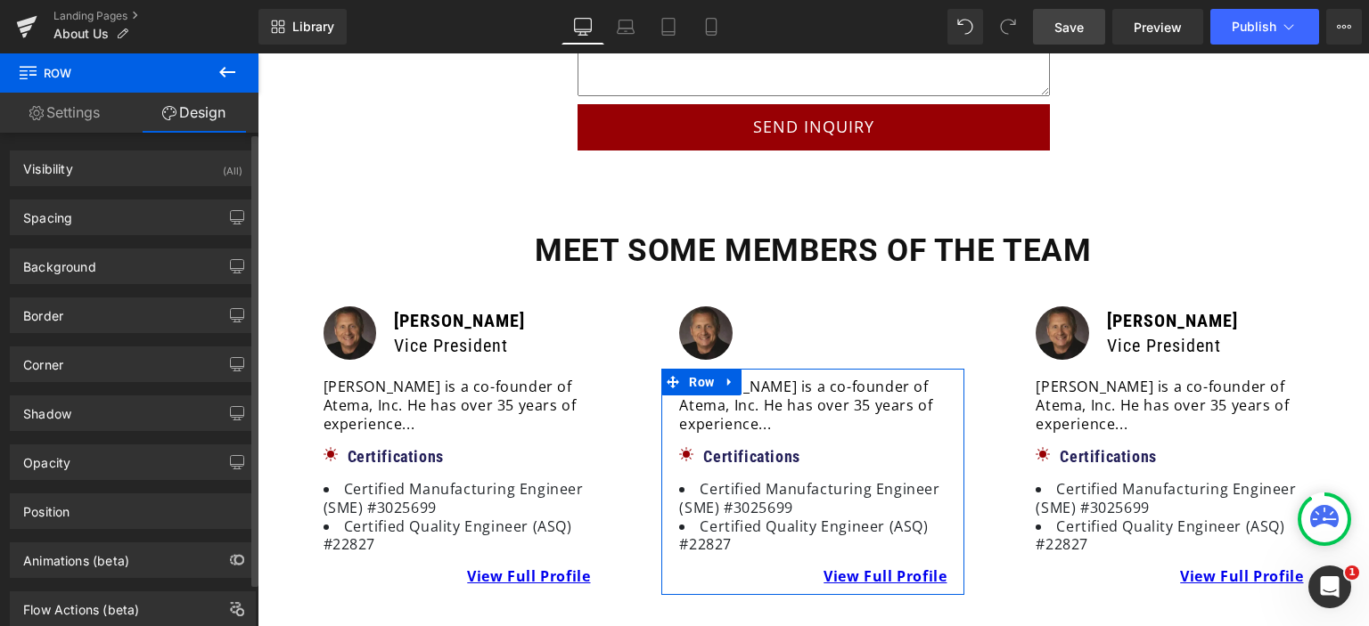
click at [99, 235] on div "Background Color & Image color rgba(255, 255, 255, 1) Color #ffffff 100 % Image…" at bounding box center [133, 259] width 266 height 49
click at [107, 220] on div "Spacing" at bounding box center [133, 218] width 244 height 34
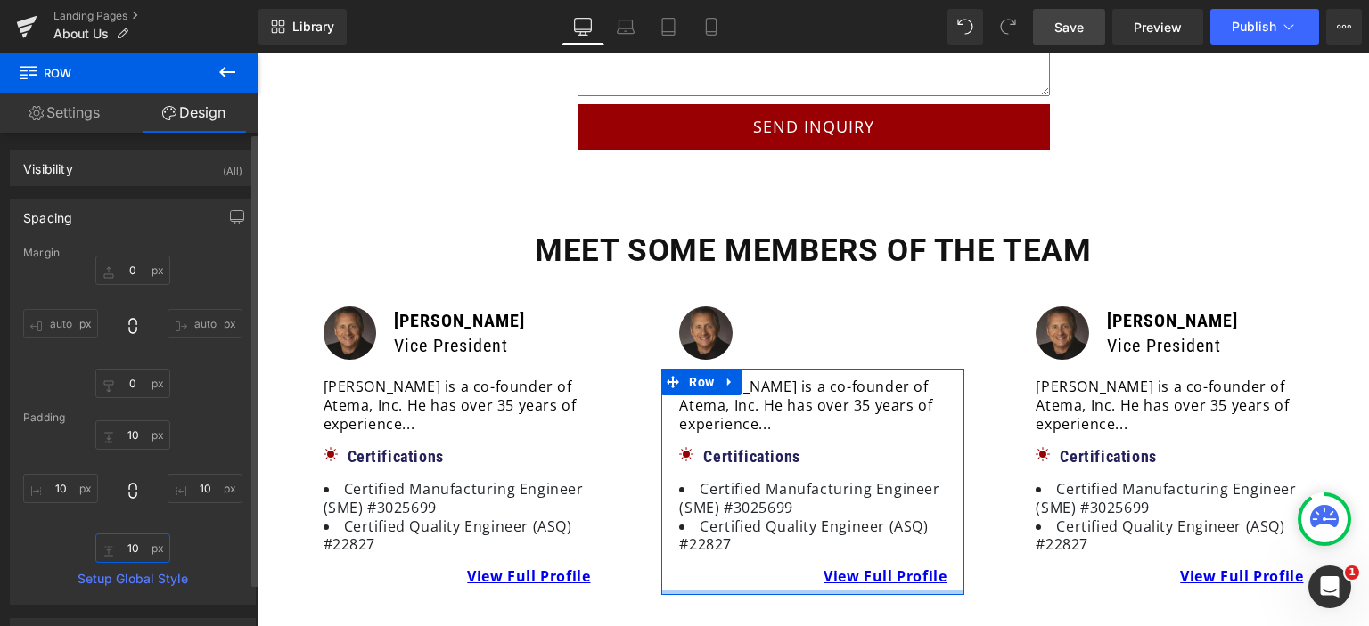
click at [136, 555] on input "10" at bounding box center [132, 548] width 75 height 29
type input "15"
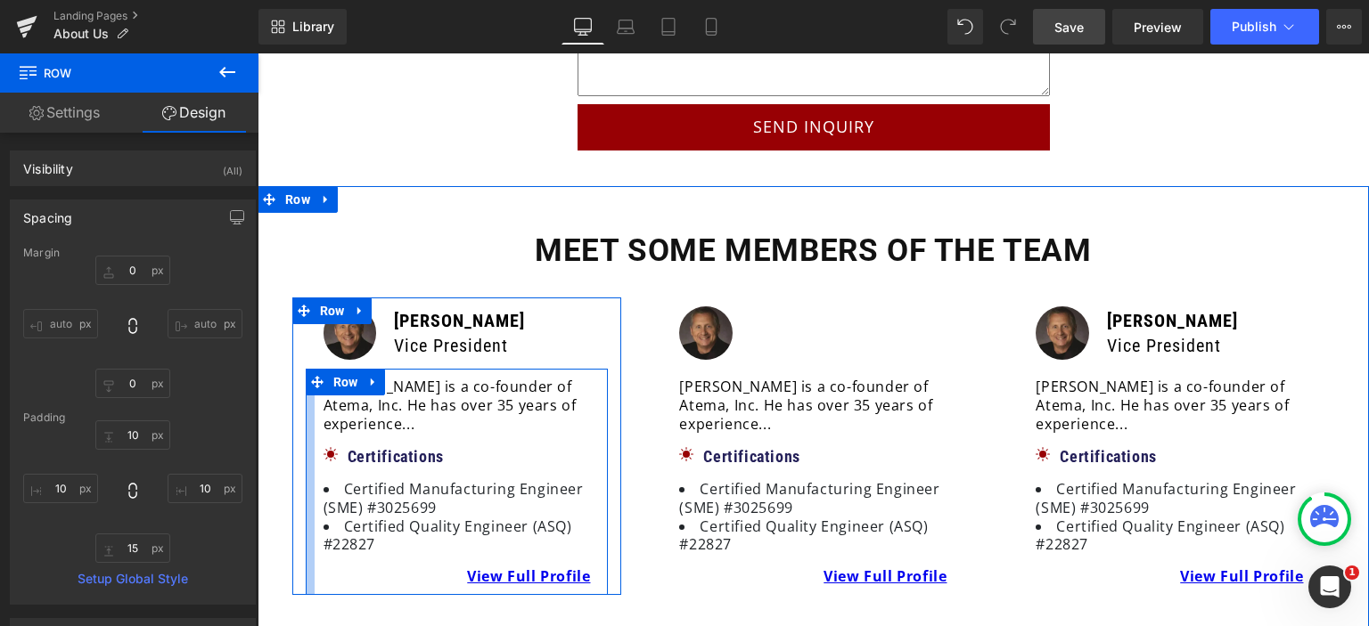
click at [307, 422] on div at bounding box center [310, 482] width 9 height 226
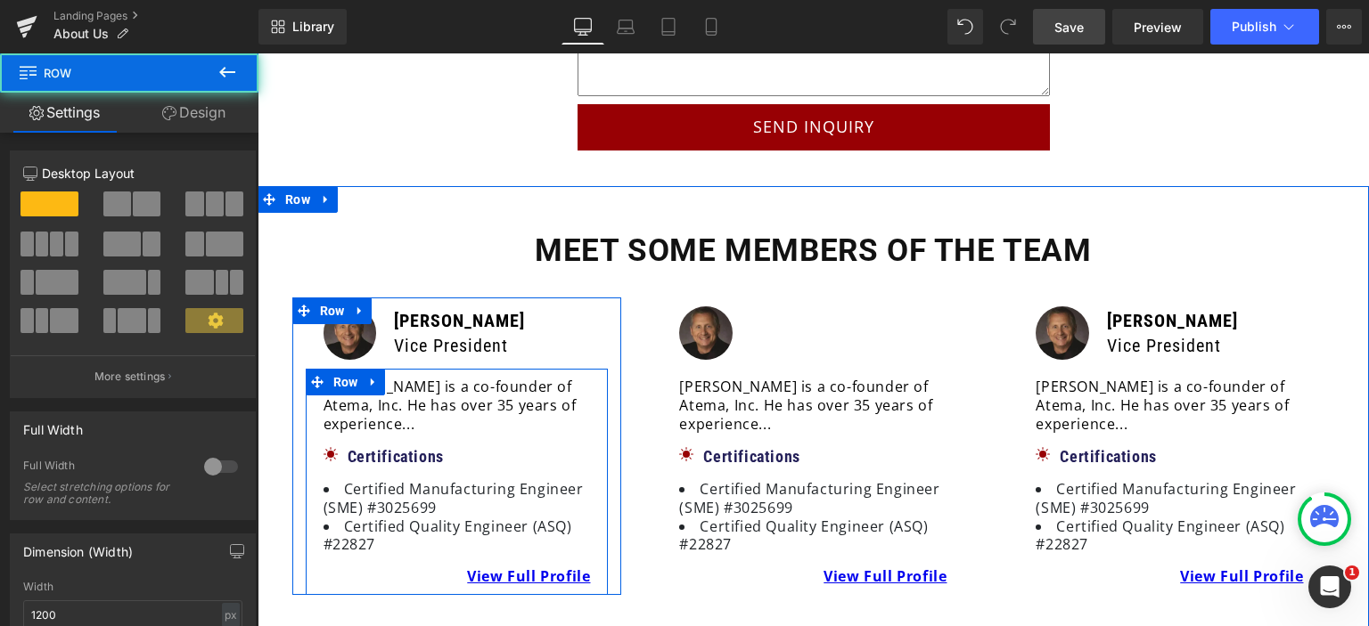
click at [315, 423] on div "[PERSON_NAME] is a co-founder of Atema, Inc. He has over 35 years of experience…" at bounding box center [457, 482] width 285 height 209
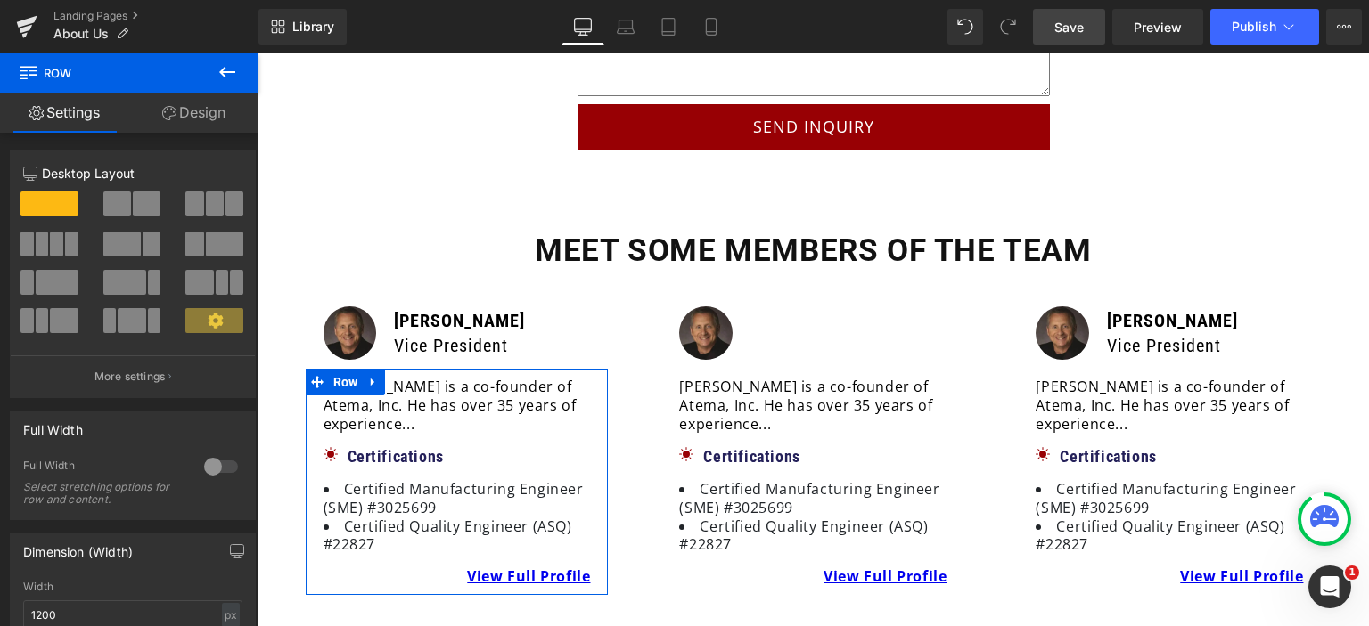
click at [200, 113] on link "Design" at bounding box center [193, 113] width 129 height 40
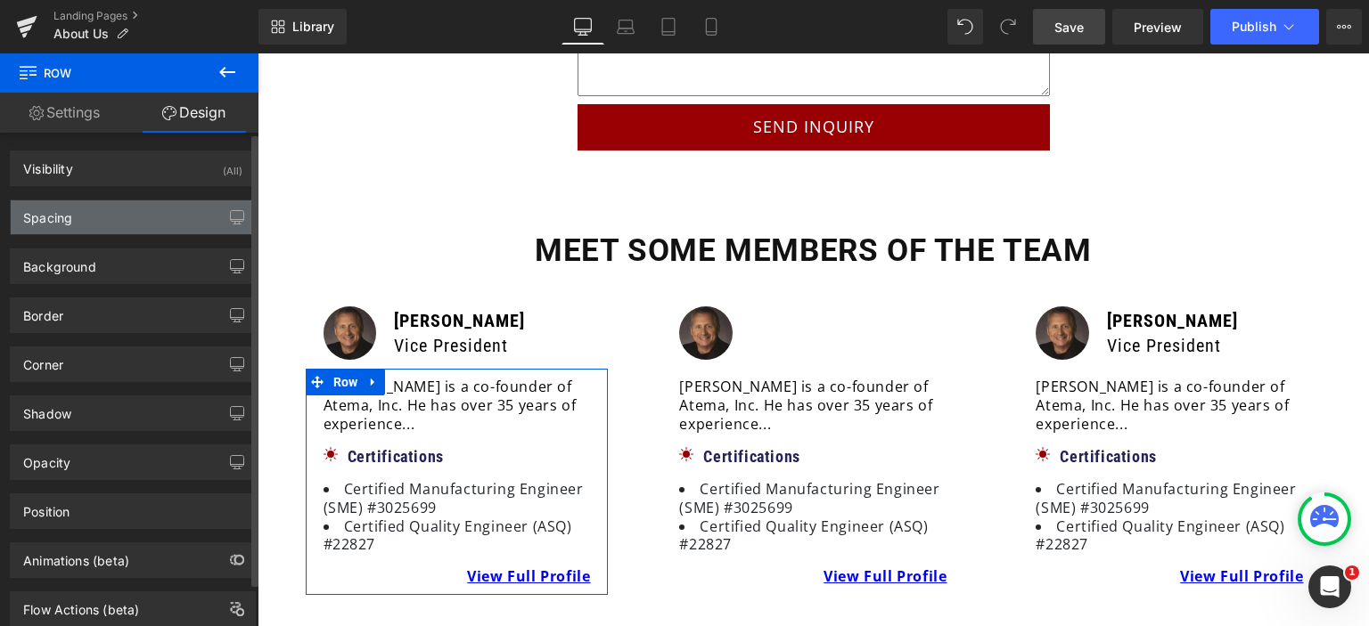
click at [100, 213] on div "Spacing" at bounding box center [133, 218] width 244 height 34
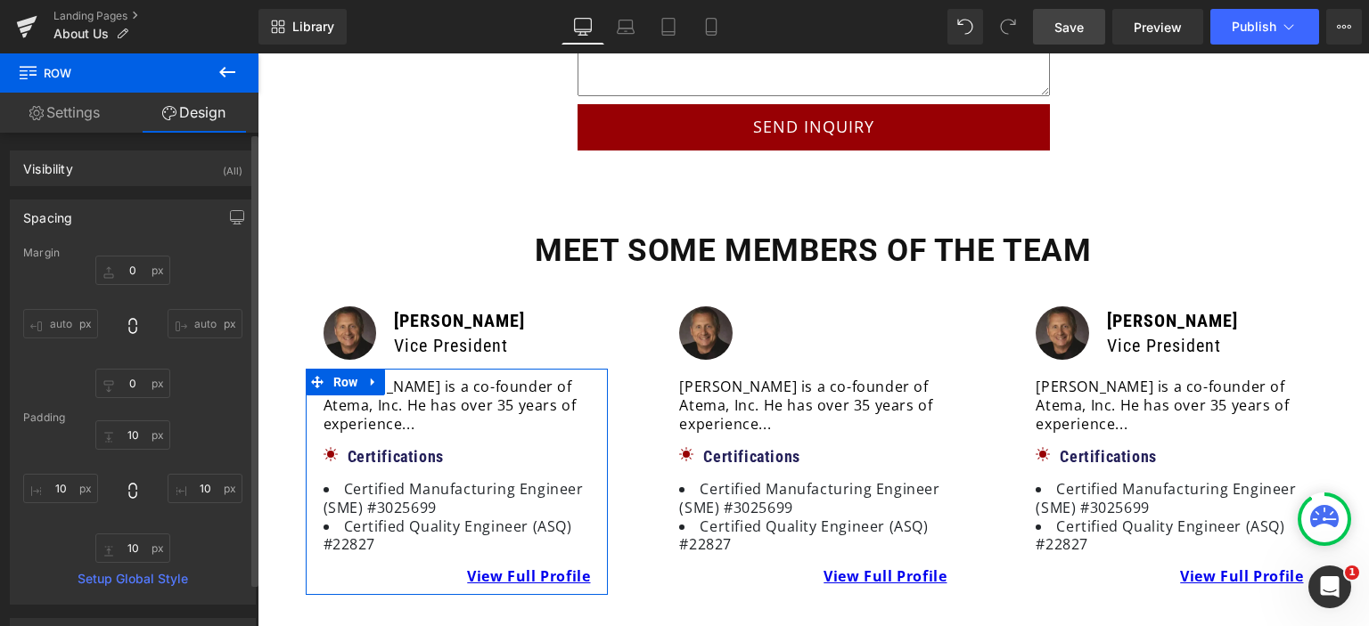
click at [130, 528] on div "10px 10 10px 10 10px 10 10px 10" at bounding box center [132, 492] width 219 height 143
click at [150, 552] on input "10" at bounding box center [132, 548] width 75 height 29
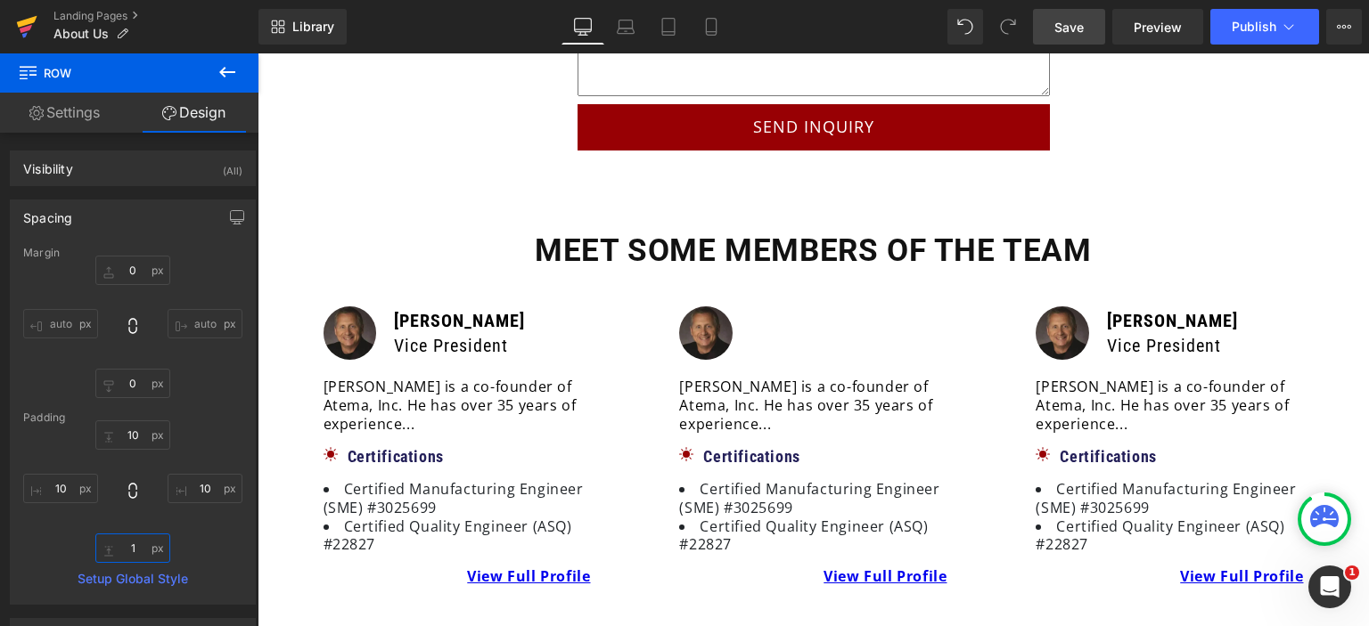
type input "15"
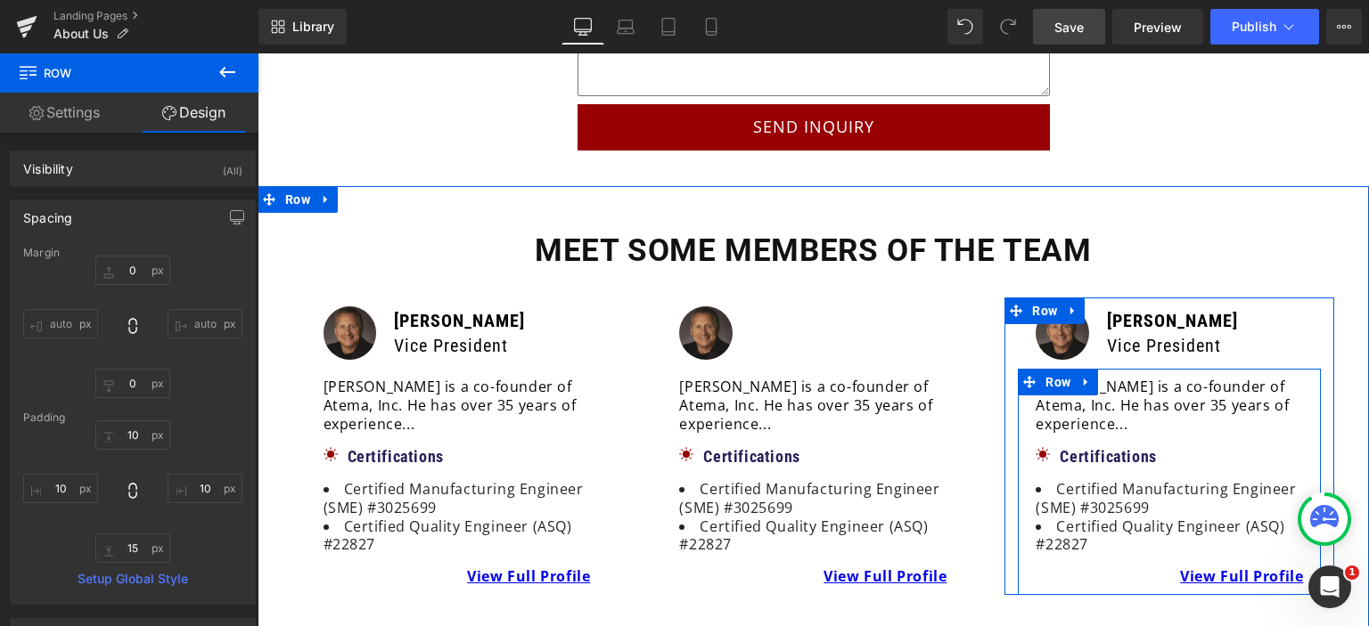
click at [1027, 458] on div "[PERSON_NAME] is a co-founder of Atema, Inc. He has over 35 years of experience…" at bounding box center [1169, 482] width 285 height 209
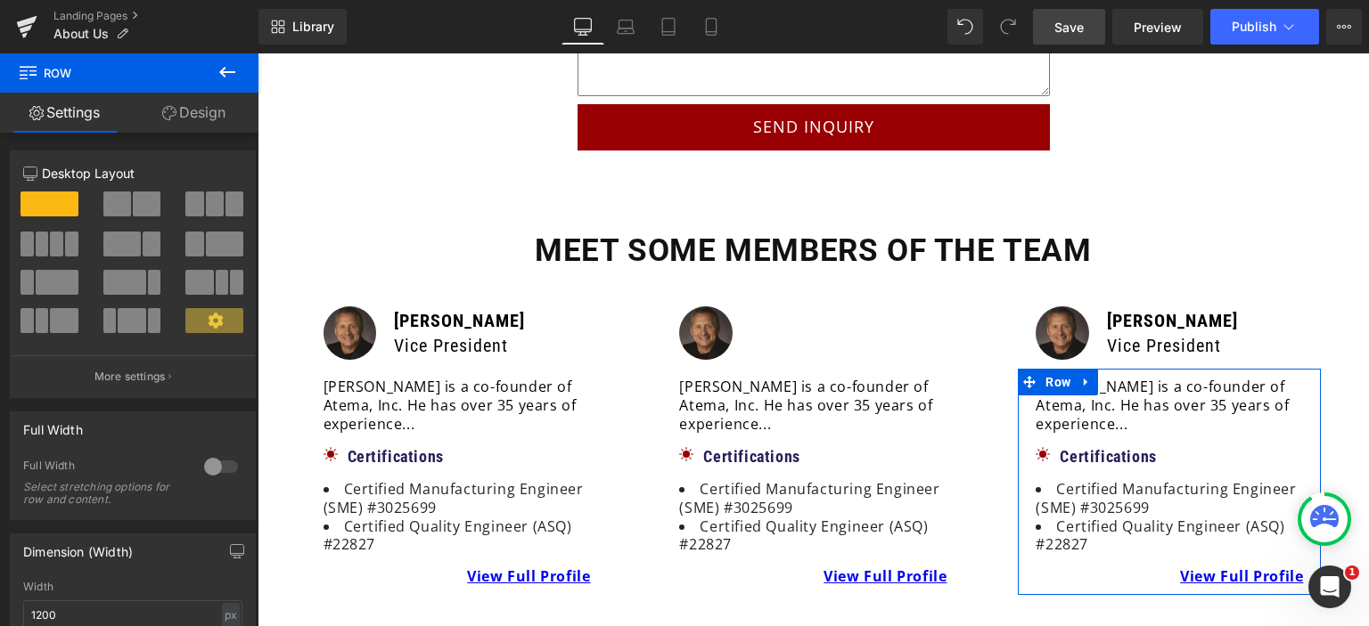
click at [193, 107] on link "Design" at bounding box center [193, 113] width 129 height 40
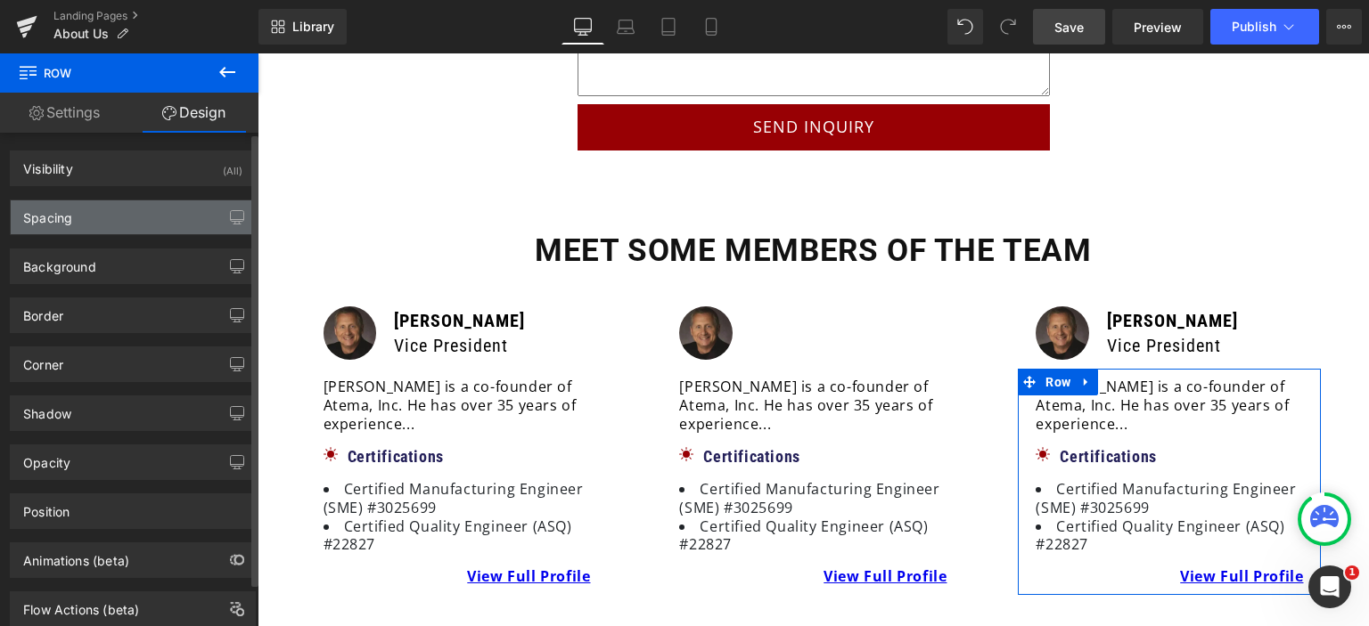
click at [74, 211] on div "Spacing" at bounding box center [133, 218] width 244 height 34
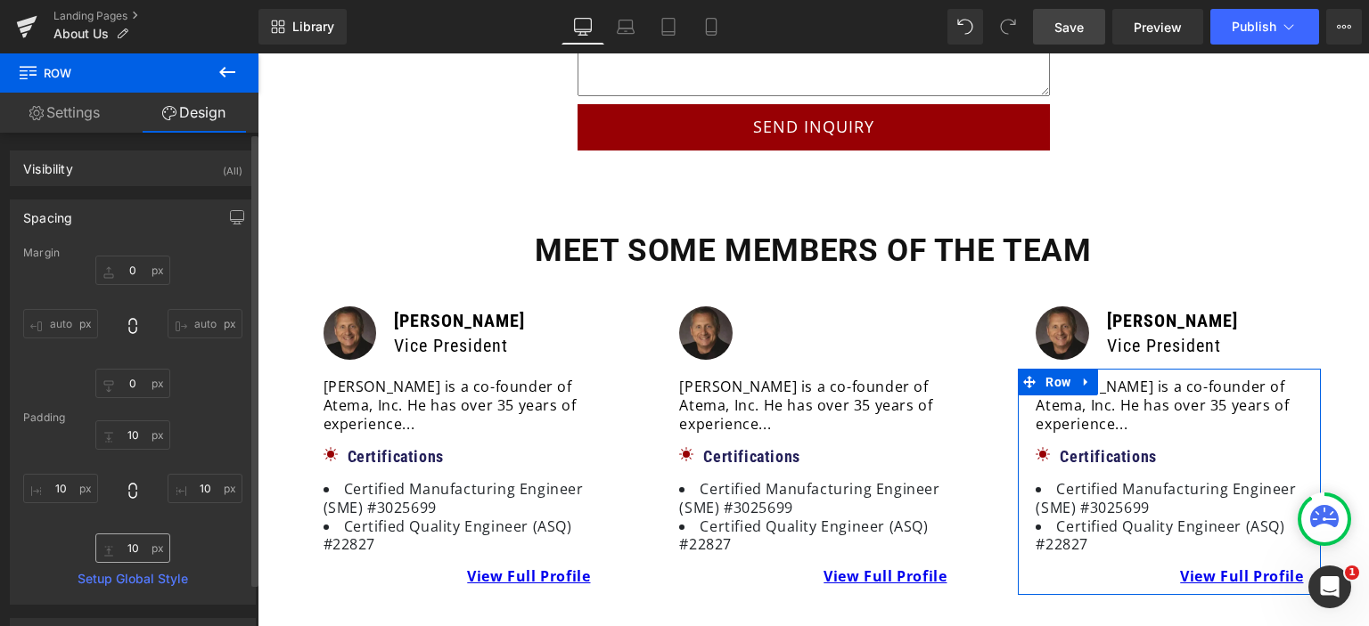
scroll to position [89, 0]
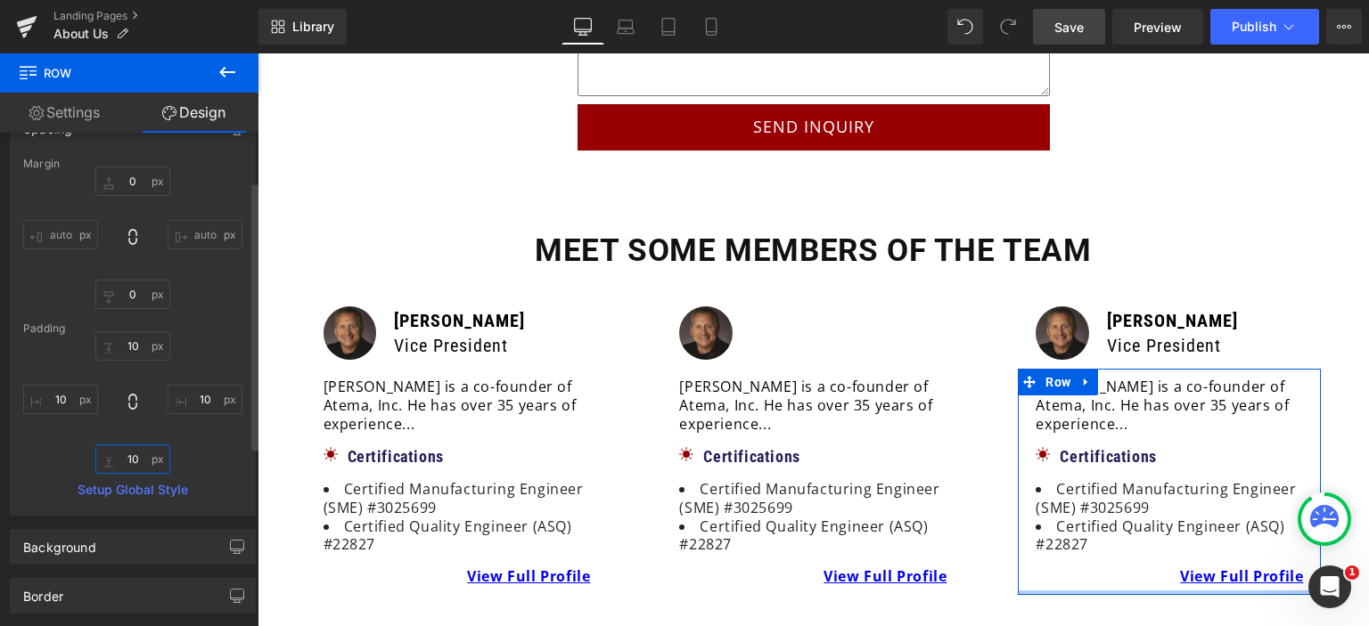
click at [130, 456] on input "10" at bounding box center [132, 459] width 75 height 29
type input "15"
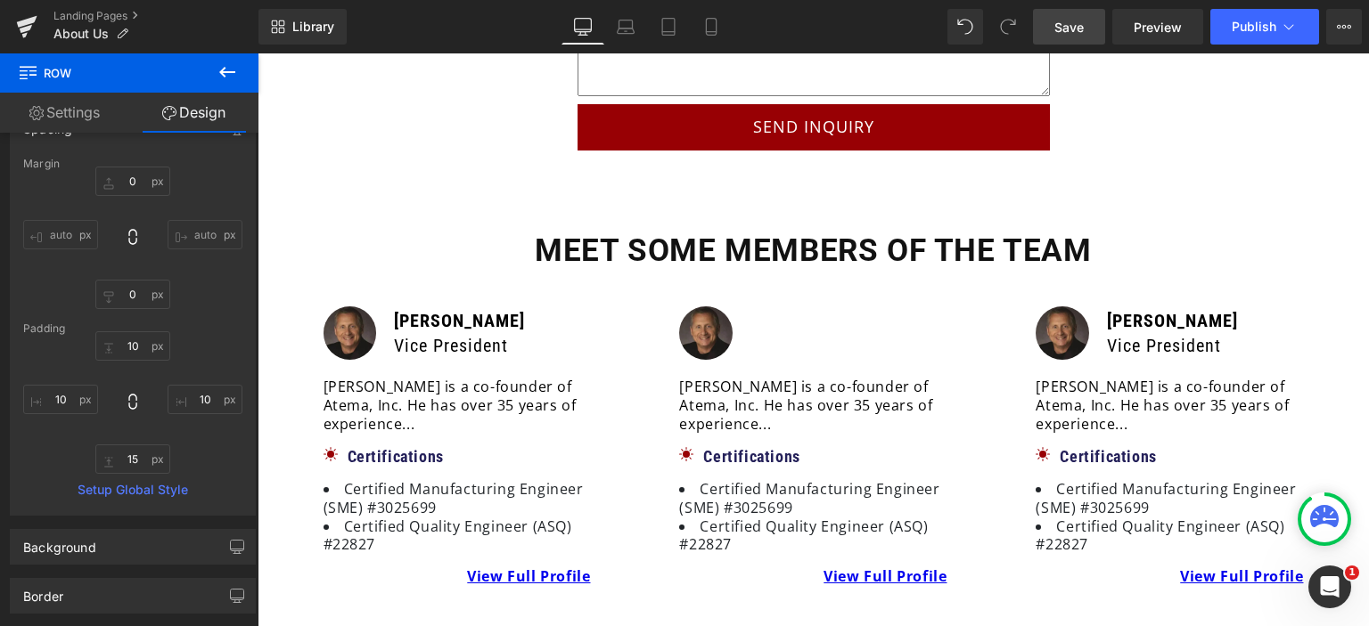
click at [1072, 31] on span "Save" at bounding box center [1068, 27] width 29 height 19
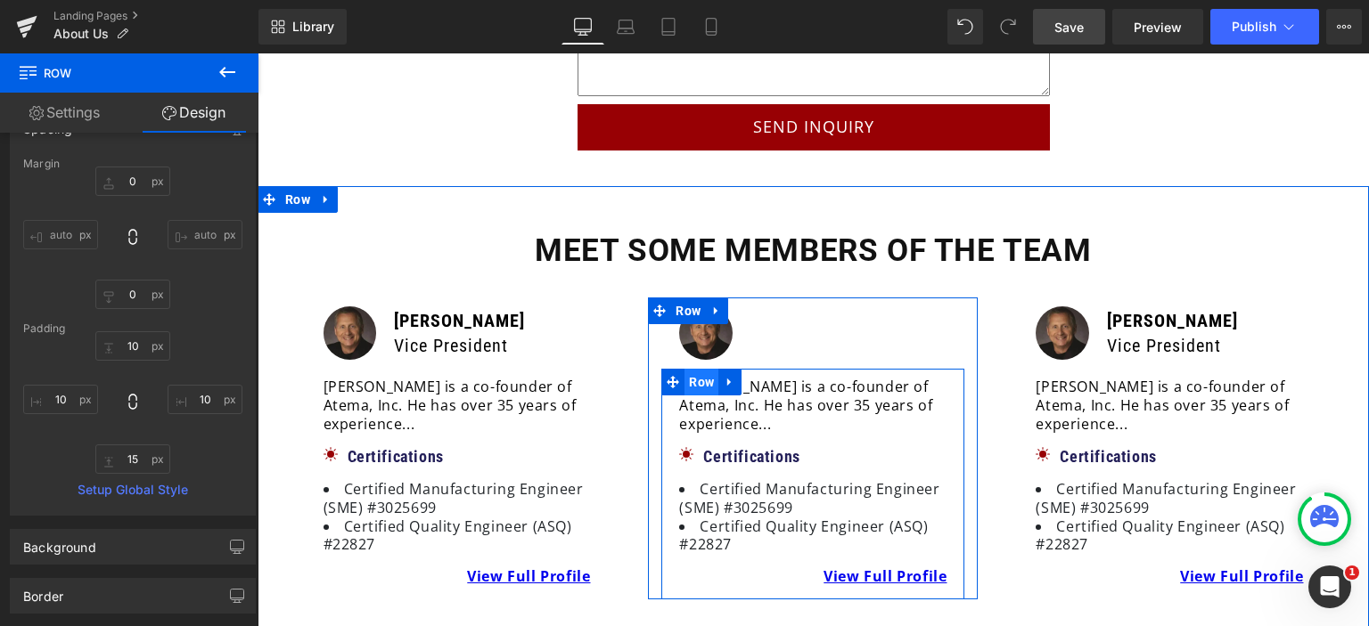
click at [688, 369] on span "Row" at bounding box center [701, 382] width 34 height 27
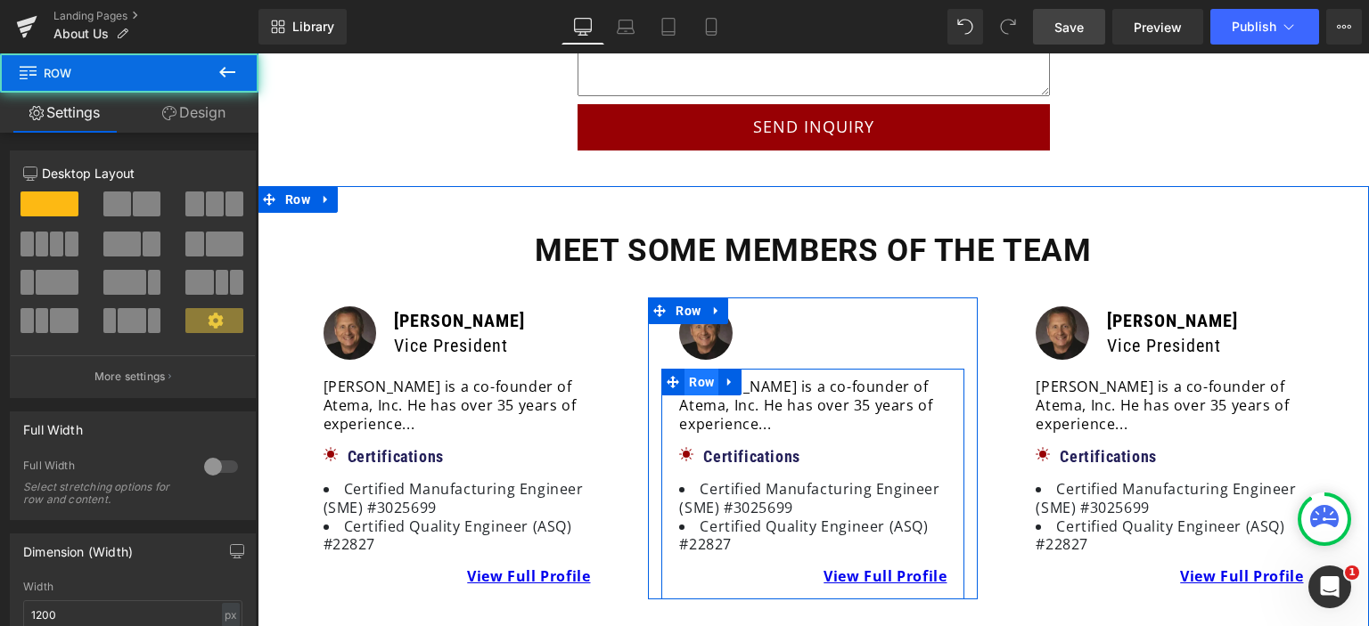
click at [688, 369] on span "Row" at bounding box center [701, 382] width 34 height 27
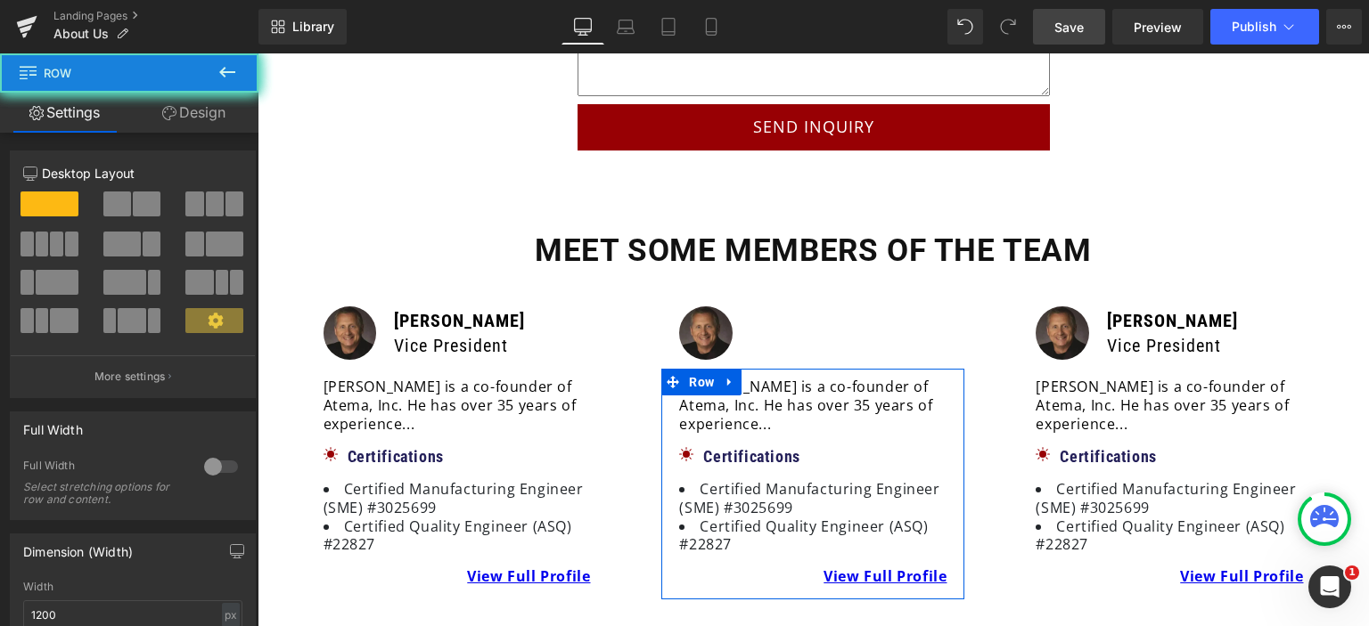
click at [176, 116] on link "Design" at bounding box center [193, 113] width 129 height 40
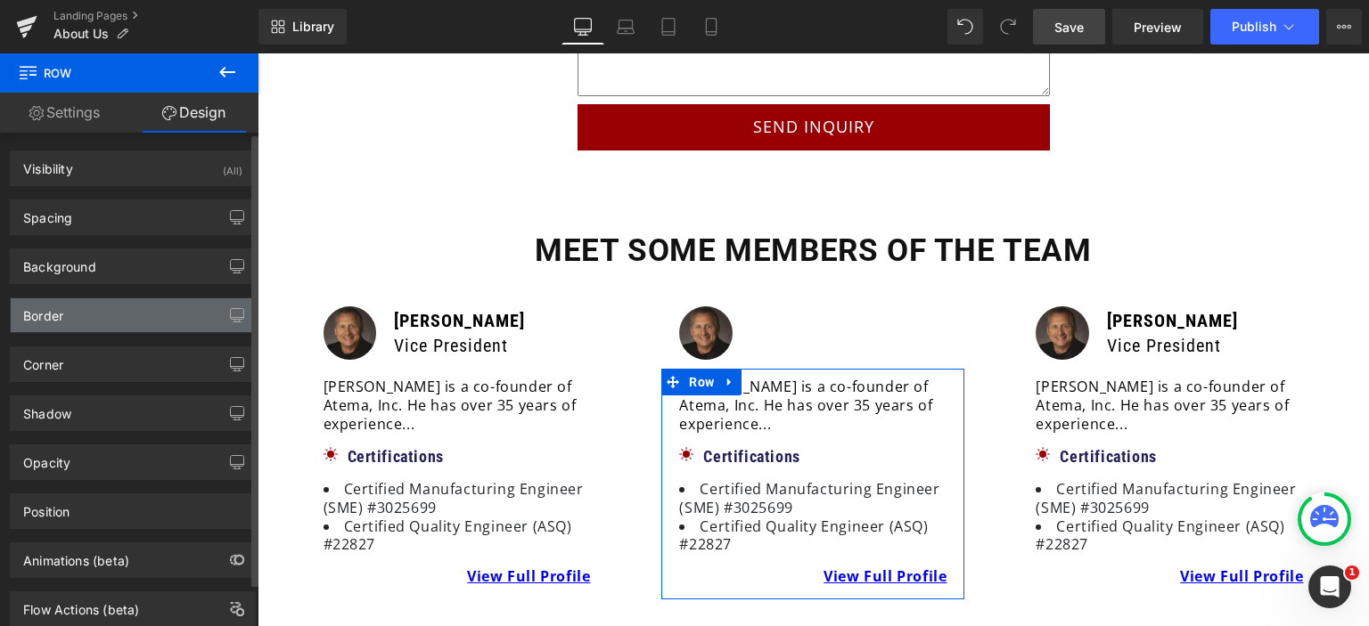
type input "#dbdbdb"
type input "100"
type input "45"
type input "10"
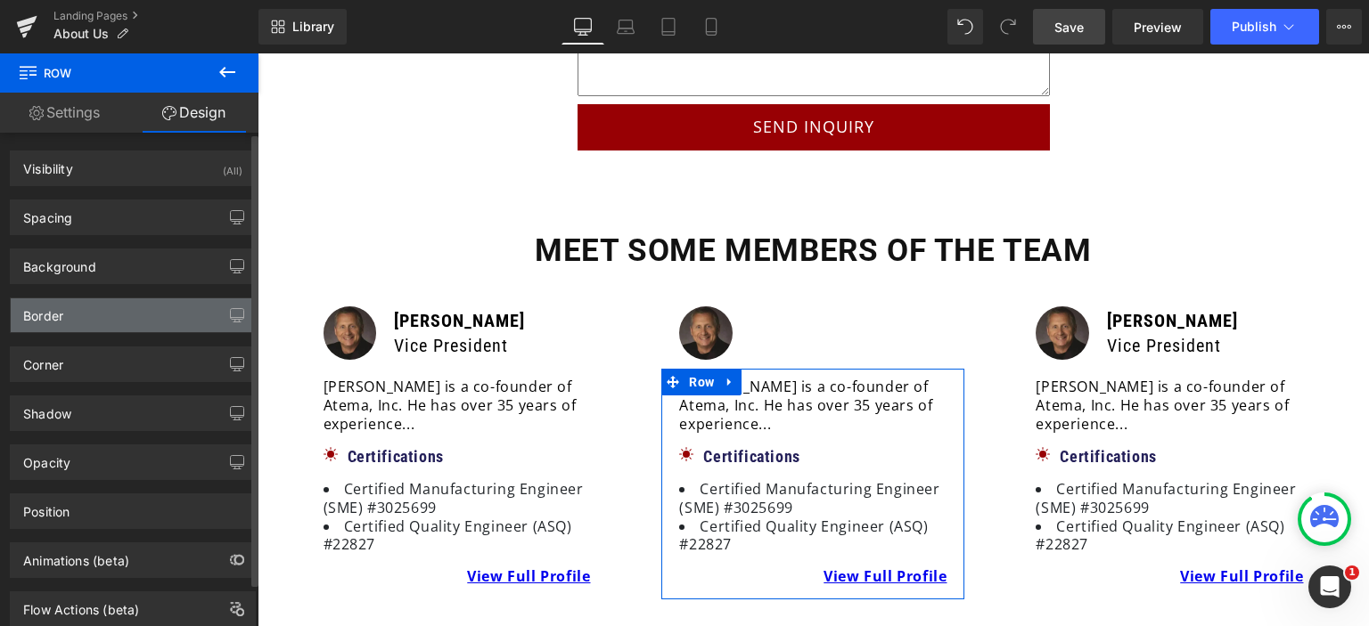
type input "3"
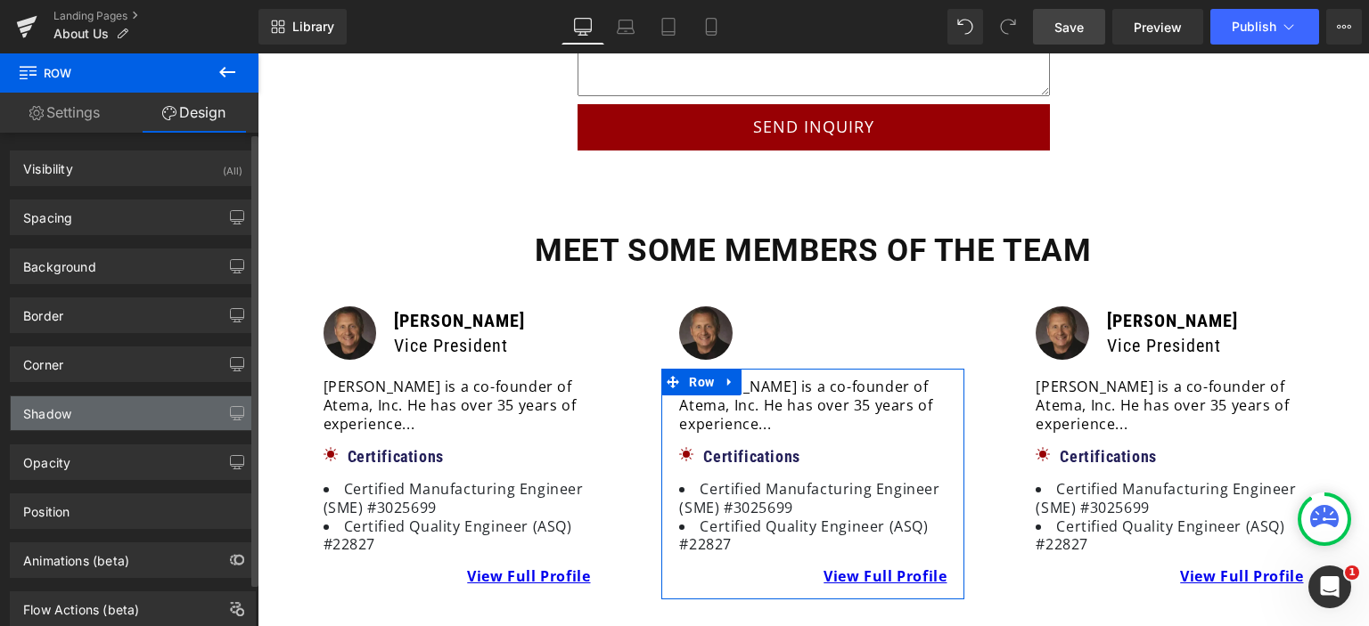
click at [63, 414] on div "Shadow" at bounding box center [47, 409] width 48 height 25
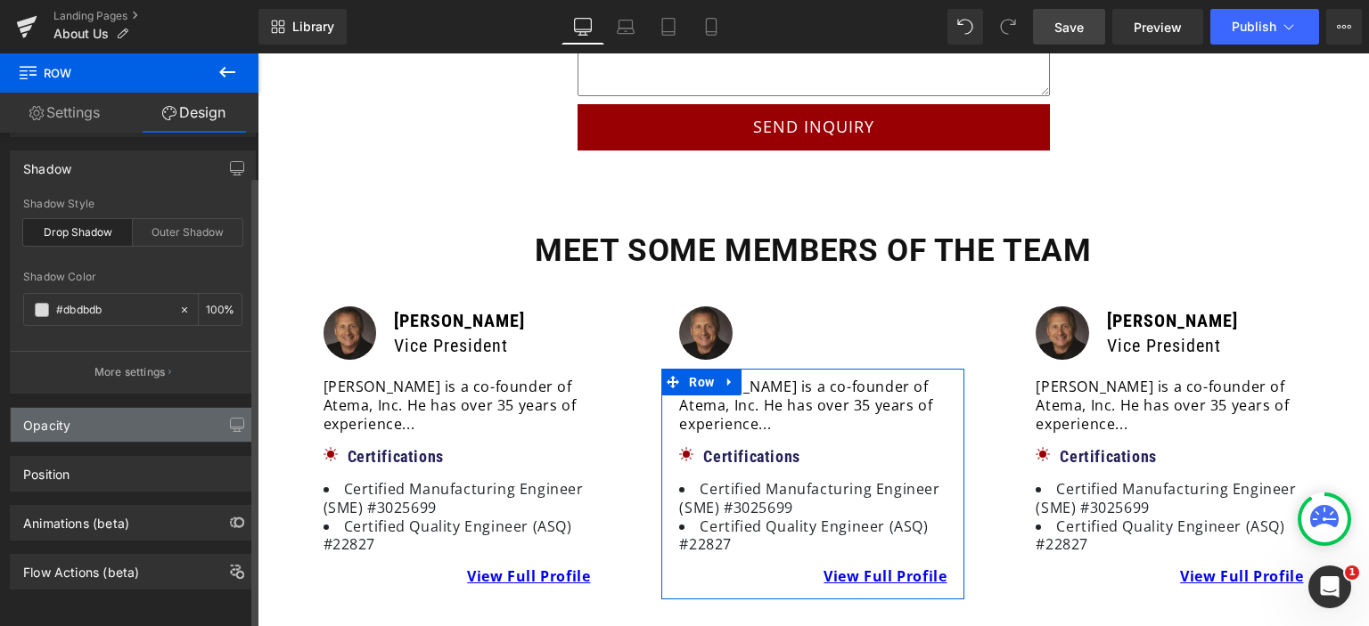
scroll to position [257, 0]
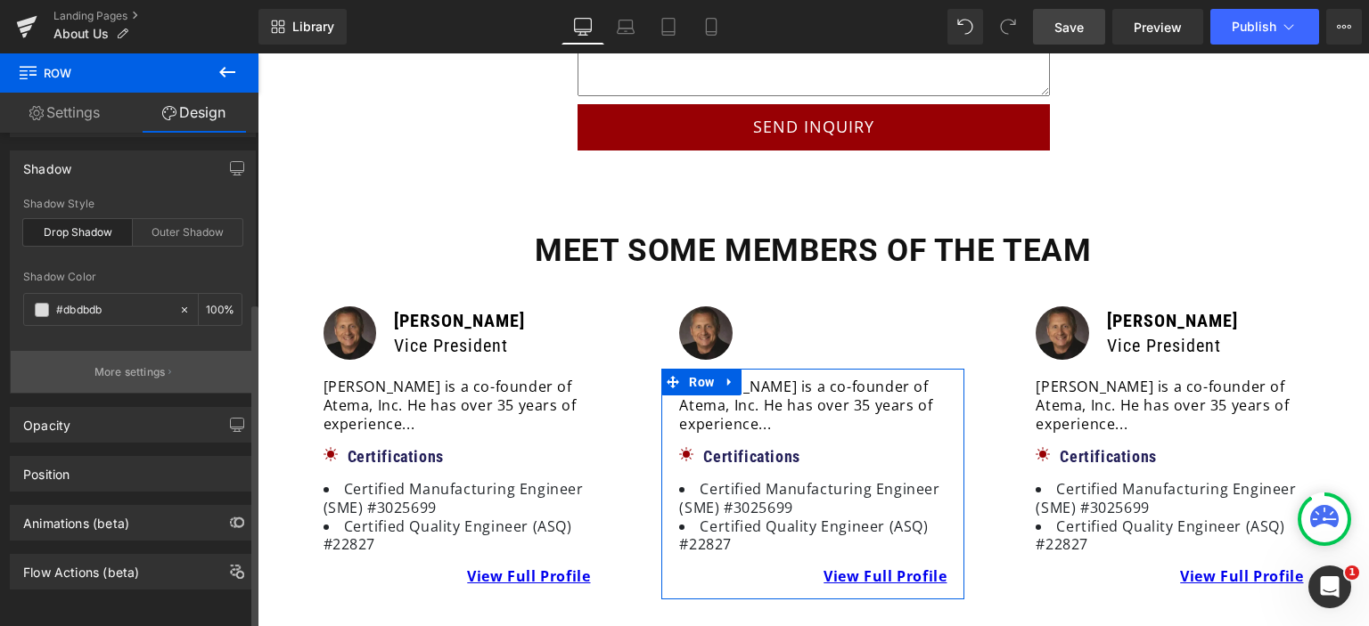
click at [163, 364] on p "More settings" at bounding box center [129, 372] width 71 height 16
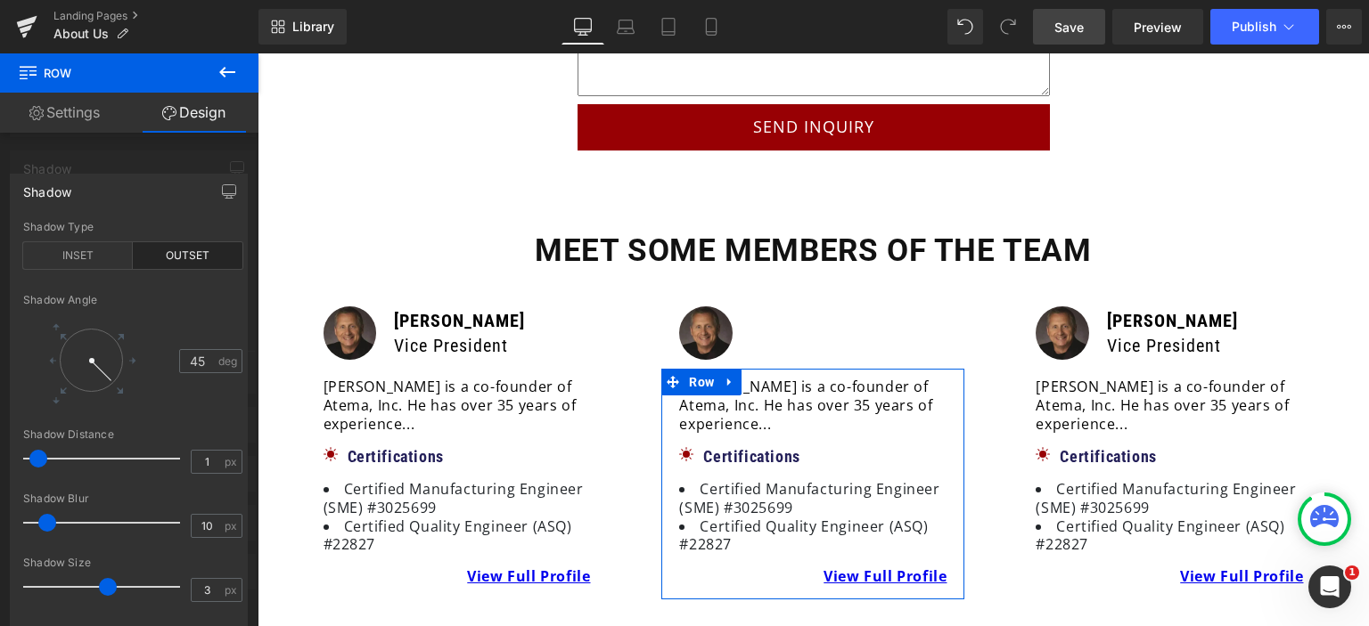
type input "0"
drag, startPoint x: 44, startPoint y: 459, endPoint x: 0, endPoint y: 458, distance: 43.7
click at [0, 458] on div "Shadow outset Shadow Type INSET OUTSET 45 Shadow Angle 45 deg 0px Shadow Distan…" at bounding box center [129, 418] width 258 height 517
click at [121, 489] on div "outset Shadow Type INSET OUTSET 45 Shadow Angle 45 deg 0px Shadow Distance 0 px…" at bounding box center [133, 430] width 244 height 418
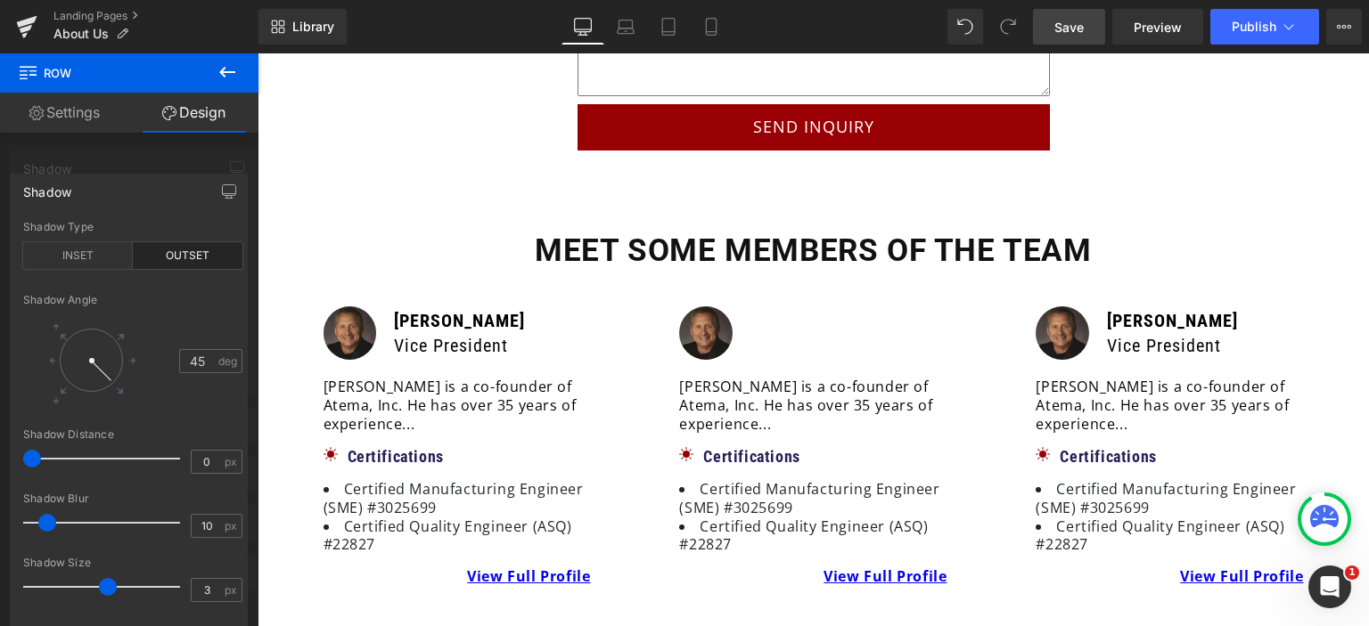
click at [1062, 20] on span "Save" at bounding box center [1068, 27] width 29 height 19
click at [1065, 28] on span "Save" at bounding box center [1068, 27] width 29 height 19
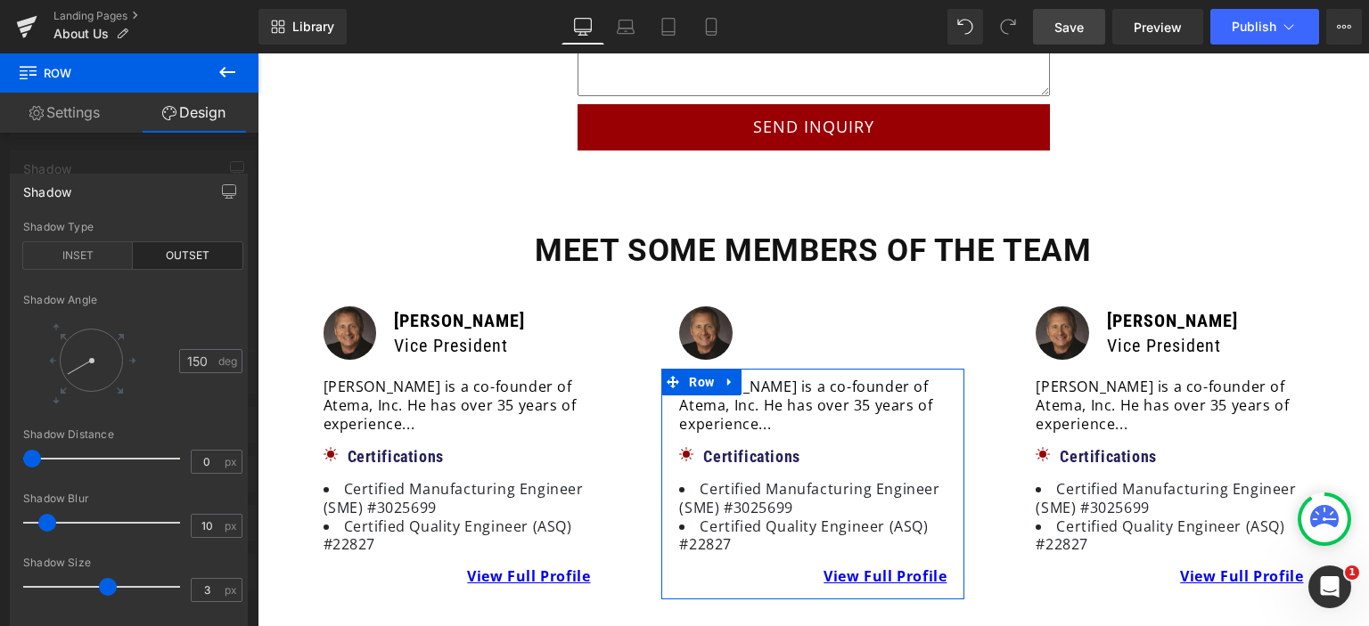
drag, startPoint x: 112, startPoint y: 383, endPoint x: 36, endPoint y: 602, distance: 231.4
click at [56, 376] on div at bounding box center [91, 360] width 83 height 83
click at [132, 357] on icon at bounding box center [133, 361] width 12 height 12
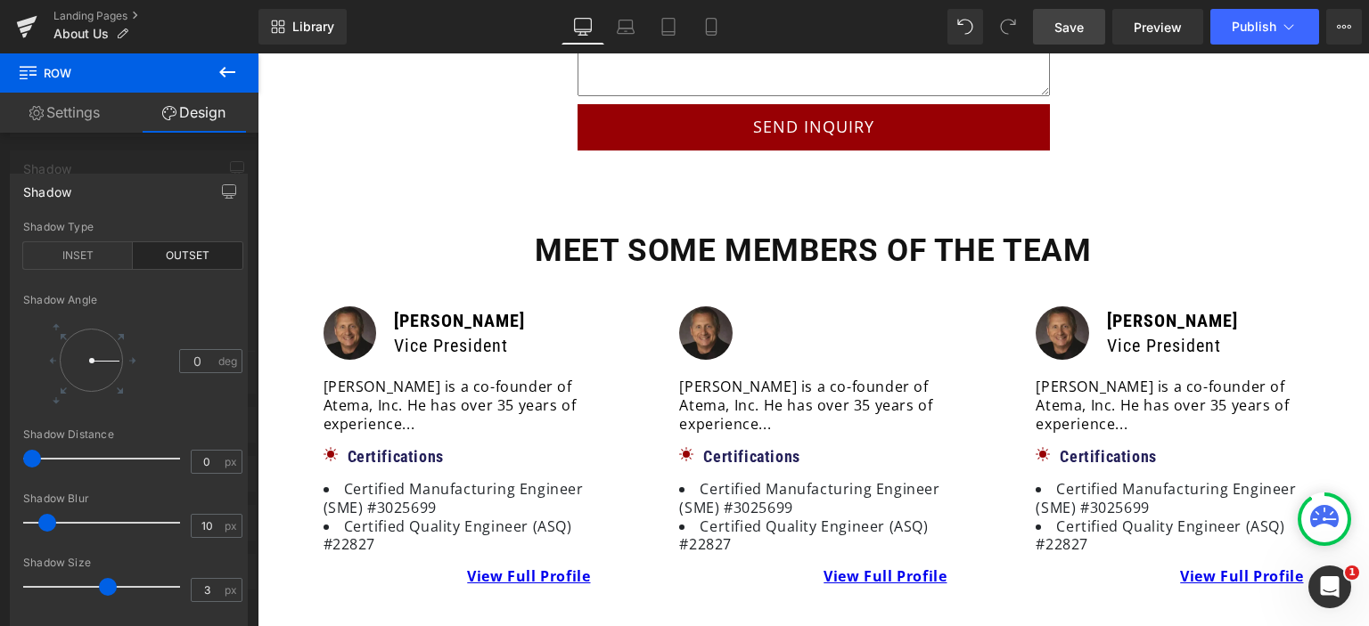
click at [1080, 29] on span "Save" at bounding box center [1068, 27] width 29 height 19
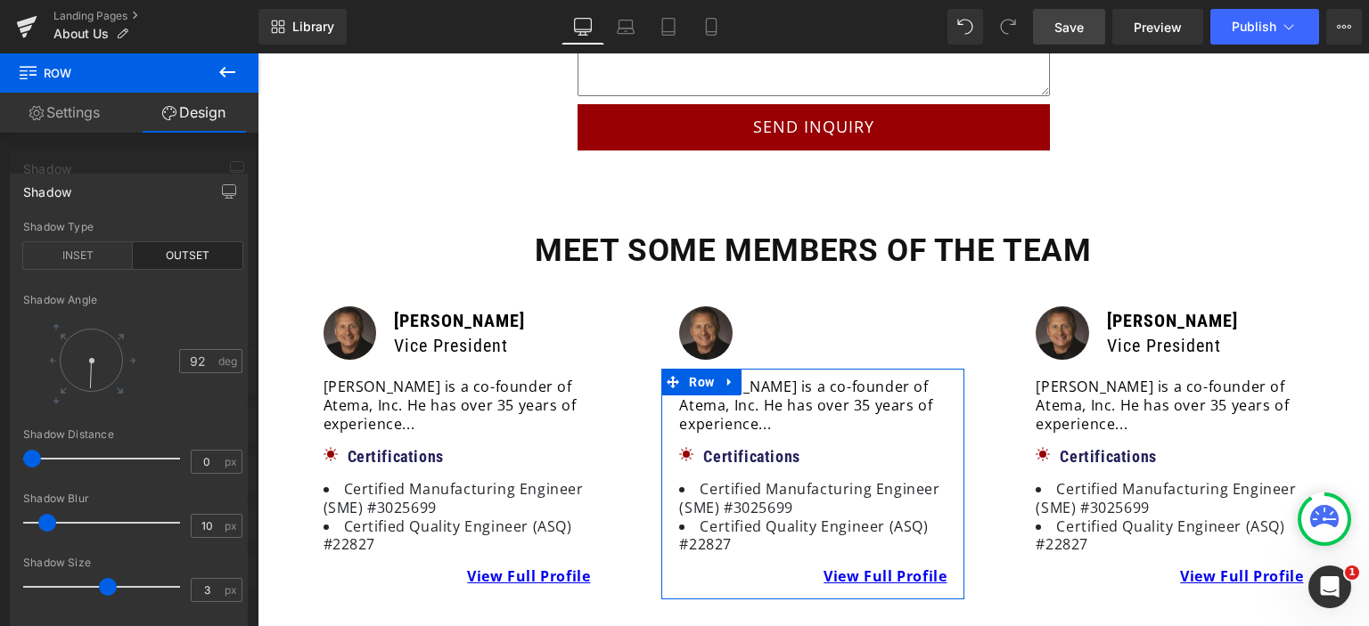
type input "88"
drag, startPoint x: 118, startPoint y: 361, endPoint x: 90, endPoint y: 397, distance: 45.1
click at [90, 397] on div at bounding box center [91, 360] width 83 height 83
click at [136, 566] on div "Shadow Size" at bounding box center [132, 563] width 219 height 12
type input "1"
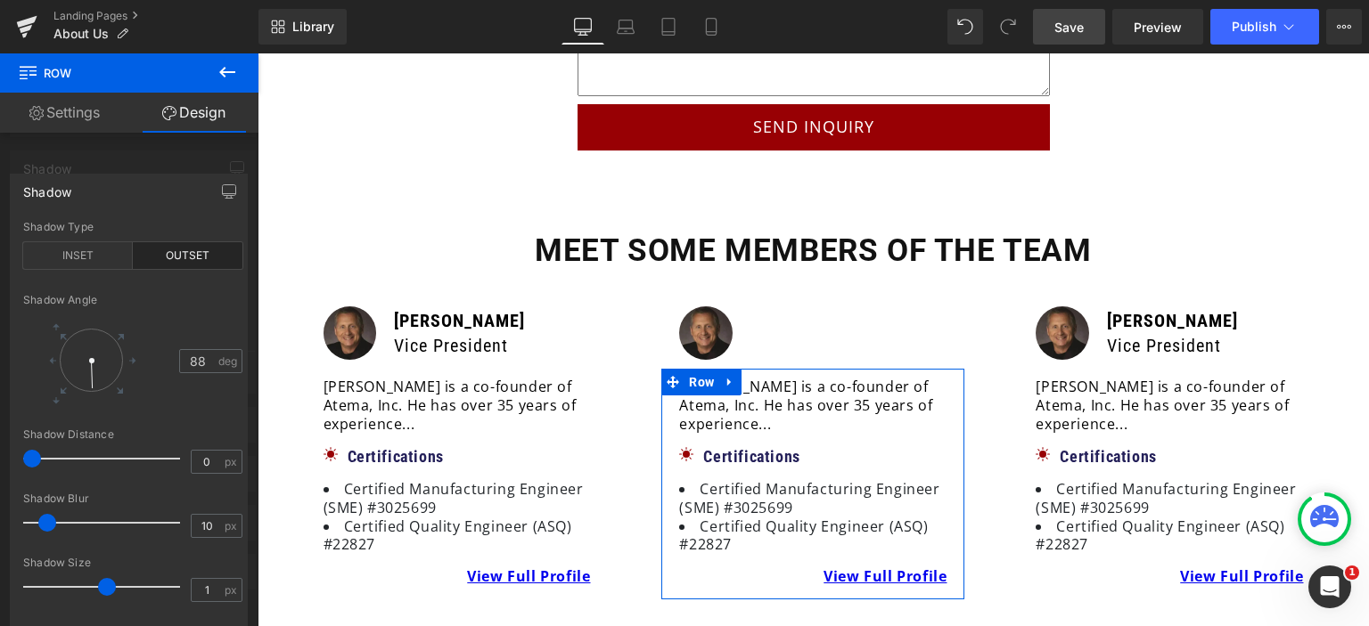
click at [102, 591] on span at bounding box center [107, 587] width 18 height 18
click at [119, 545] on div at bounding box center [132, 547] width 219 height 12
type input "8"
click at [43, 527] on span at bounding box center [44, 523] width 18 height 18
click at [153, 501] on div "Shadow Blur" at bounding box center [132, 499] width 219 height 12
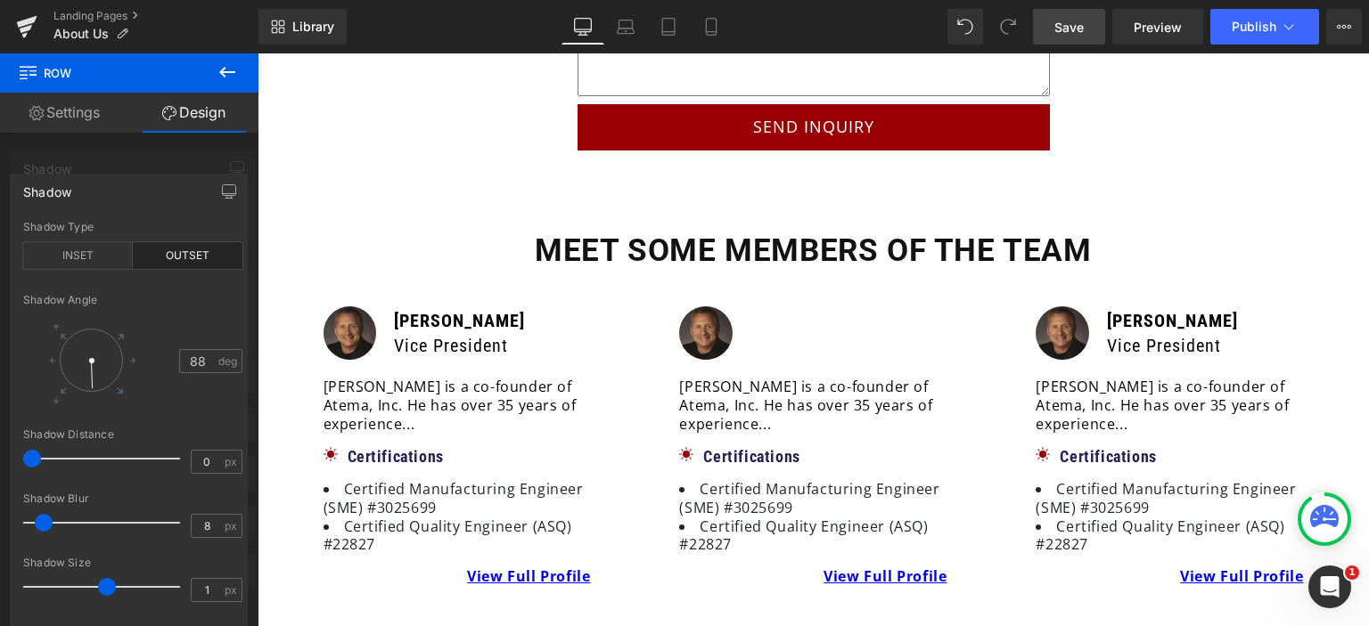
click at [1069, 21] on span "Save" at bounding box center [1068, 27] width 29 height 19
